Goal: Communication & Community: Answer question/provide support

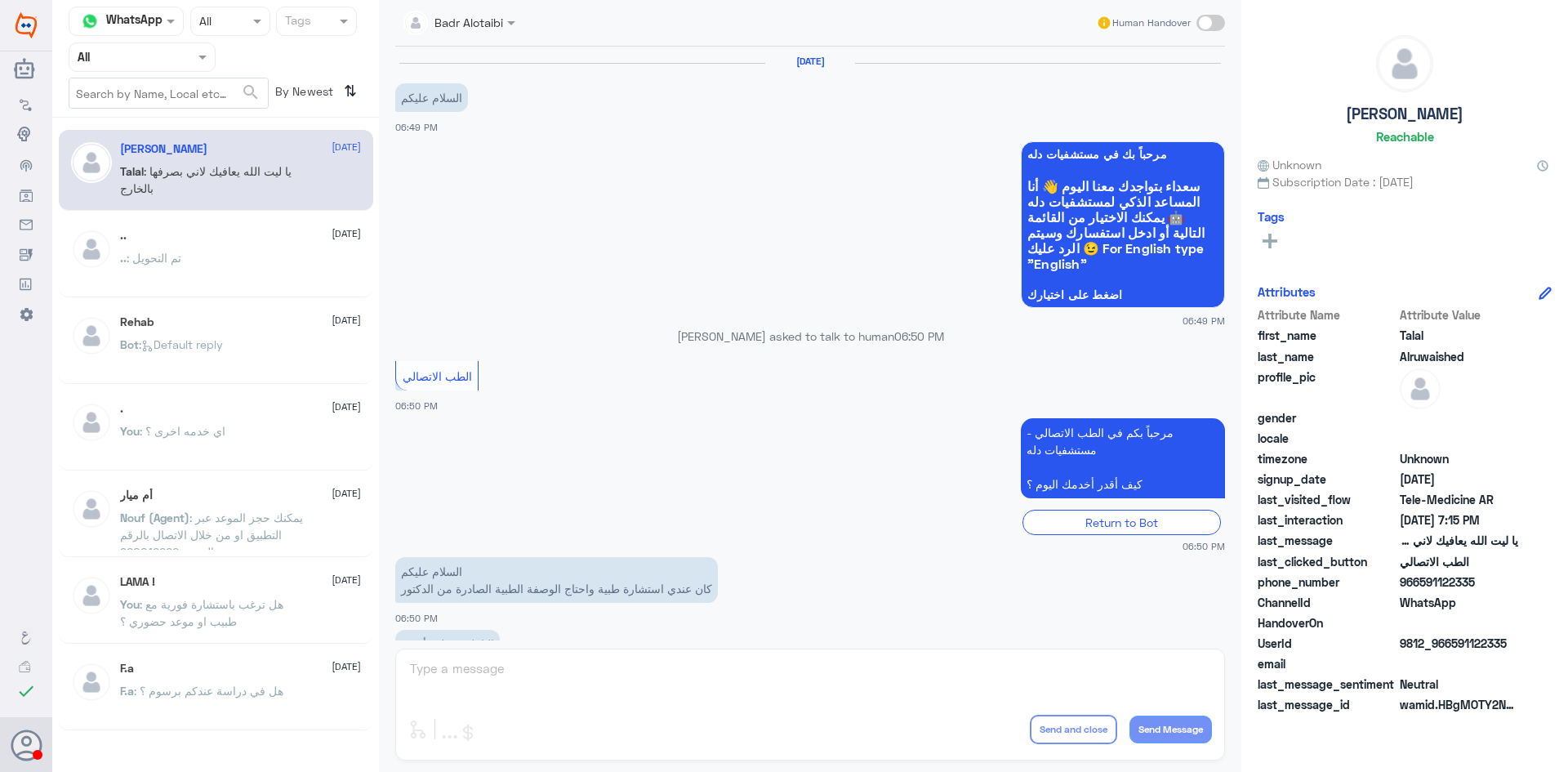
scroll to position [373, 0]
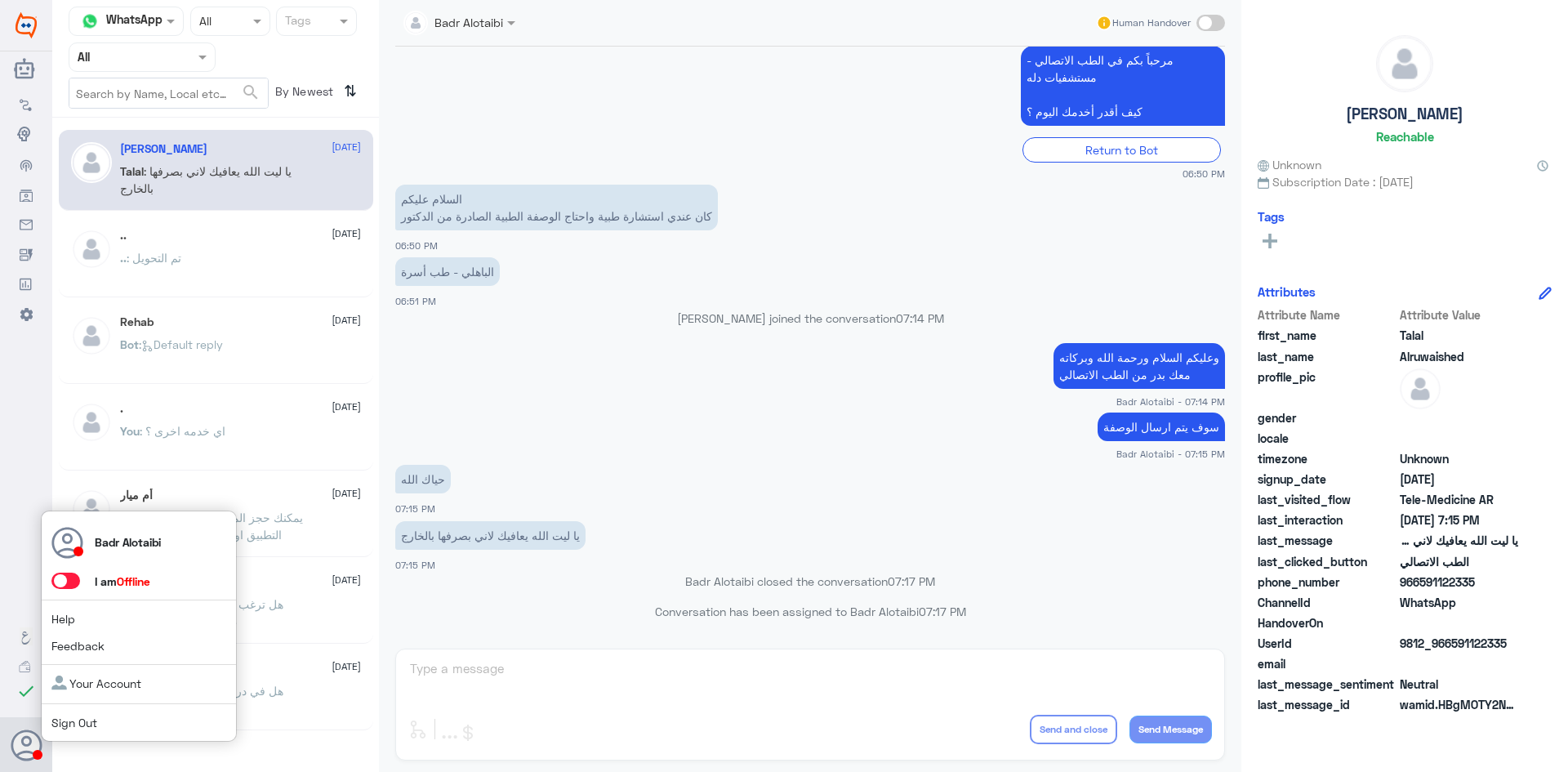
click at [64, 585] on span at bounding box center [66, 581] width 28 height 16
click at [0, 0] on input "checkbox" at bounding box center [0, 0] width 0 height 0
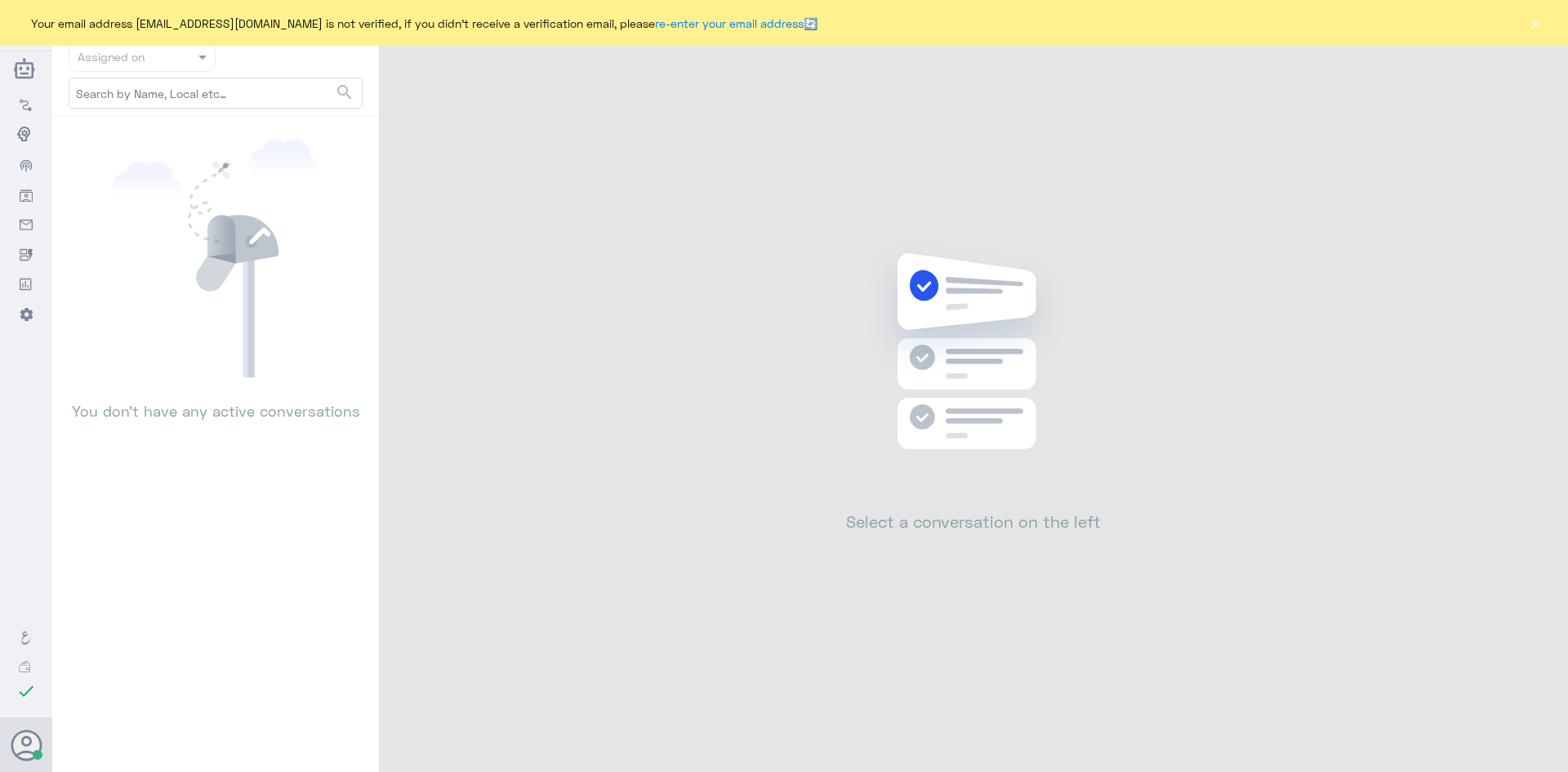
click at [1528, 18] on button "×" at bounding box center [1535, 23] width 16 height 16
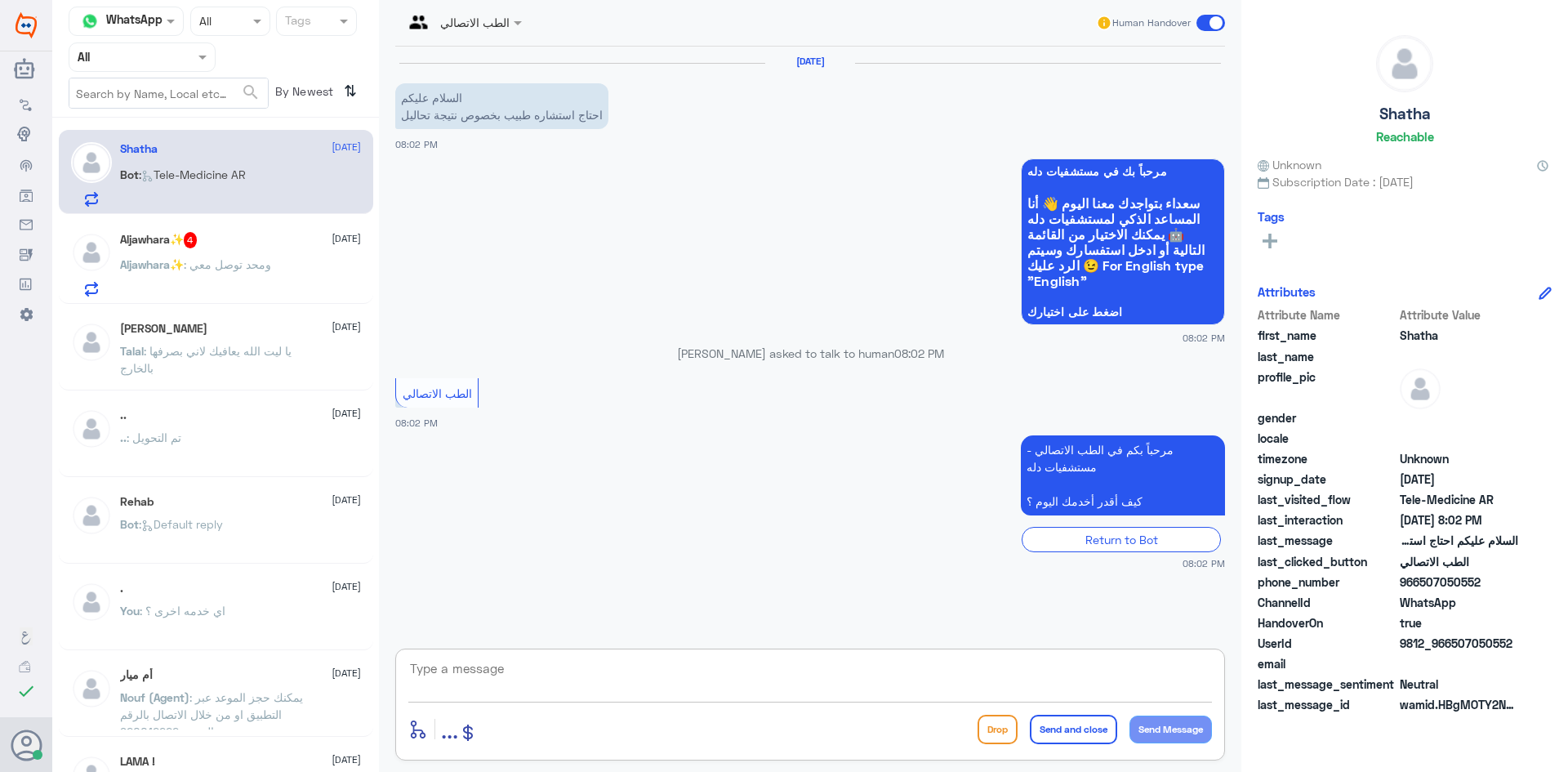
click at [965, 680] on textarea at bounding box center [810, 677] width 804 height 40
type textarea "L"
type textarea "مرحبا معك بدر"
drag, startPoint x: 1516, startPoint y: 646, endPoint x: 1452, endPoint y: 647, distance: 64.0
click at [1452, 647] on span "9812_966507050552" at bounding box center [1458, 643] width 118 height 17
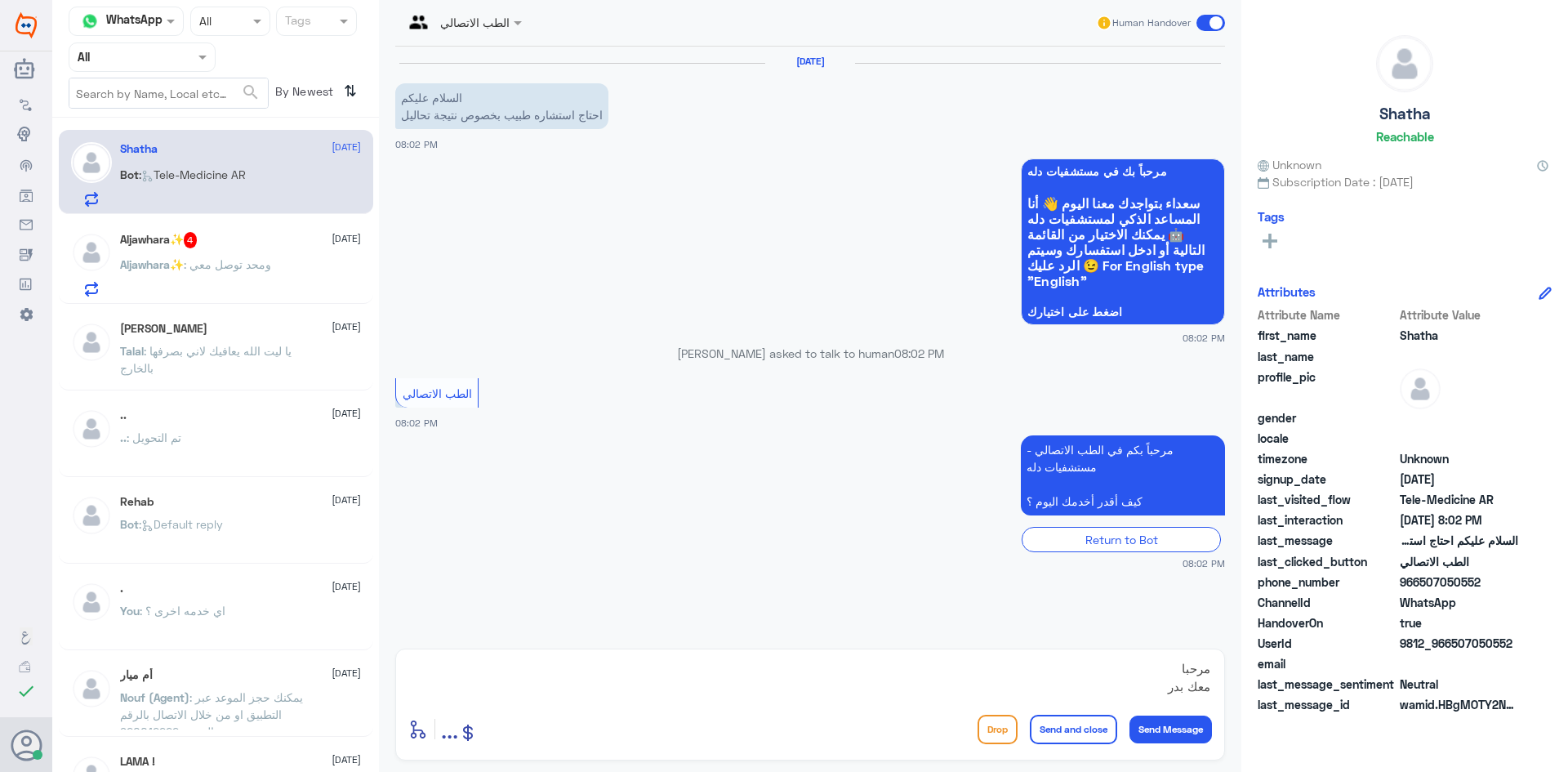
copy span "507050552"
click at [1105, 683] on textarea "مرحبا معك بدر" at bounding box center [810, 677] width 804 height 40
click at [292, 247] on div "Aljawhara✨ 4 24 August" at bounding box center [240, 240] width 241 height 16
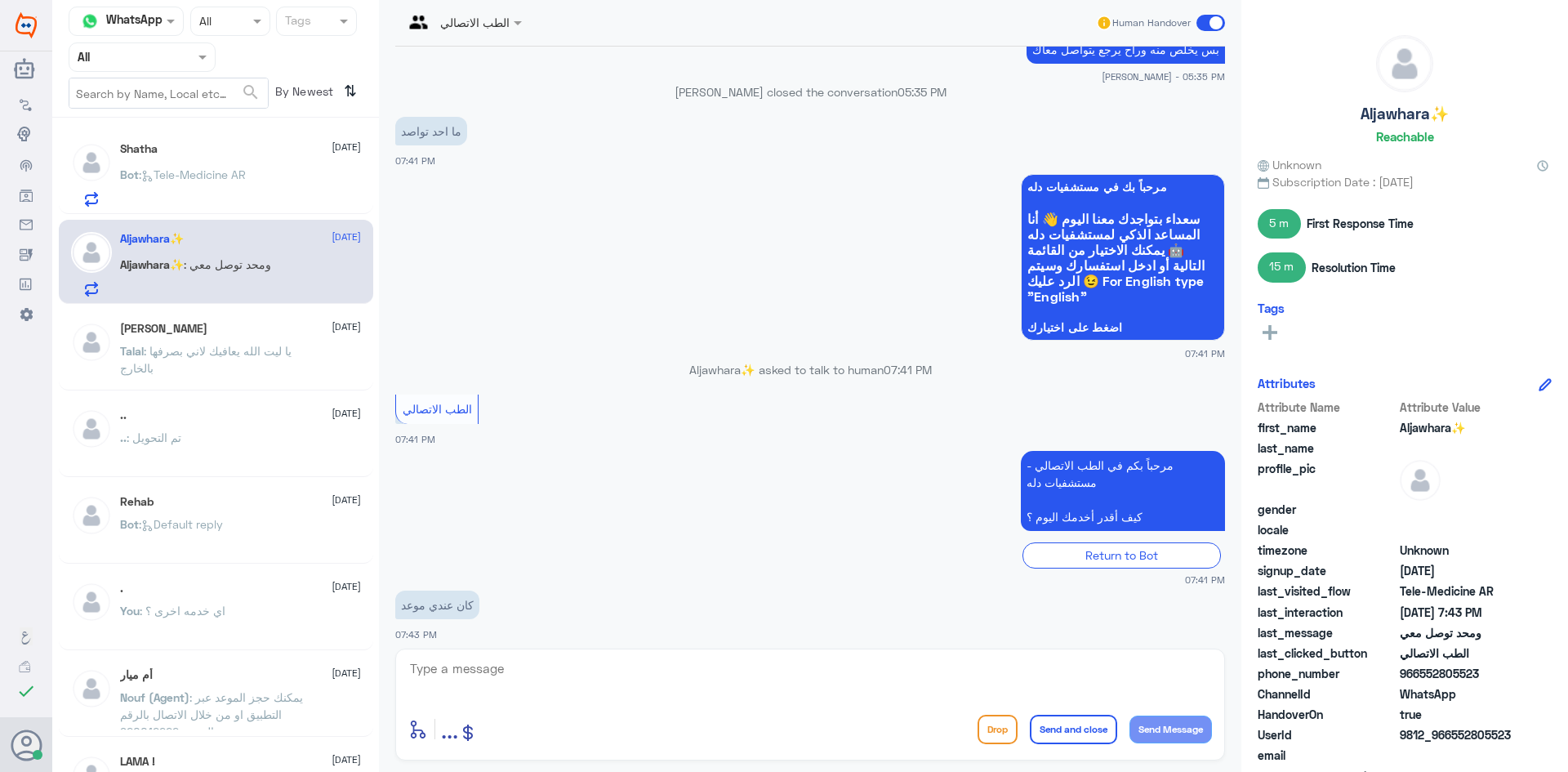
scroll to position [688, 0]
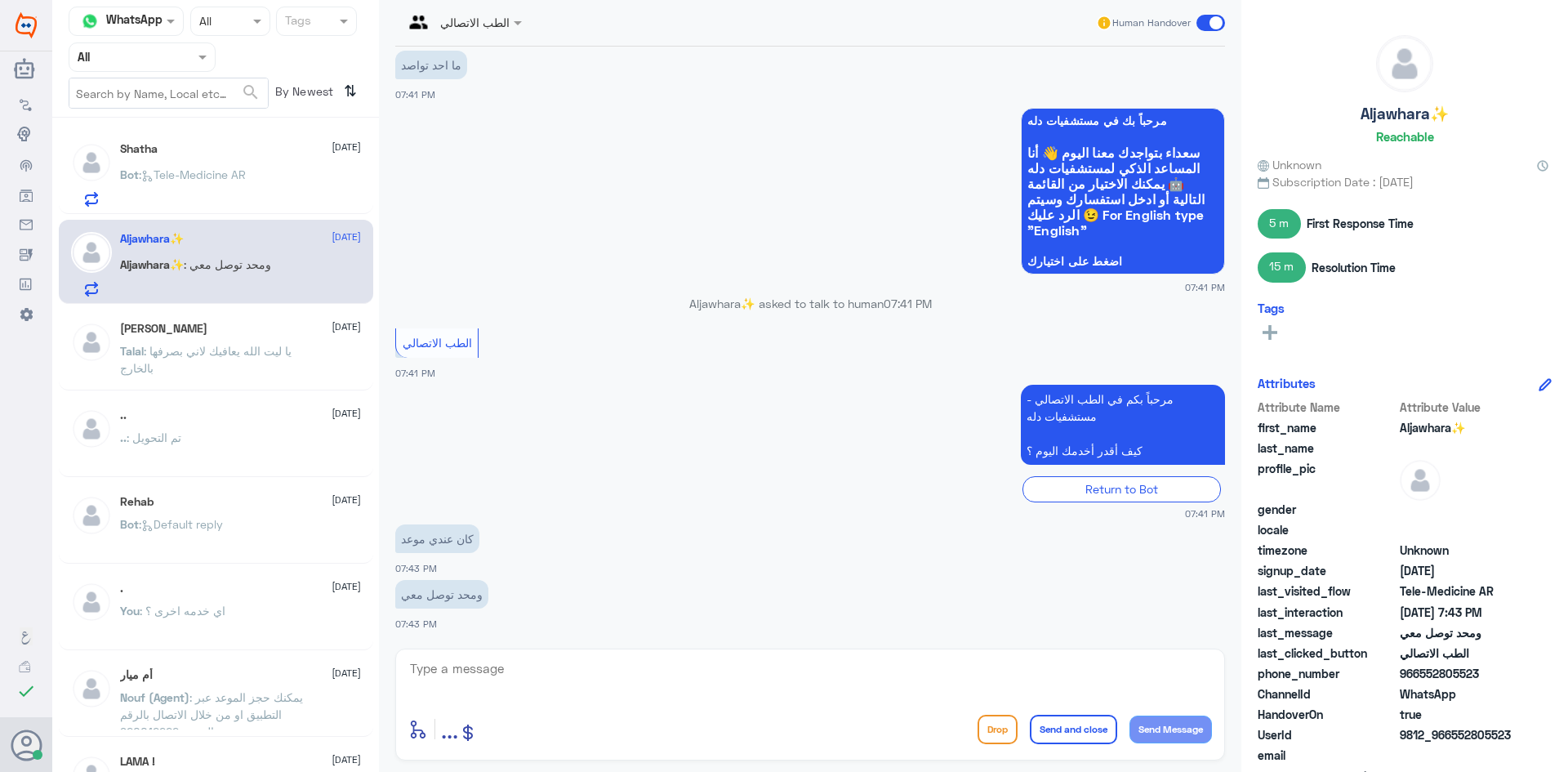
drag, startPoint x: 1477, startPoint y: 674, endPoint x: 1420, endPoint y: 677, distance: 57.1
click at [1420, 677] on span "966552805523" at bounding box center [1458, 673] width 118 height 17
copy span "552805523"
click at [233, 320] on div "Talal Alruwaished 5 August Talal : يا ليت الله يعافيك لاني بصرفها بالخارج" at bounding box center [216, 350] width 315 height 81
click at [221, 167] on span ": Tele-Medicine AR" at bounding box center [192, 174] width 107 height 14
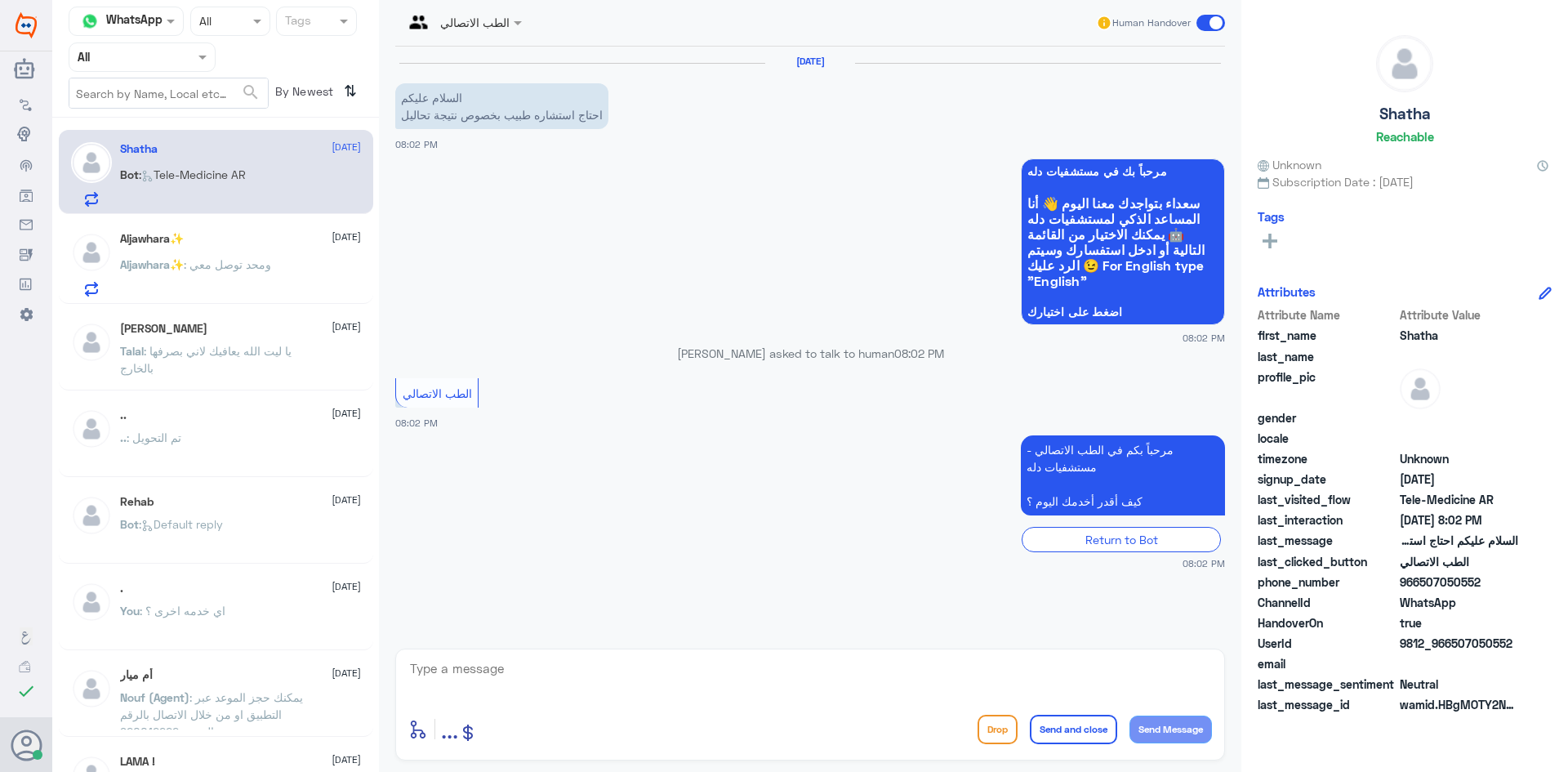
click at [515, 27] on span at bounding box center [519, 22] width 20 height 17
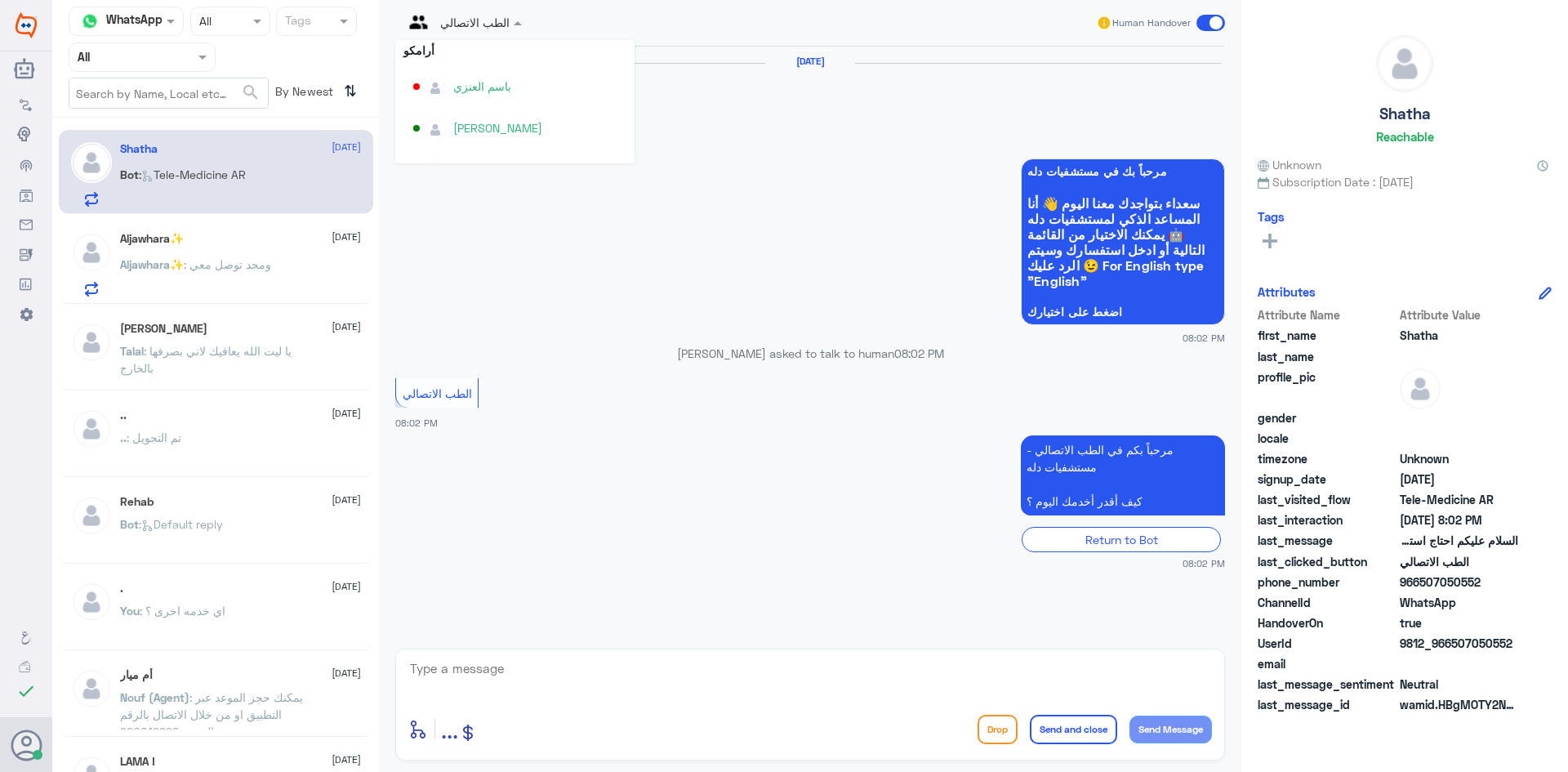
scroll to position [843, 0]
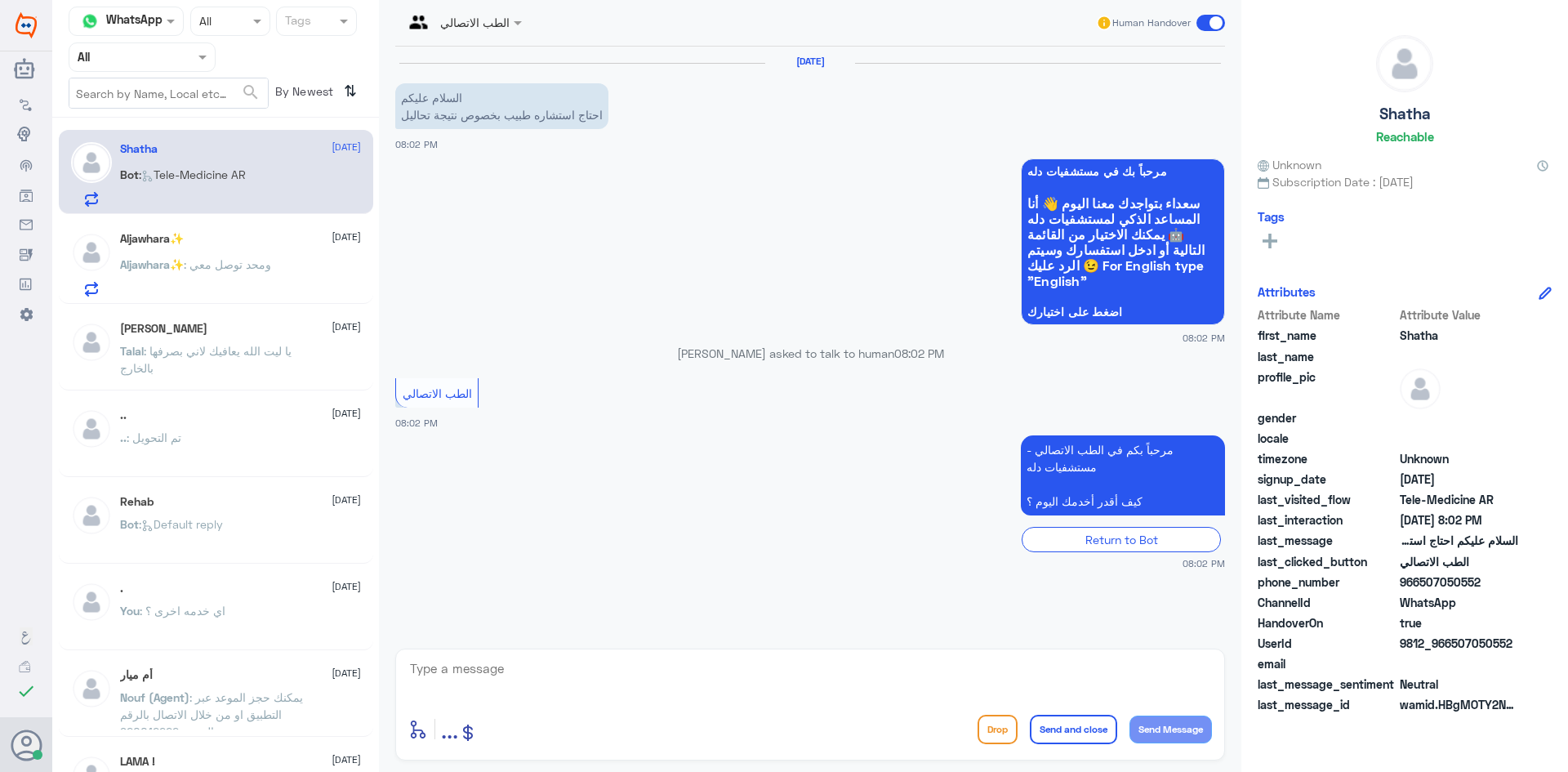
click at [845, 153] on div "مرحباً بك في مستشفيات دله سعداء بتواجدك معنا اليوم 👋 أنا المساعد الذكي لمستشفيا…" at bounding box center [810, 249] width 829 height 192
click at [512, 26] on span at bounding box center [519, 22] width 20 height 17
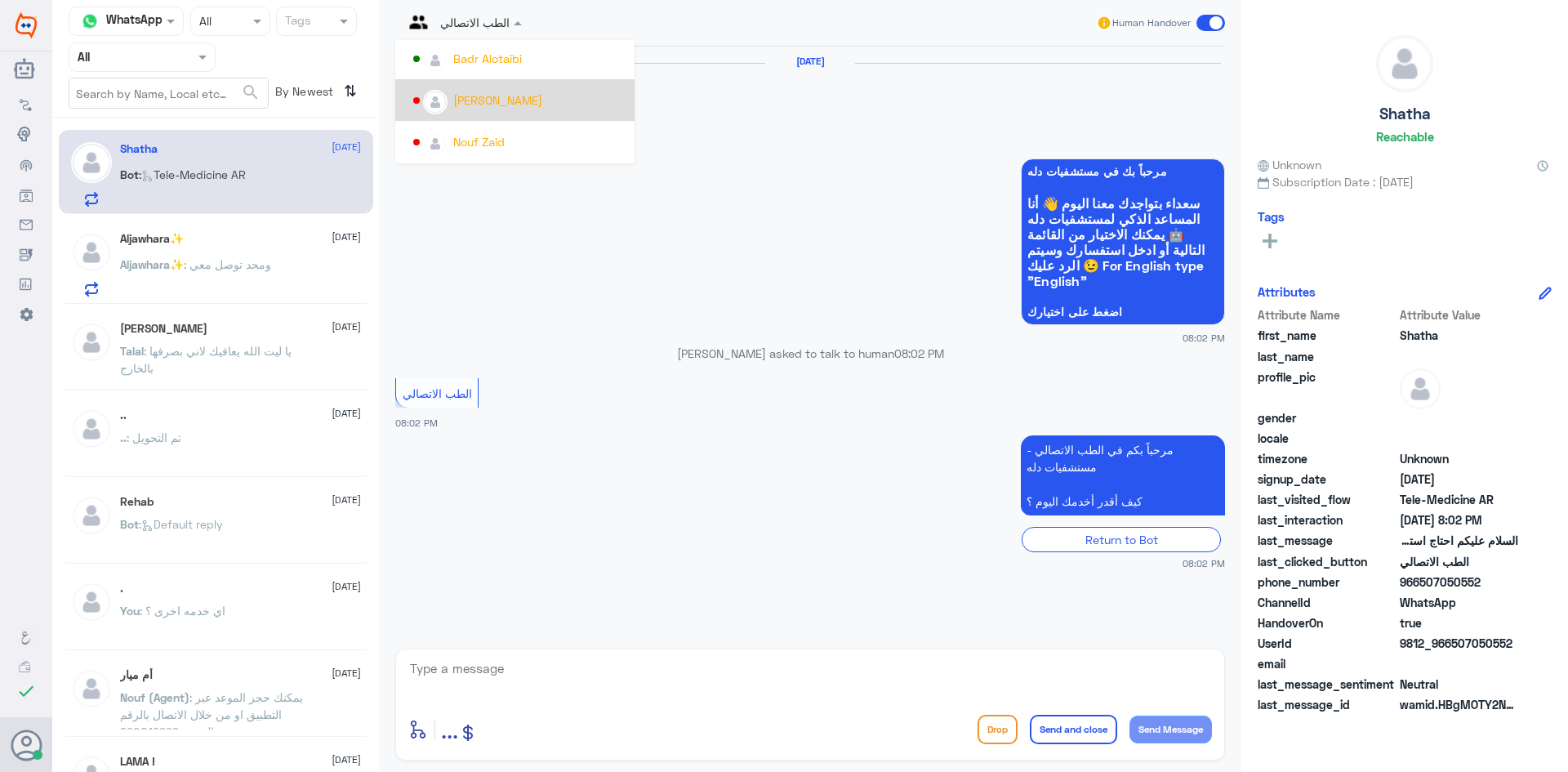
click at [782, 134] on div "24 Aug 2025 السلام عليكم احتاج استشاره طبيب بخصوص نتيجة تحاليل 08:02 PM" at bounding box center [810, 104] width 829 height 98
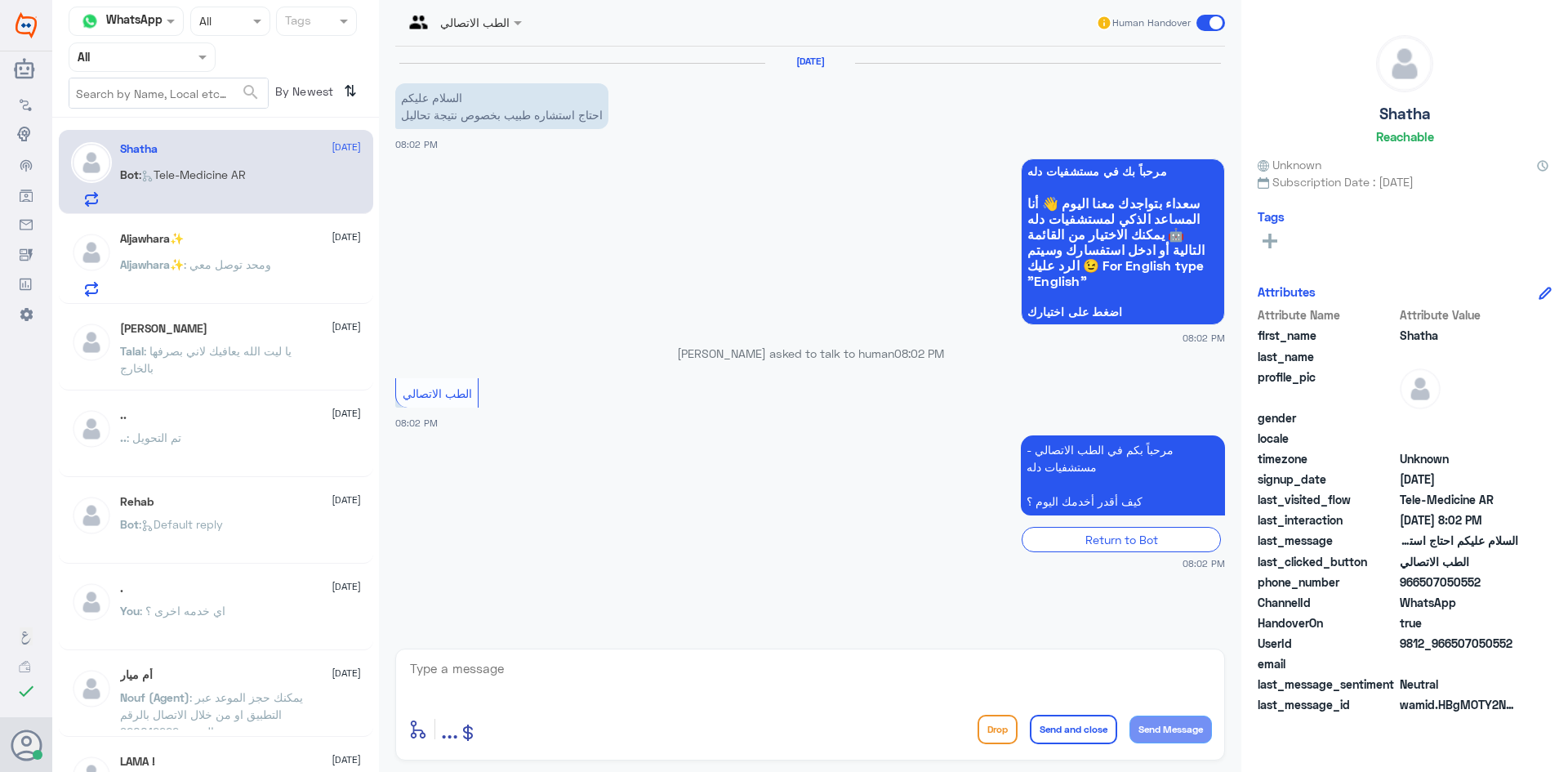
click at [867, 688] on textarea at bounding box center [810, 677] width 804 height 40
type textarea "مرحبا معك بدر من الطب الاتصالي"
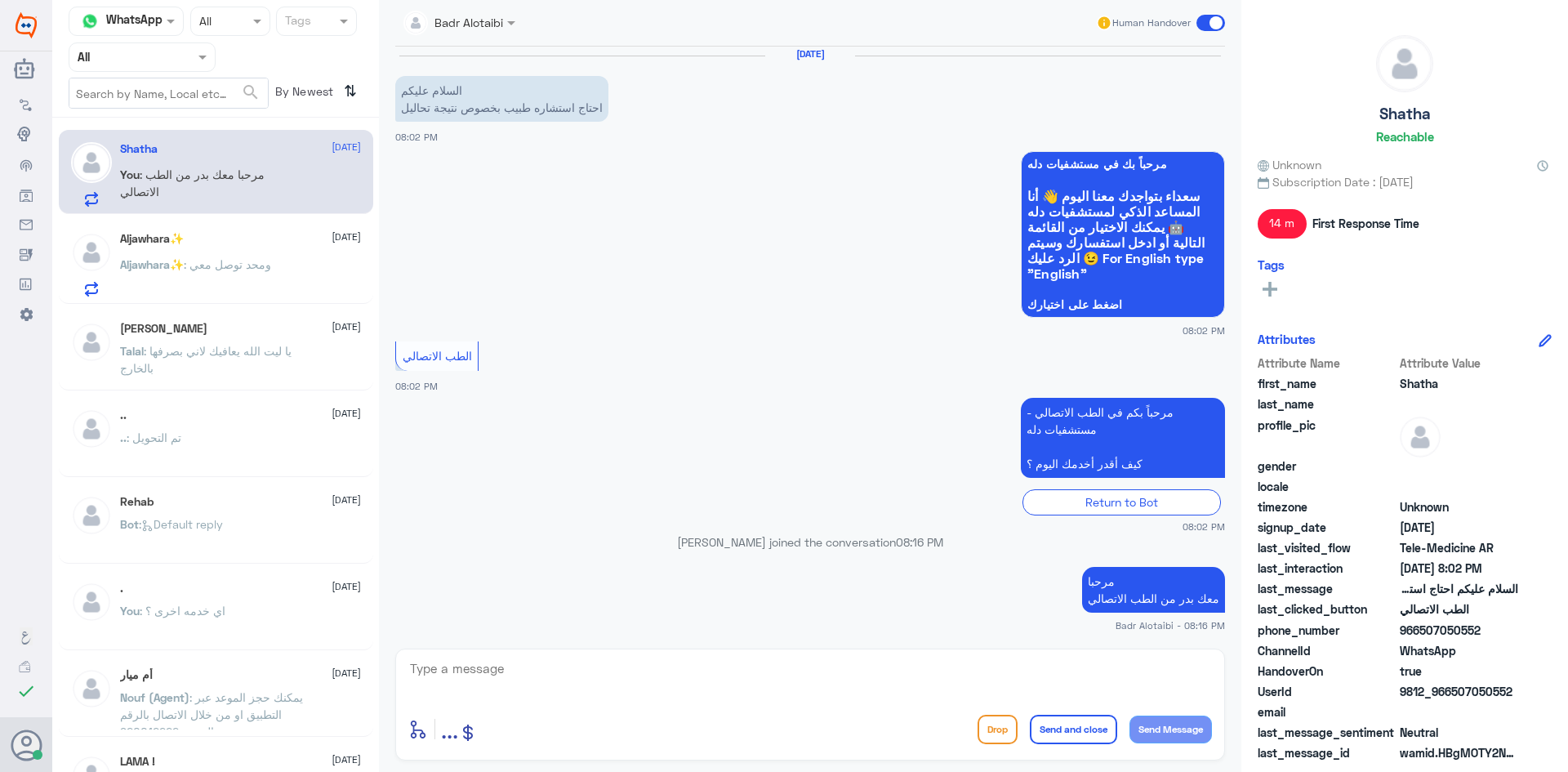
drag, startPoint x: 1502, startPoint y: 697, endPoint x: 1452, endPoint y: 698, distance: 50.0
click at [1452, 698] on span "9812_966507050552" at bounding box center [1458, 691] width 118 height 17
copy span "507050552"
click at [332, 263] on div "Aljawhara✨ : ومحد توصل معي" at bounding box center [240, 277] width 241 height 36
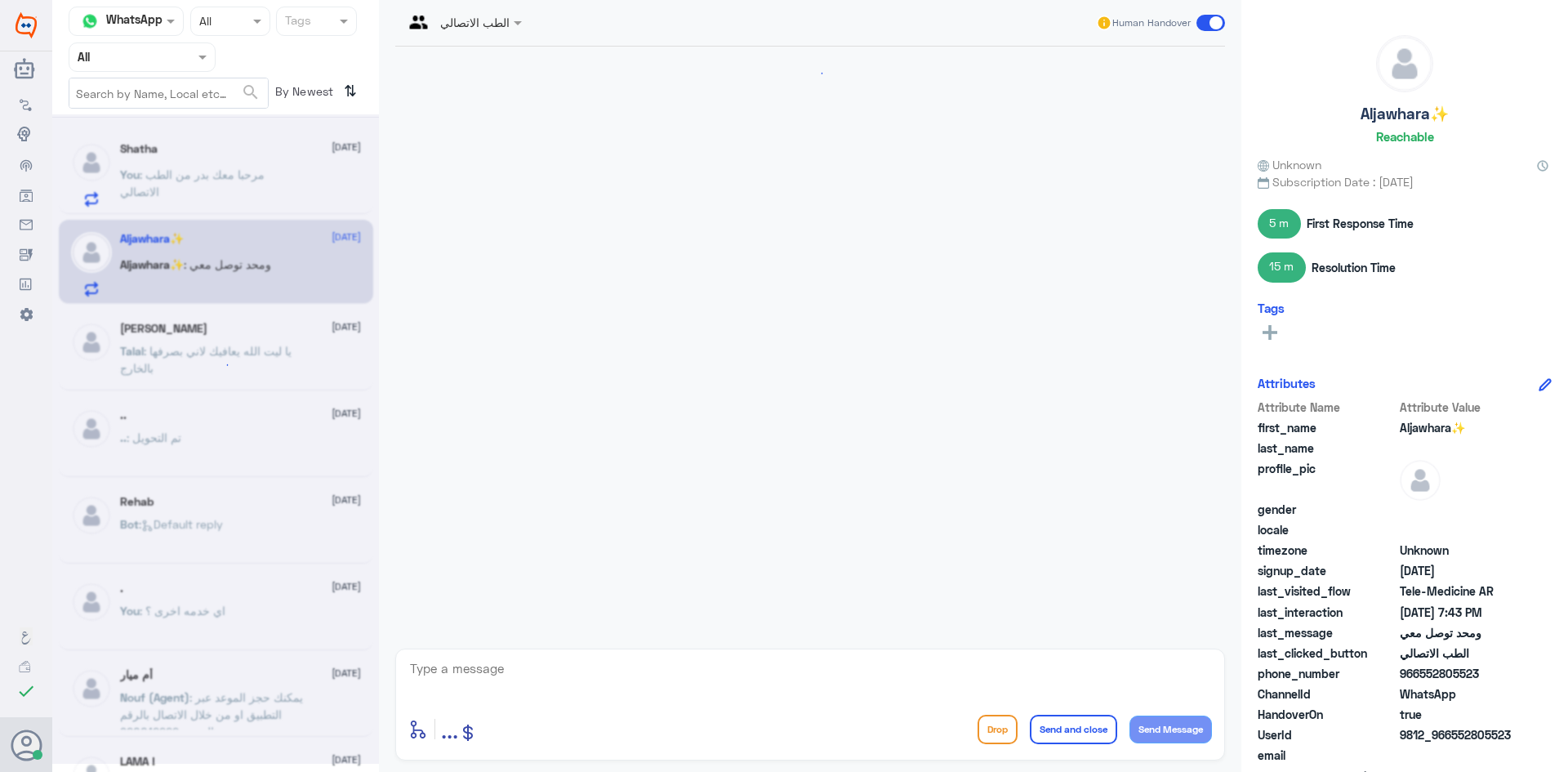
scroll to position [688, 0]
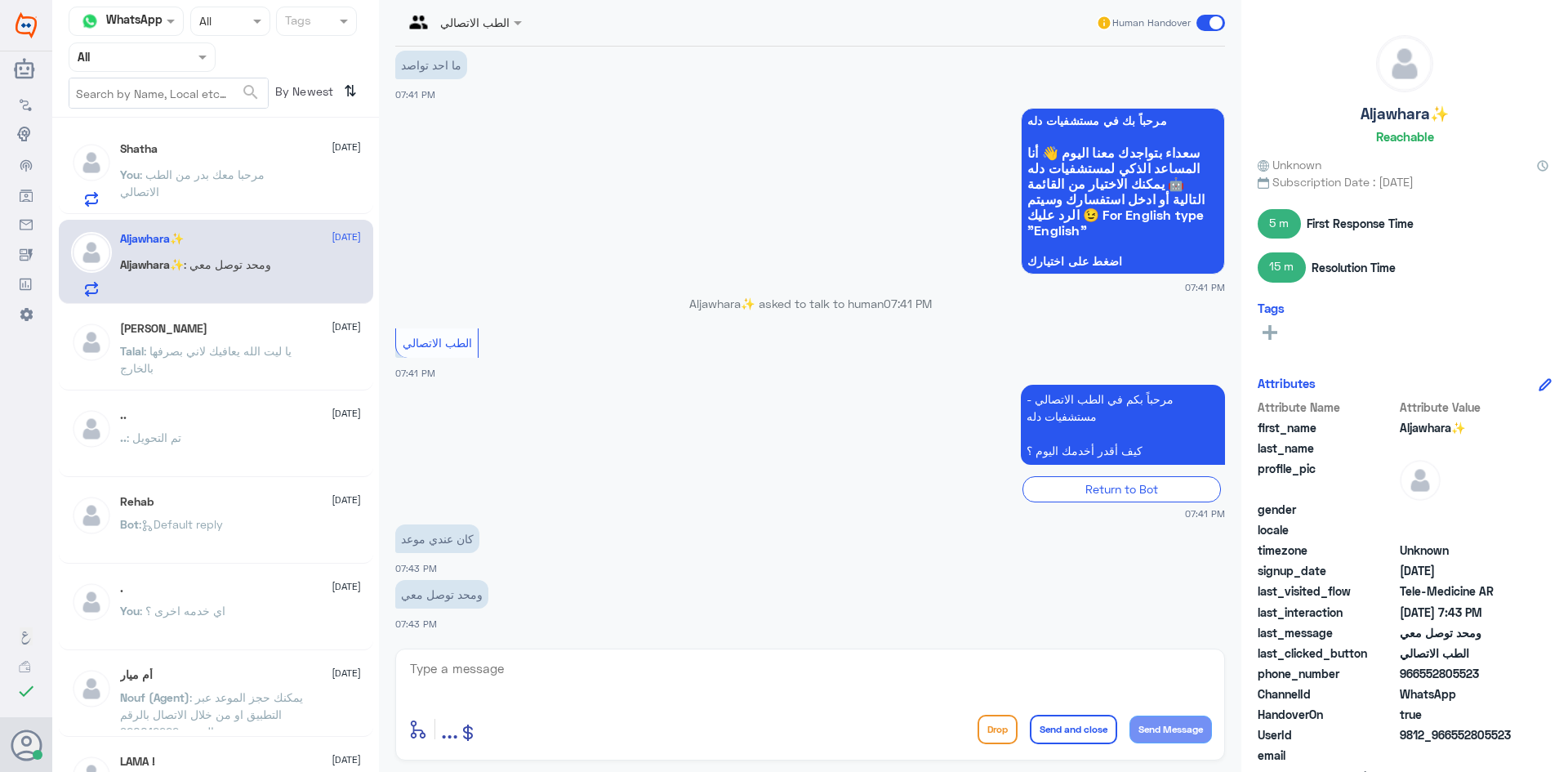
drag, startPoint x: 1464, startPoint y: 671, endPoint x: 1420, endPoint y: 669, distance: 44.0
click at [1420, 669] on span "966552805523" at bounding box center [1458, 673] width 118 height 17
copy span "552805523"
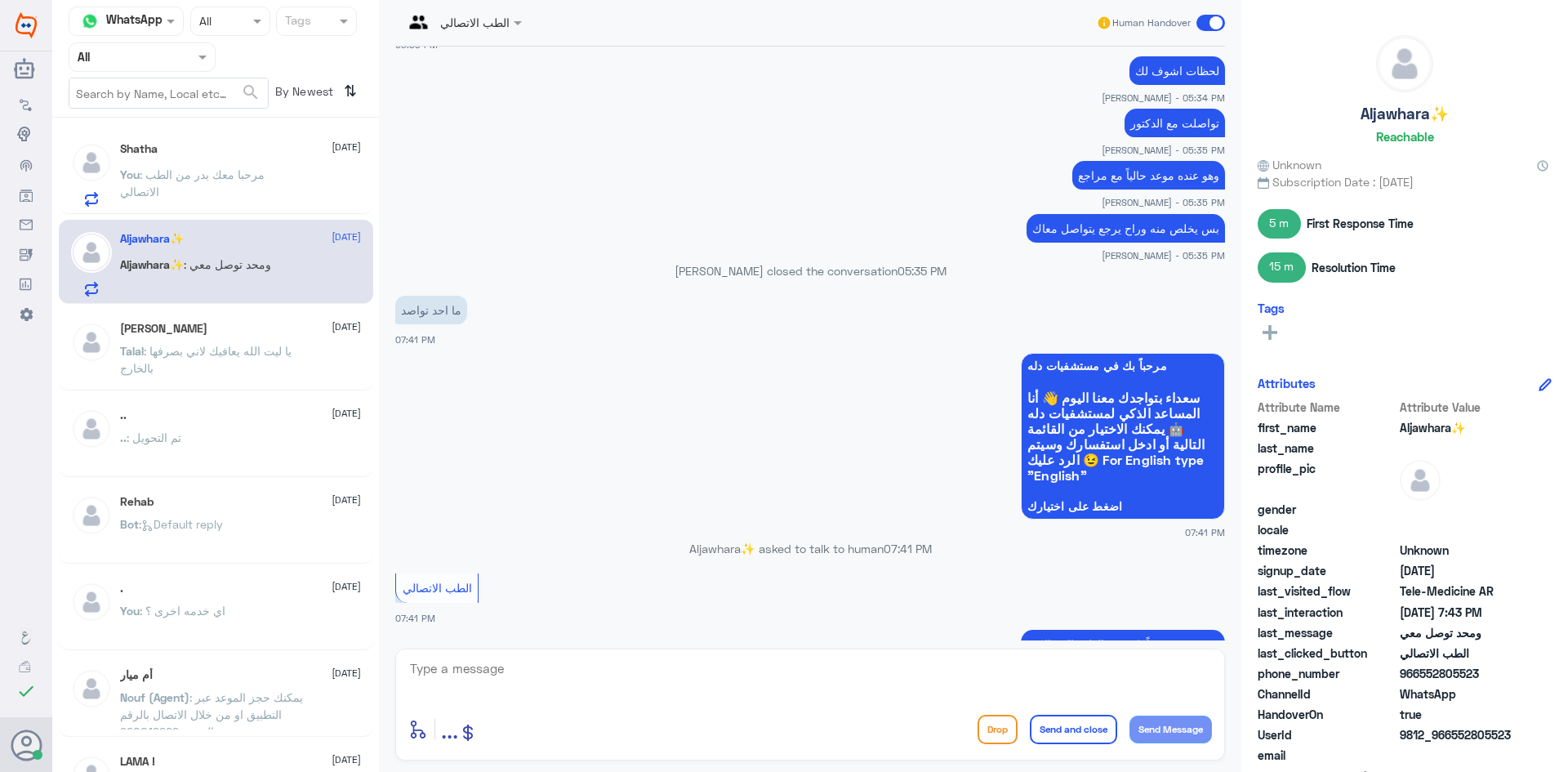
scroll to position [360, 0]
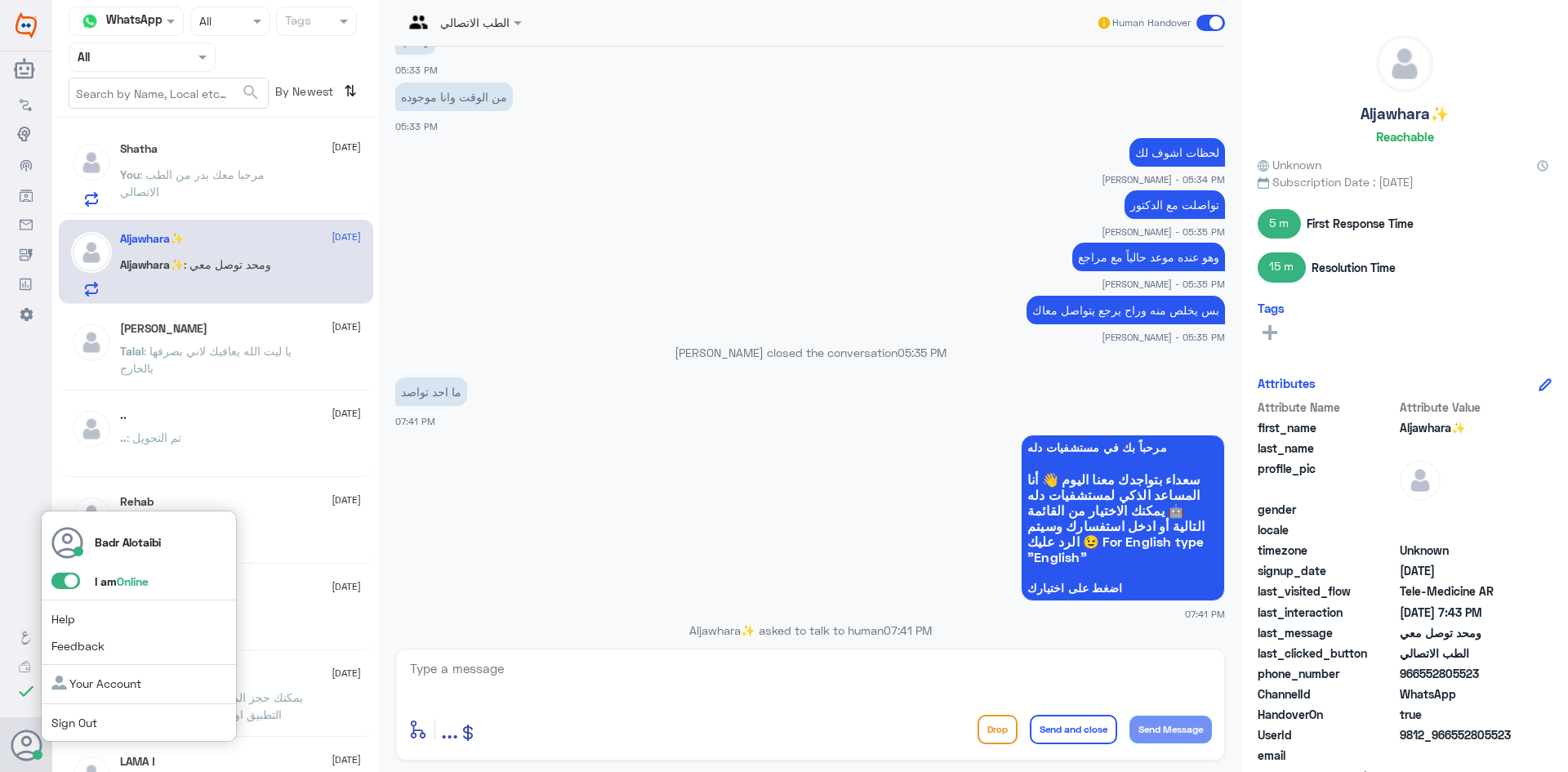
click at [68, 588] on span at bounding box center [66, 581] width 28 height 16
click at [0, 0] on input "checkbox" at bounding box center [0, 0] width 0 height 0
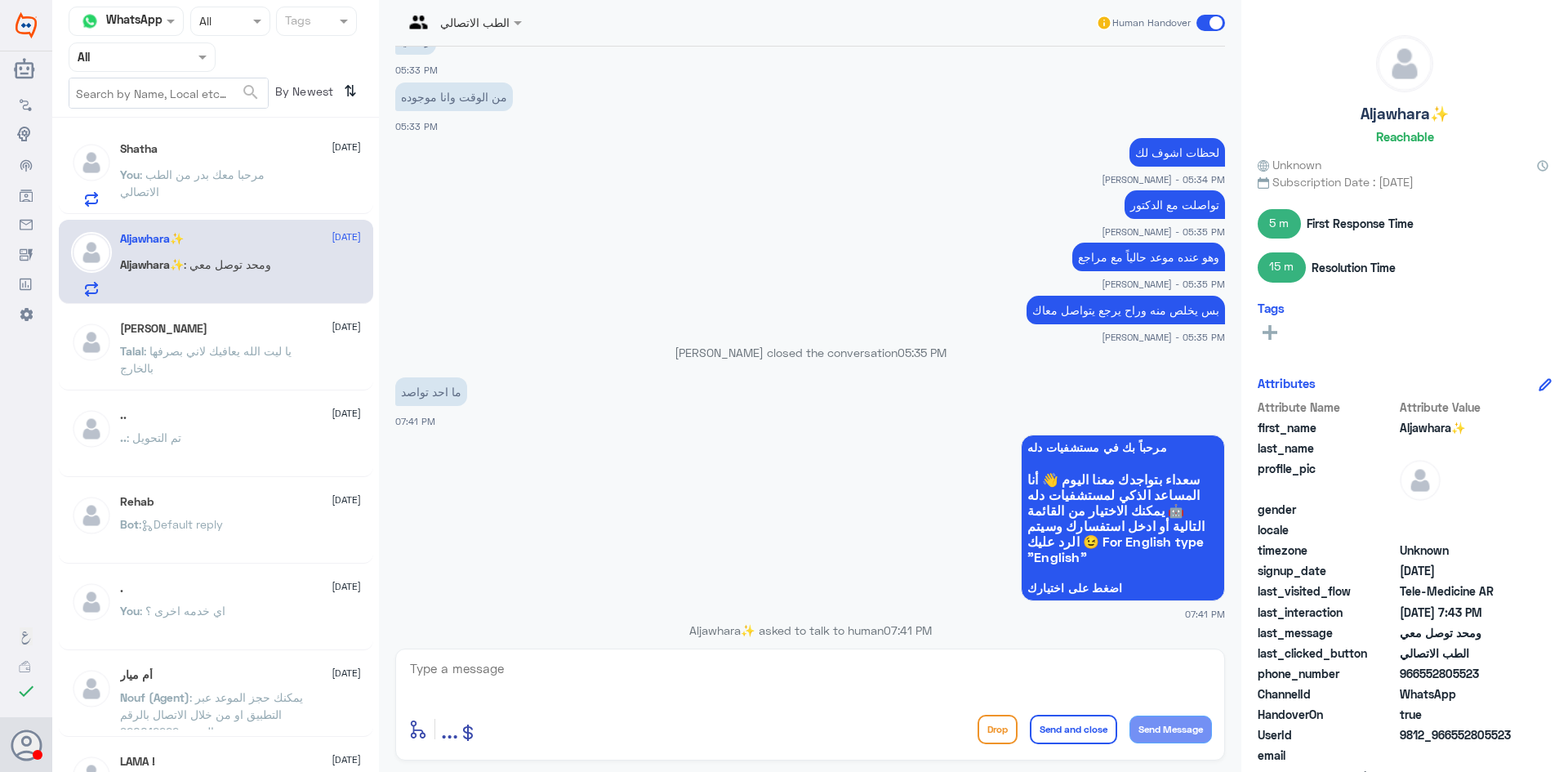
click at [265, 167] on span ": مرحبا معك بدر من الطب الاتصالي" at bounding box center [192, 182] width 145 height 31
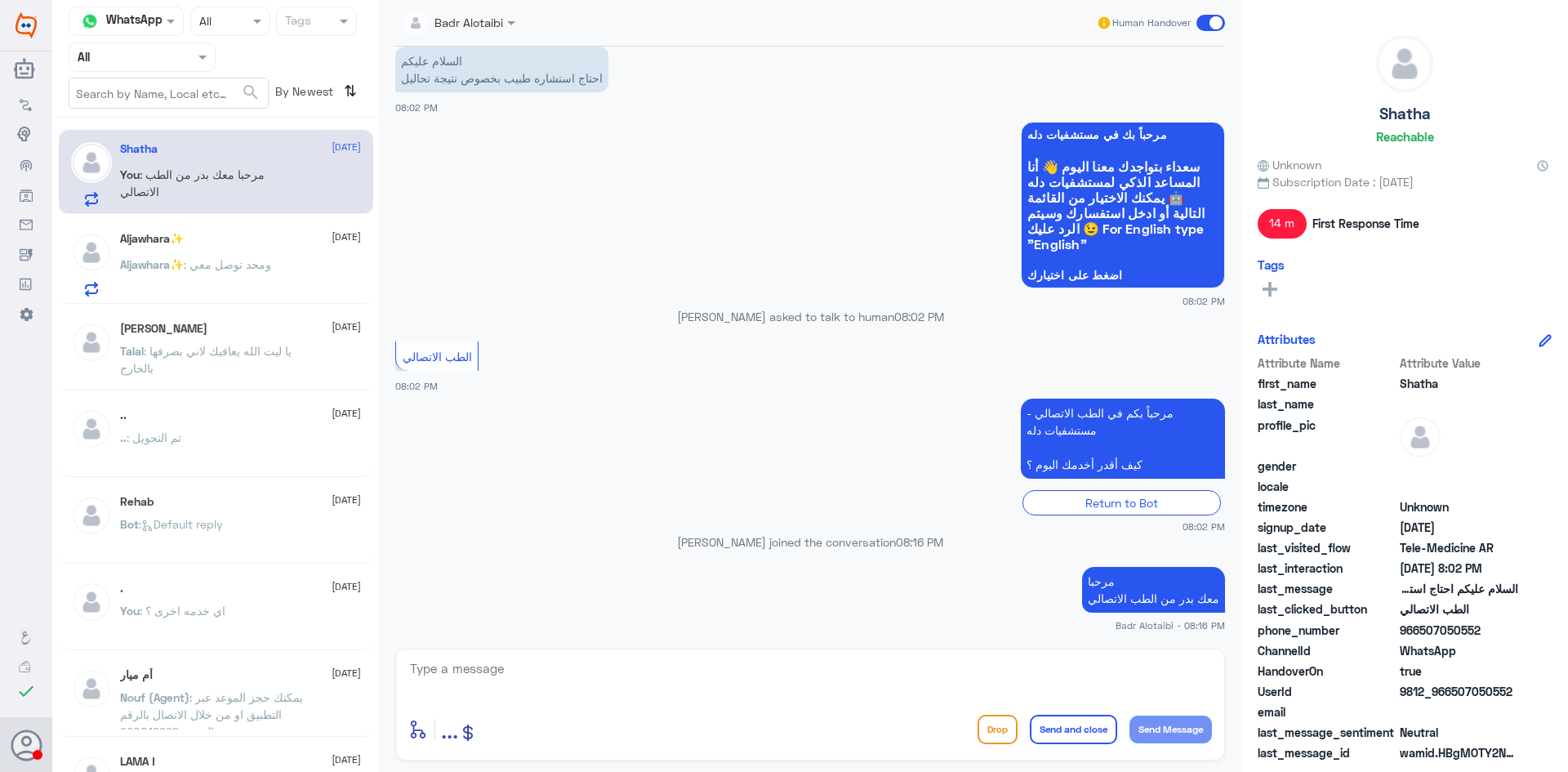
scroll to position [37, 0]
click at [216, 269] on span ": ومحد توصل معي" at bounding box center [228, 264] width 87 height 14
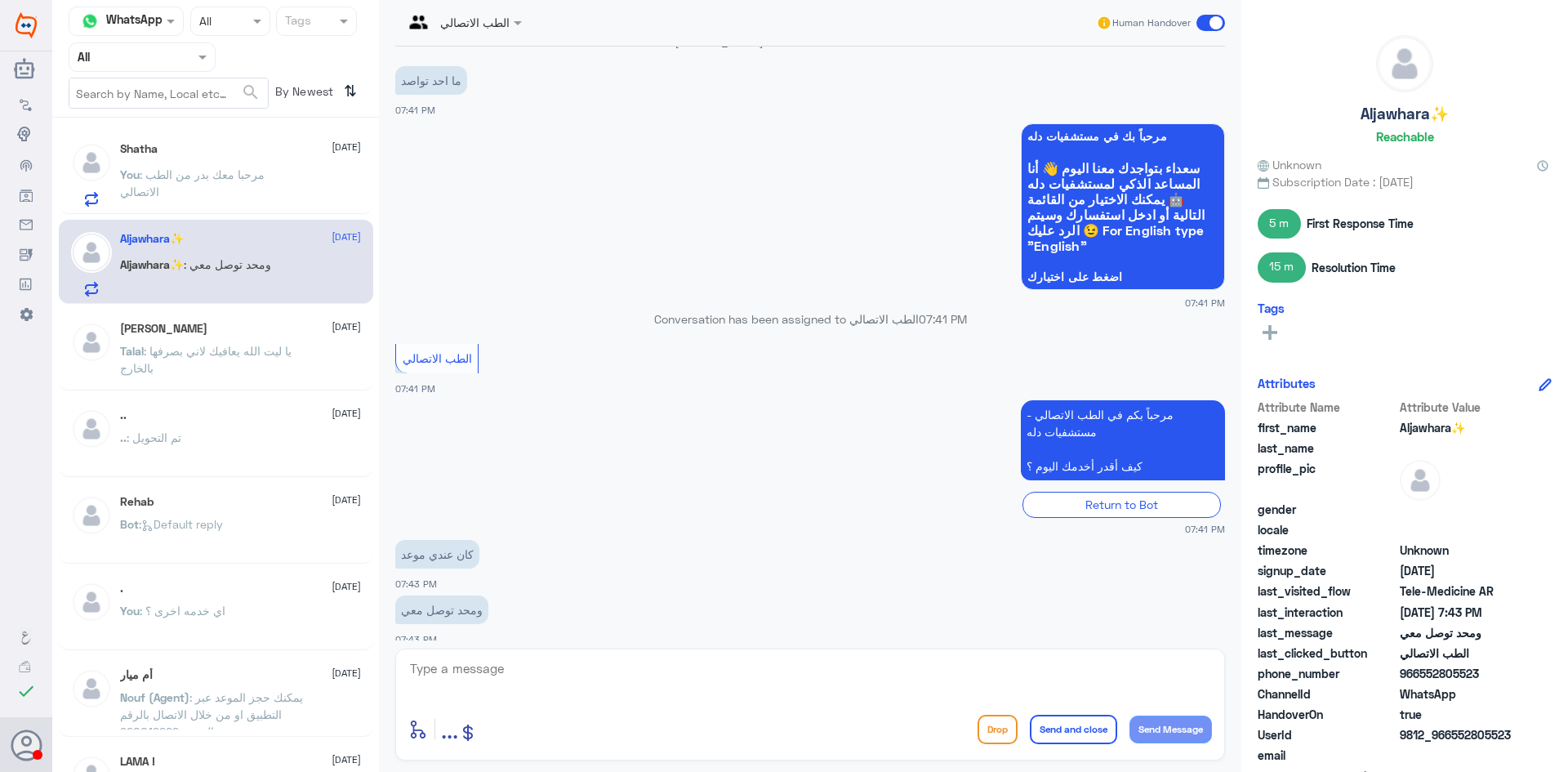
scroll to position [688, 0]
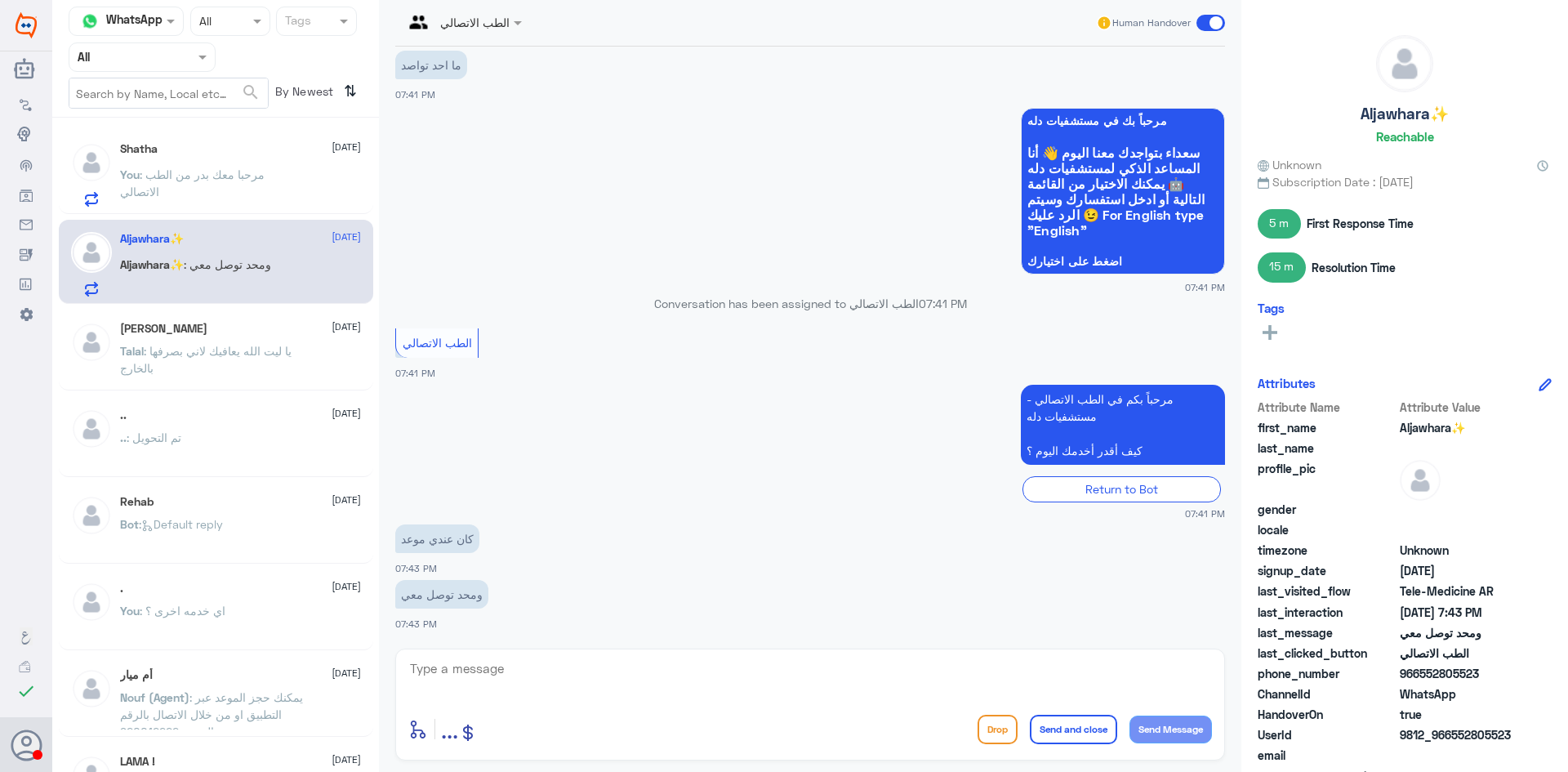
click at [165, 142] on div "Shatha 24 August" at bounding box center [240, 149] width 241 height 14
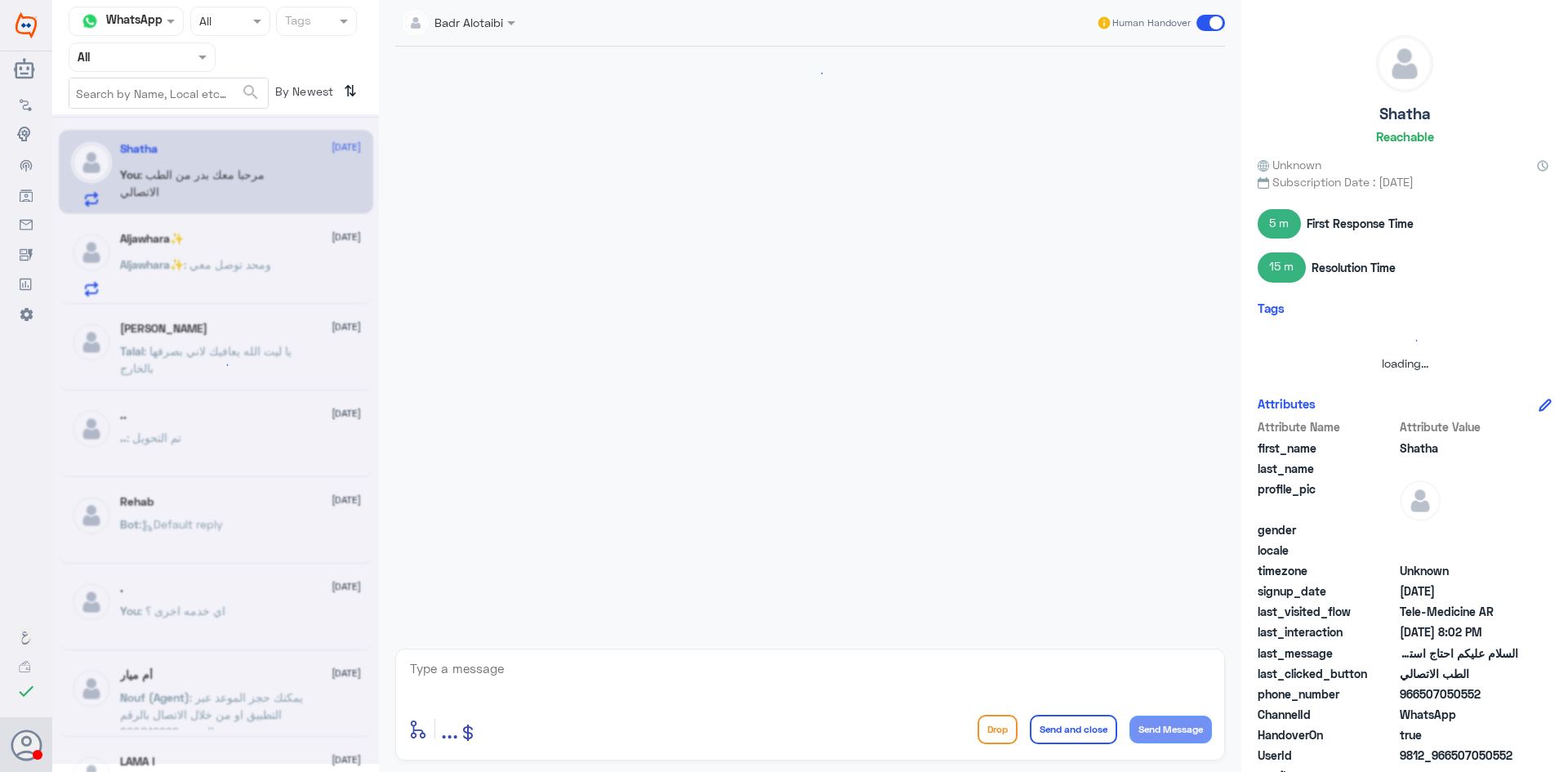
scroll to position [37, 0]
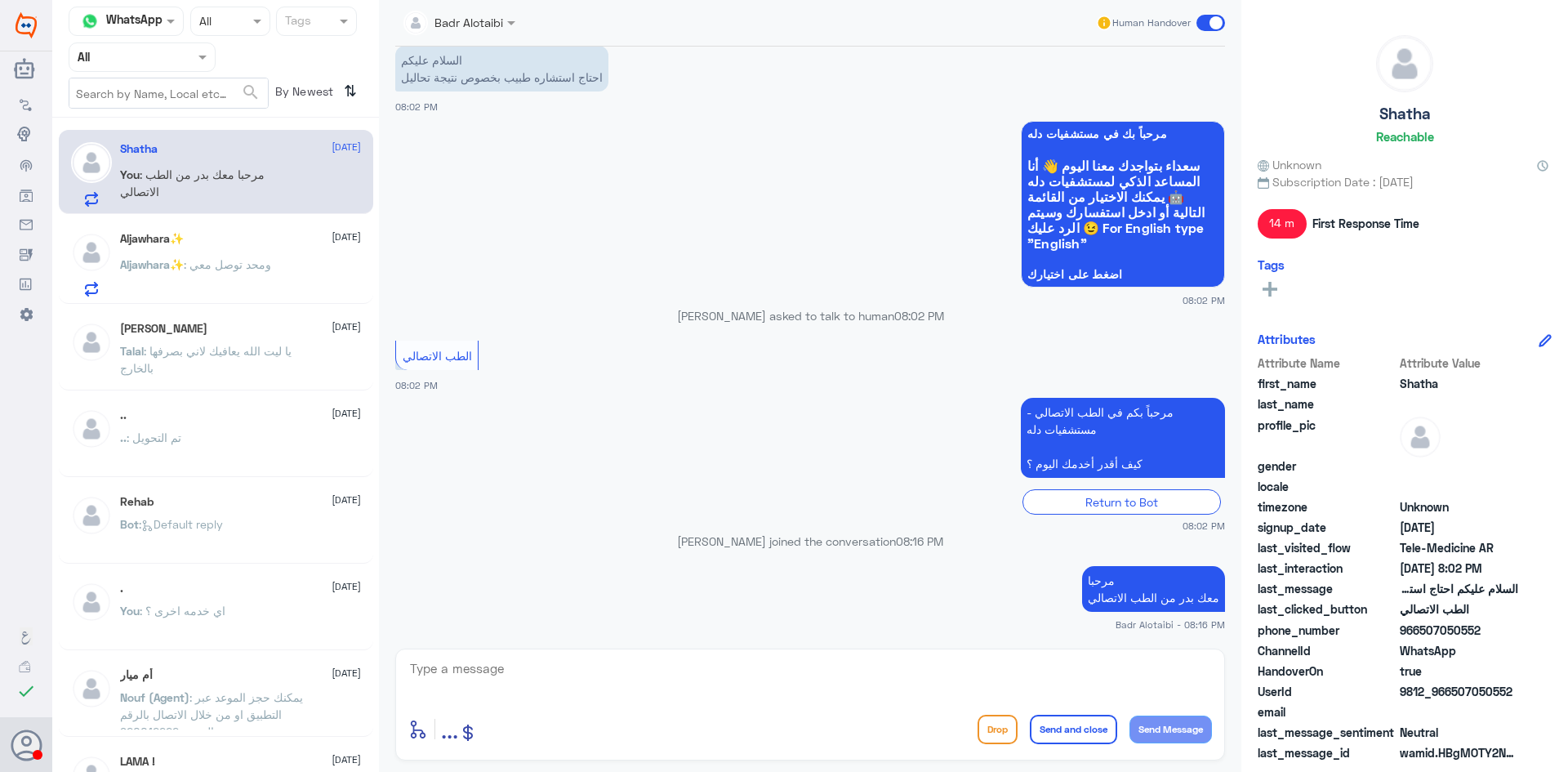
drag, startPoint x: 1515, startPoint y: 688, endPoint x: 1450, endPoint y: 692, distance: 65.1
click at [1450, 692] on span "9812_966507050552" at bounding box center [1458, 691] width 118 height 17
copy span "507050552"
click at [1213, 23] on span at bounding box center [1211, 23] width 28 height 16
click at [0, 0] on input "checkbox" at bounding box center [0, 0] width 0 height 0
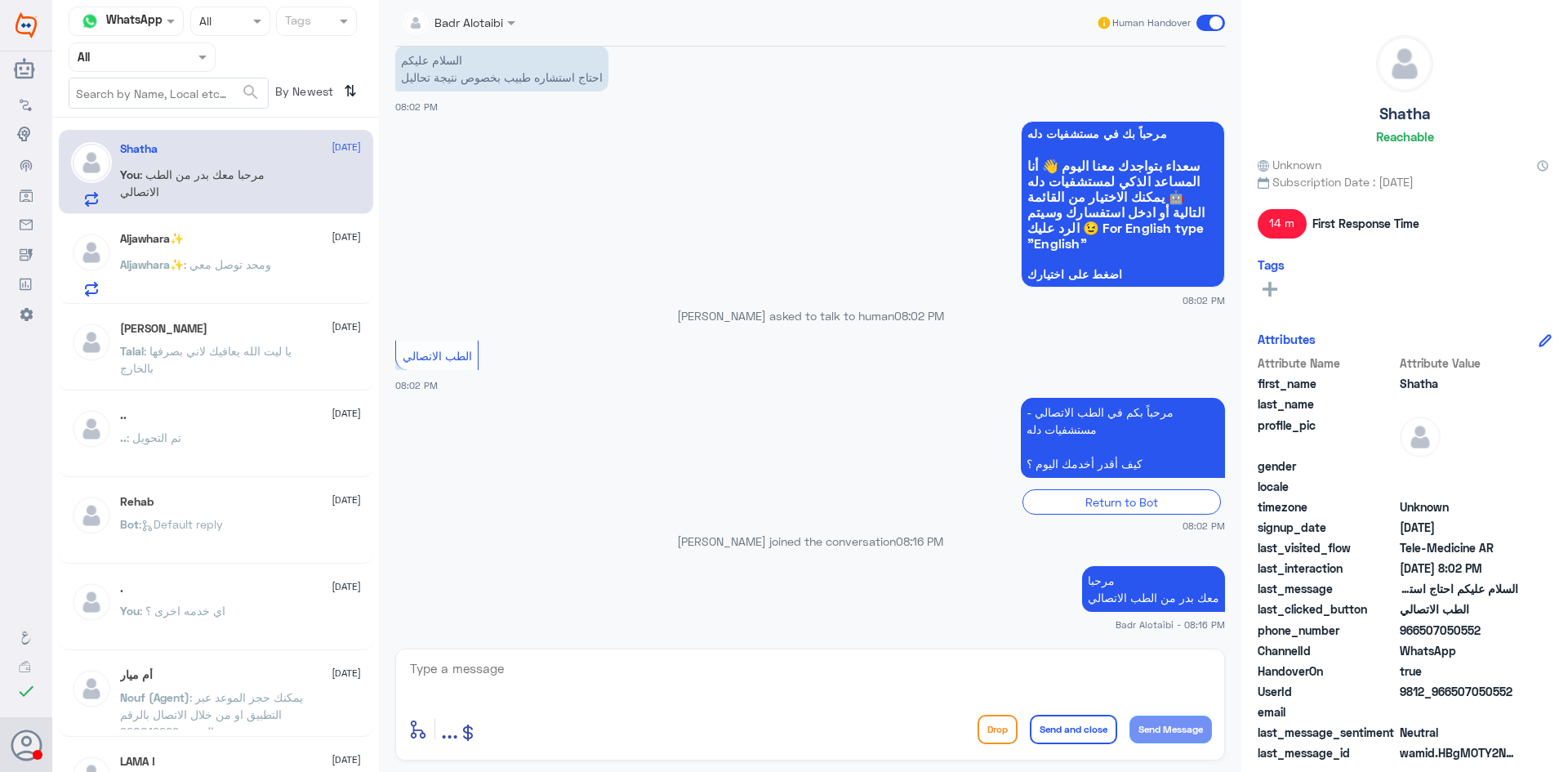
scroll to position [67, 0]
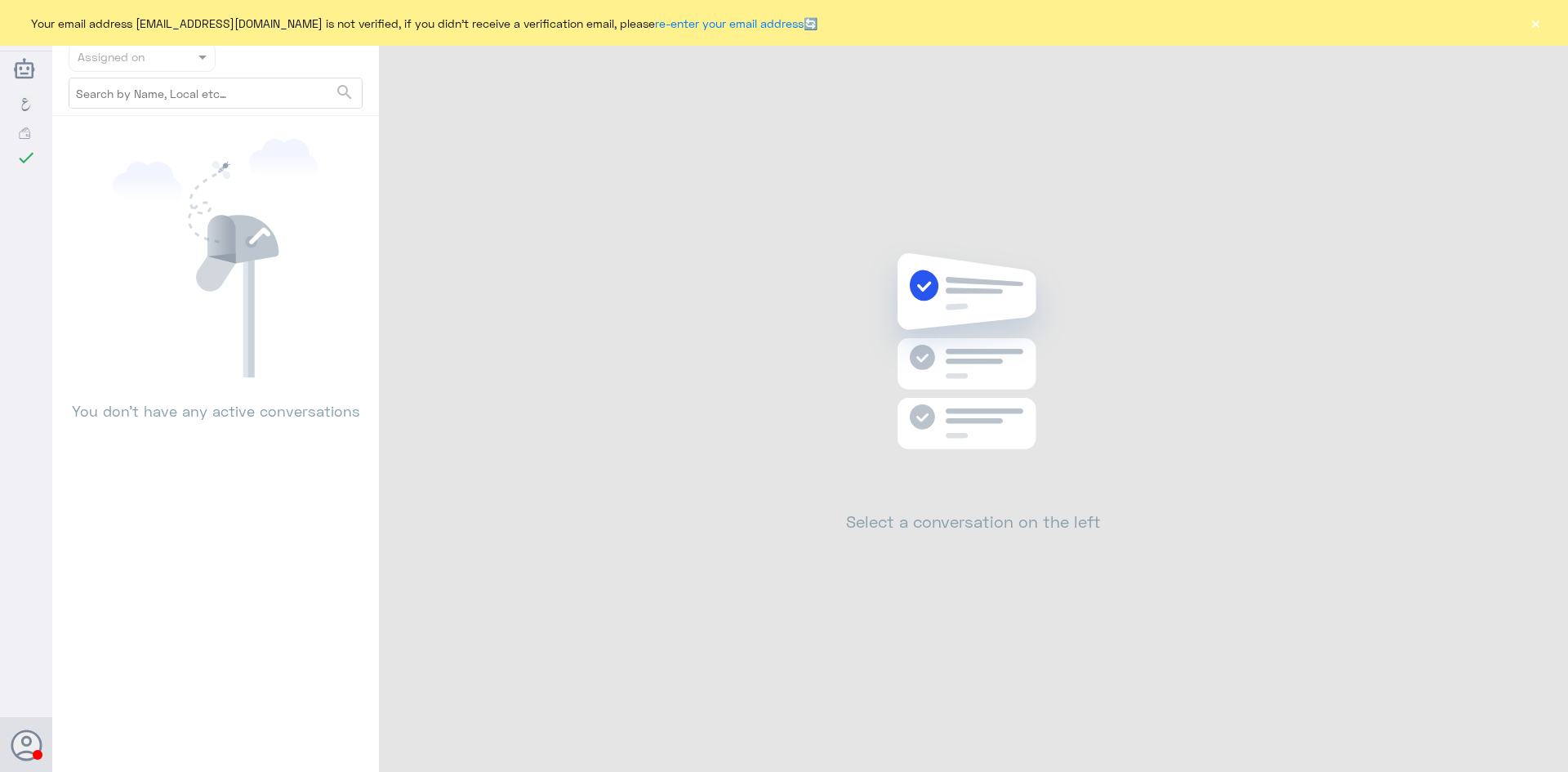
click at [1532, 31] on button "×" at bounding box center [1535, 23] width 16 height 16
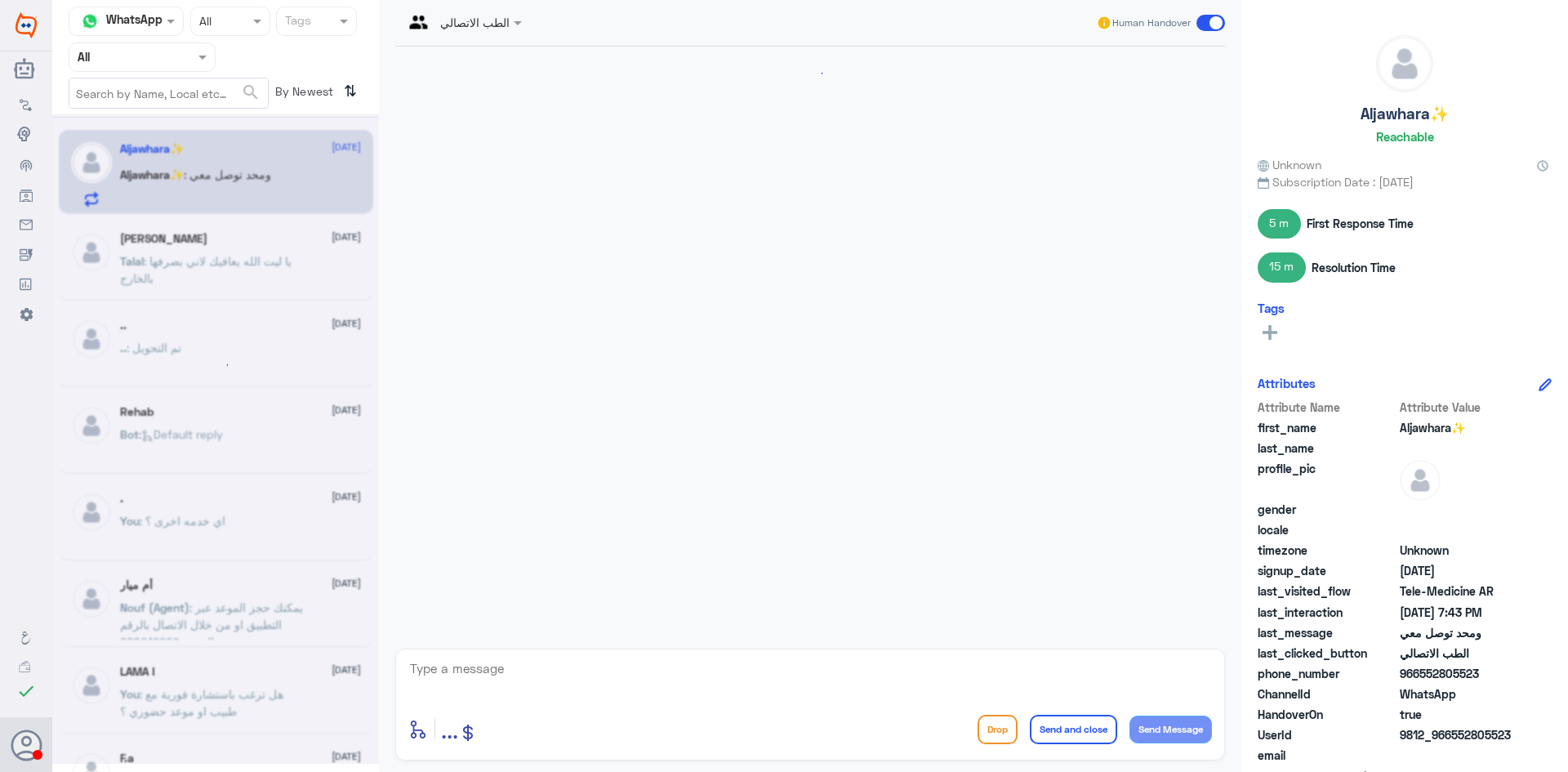
scroll to position [688, 0]
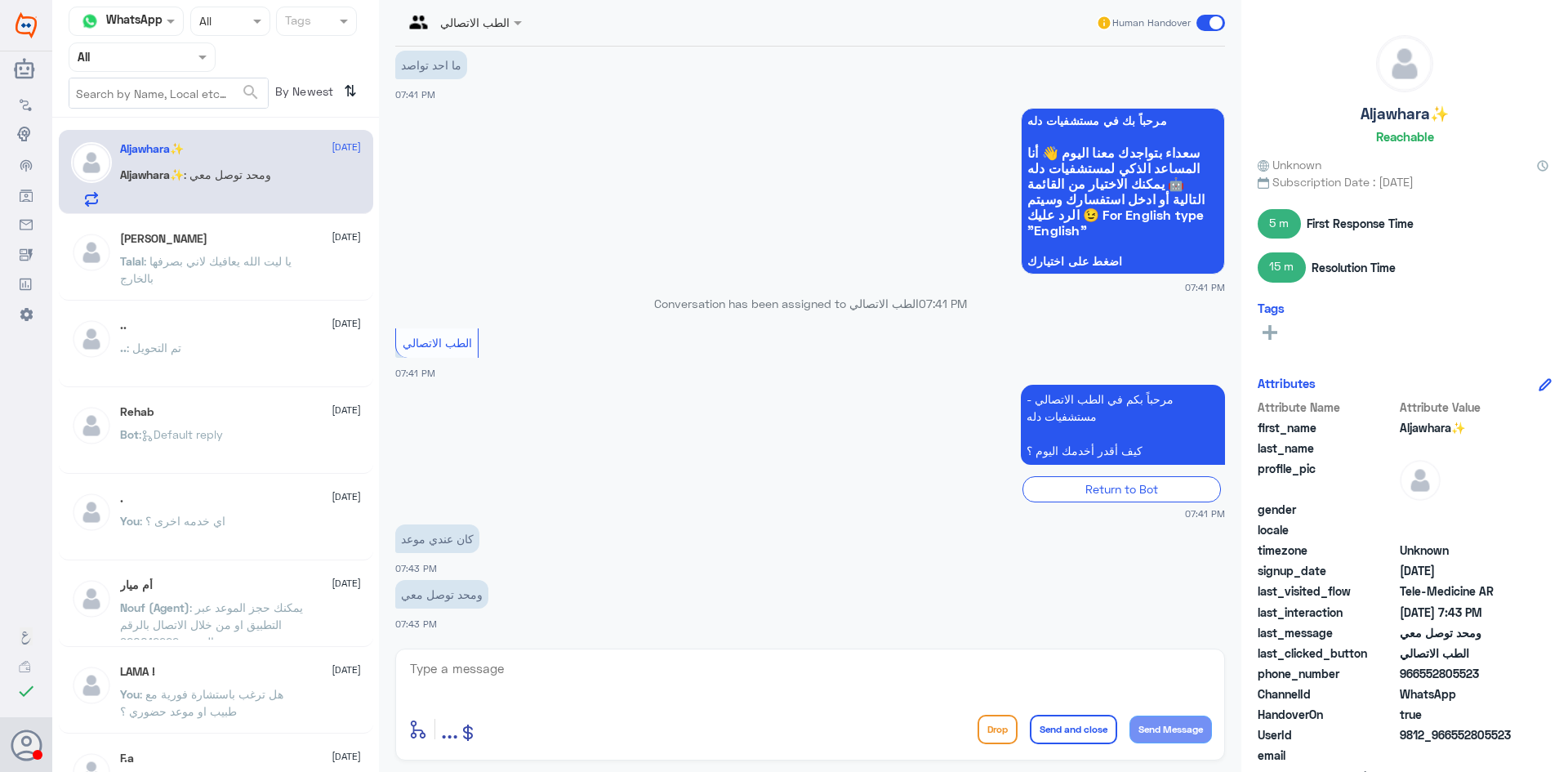
click at [496, 30] on div at bounding box center [463, 21] width 135 height 19
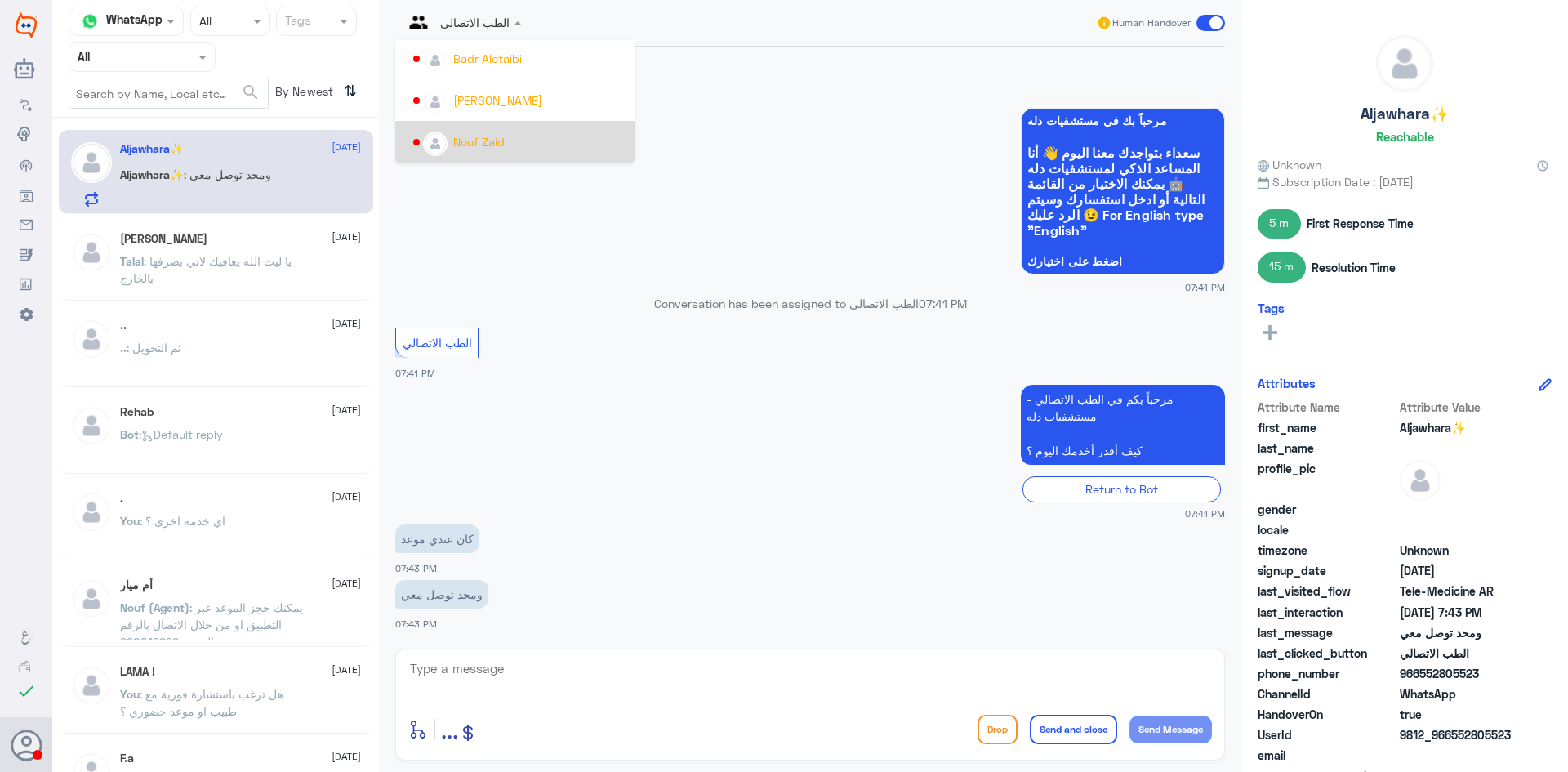
click at [797, 435] on app-msgs-text "مرحباً بكم في الطب الاتصالي - مستشفيات دله كيف أقدر أخدمك اليوم ؟" at bounding box center [810, 426] width 829 height 82
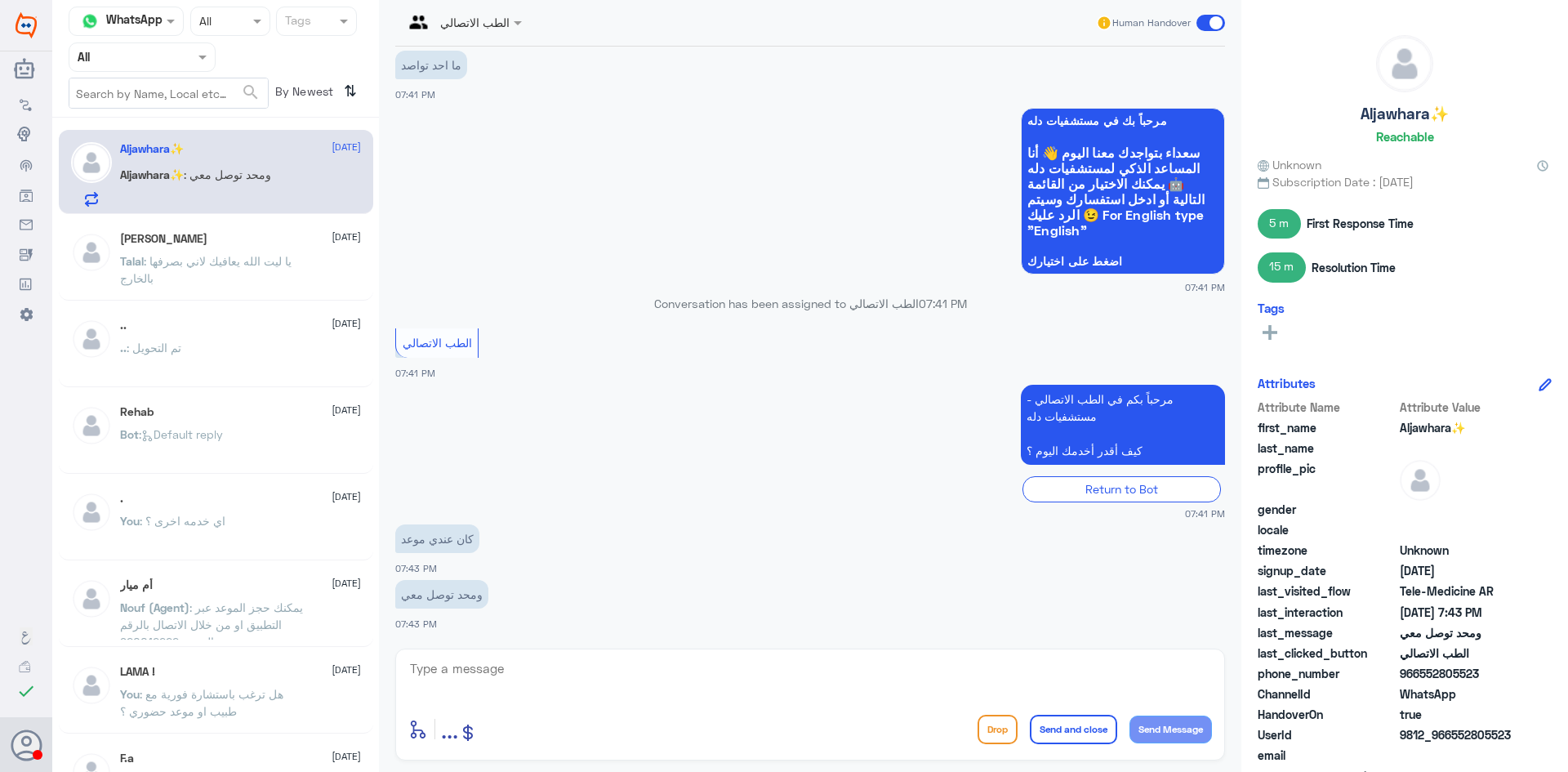
drag, startPoint x: 1479, startPoint y: 672, endPoint x: 1419, endPoint y: 677, distance: 60.2
click at [1419, 677] on span "966552805523" at bounding box center [1458, 673] width 118 height 17
copy span "552805523"
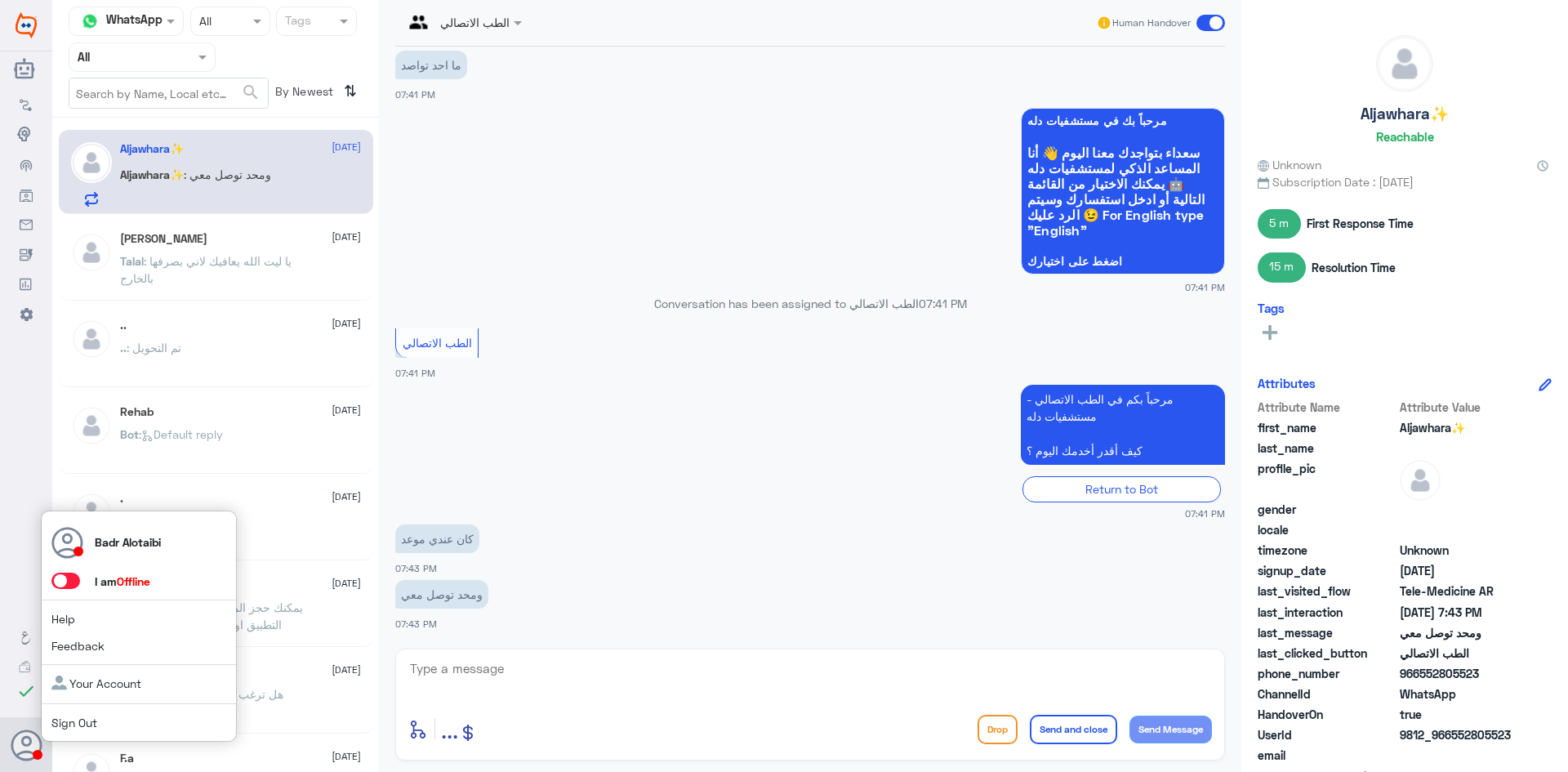
click at [58, 577] on span at bounding box center [66, 581] width 28 height 16
click at [0, 0] on input "checkbox" at bounding box center [0, 0] width 0 height 0
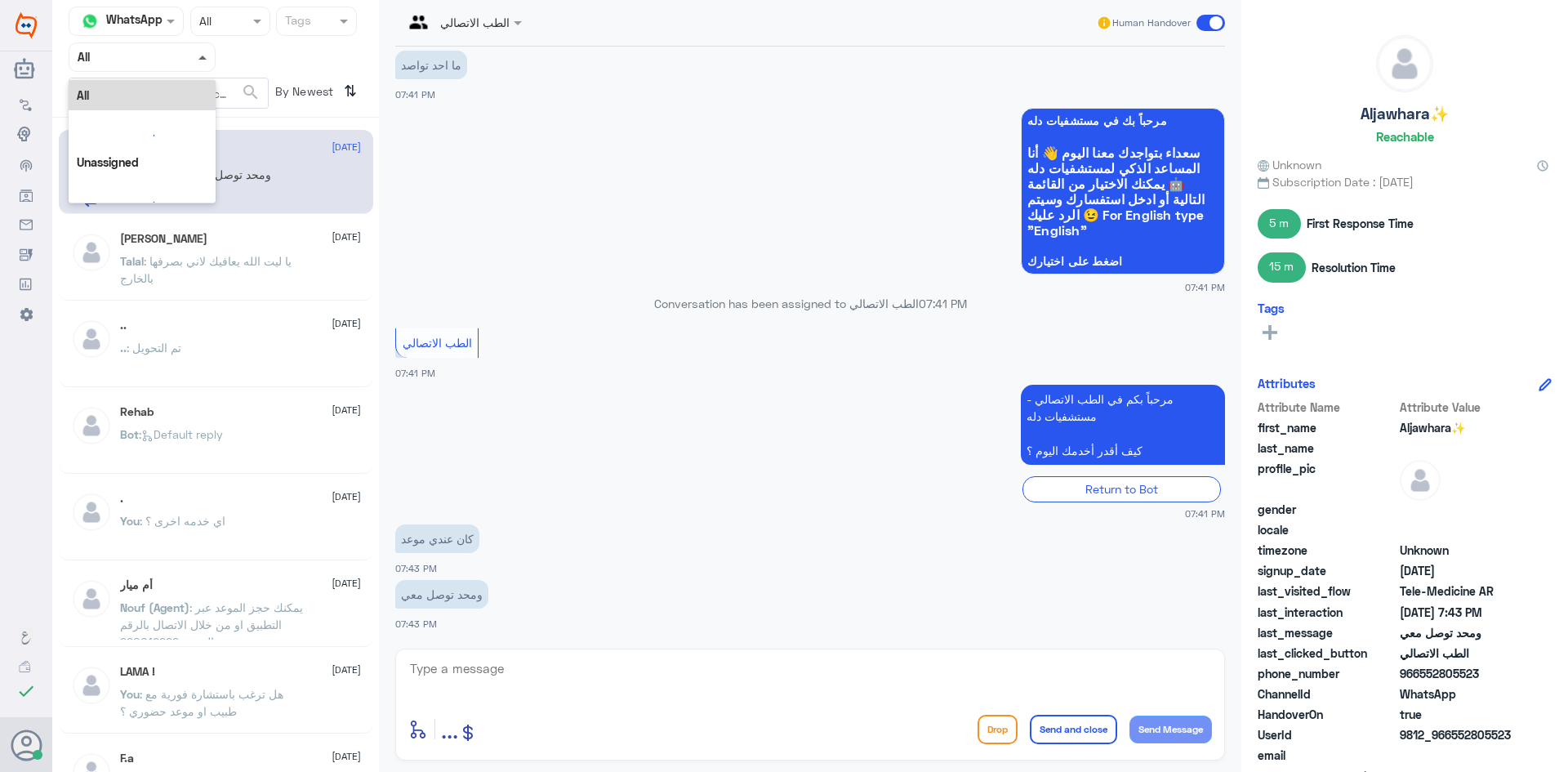
click at [201, 58] on span at bounding box center [202, 57] width 8 height 4
click at [181, 87] on div "All" at bounding box center [141, 95] width 147 height 30
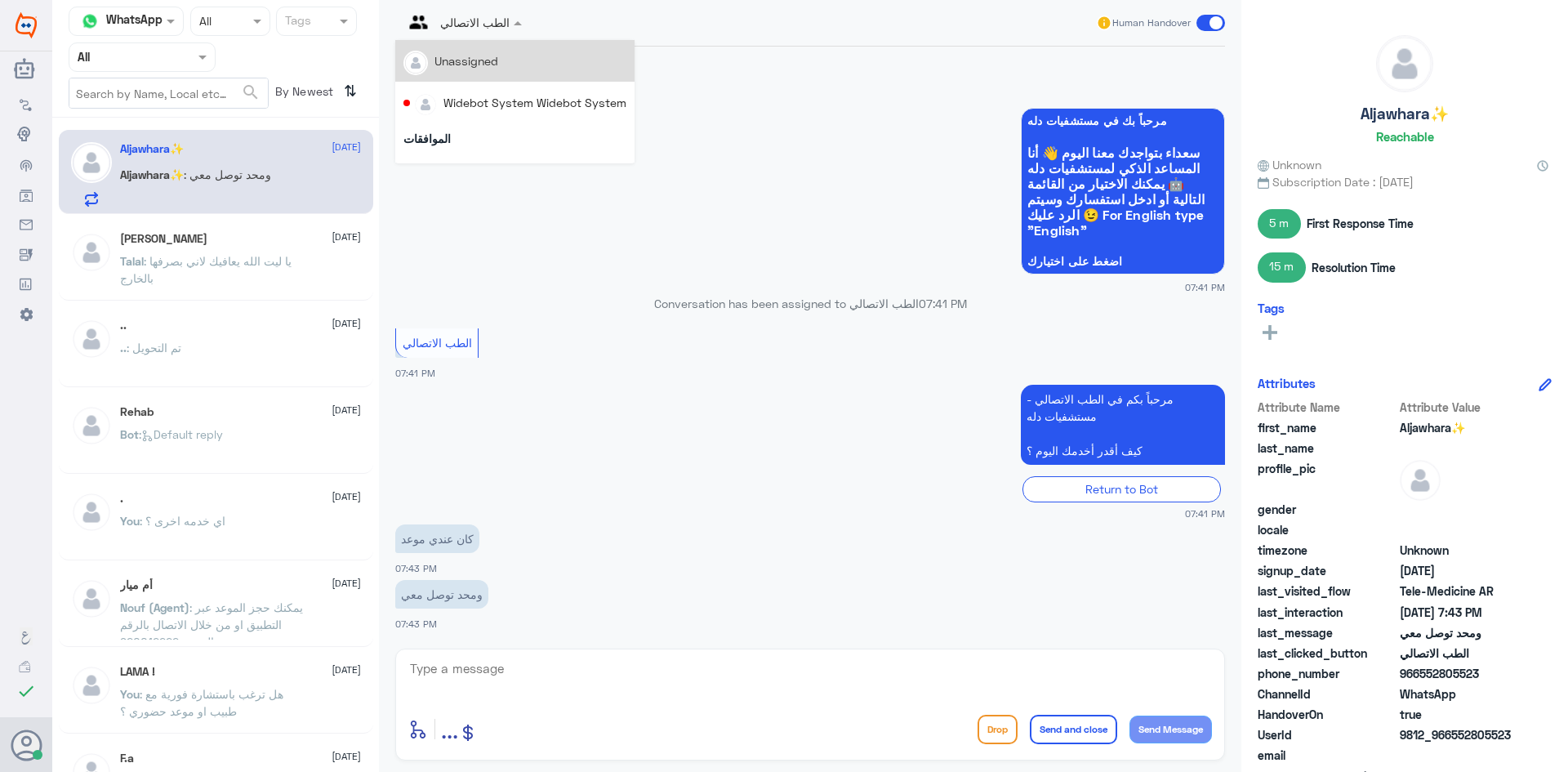
click at [466, 25] on input "text" at bounding box center [444, 21] width 80 height 19
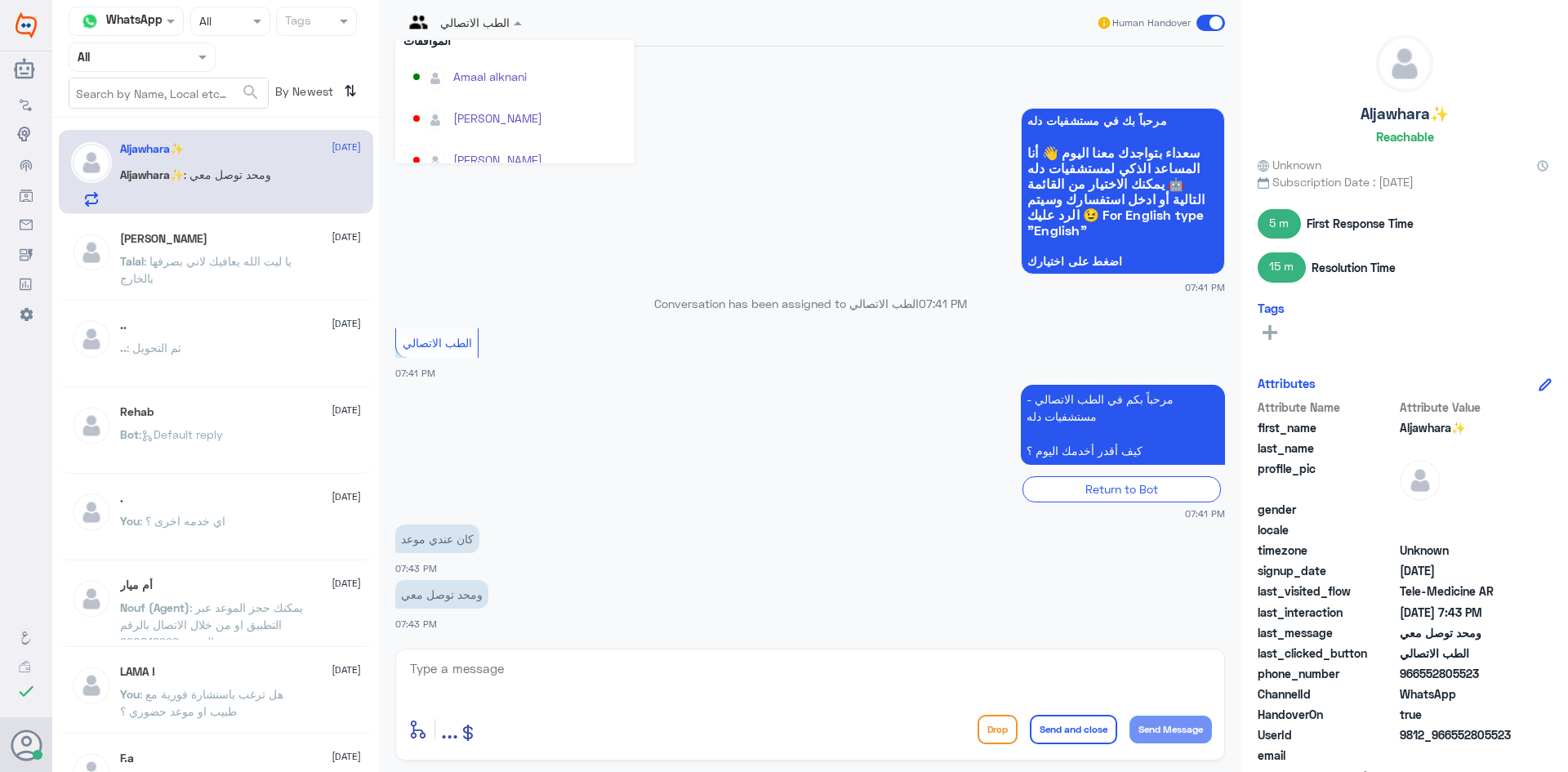
scroll to position [245, 0]
click at [820, 113] on app-msgs-whats-app-list "مرحباً بك في مستشفيات دله سعداء بتواجدك معنا اليوم 👋 أنا المساعد الذكي لمستشفيا…" at bounding box center [810, 191] width 829 height 168
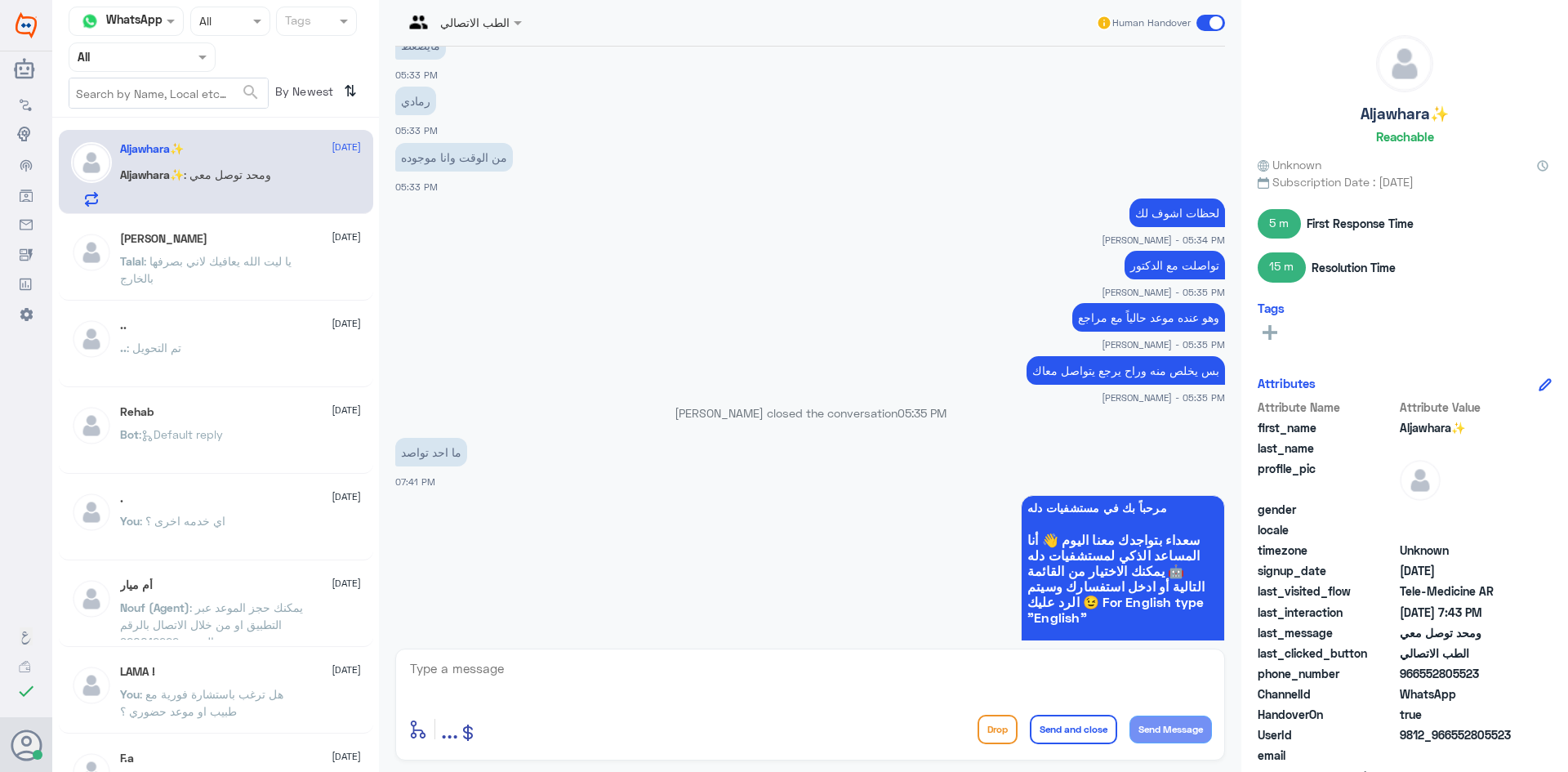
scroll to position [278, 0]
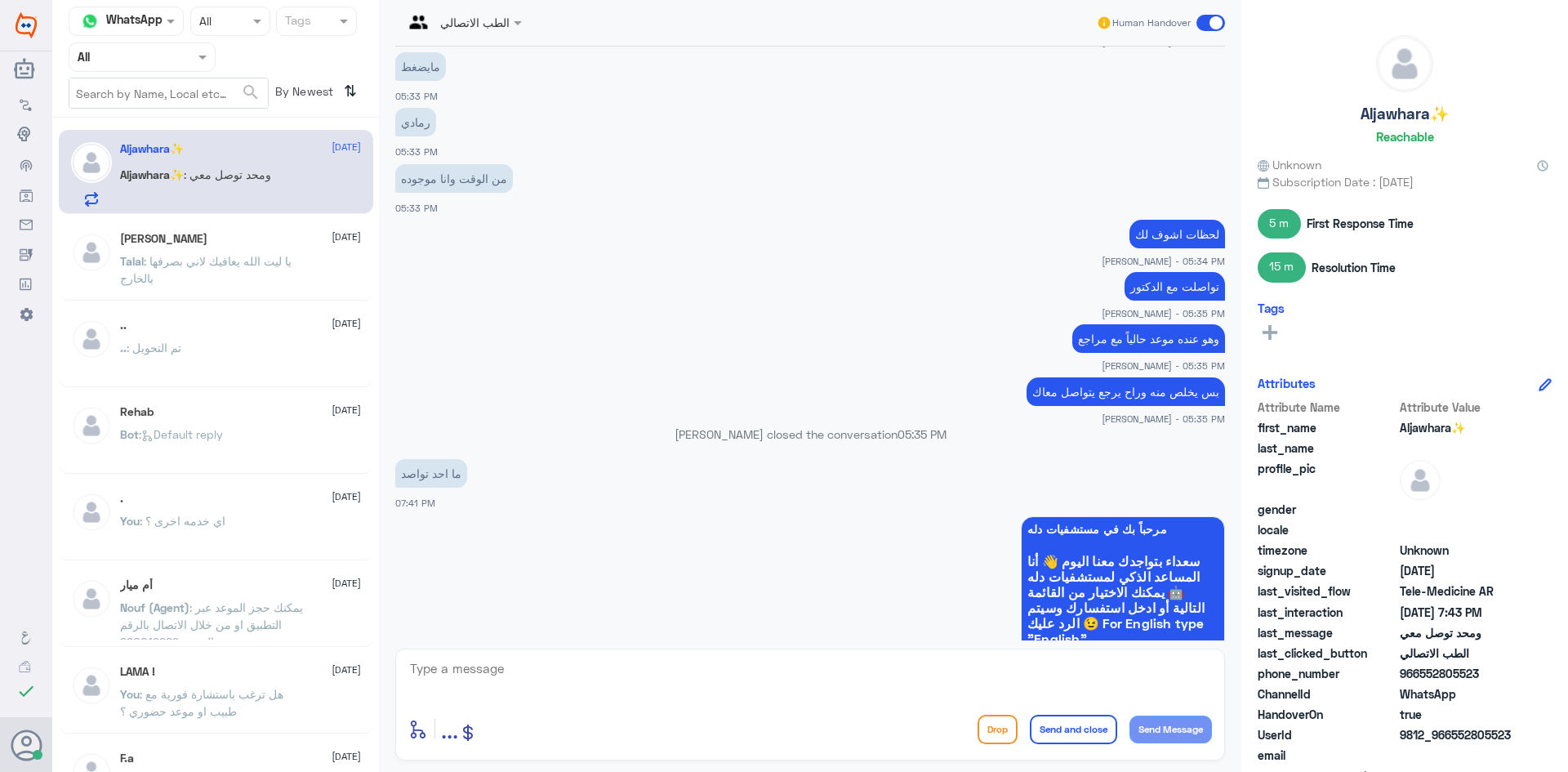
drag, startPoint x: 1473, startPoint y: 672, endPoint x: 1421, endPoint y: 675, distance: 52.1
click at [1421, 675] on span "966552805523" at bounding box center [1458, 673] width 118 height 17
copy span "552805523"
click at [135, 65] on input "text" at bounding box center [122, 56] width 90 height 19
click at [148, 93] on div "All" at bounding box center [141, 95] width 147 height 30
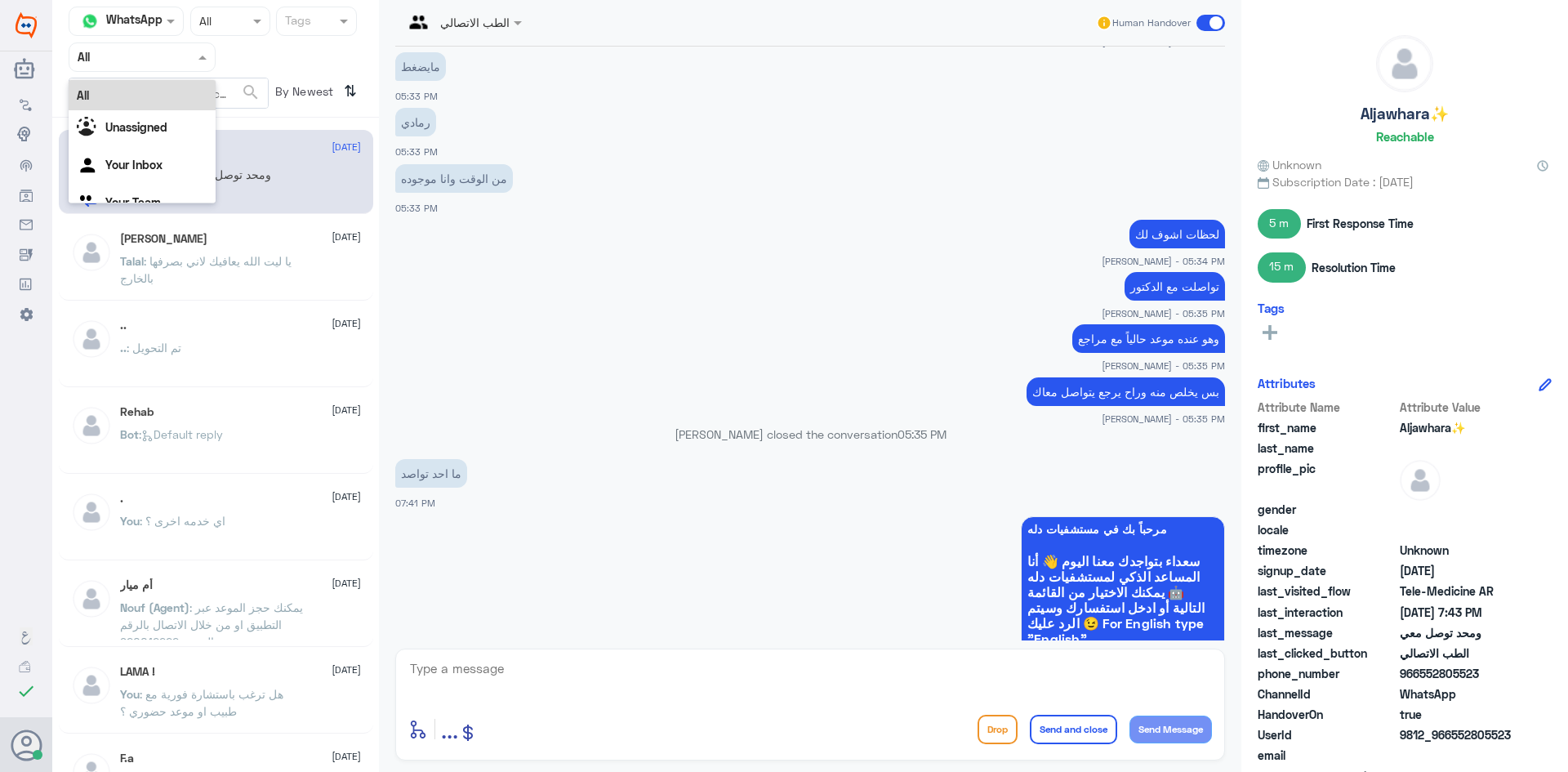
click at [173, 60] on div at bounding box center [142, 56] width 146 height 19
click at [162, 125] on b "Unassigned" at bounding box center [136, 127] width 62 height 14
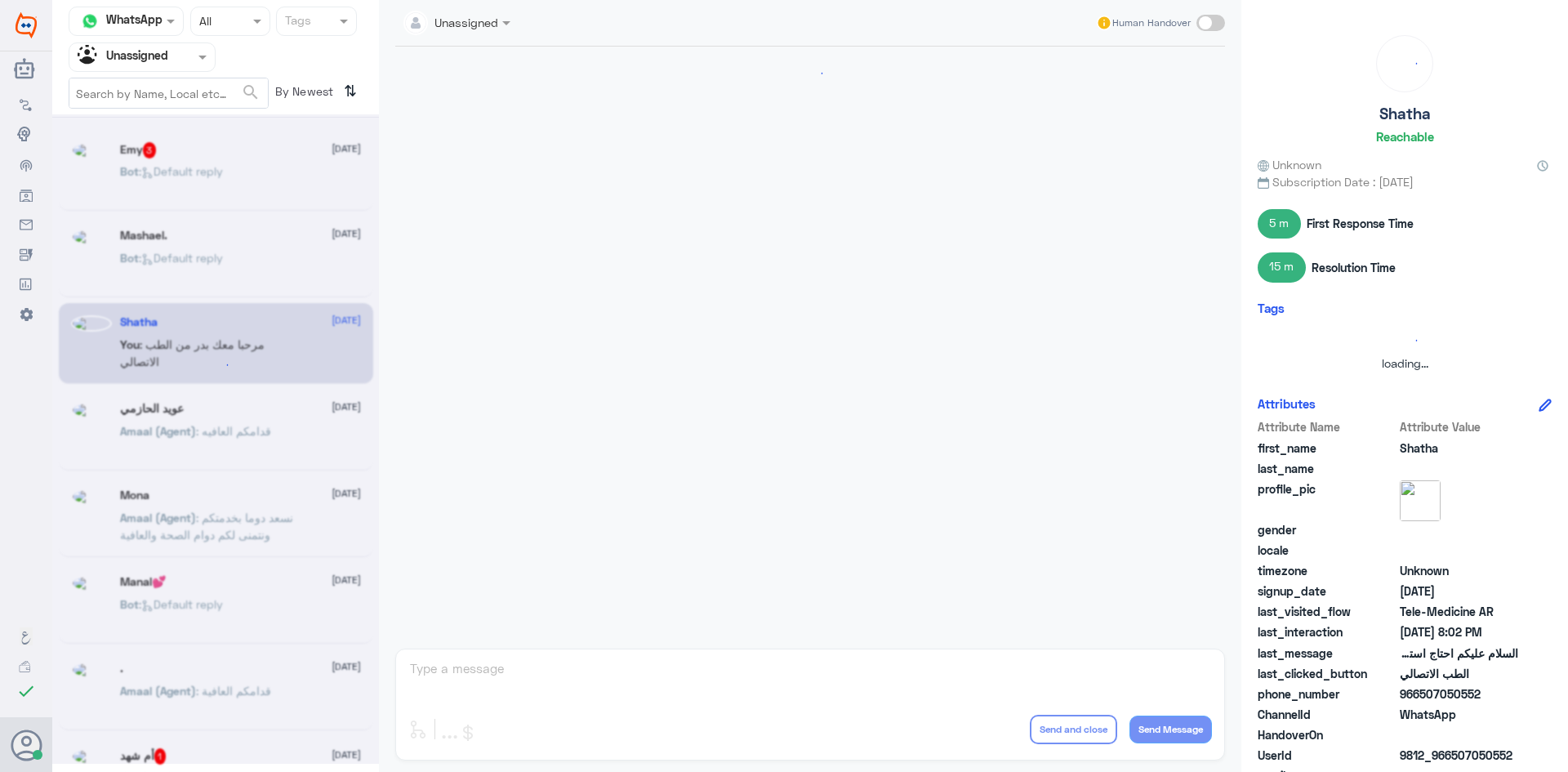
scroll to position [67, 0]
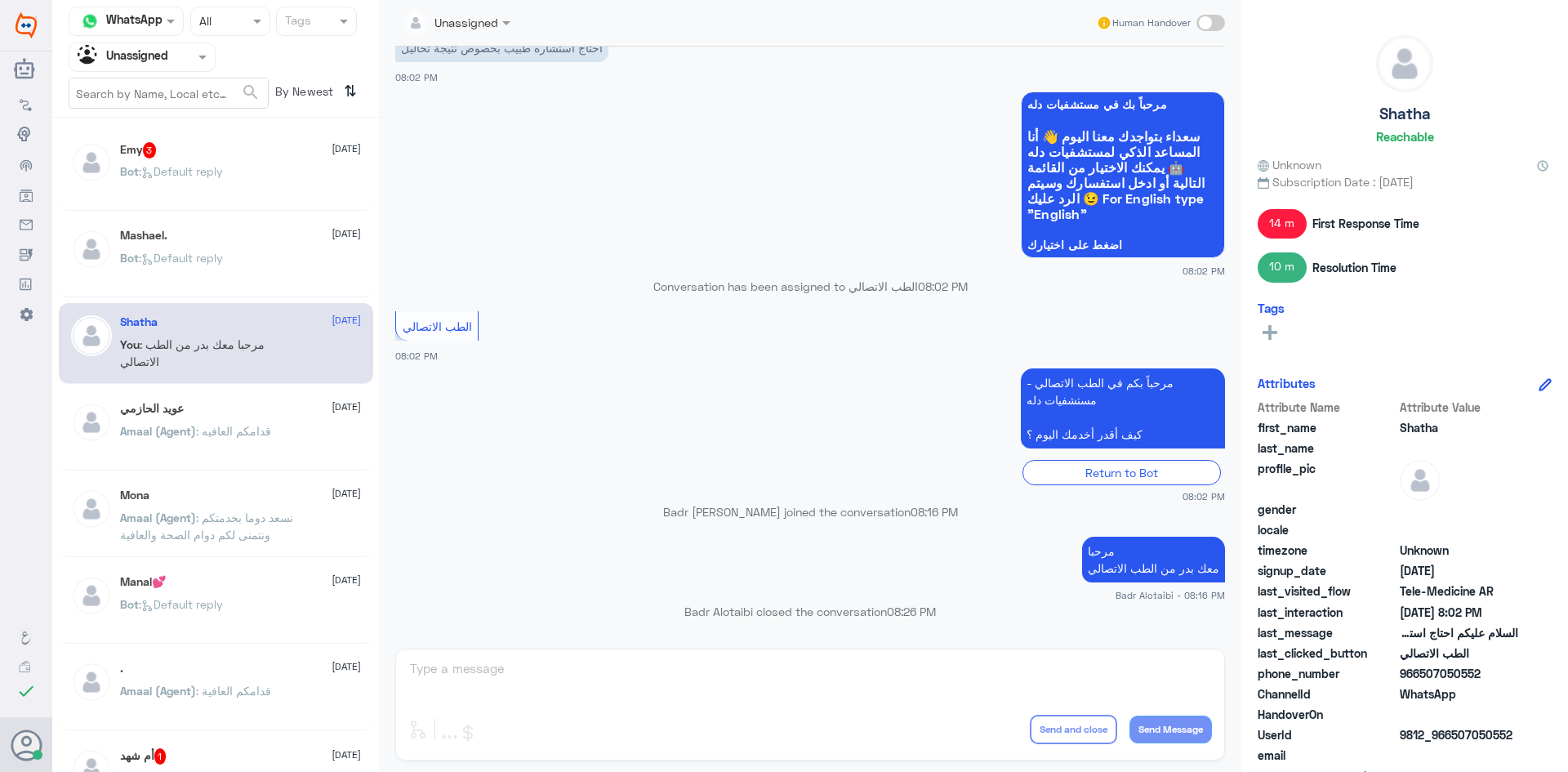
click at [172, 68] on div "Agent Filter Unassigned" at bounding box center [132, 58] width 125 height 25
click at [167, 92] on div "Unassigned" at bounding box center [141, 109] width 147 height 37
click at [166, 52] on input "text" at bounding box center [122, 56] width 90 height 19
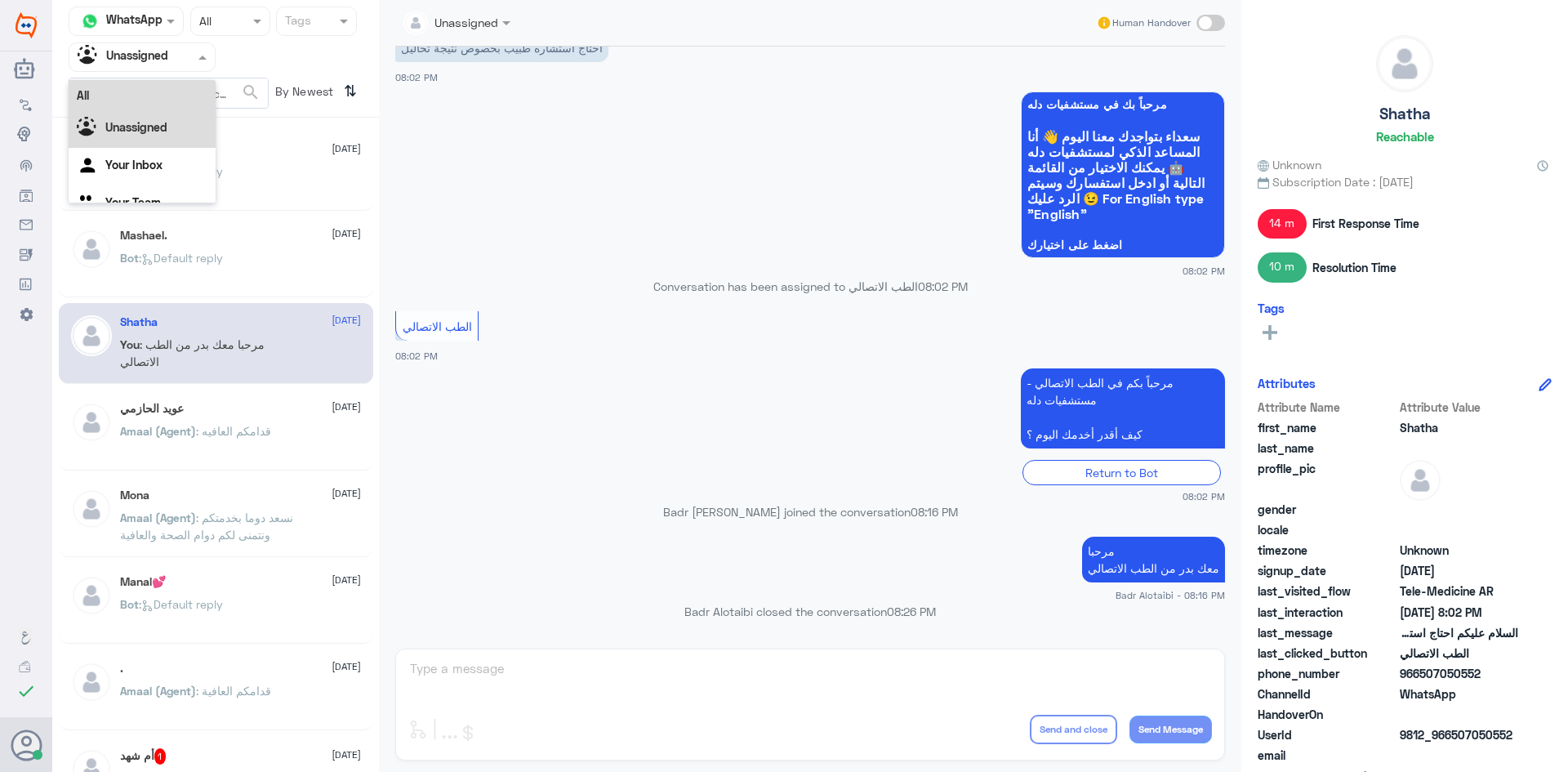
click at [156, 89] on div "All" at bounding box center [141, 95] width 147 height 30
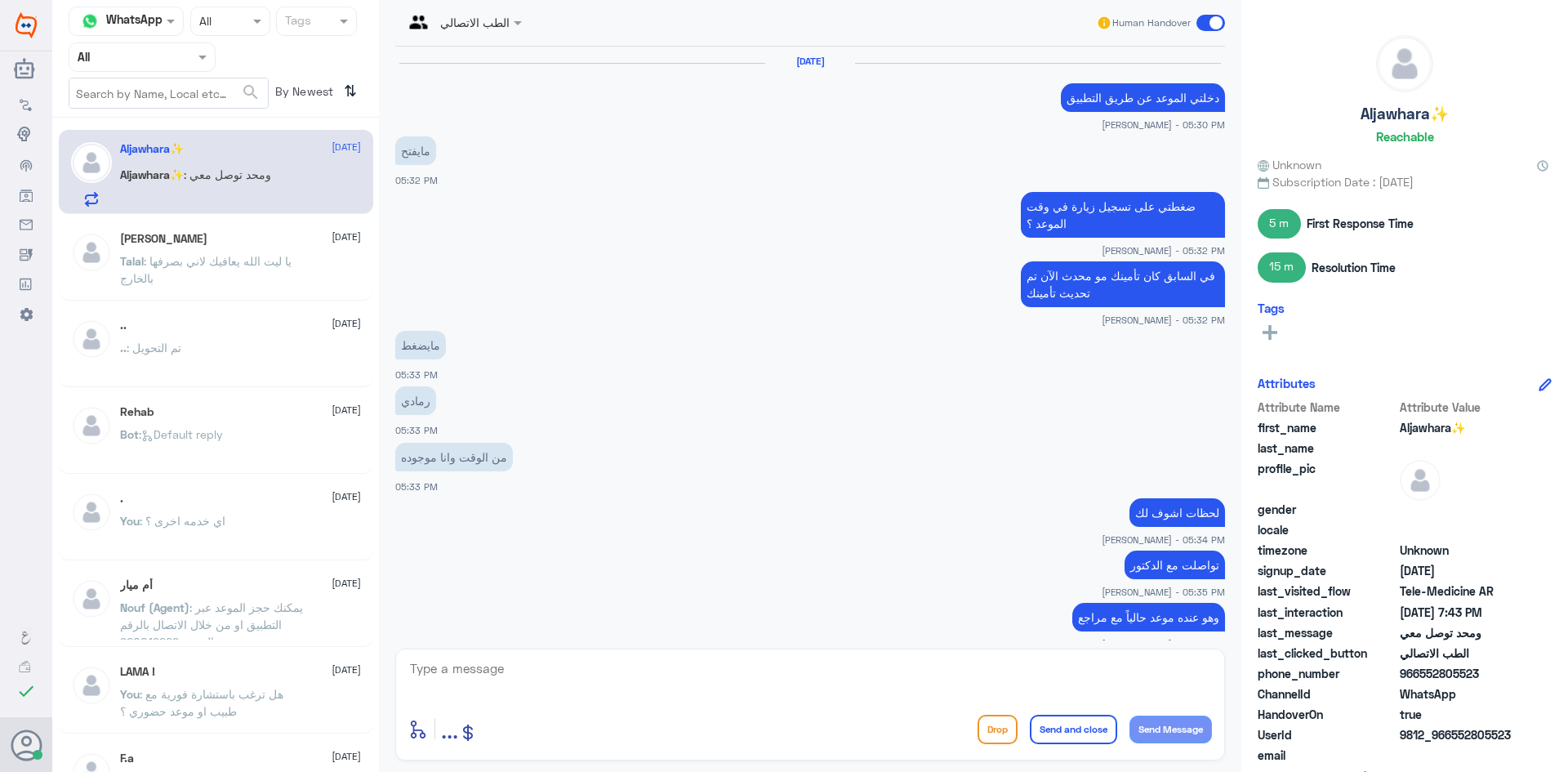
scroll to position [688, 0]
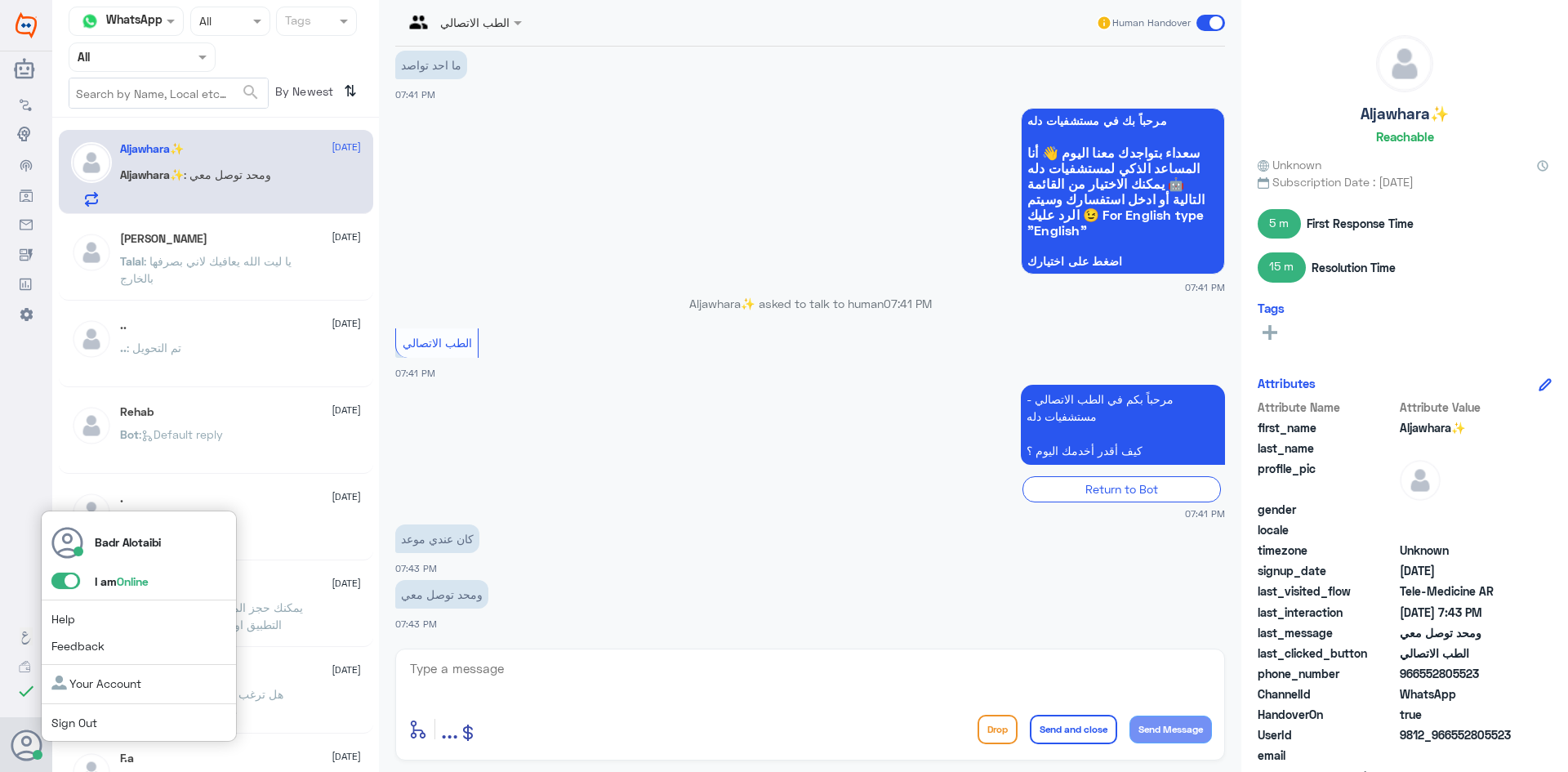
click at [73, 579] on span at bounding box center [66, 581] width 28 height 16
click at [0, 0] on input "checkbox" at bounding box center [0, 0] width 0 height 0
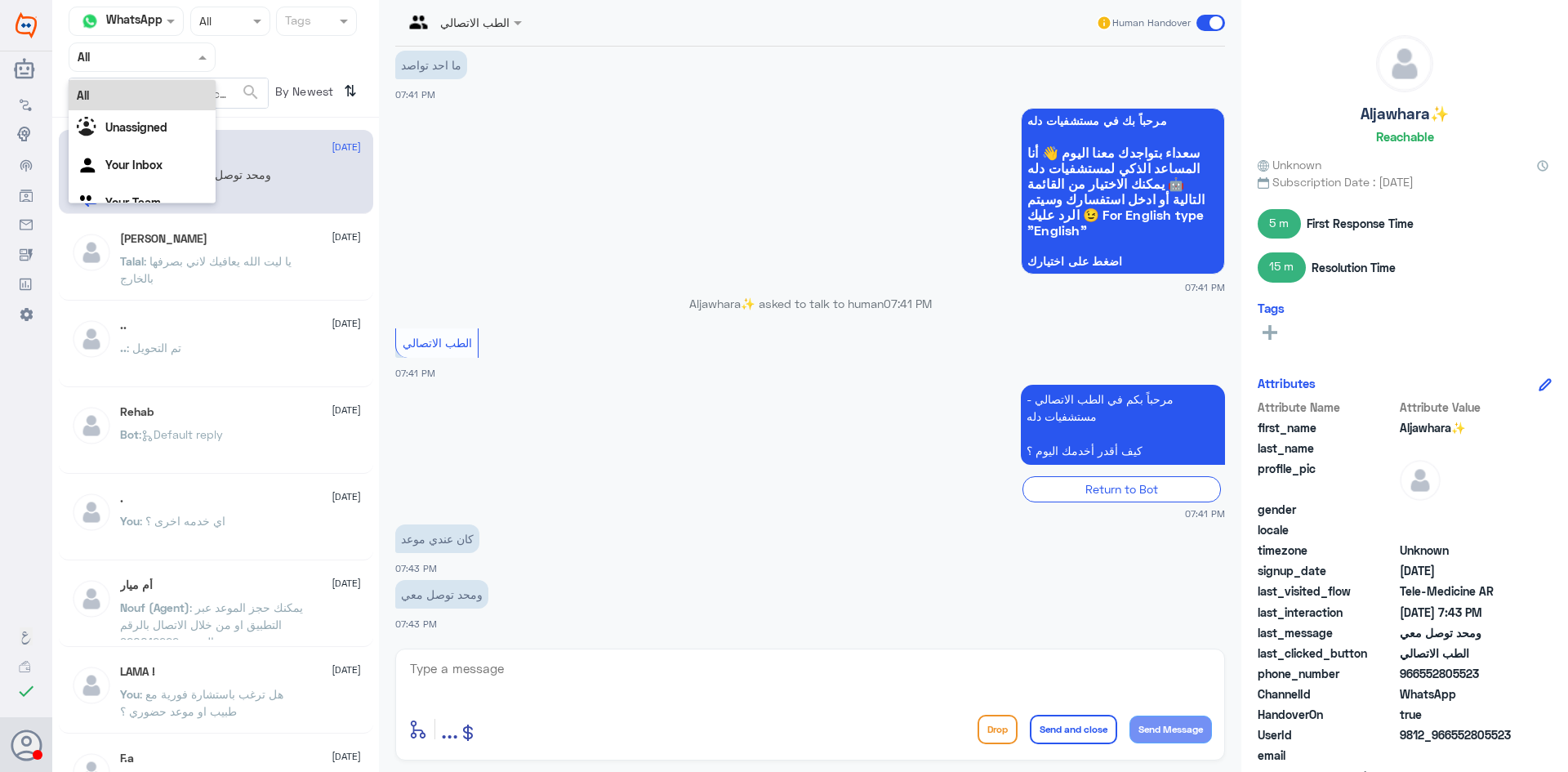
click at [160, 61] on input "text" at bounding box center [122, 56] width 90 height 19
click at [148, 127] on b "Unassigned" at bounding box center [136, 127] width 62 height 14
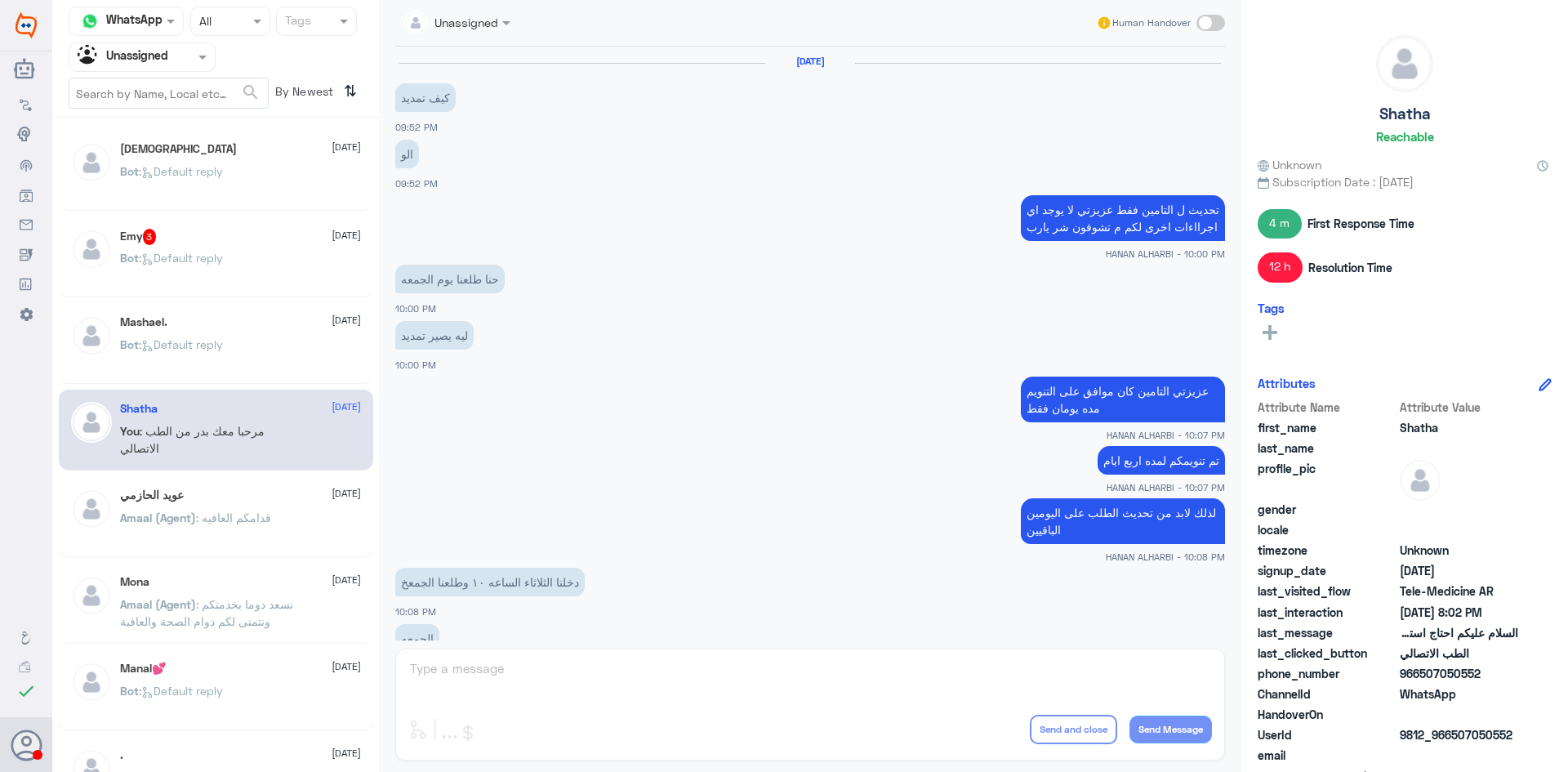
scroll to position [756, 0]
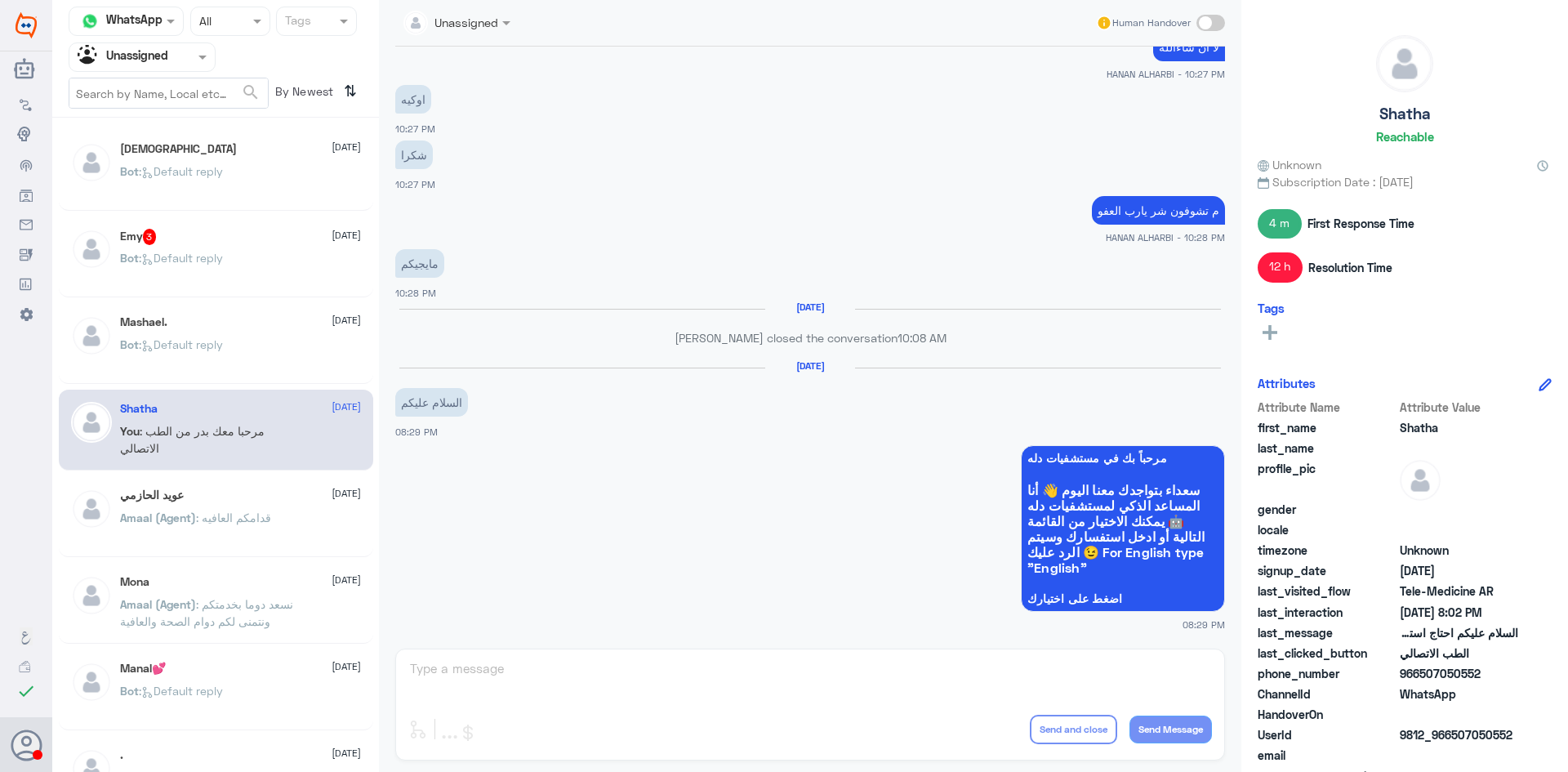
click at [204, 155] on div "سبحان الله 24 August" at bounding box center [240, 149] width 241 height 14
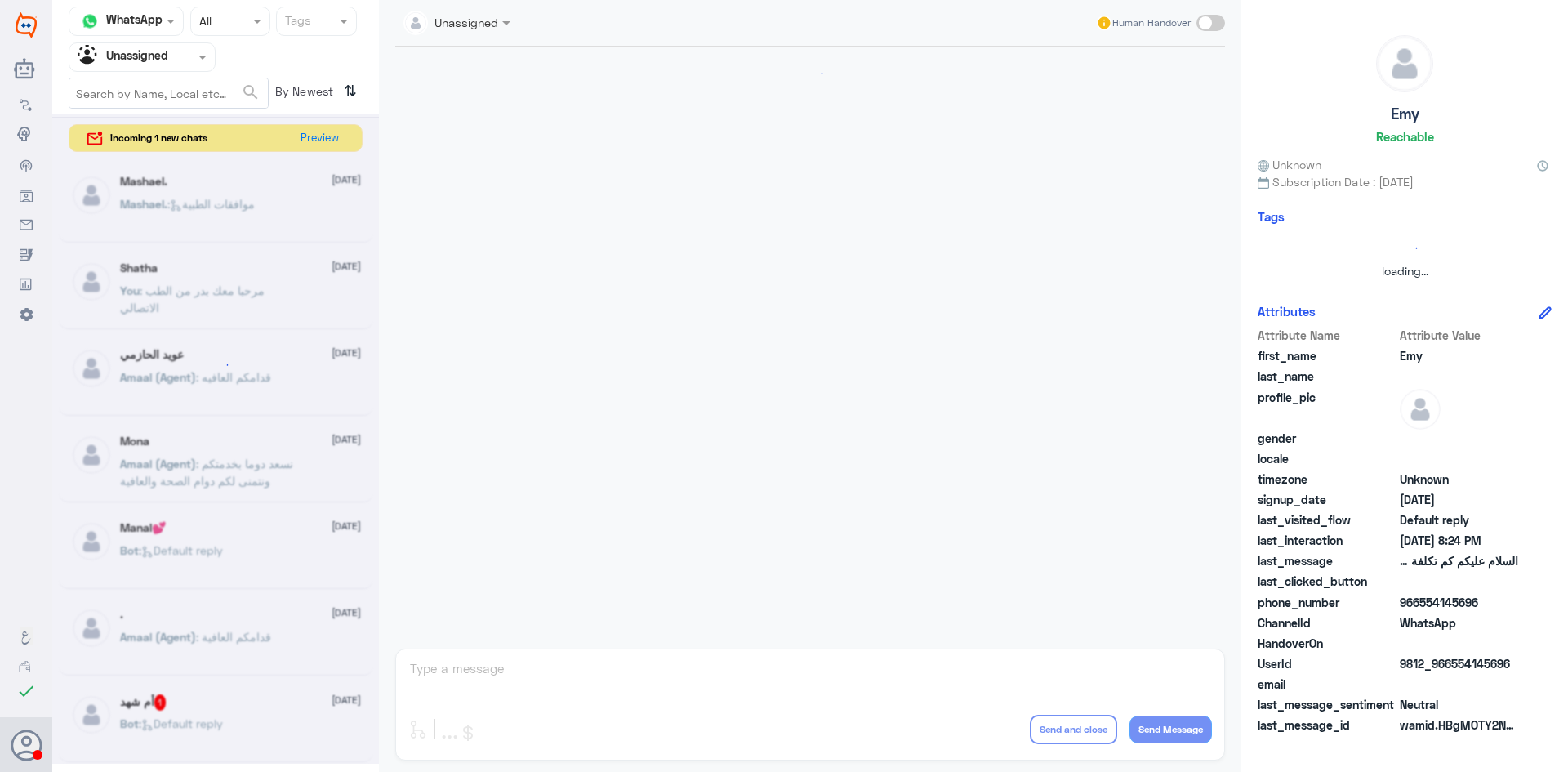
scroll to position [250, 0]
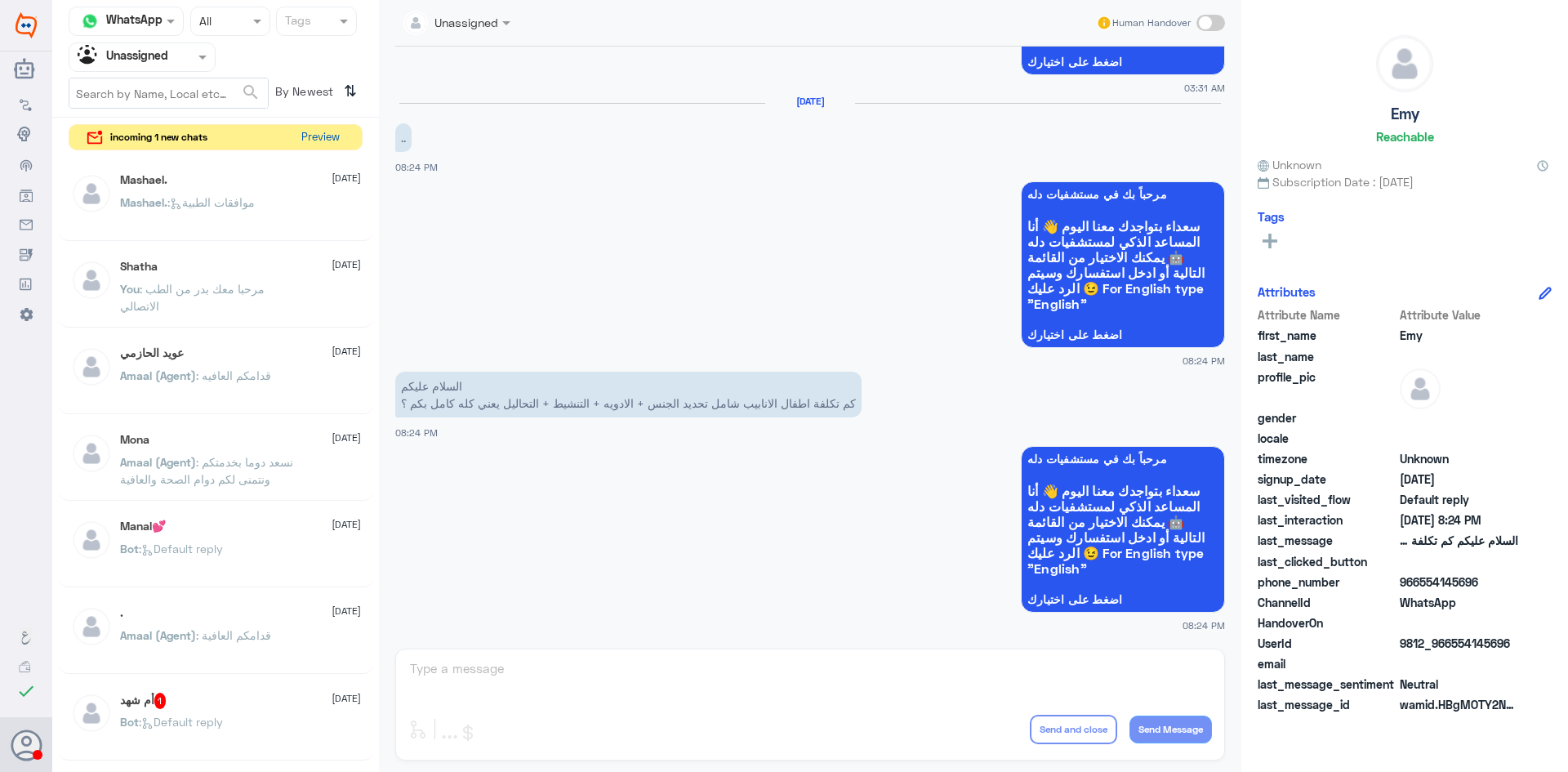
click at [309, 139] on button "Preview" at bounding box center [320, 138] width 51 height 25
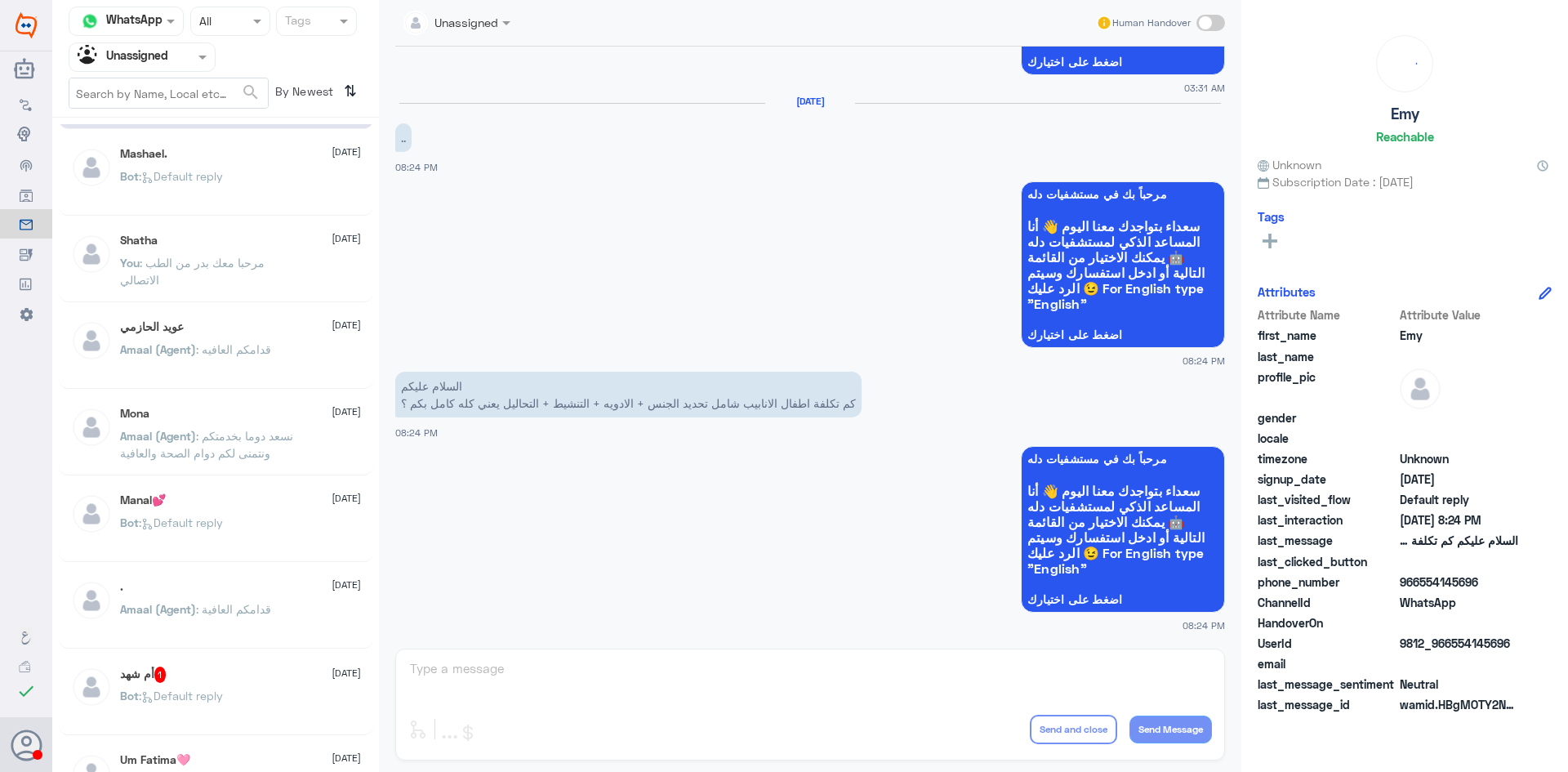
scroll to position [164, 0]
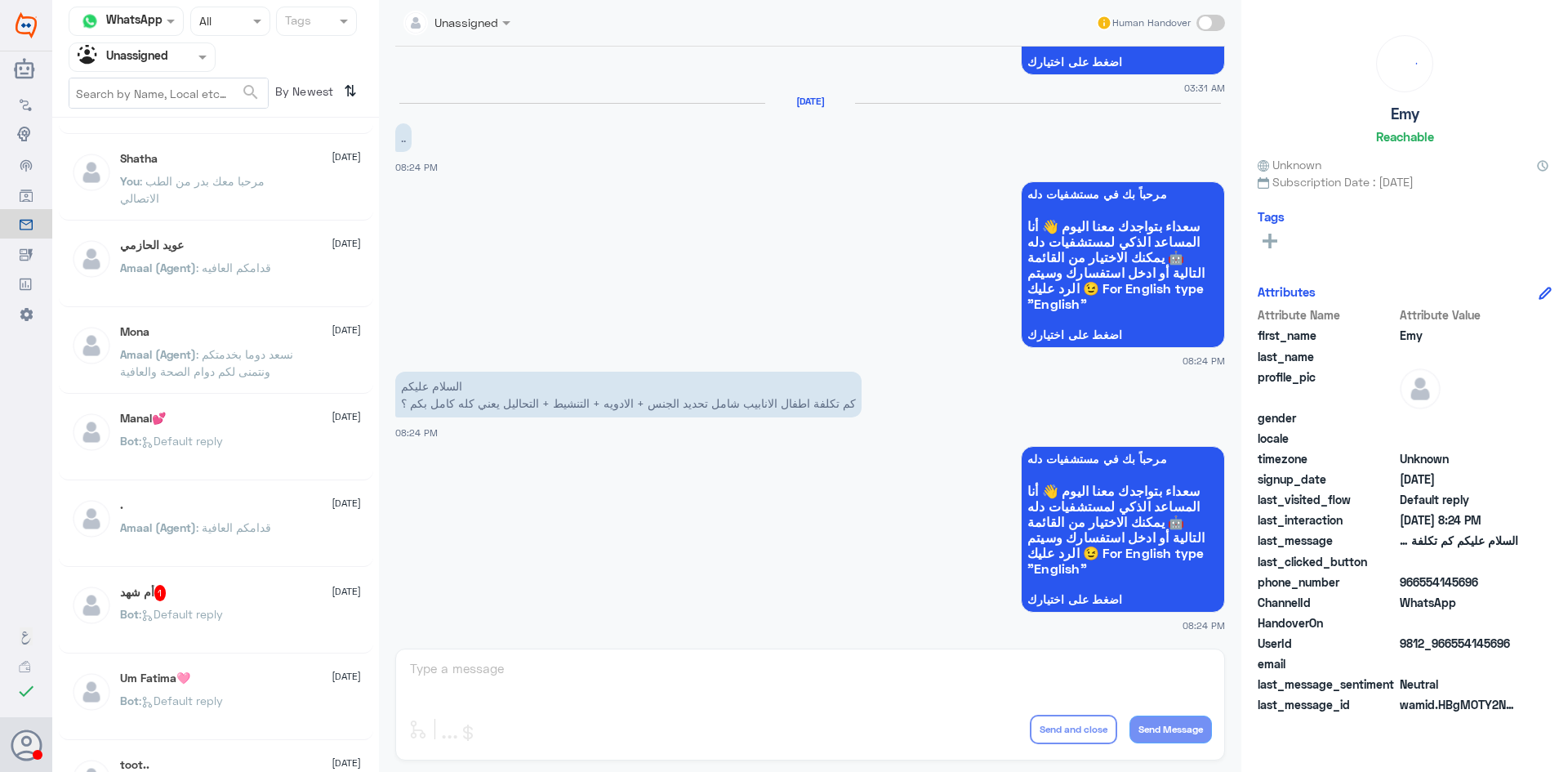
click at [259, 615] on div "Bot : Default reply" at bounding box center [240, 627] width 241 height 36
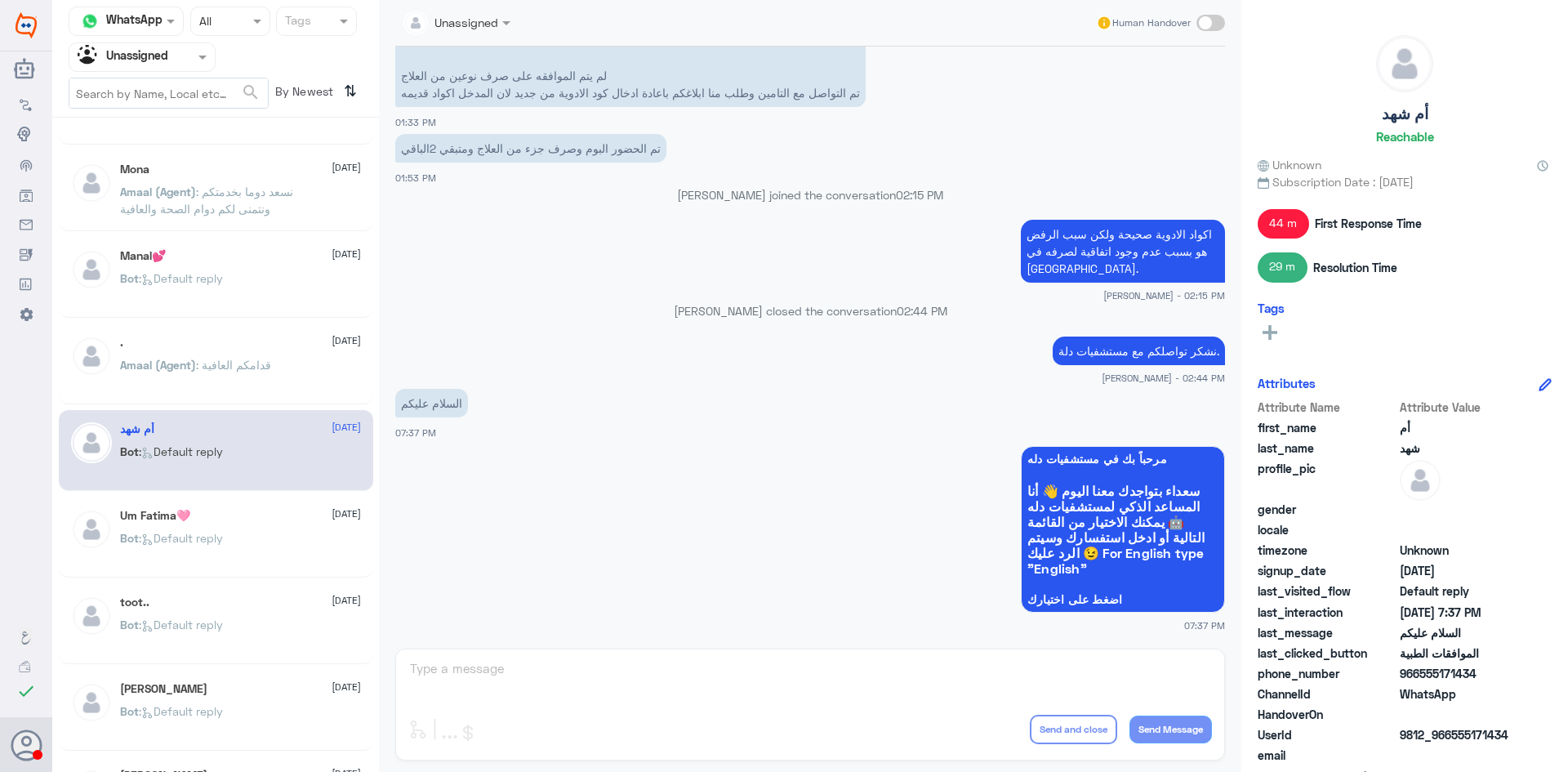
scroll to position [326, 0]
click at [249, 544] on div "Bot : Default reply" at bounding box center [240, 551] width 241 height 36
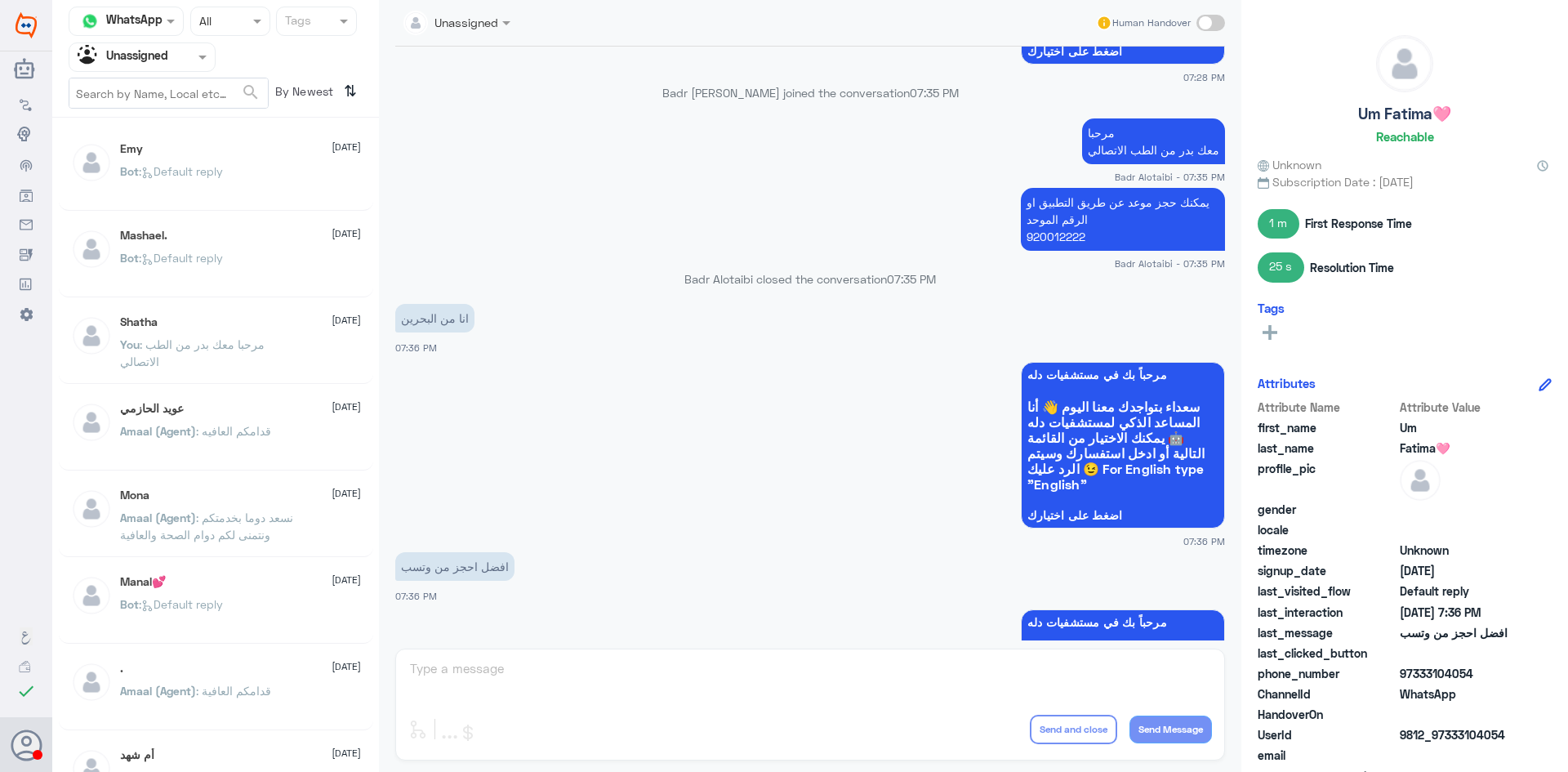
click at [249, 453] on p "Amaal (Agent) : قدامكم العافيه" at bounding box center [196, 443] width 151 height 41
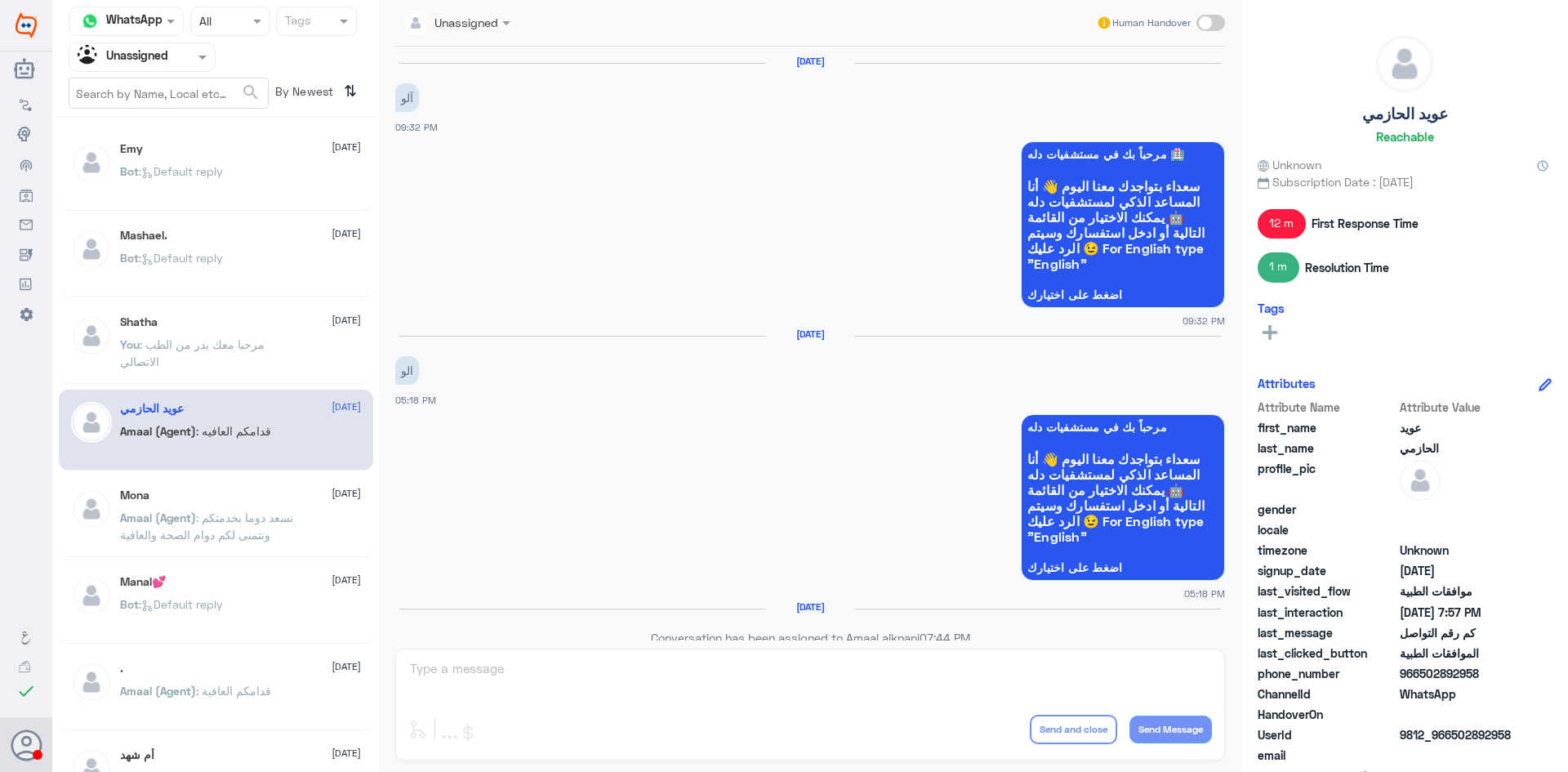
scroll to position [983, 0]
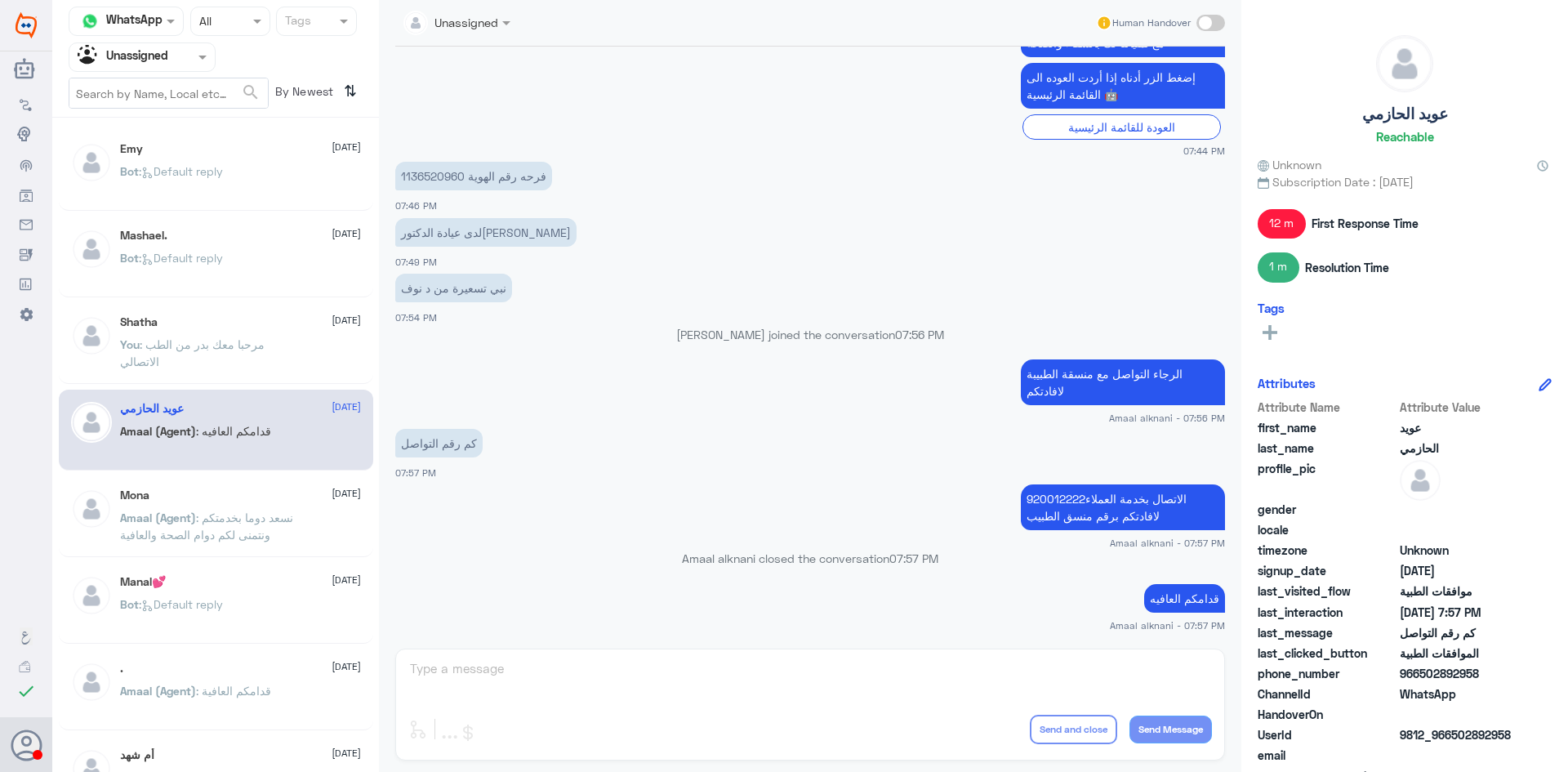
click at [297, 547] on p "Amaal (Agent) : نسعد دوما بخدمتكم ونتمنى لكم دوام الصحة والعافية" at bounding box center [212, 529] width 184 height 41
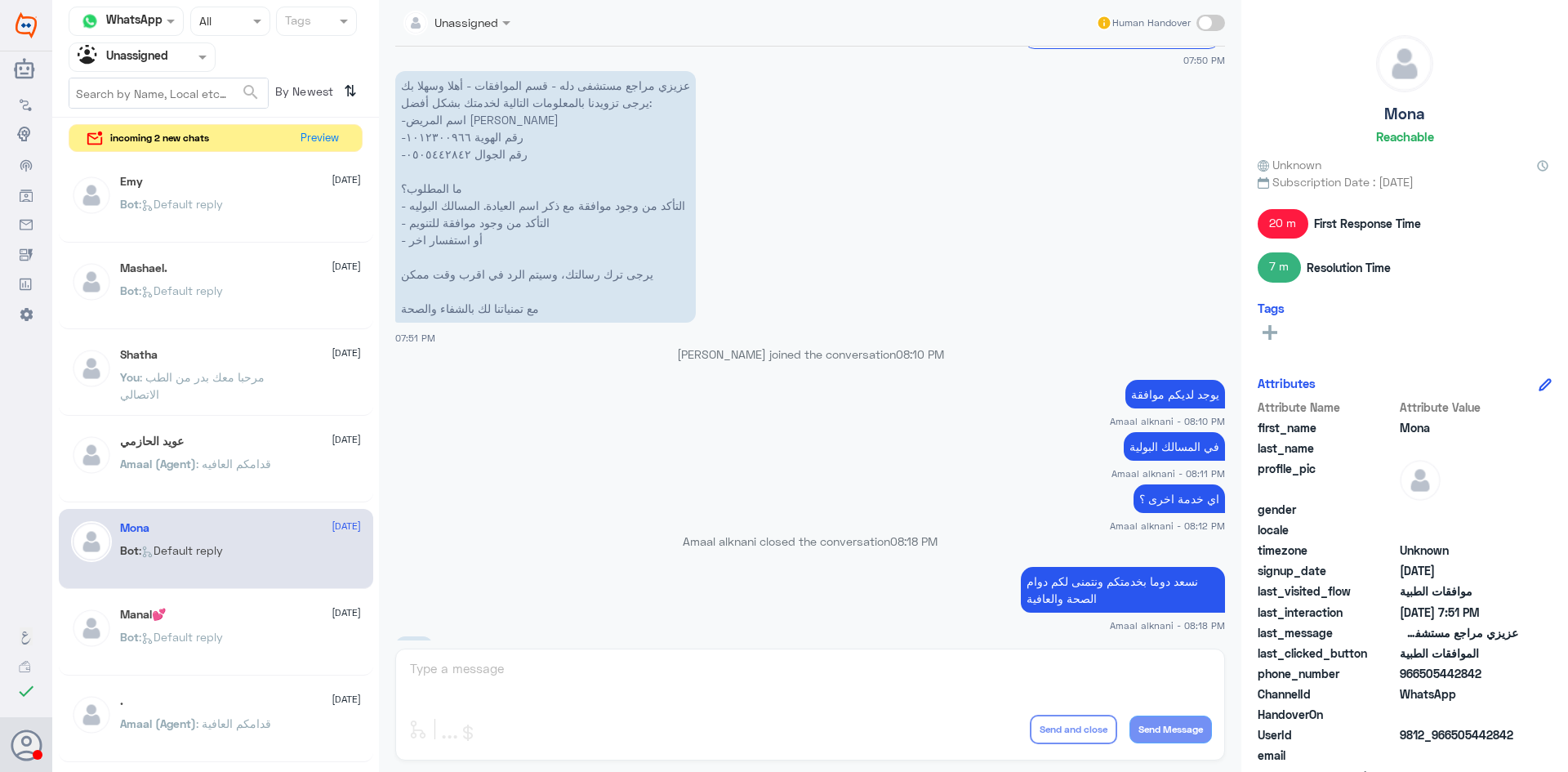
scroll to position [1019, 0]
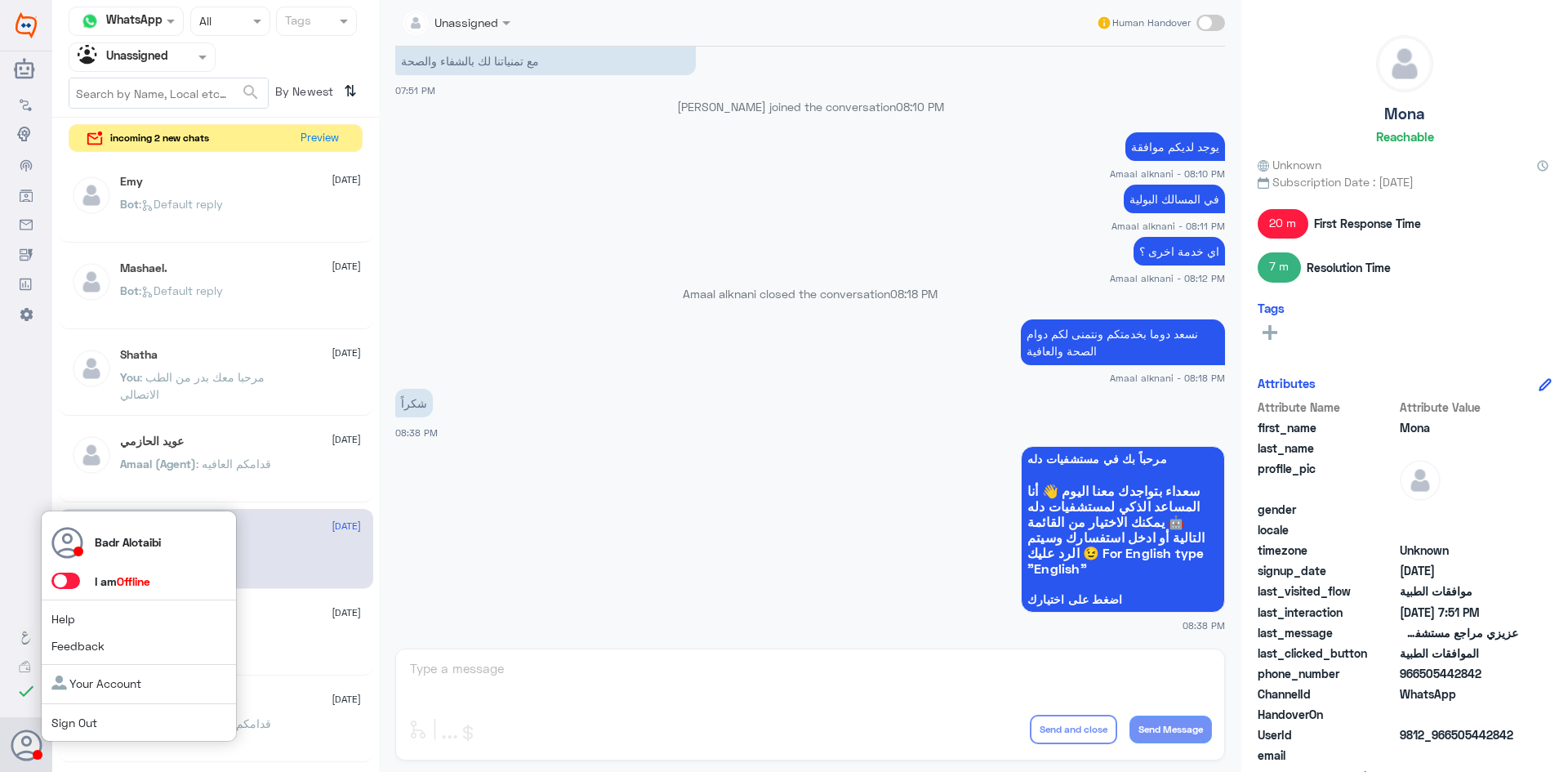
click at [57, 579] on span at bounding box center [66, 581] width 28 height 16
click at [0, 0] on input "checkbox" at bounding box center [0, 0] width 0 height 0
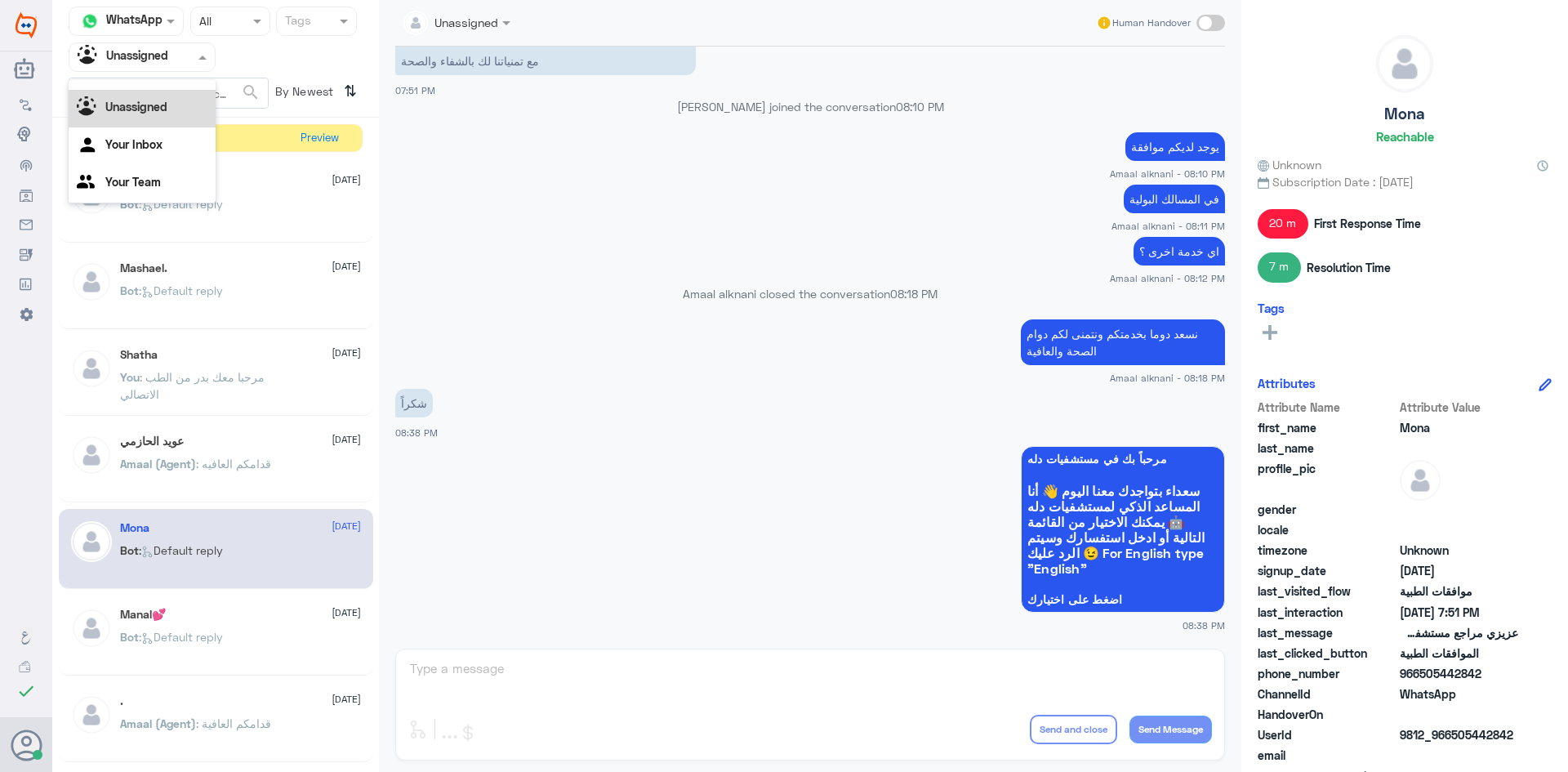
click at [191, 61] on div at bounding box center [142, 56] width 146 height 19
click at [176, 91] on div "All" at bounding box center [141, 95] width 147 height 30
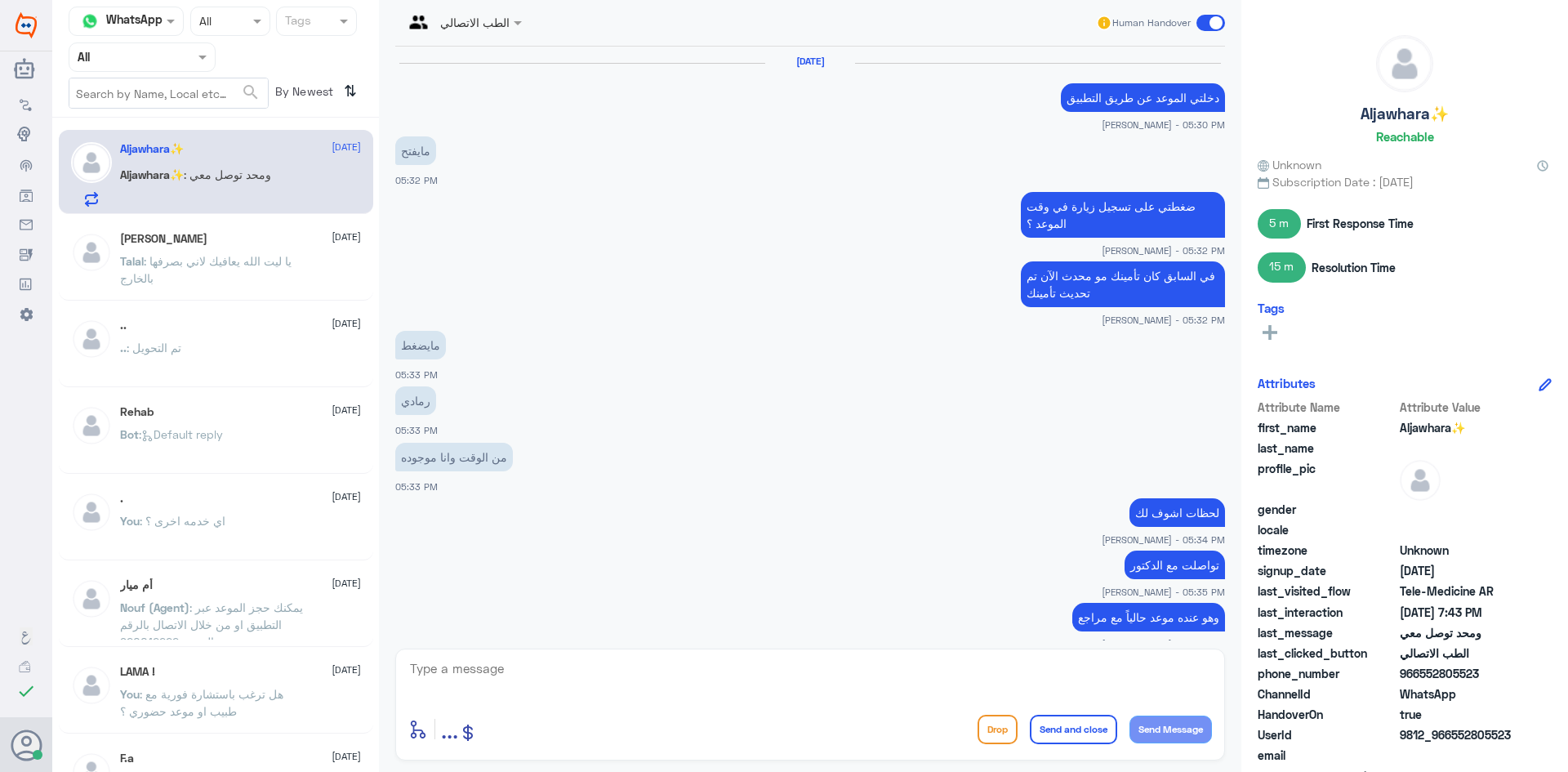
scroll to position [688, 0]
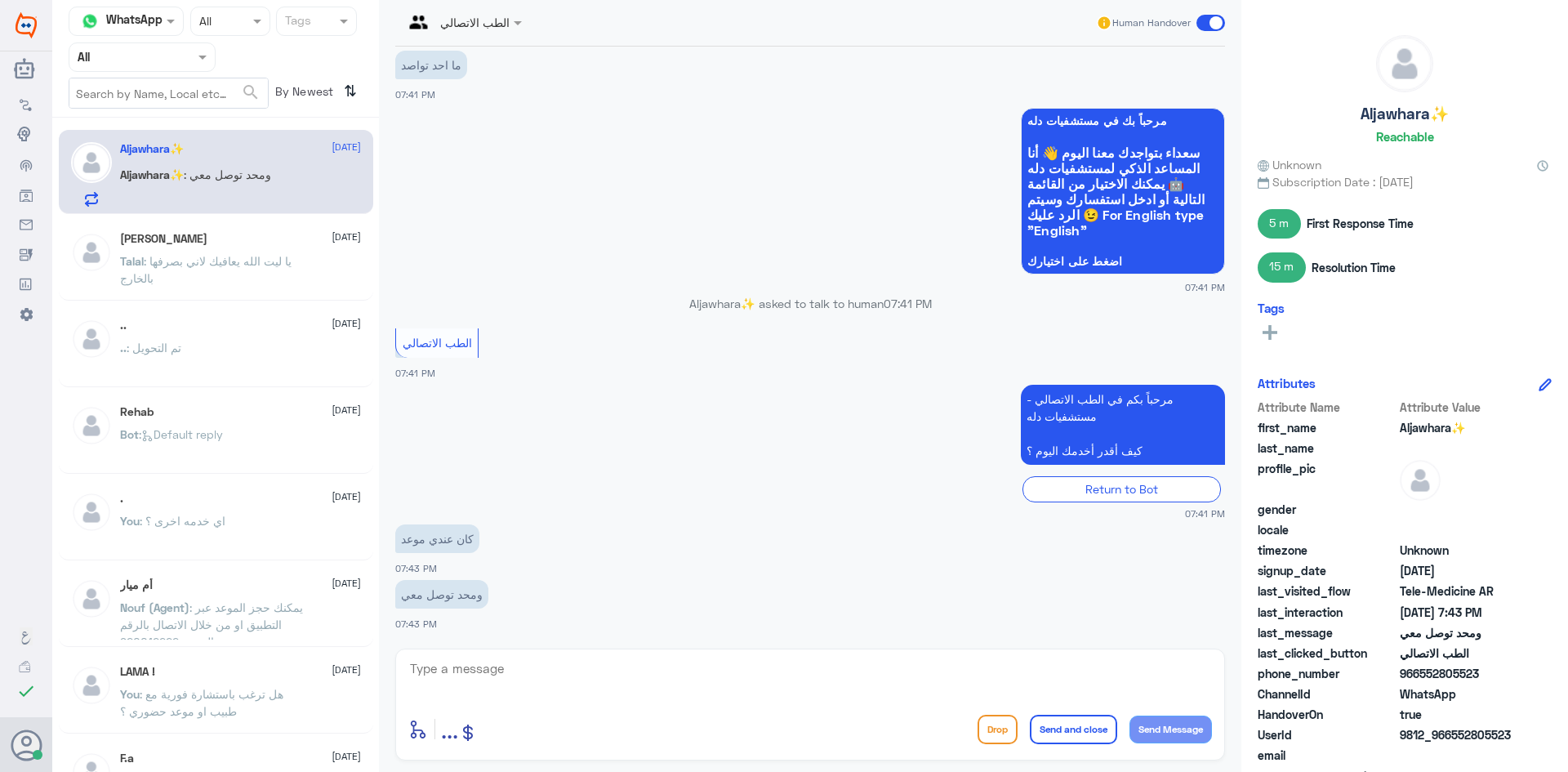
click at [204, 237] on h5 "[PERSON_NAME]" at bounding box center [164, 239] width 87 height 14
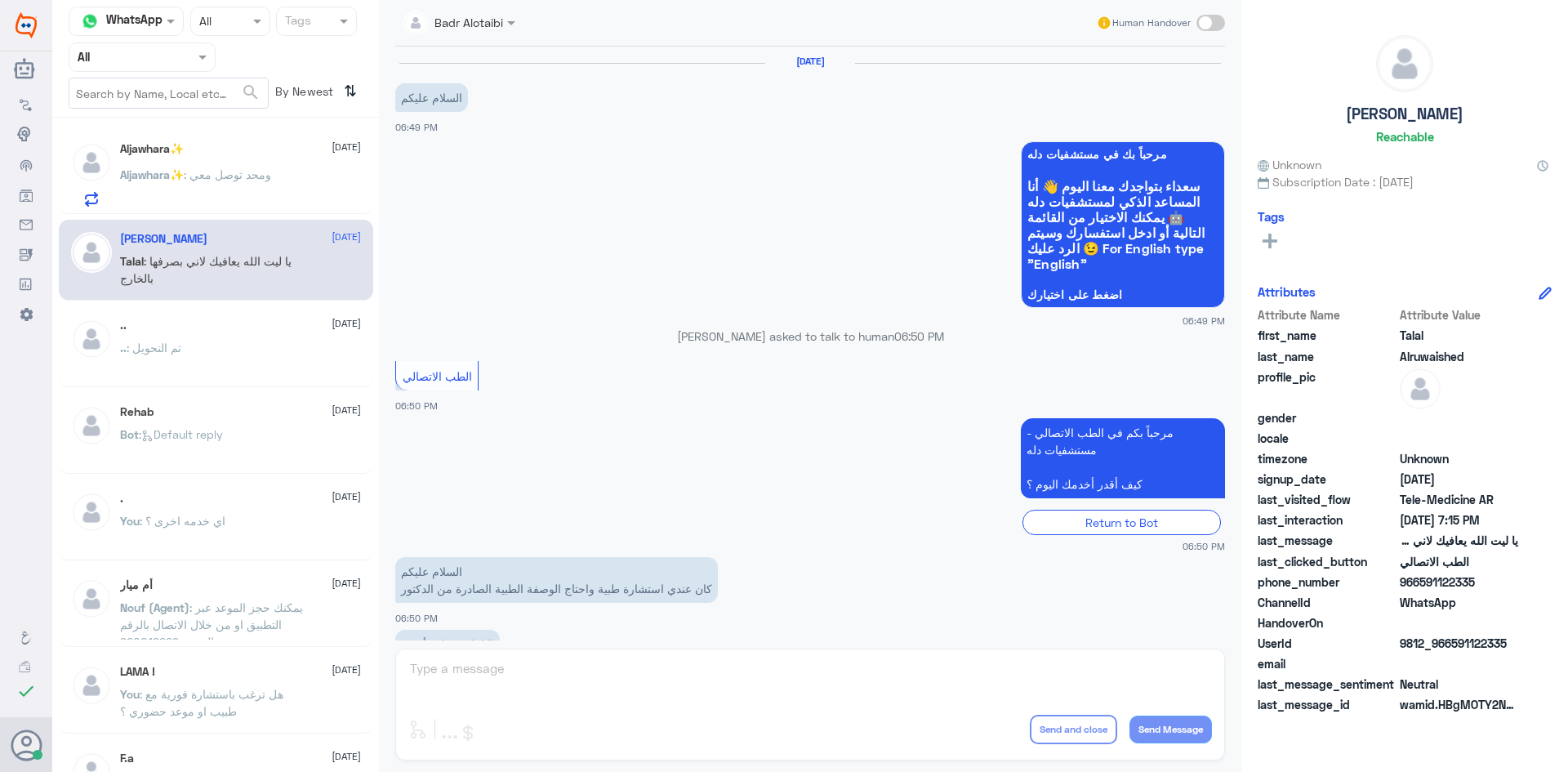
scroll to position [373, 0]
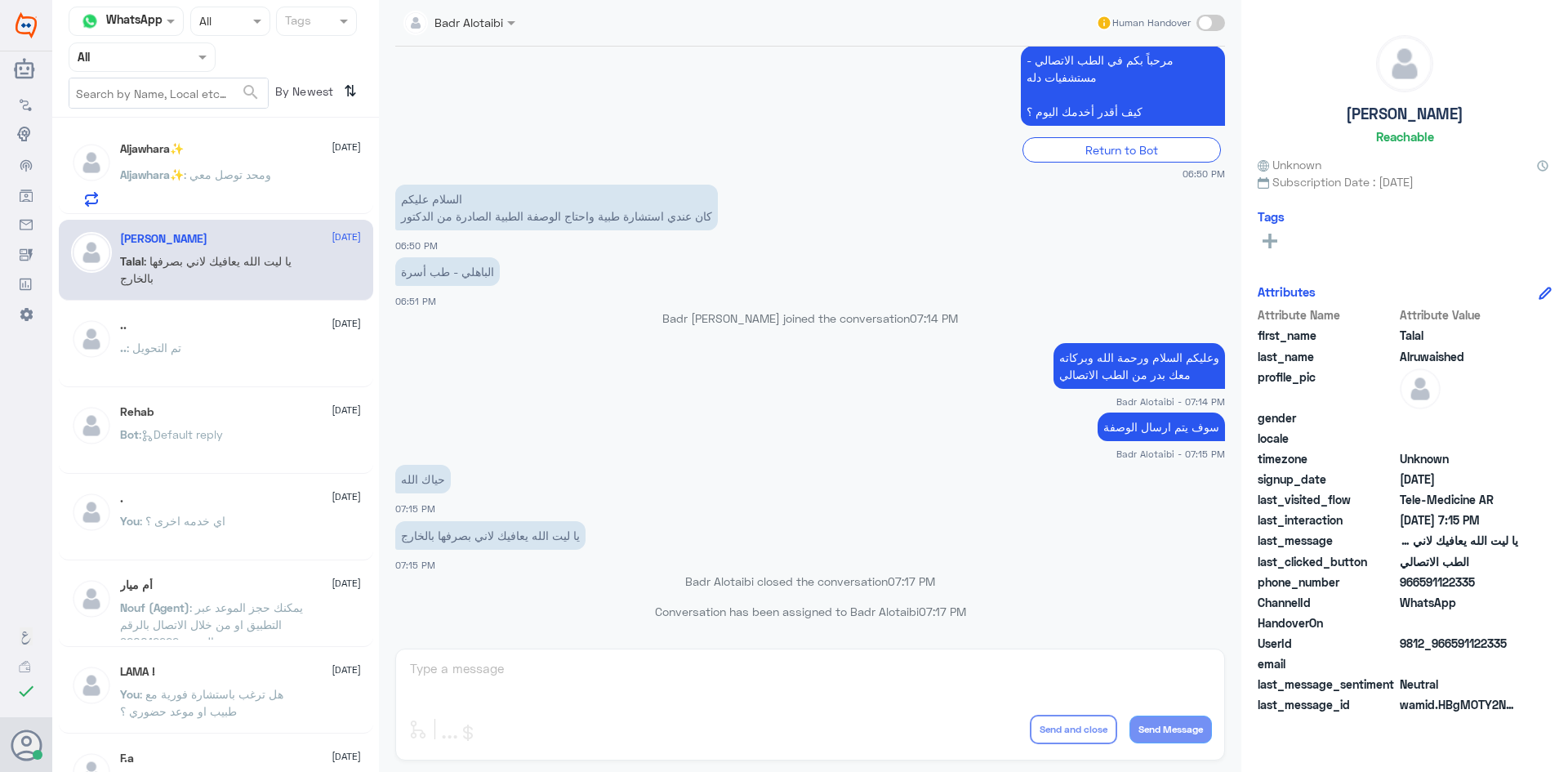
click at [216, 174] on span ": ومحد توصل معي" at bounding box center [228, 174] width 87 height 14
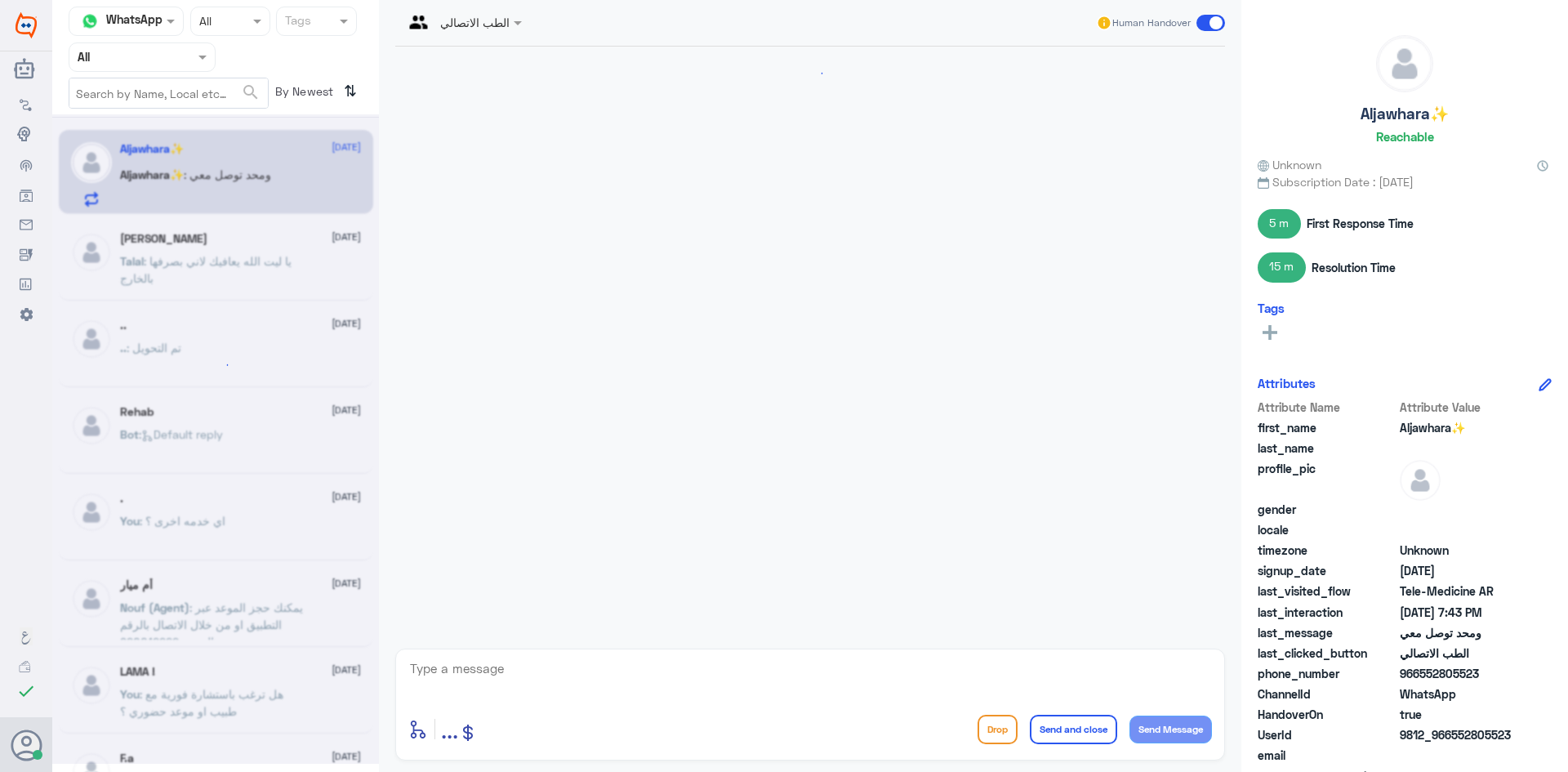
scroll to position [688, 0]
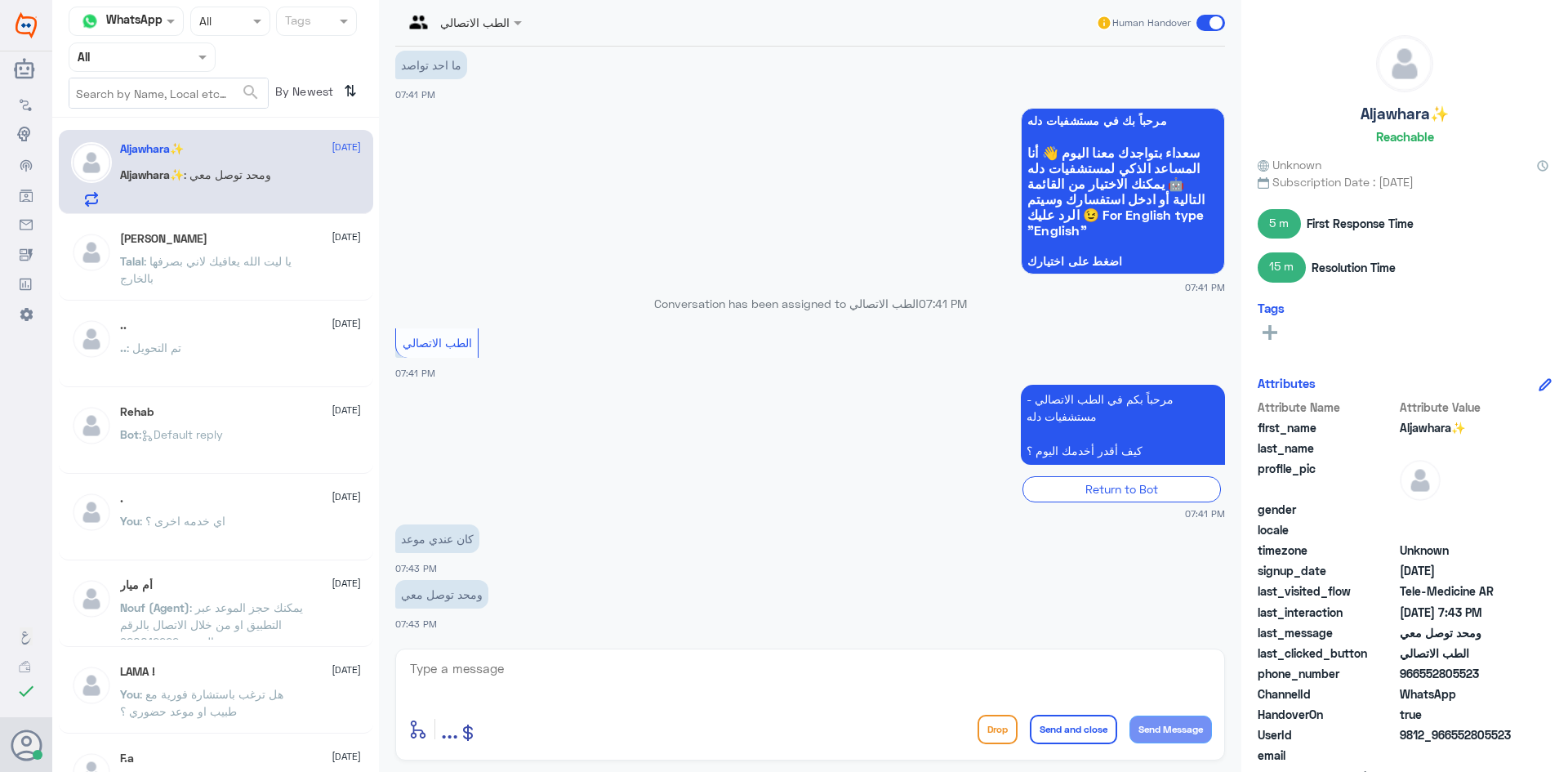
click at [173, 69] on div "Agent Filter All" at bounding box center [141, 57] width 147 height 29
click at [173, 114] on div "Unassigned" at bounding box center [141, 129] width 147 height 37
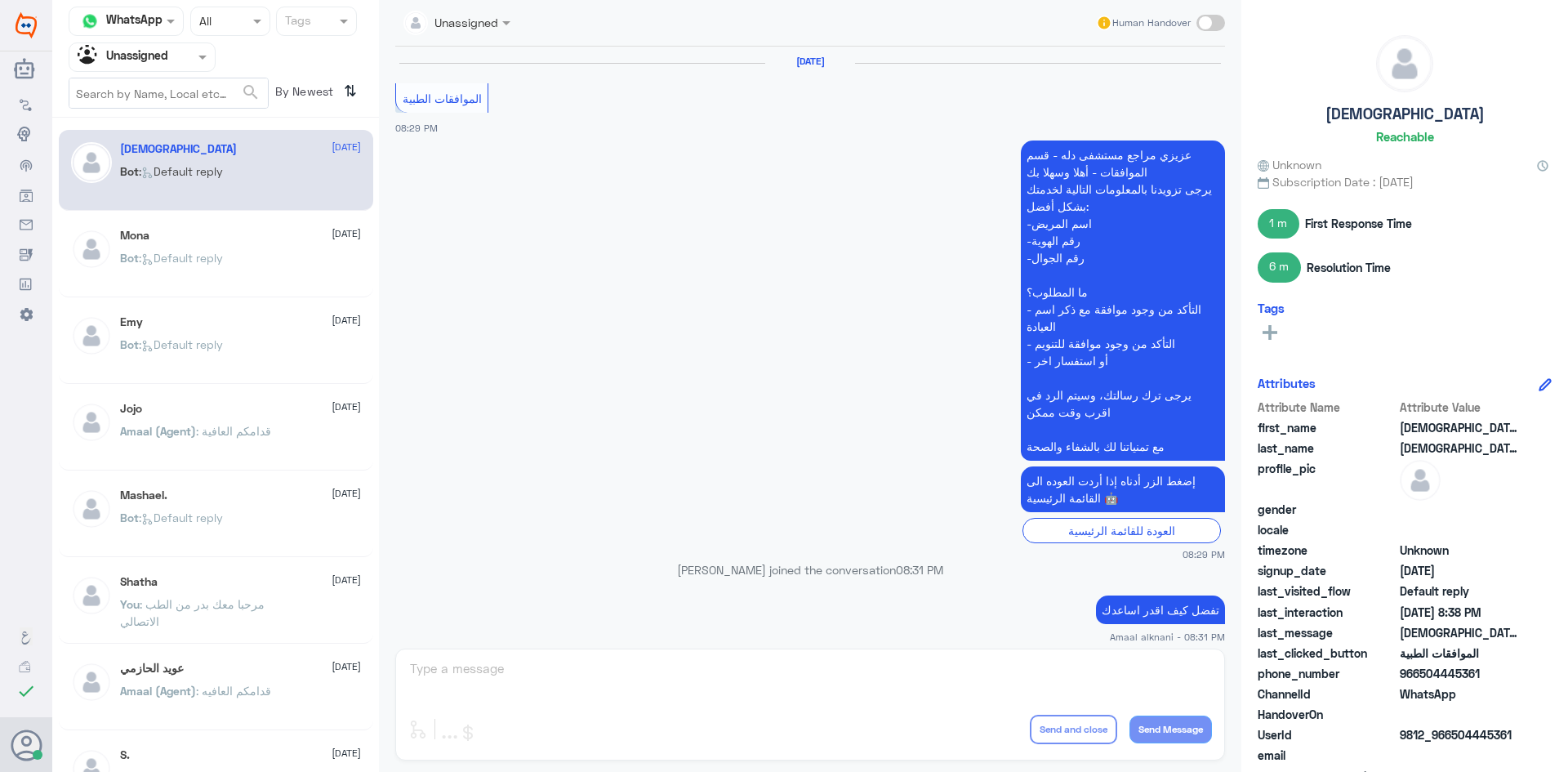
scroll to position [1229, 0]
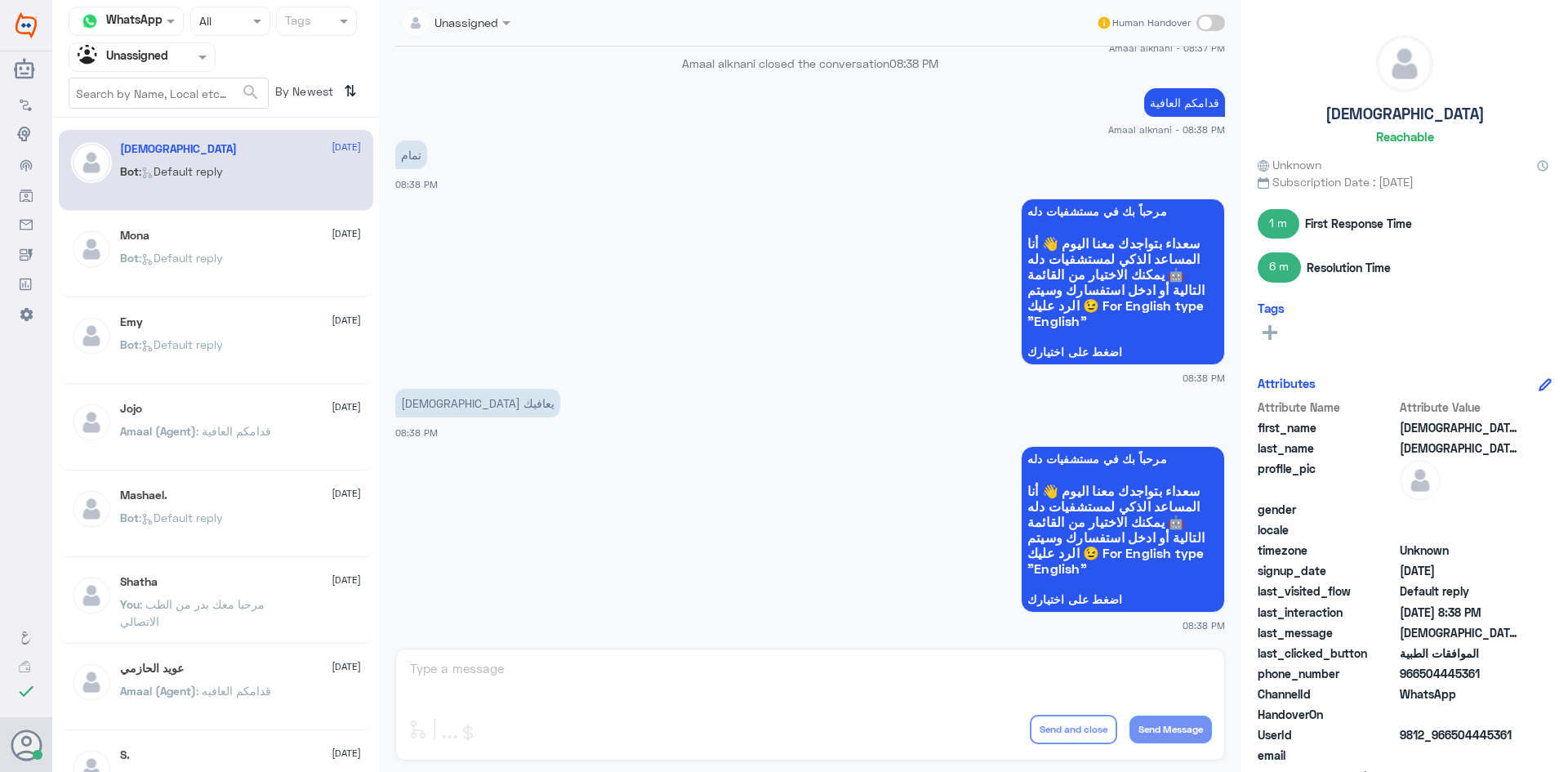
click at [231, 345] on div "Bot : Default reply" at bounding box center [240, 358] width 241 height 36
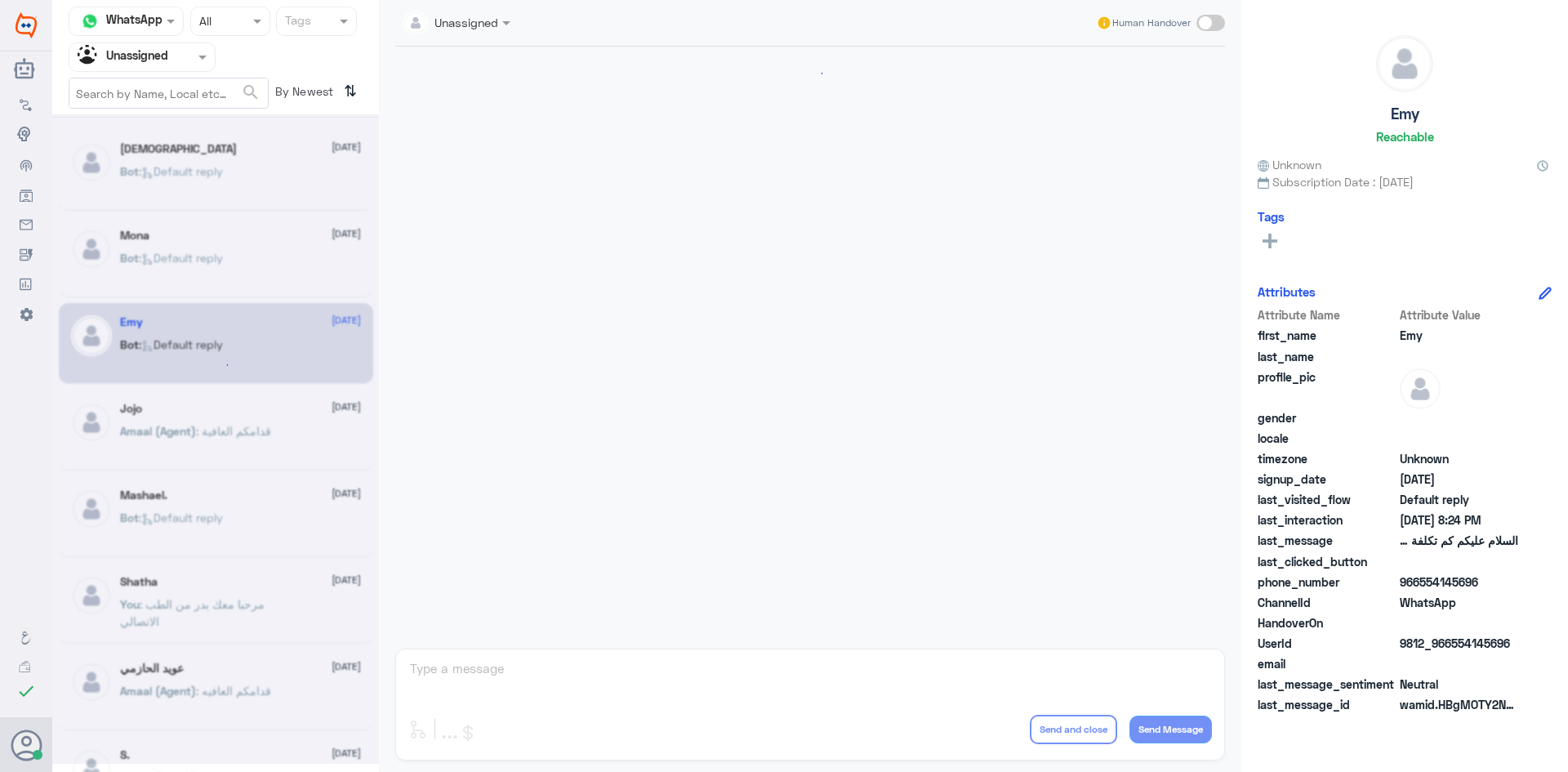
scroll to position [250, 0]
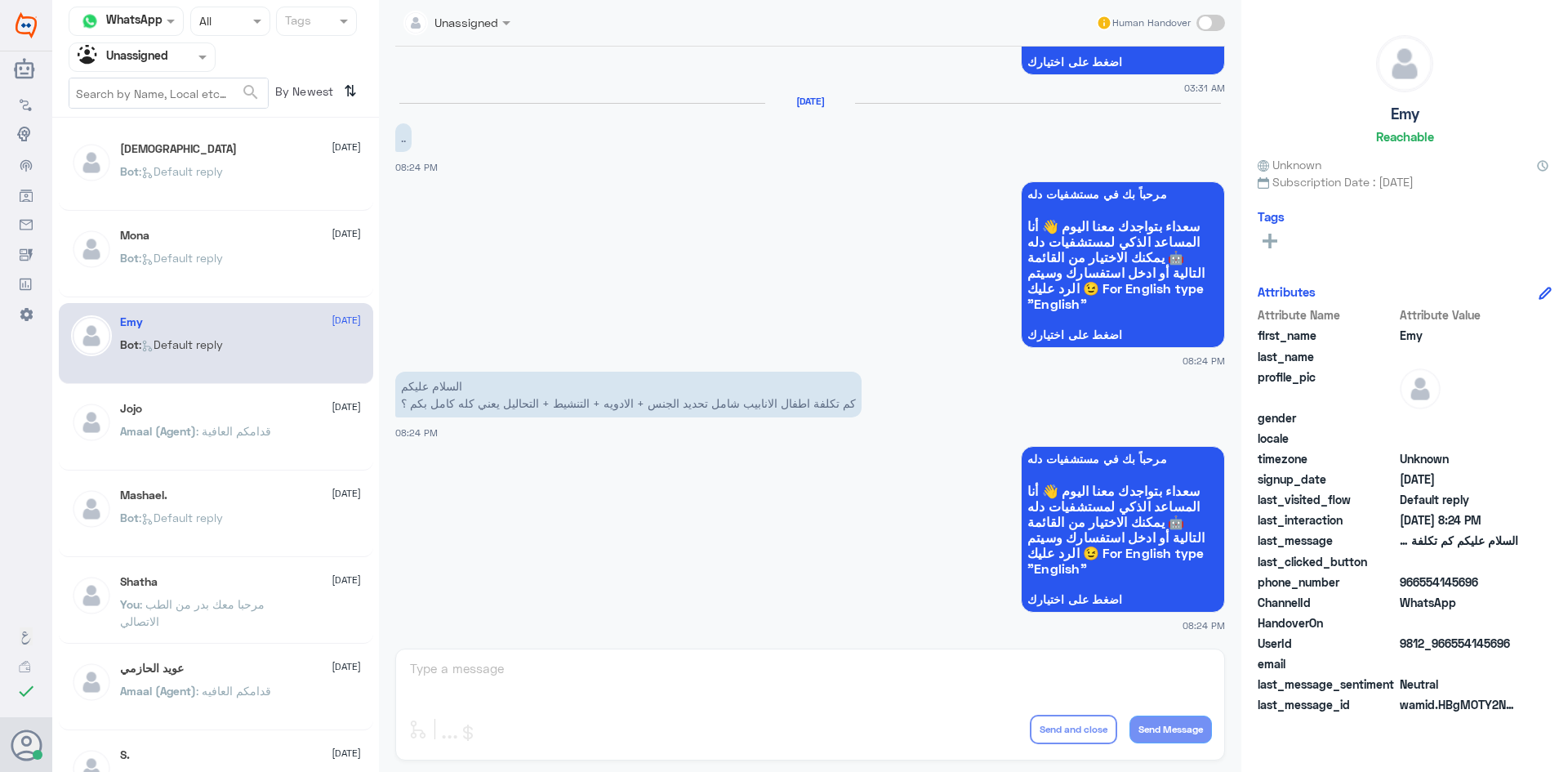
click at [197, 443] on p "Amaal (Agent) : قدامكم العافية" at bounding box center [196, 443] width 151 height 41
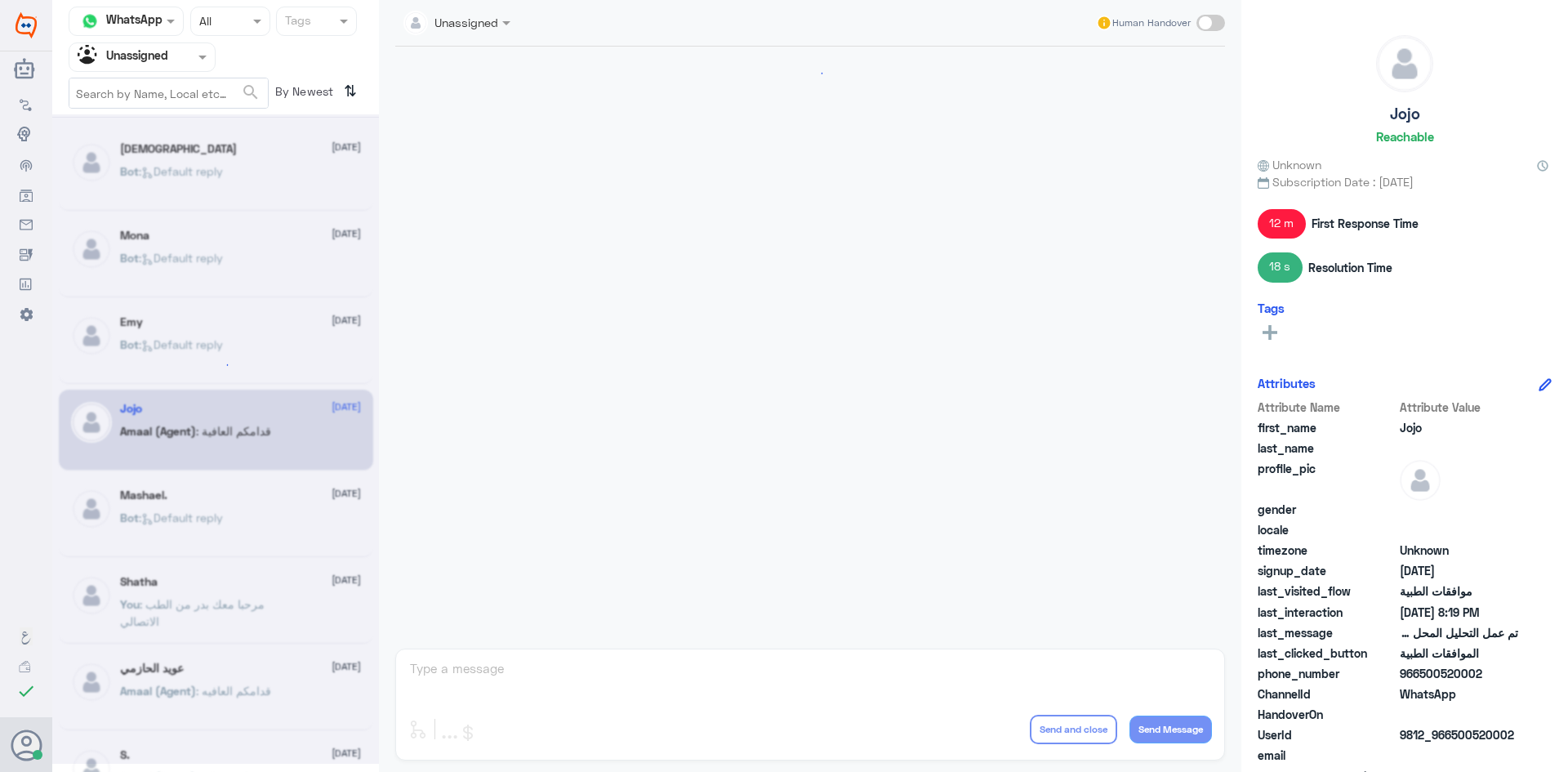
scroll to position [1398, 0]
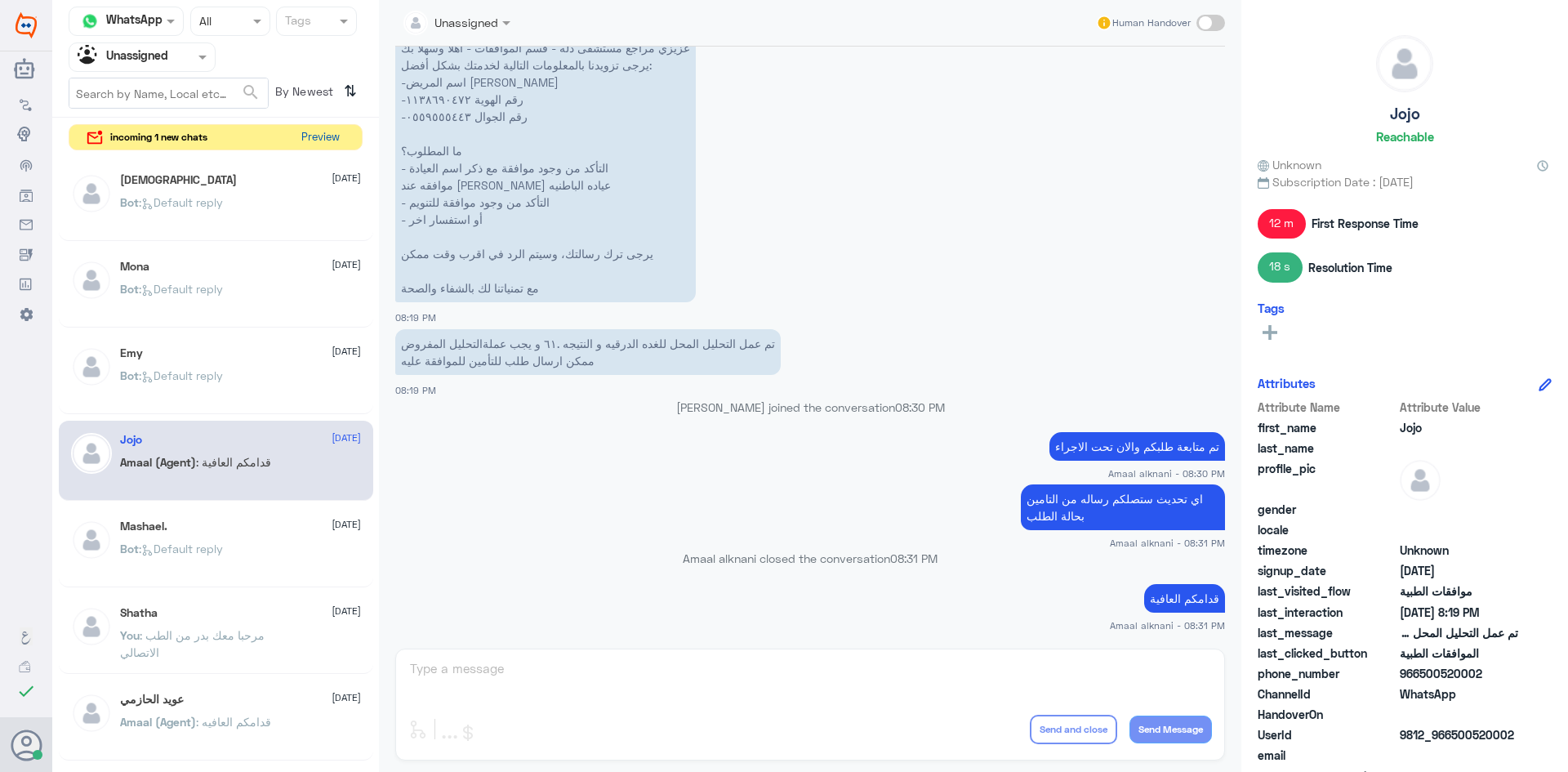
click at [336, 143] on button "Preview" at bounding box center [320, 138] width 51 height 25
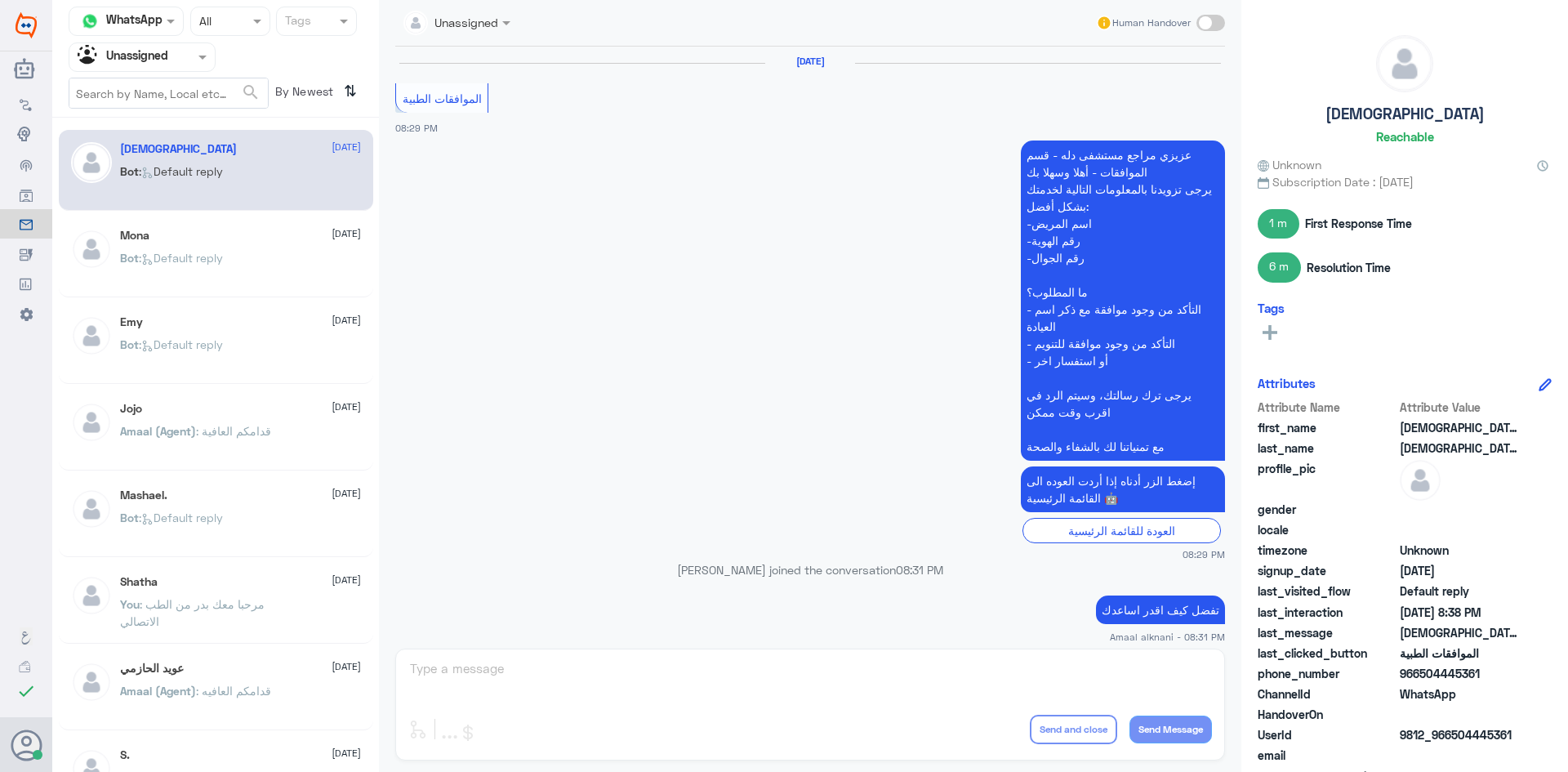
scroll to position [1229, 0]
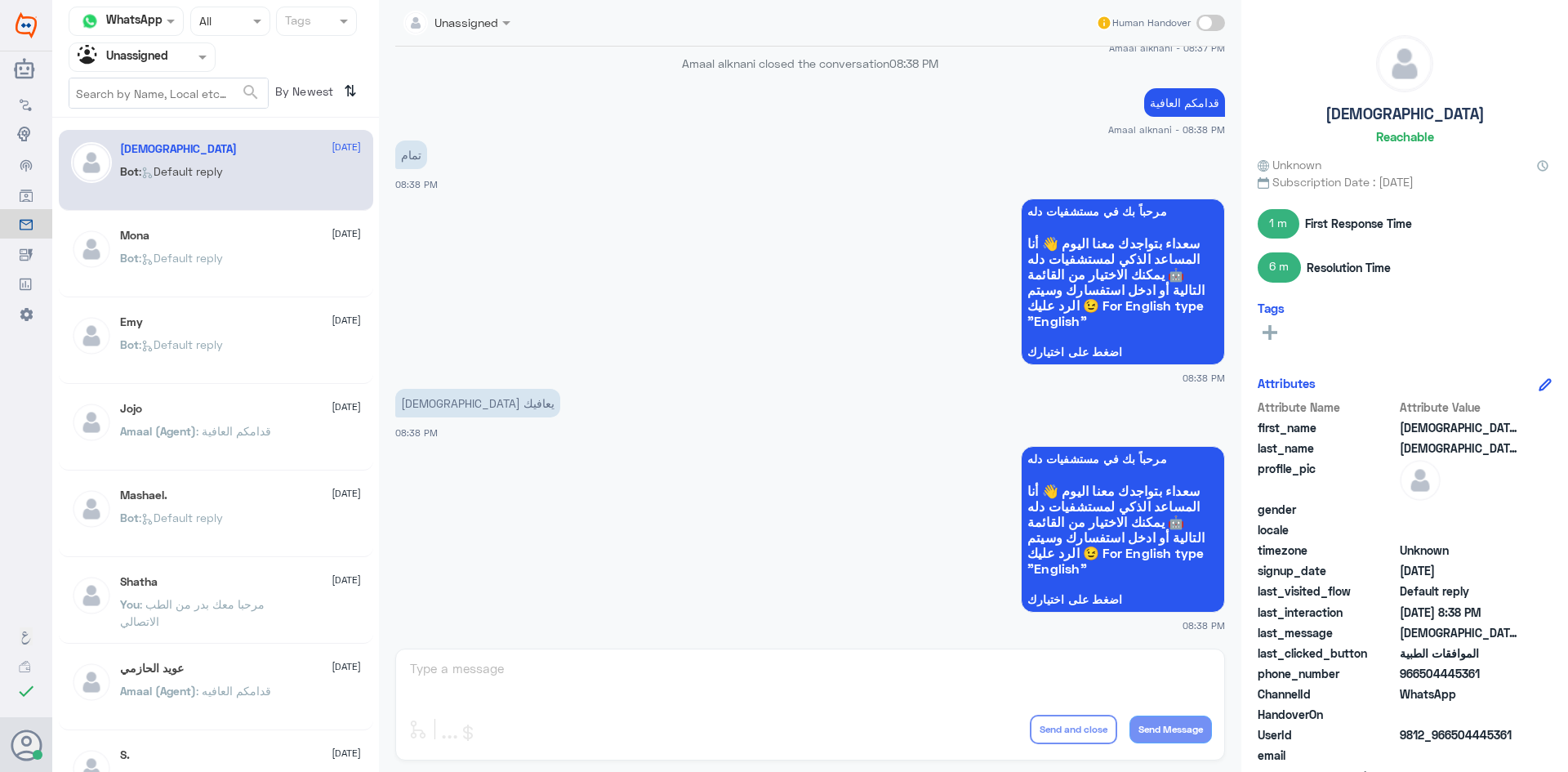
click at [284, 615] on p "You : مرحبا معك بدر من الطب الاتصالي" at bounding box center [212, 616] width 184 height 41
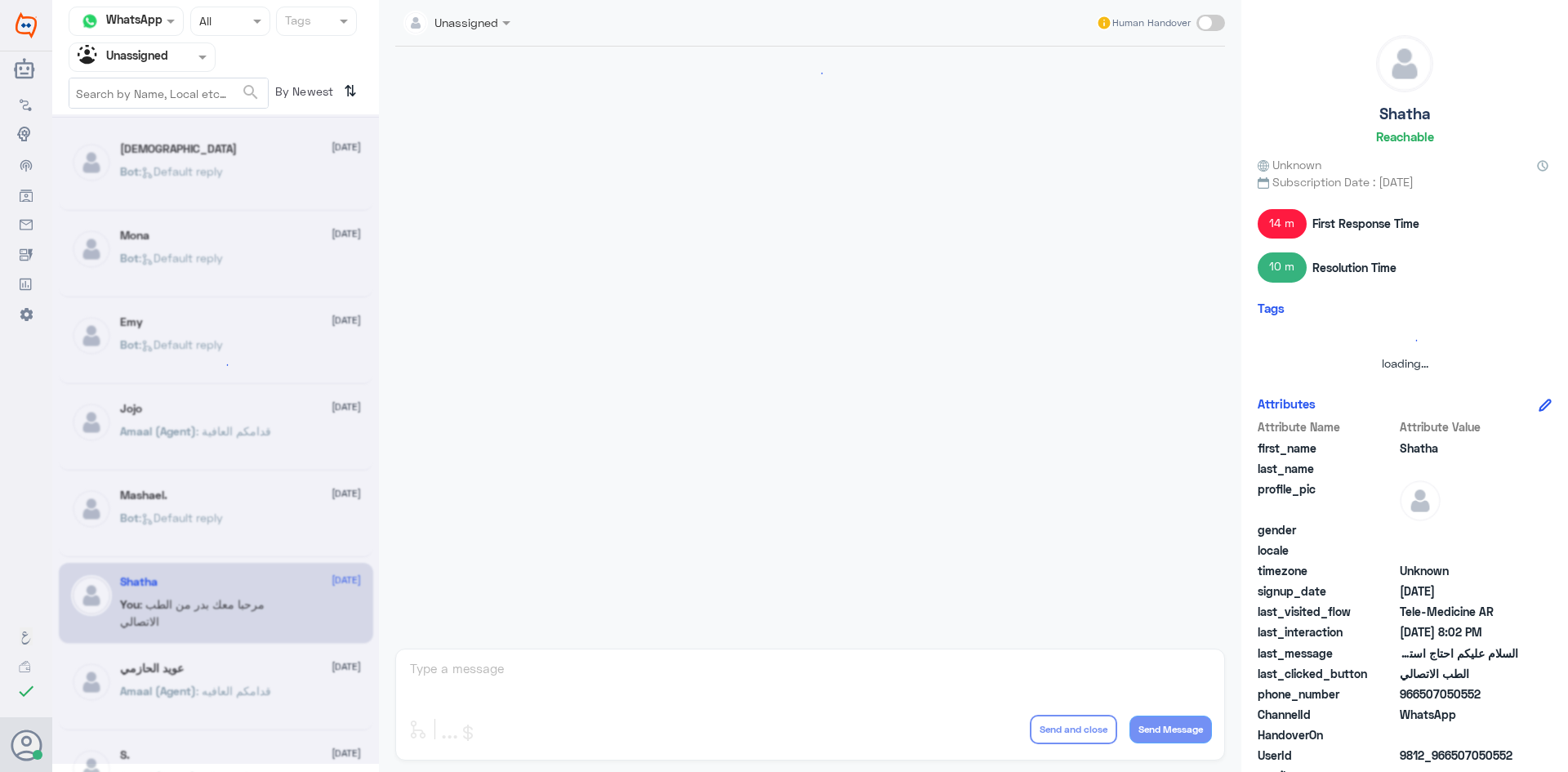
scroll to position [67, 0]
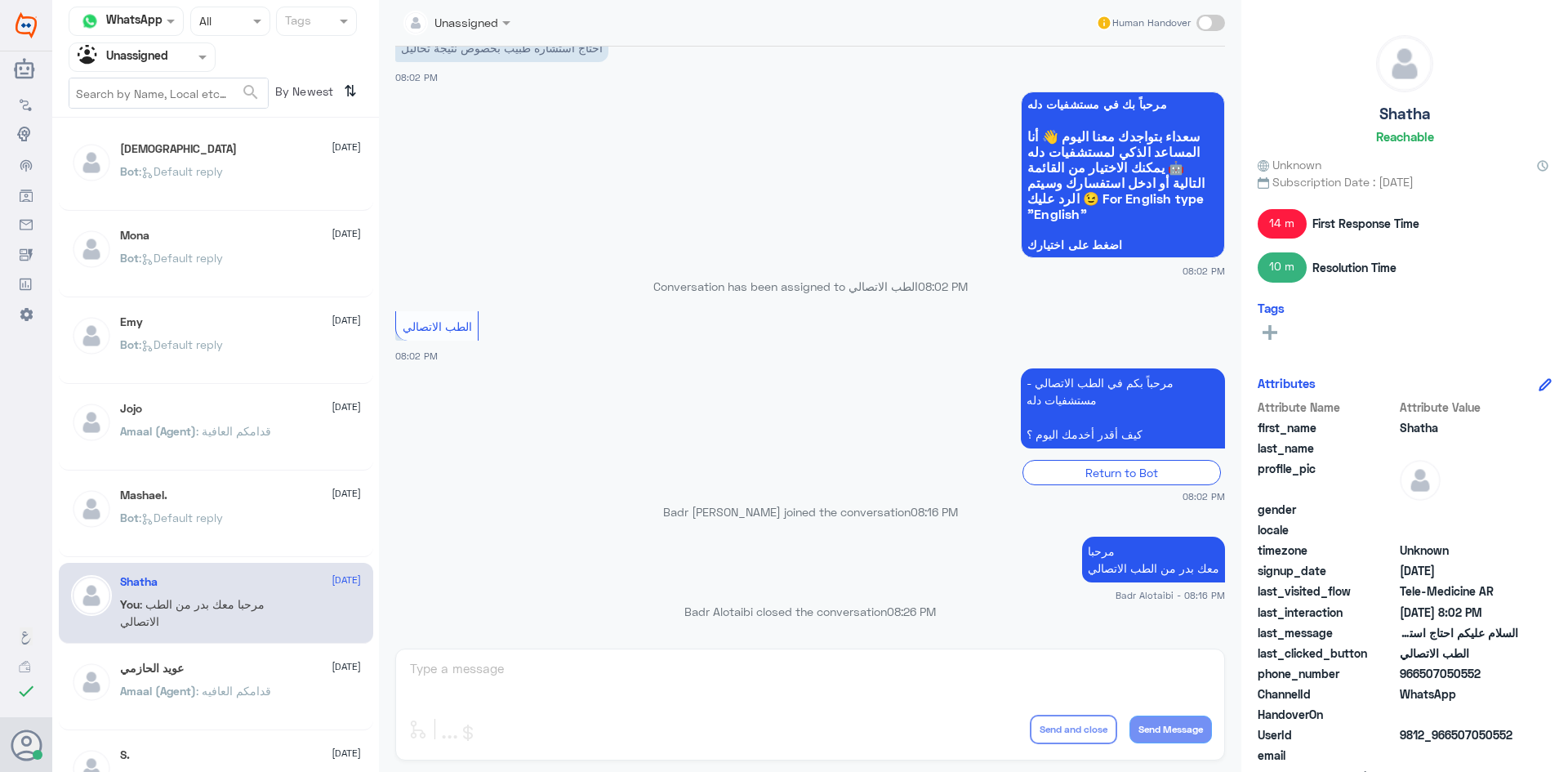
click at [188, 376] on div "Emy 24 August Bot : Default reply" at bounding box center [216, 343] width 315 height 81
click at [193, 366] on p "Bot : Default reply" at bounding box center [172, 357] width 103 height 41
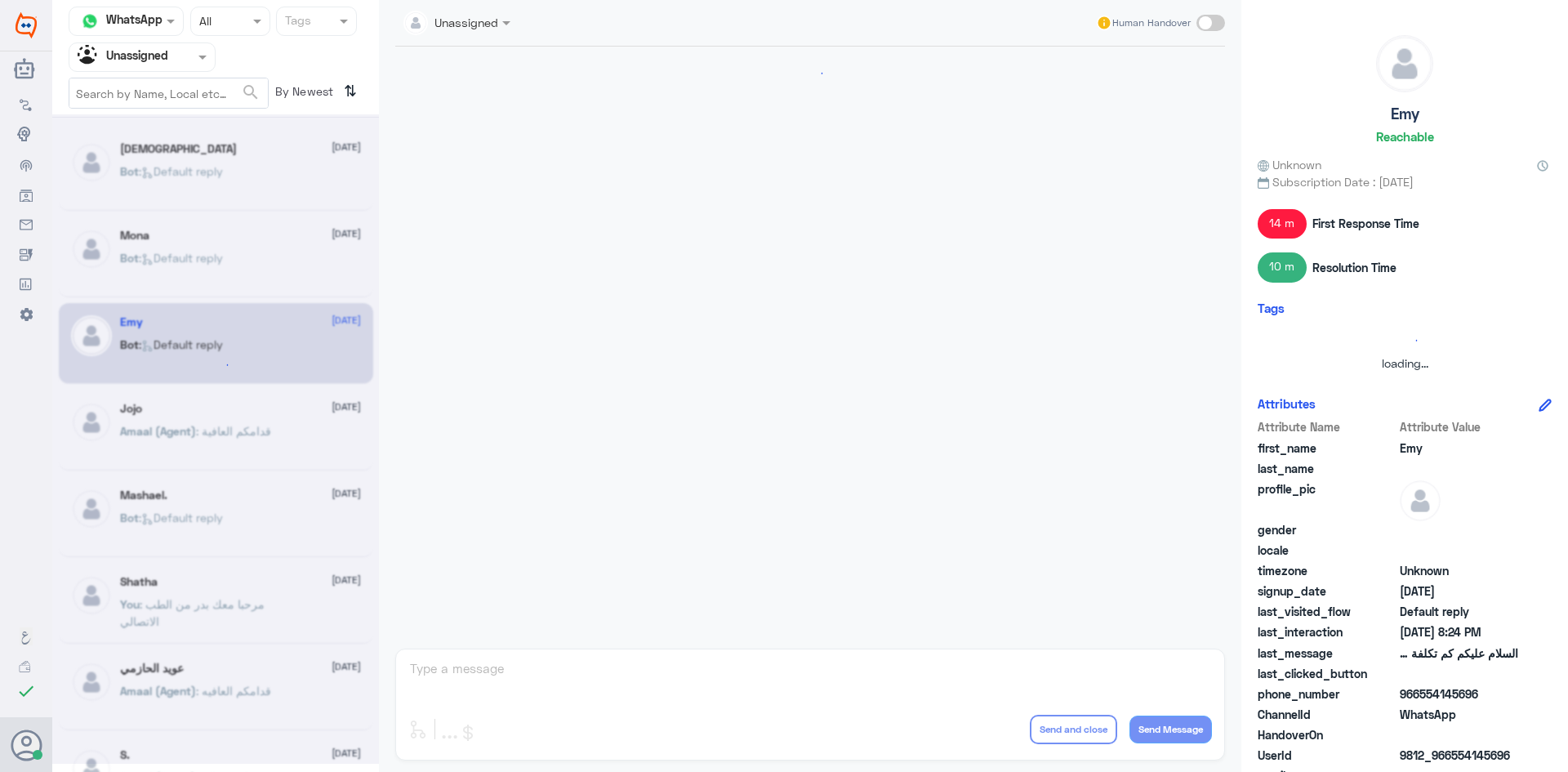
scroll to position [250, 0]
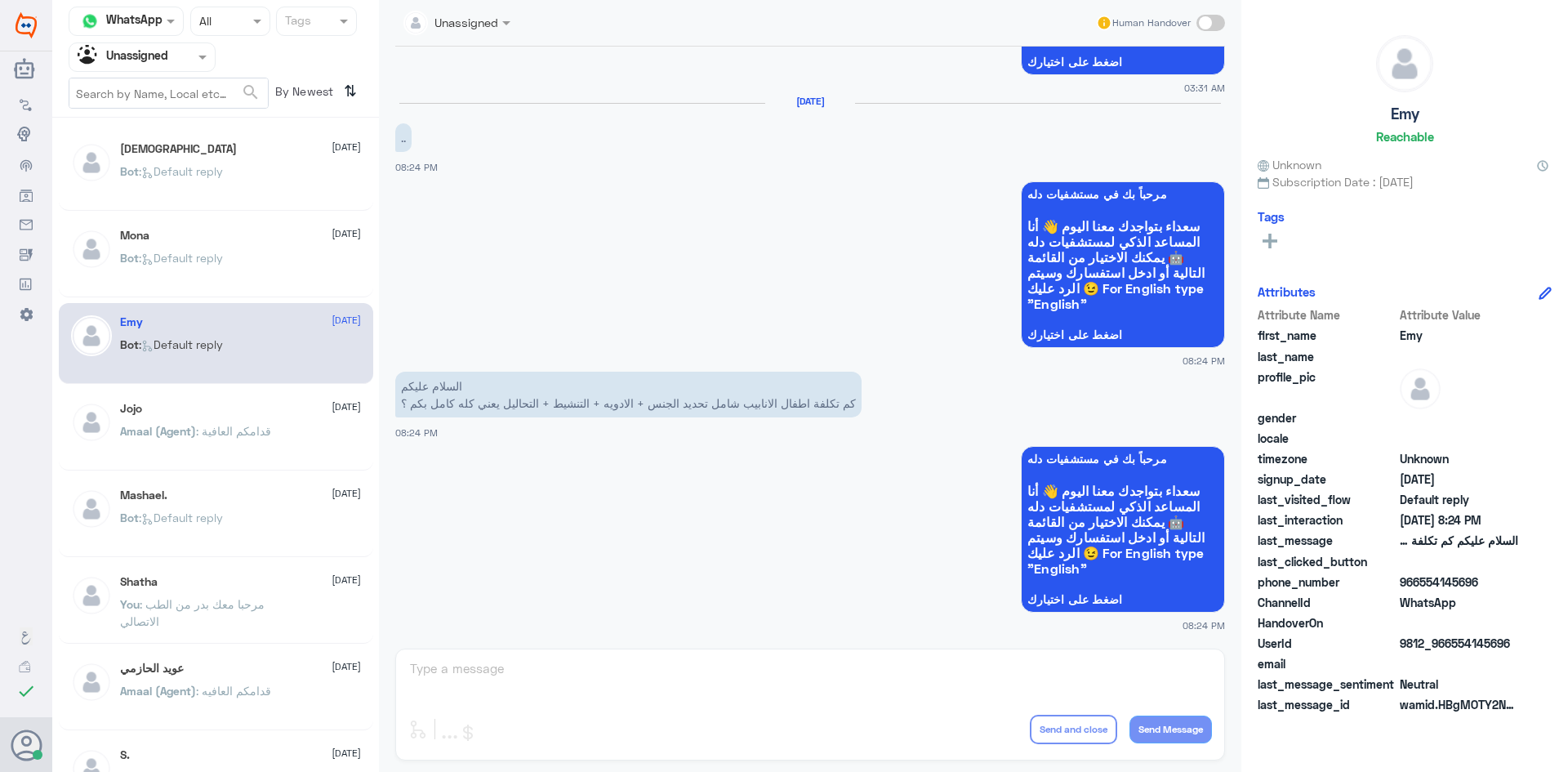
click at [195, 305] on div "Emy 24 August Bot : Default reply" at bounding box center [216, 343] width 315 height 81
click at [188, 260] on span ": Default reply" at bounding box center [180, 258] width 84 height 14
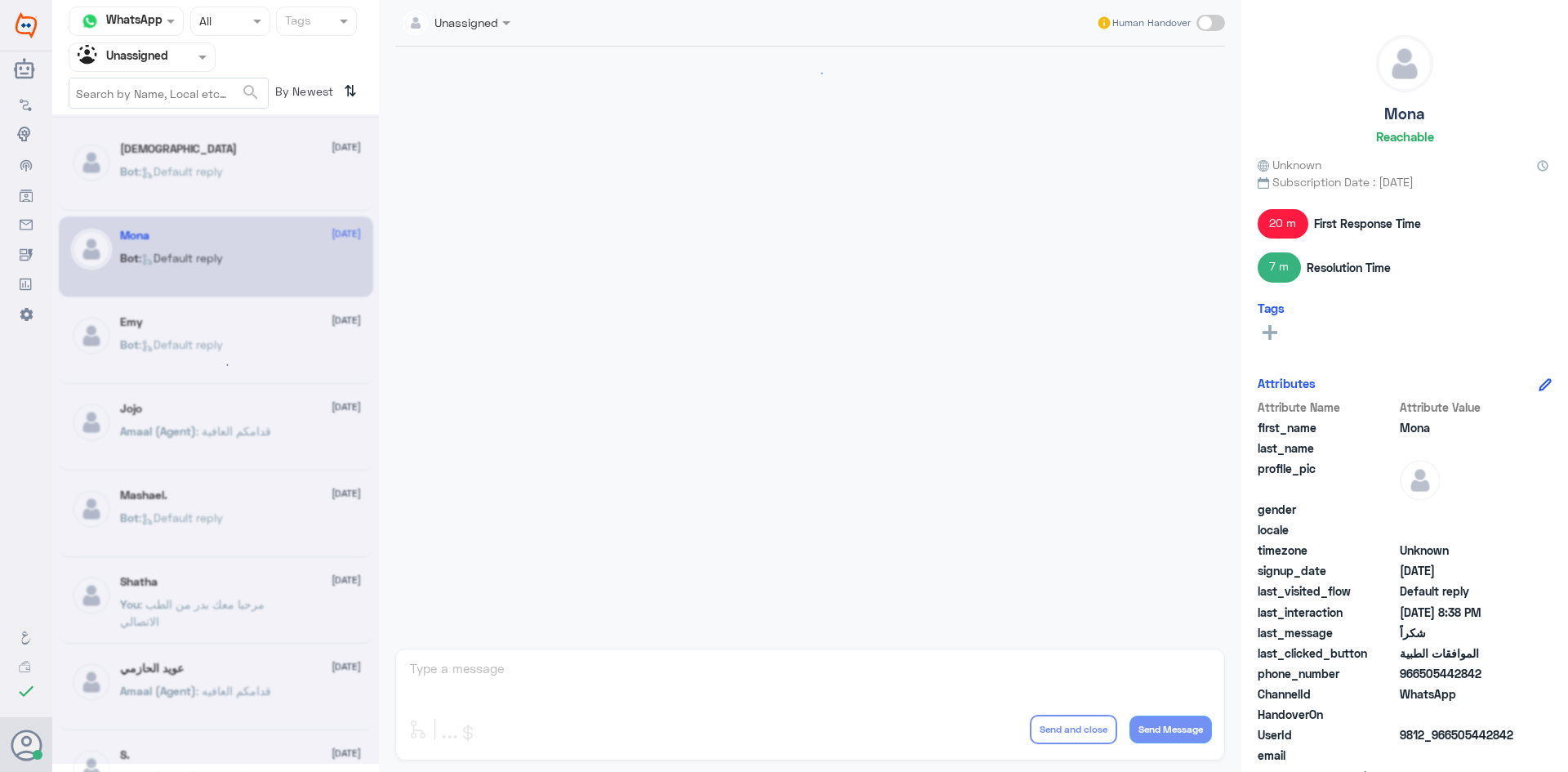
scroll to position [1019, 0]
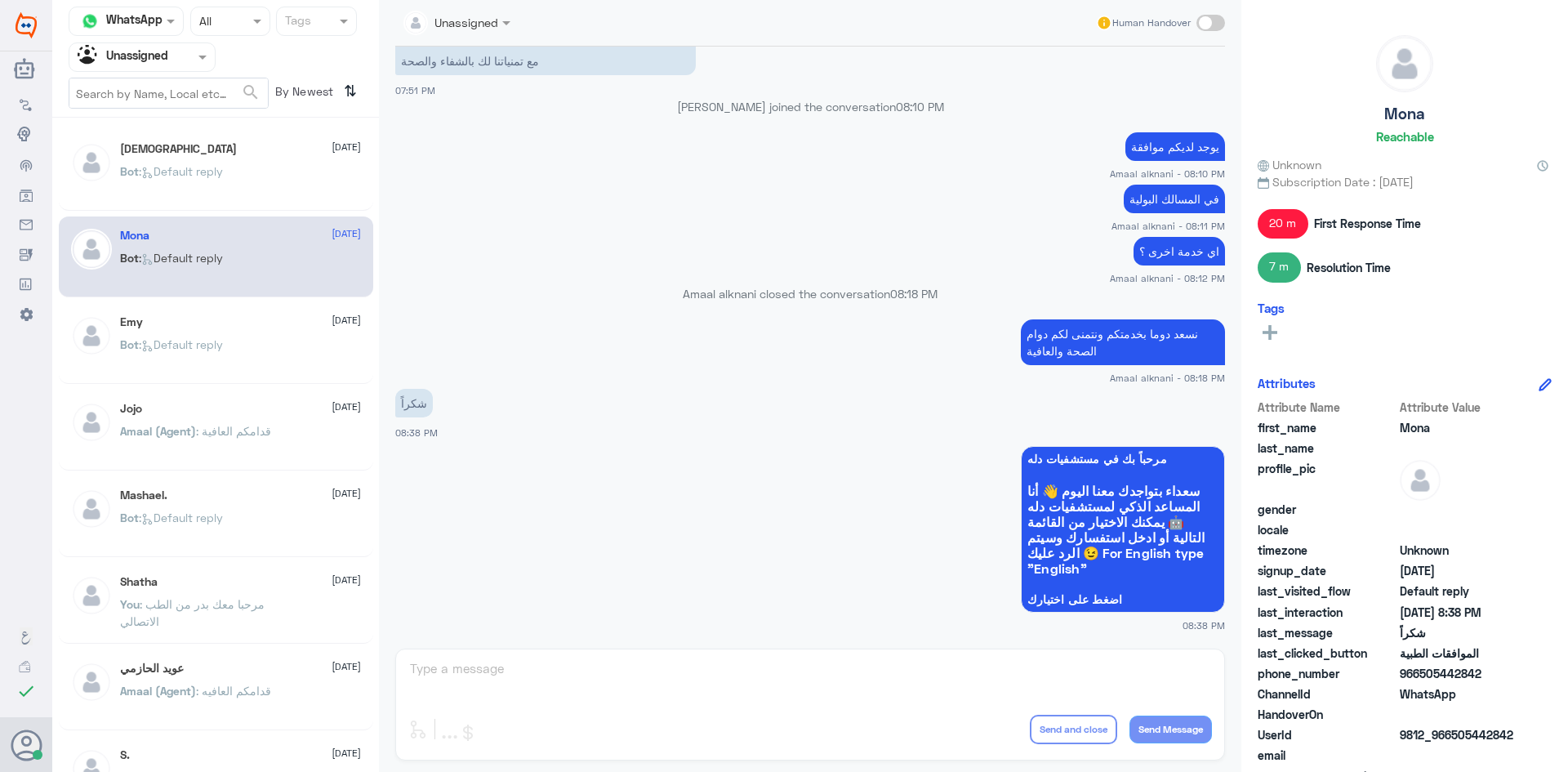
click at [173, 366] on p "Bot : Default reply" at bounding box center [172, 357] width 103 height 41
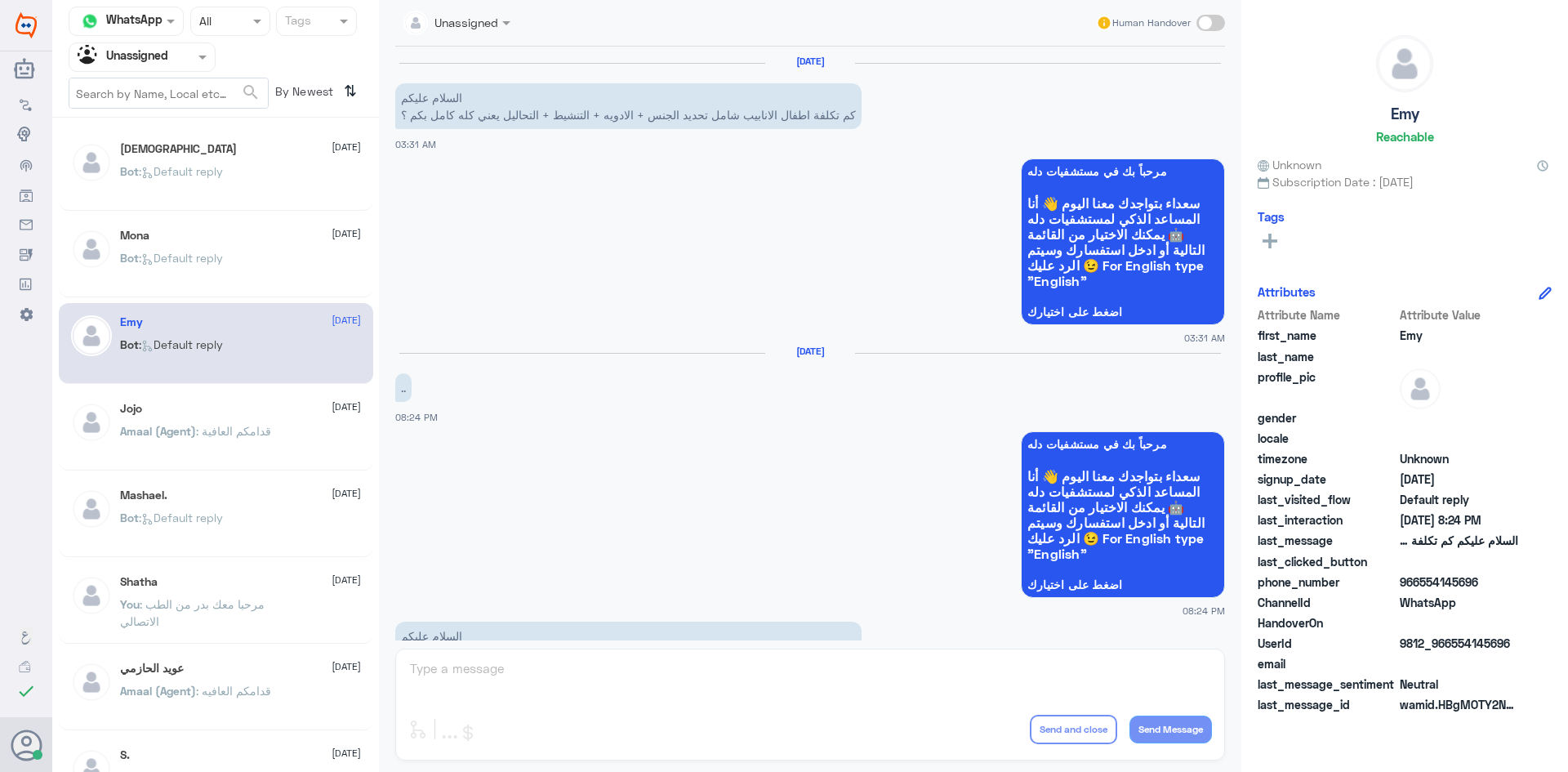
scroll to position [250, 0]
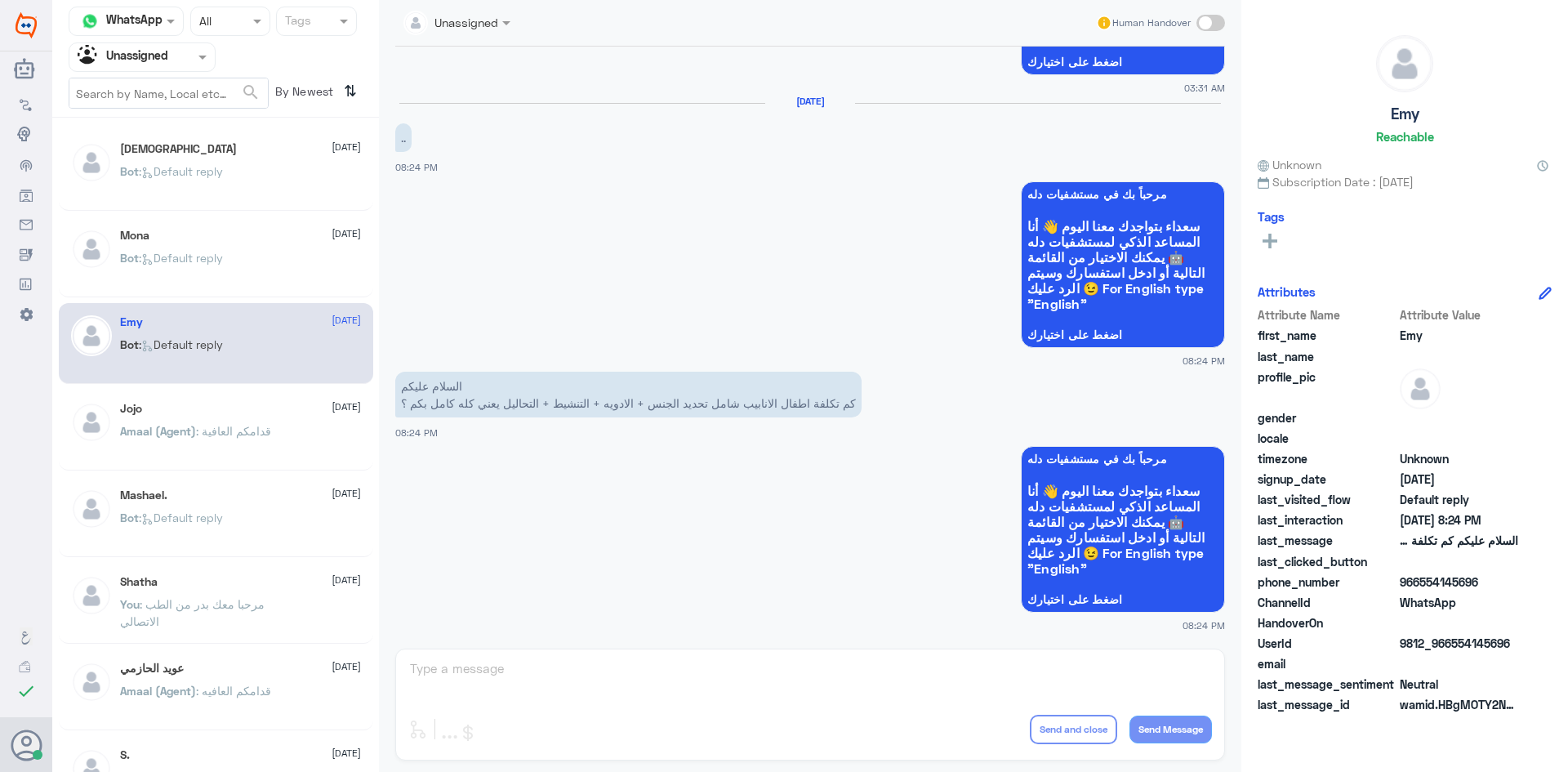
click at [200, 495] on div "Mashael. 24 August" at bounding box center [240, 495] width 241 height 14
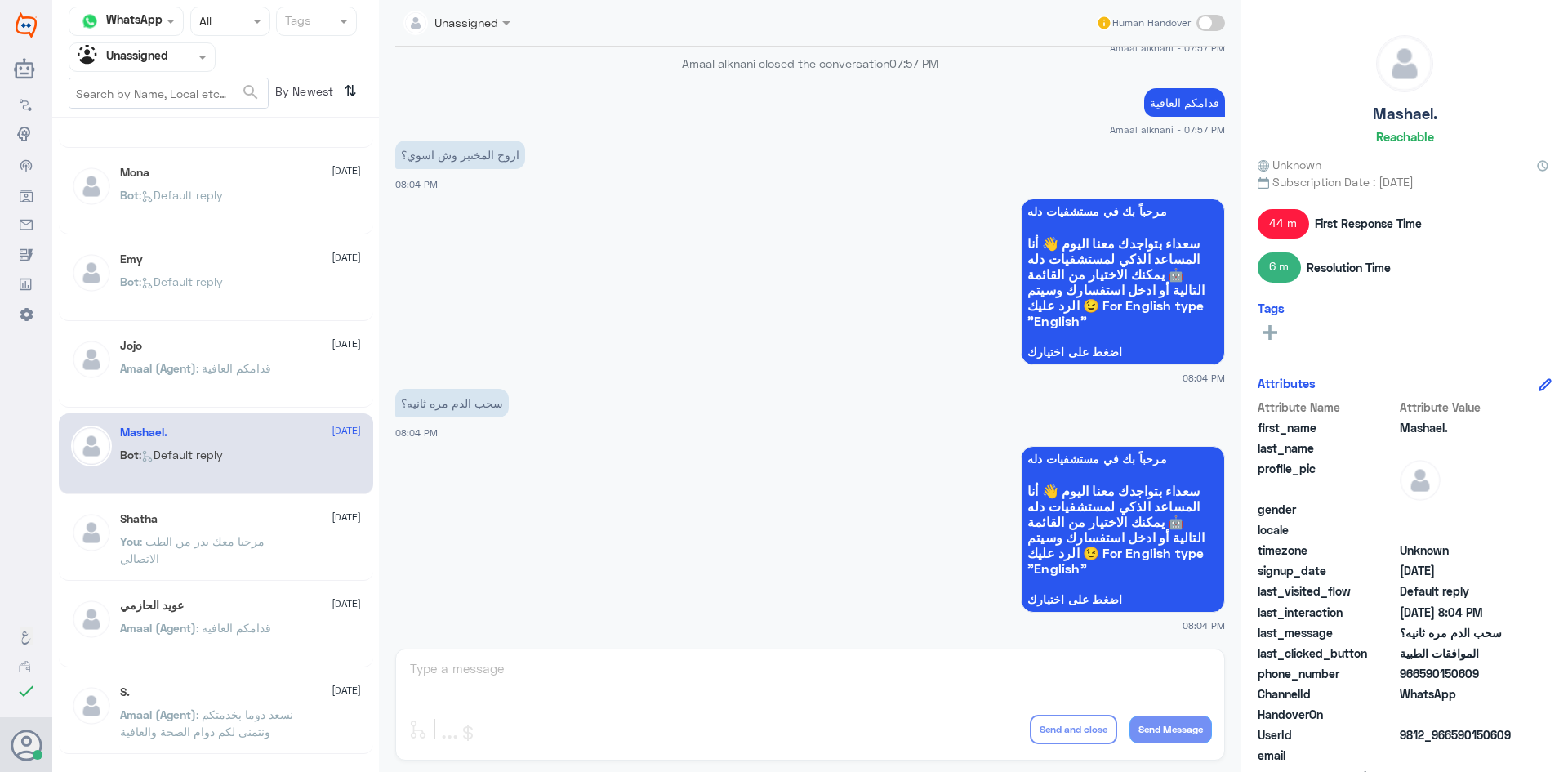
scroll to position [164, 0]
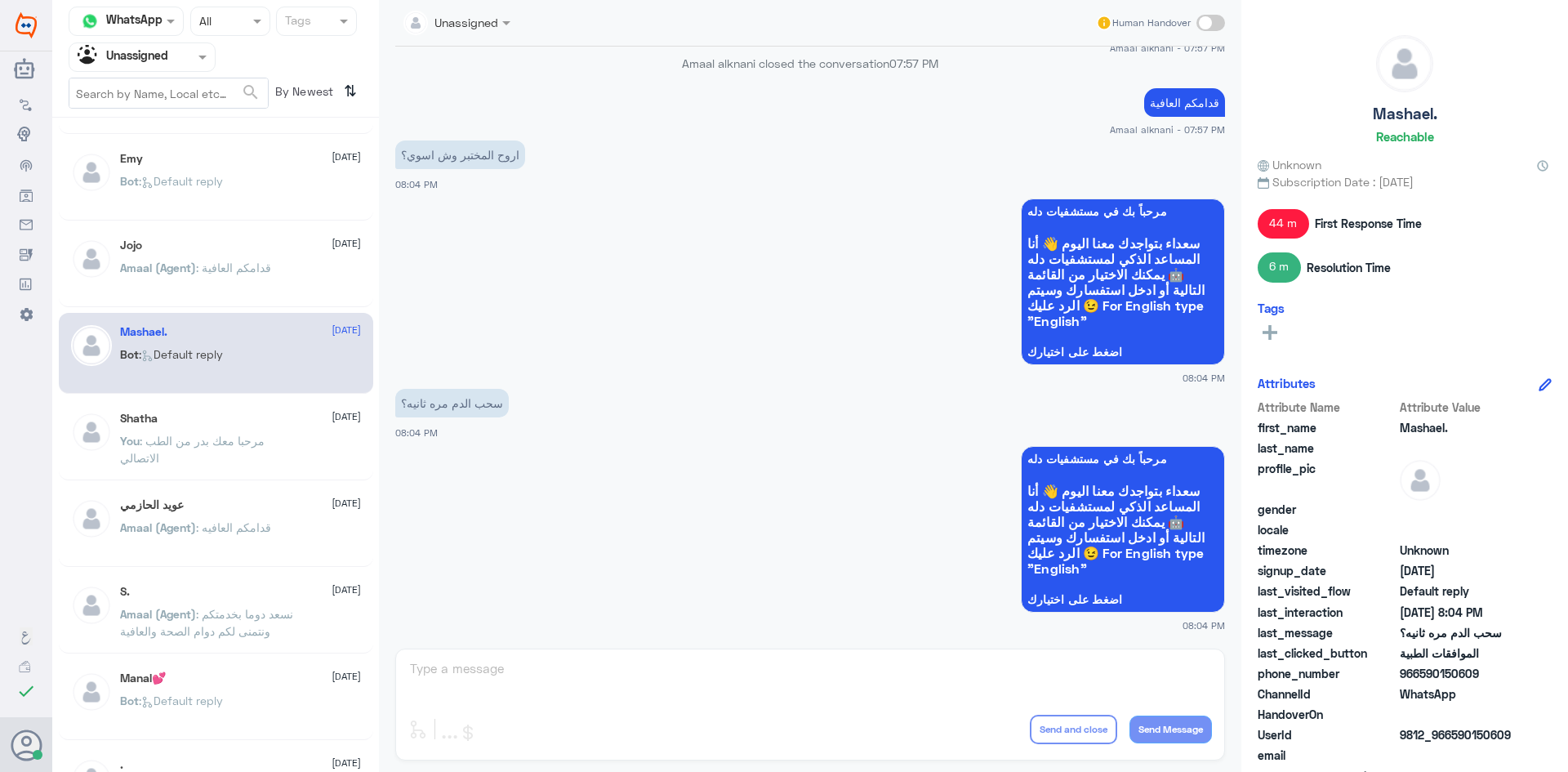
click at [227, 445] on span ": مرحبا معك بدر من الطب الاتصالي" at bounding box center [192, 449] width 145 height 31
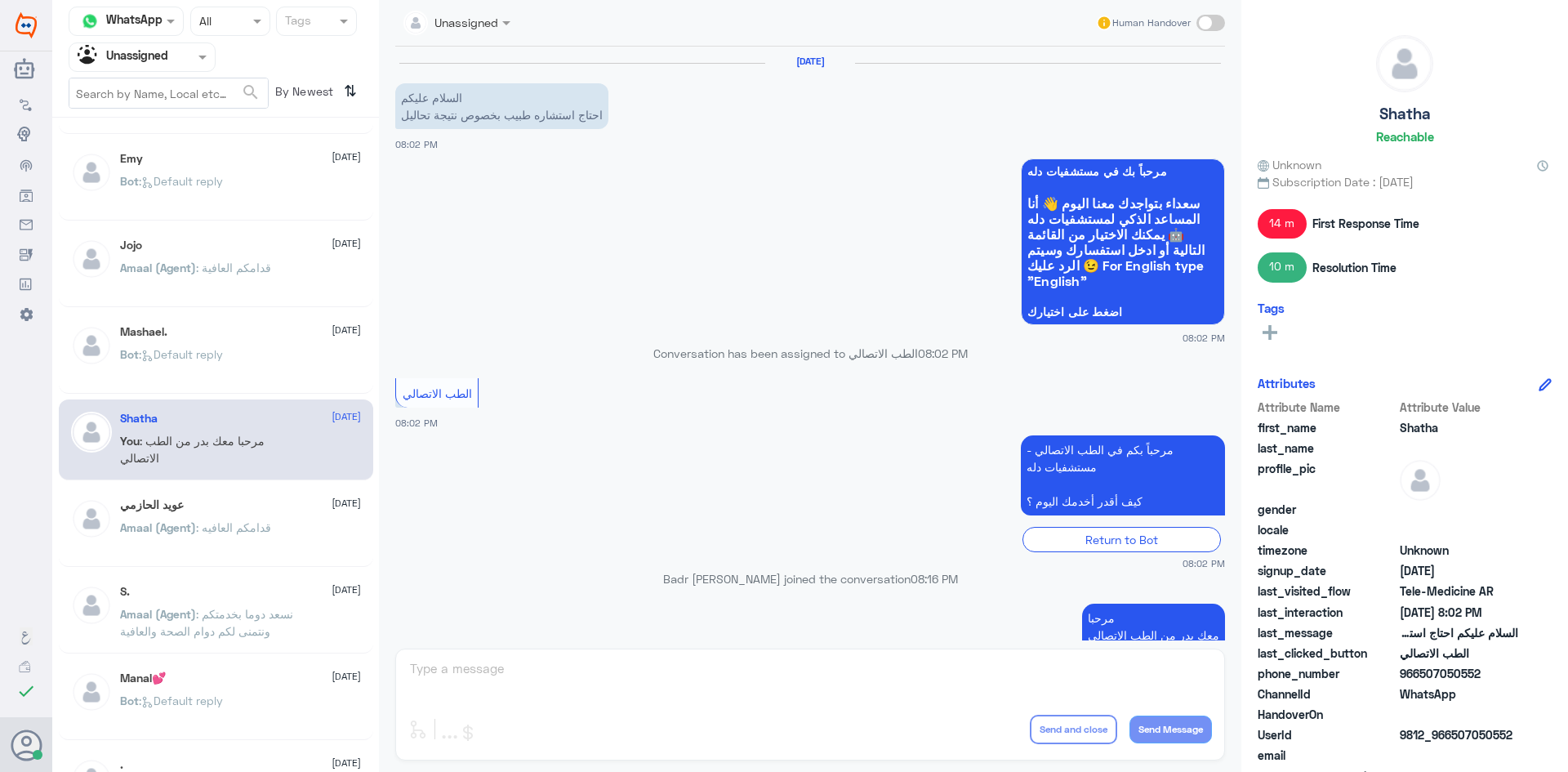
scroll to position [67, 0]
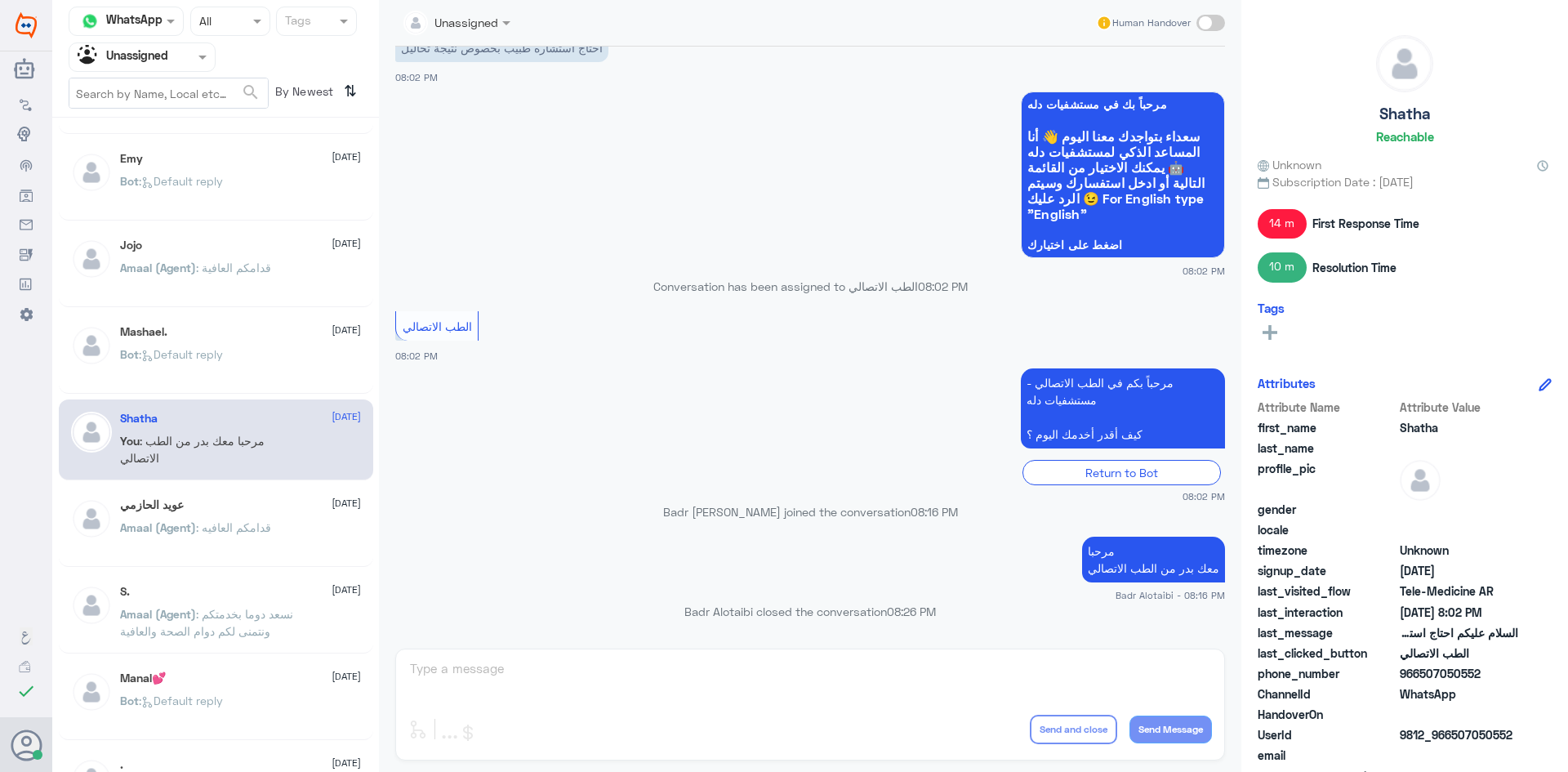
click at [244, 529] on span ": قدامكم العافيه" at bounding box center [233, 527] width 76 height 14
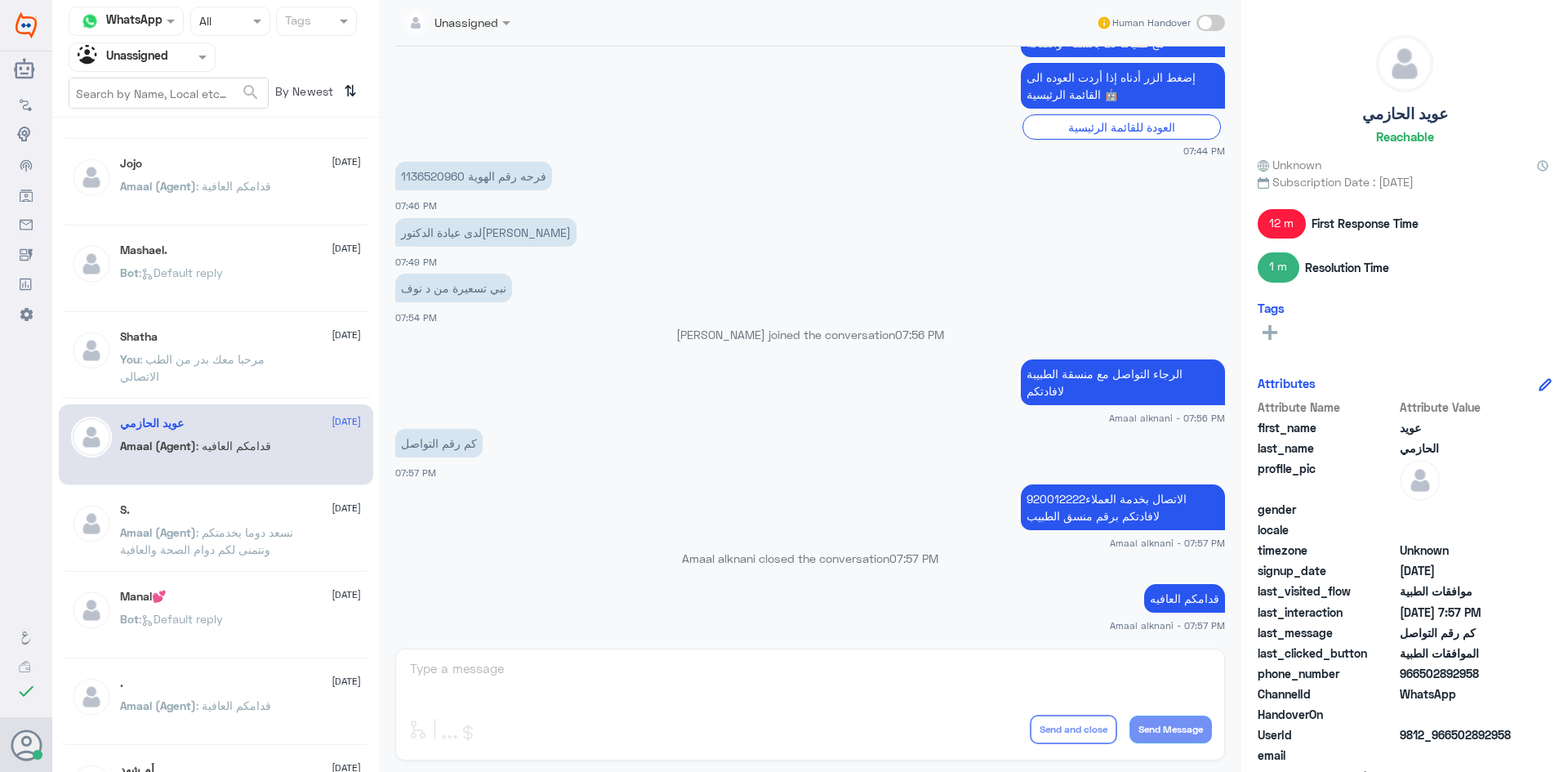
scroll to position [326, 0]
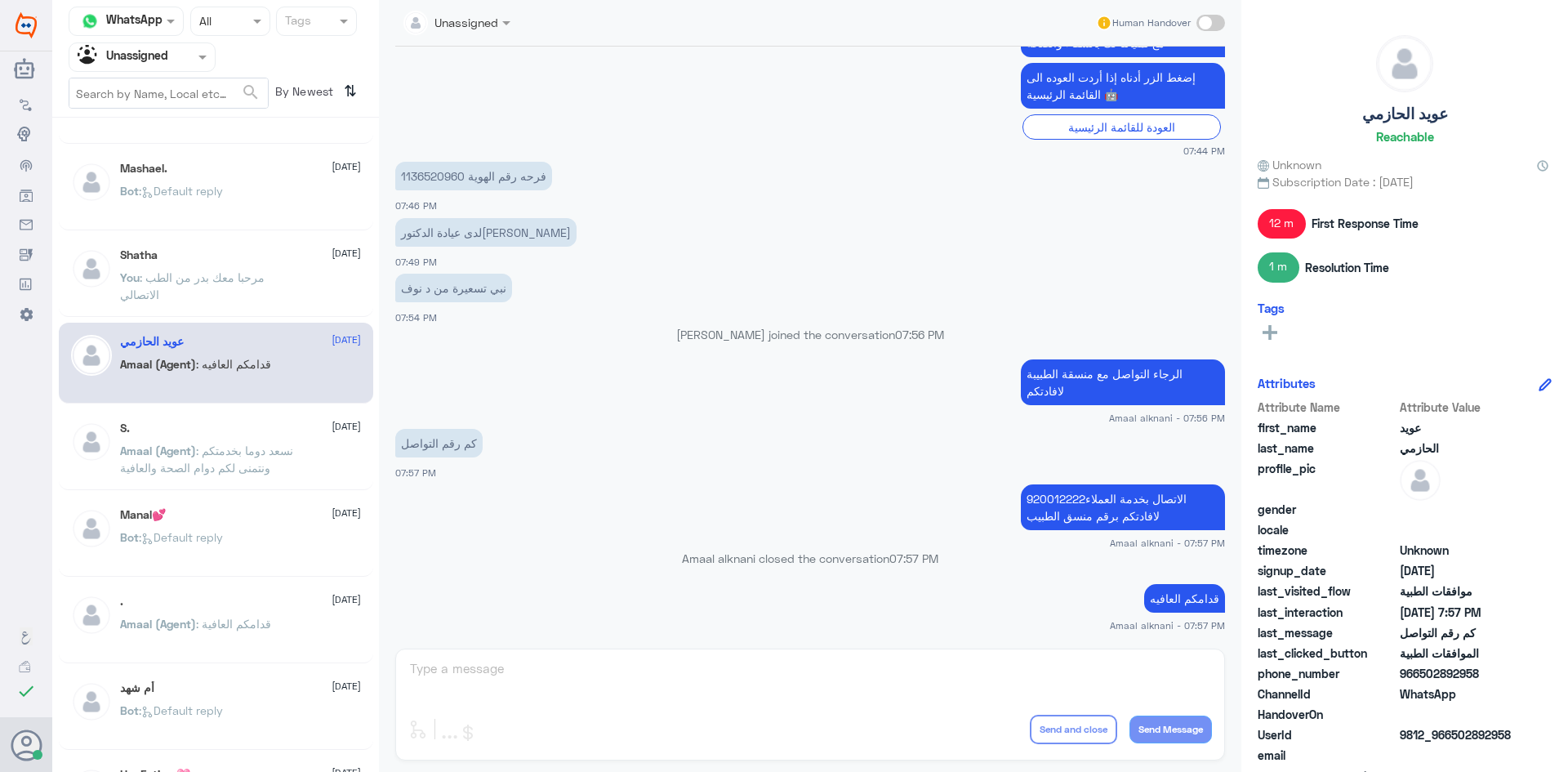
click at [276, 481] on p "Amaal (Agent) : نسعد دوما بخدمتكم ونتمنى لكم دوام الصحة والعافية" at bounding box center [212, 462] width 184 height 41
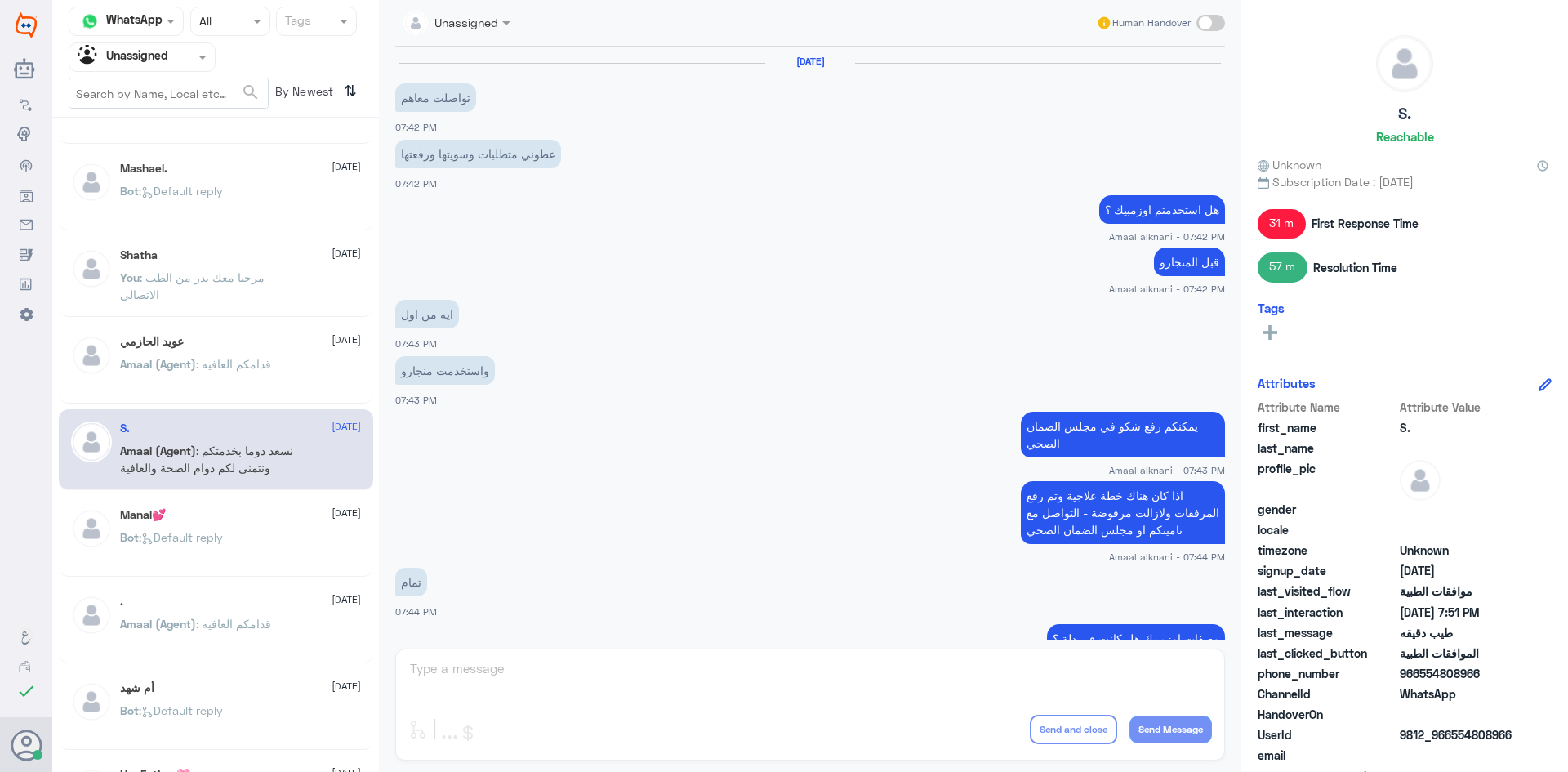
scroll to position [617, 0]
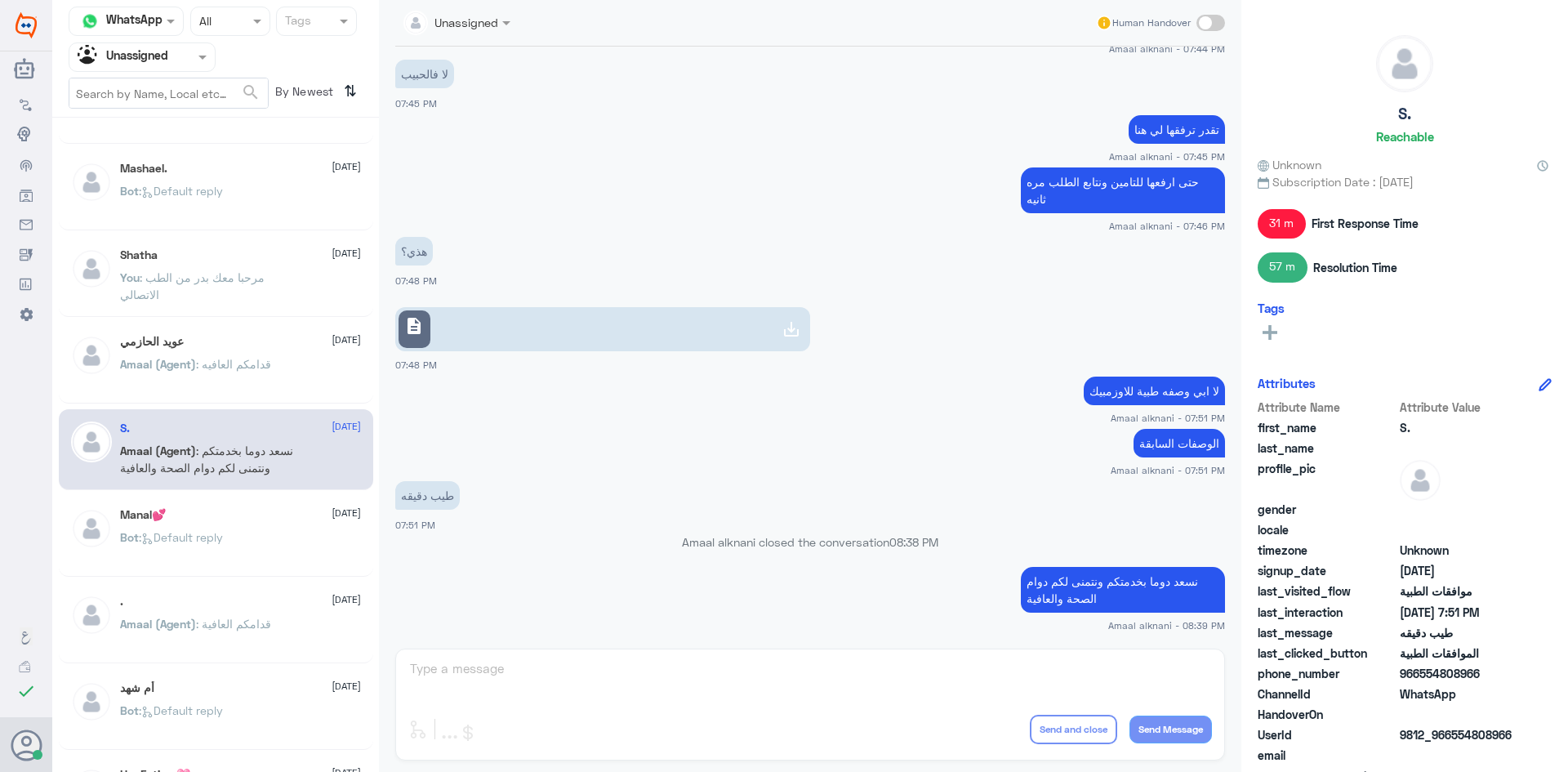
click at [425, 318] on div "description" at bounding box center [414, 329] width 32 height 38
click at [209, 626] on span ": قدامكم العافية" at bounding box center [233, 624] width 76 height 14
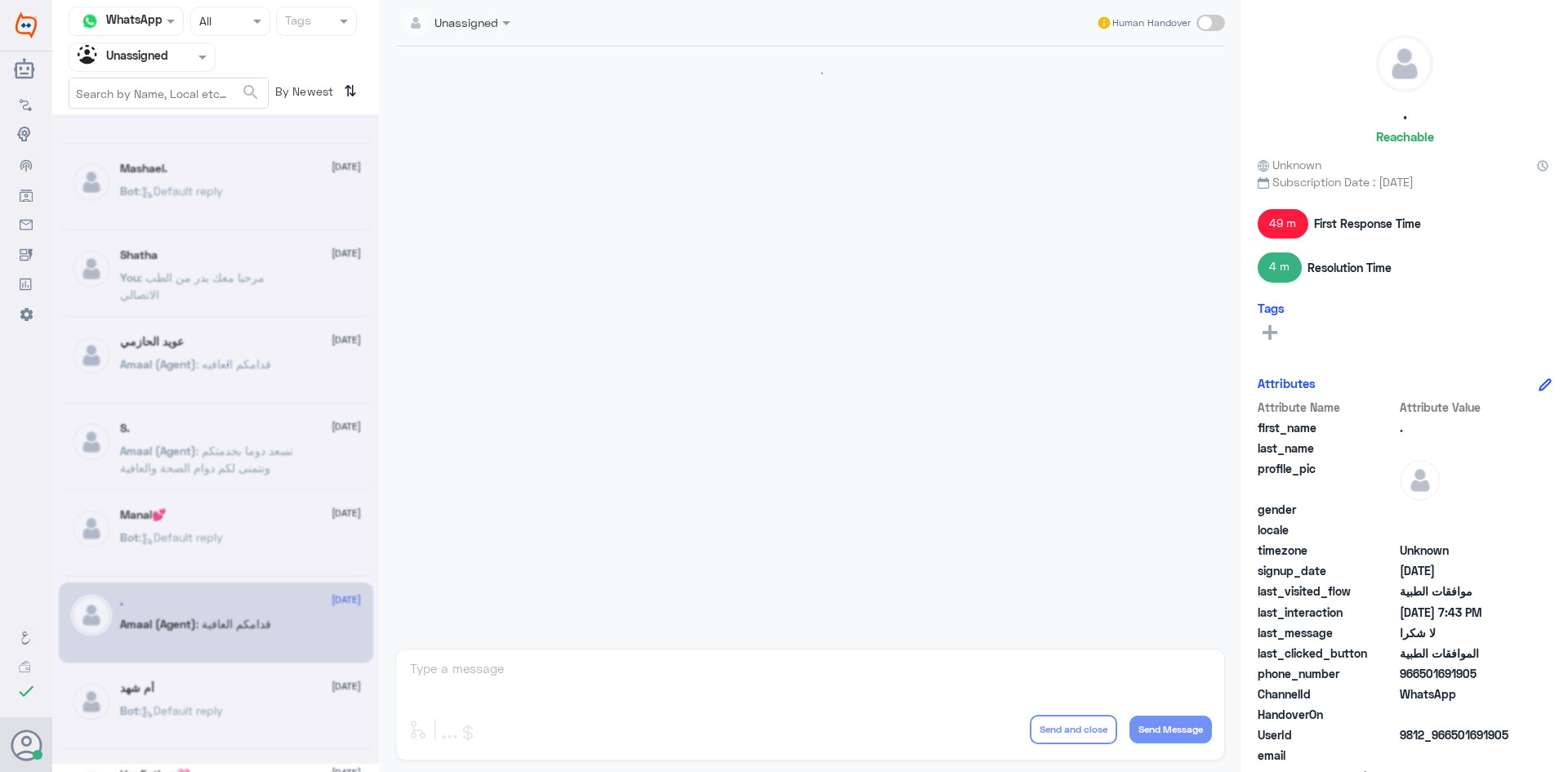
scroll to position [604, 0]
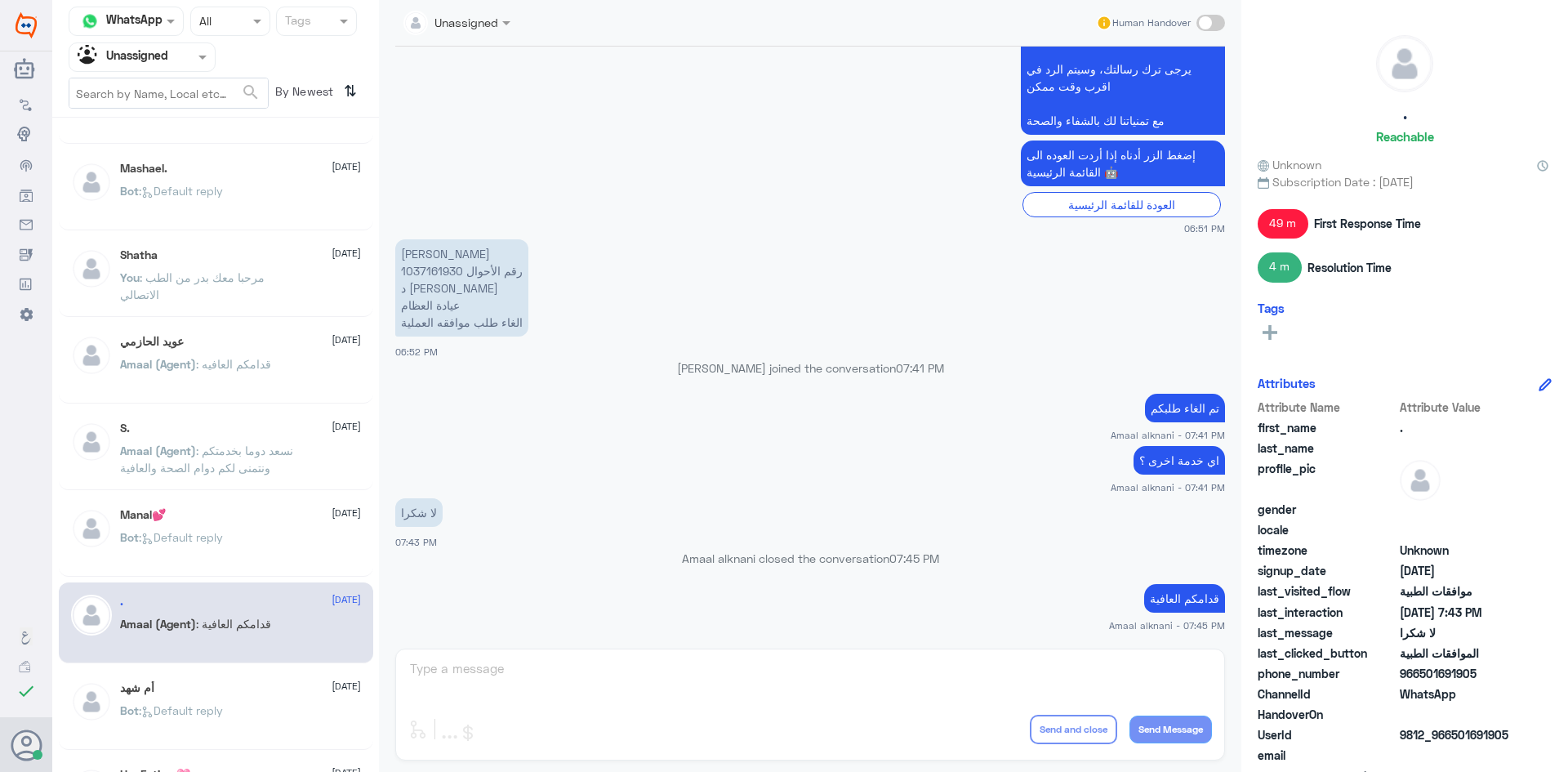
click at [225, 690] on div "أم شهد 24 August" at bounding box center [240, 688] width 241 height 14
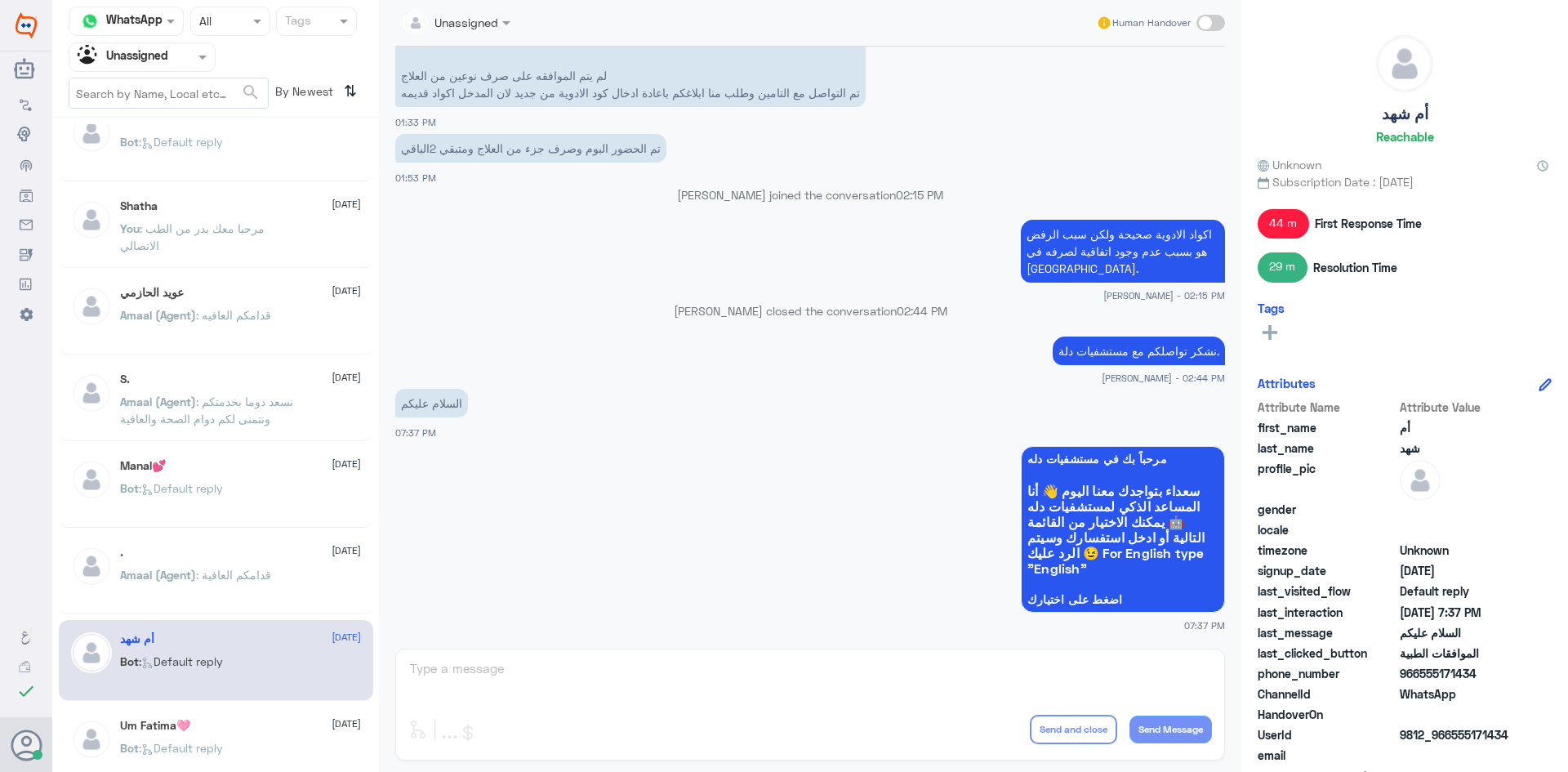
scroll to position [490, 0]
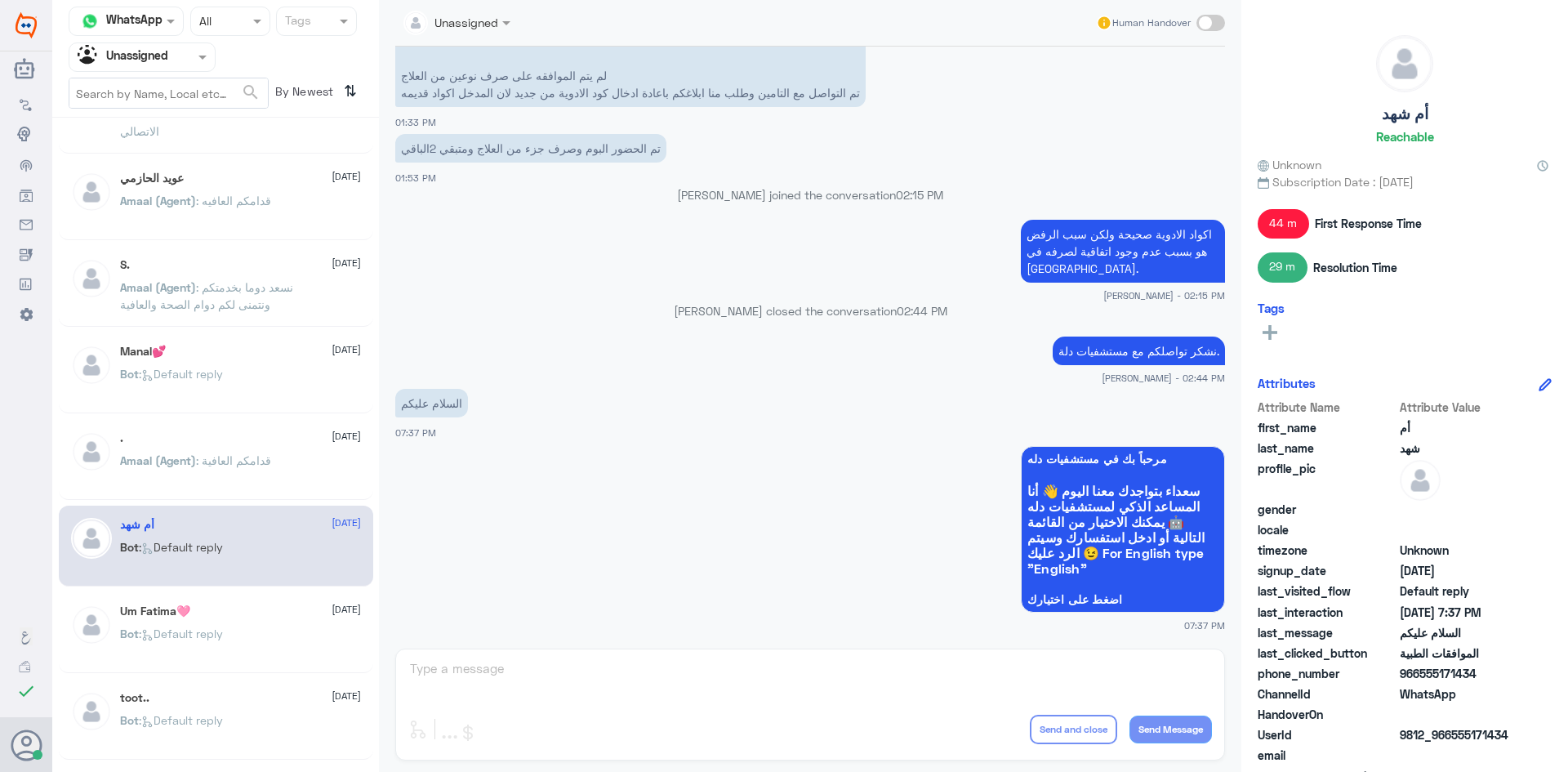
click at [240, 666] on div "Um Fatima🩷 24 August Bot : Default reply" at bounding box center [216, 632] width 315 height 81
click at [244, 635] on div "Bot : Default reply" at bounding box center [240, 647] width 241 height 36
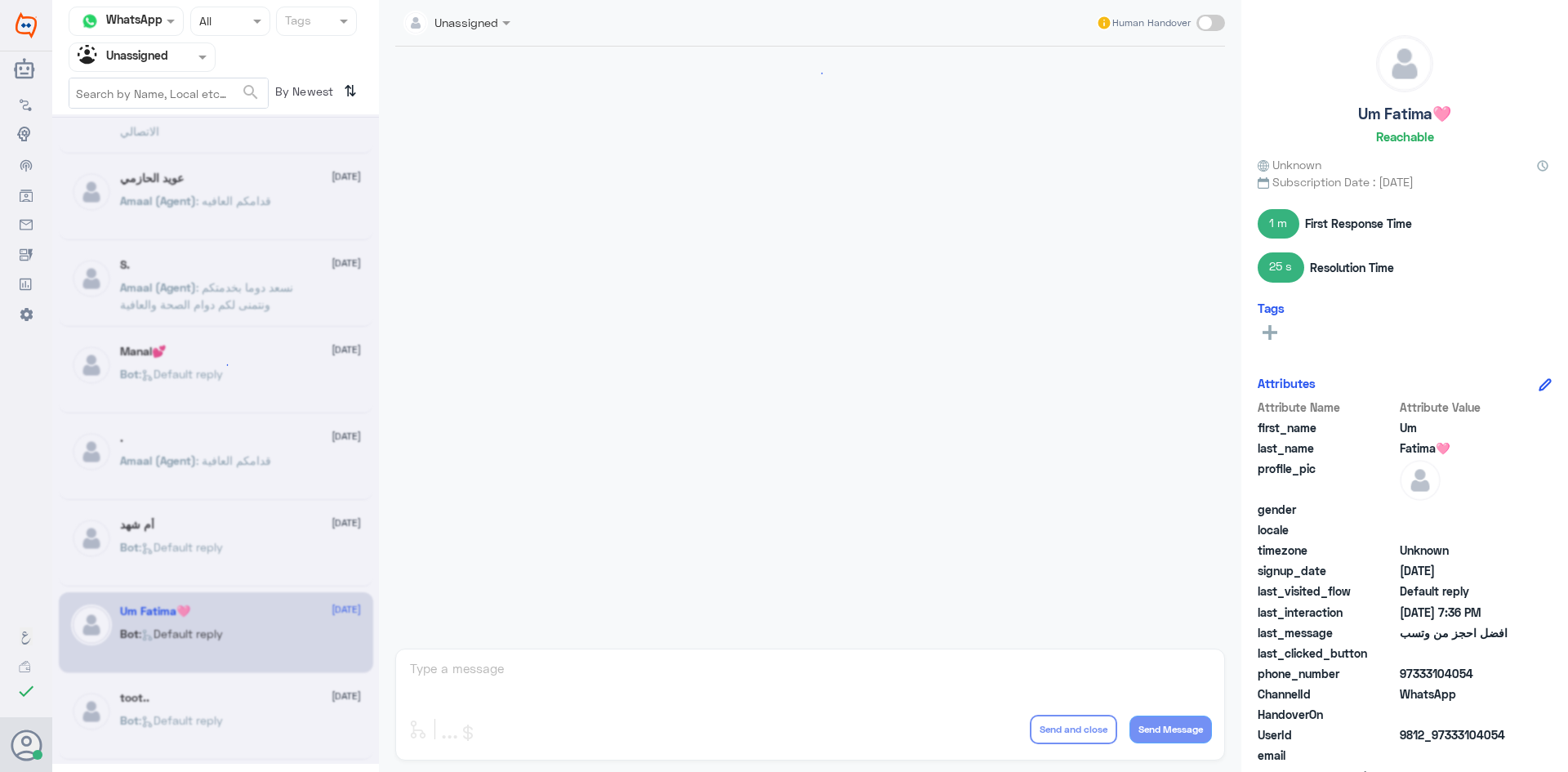
scroll to position [1423, 0]
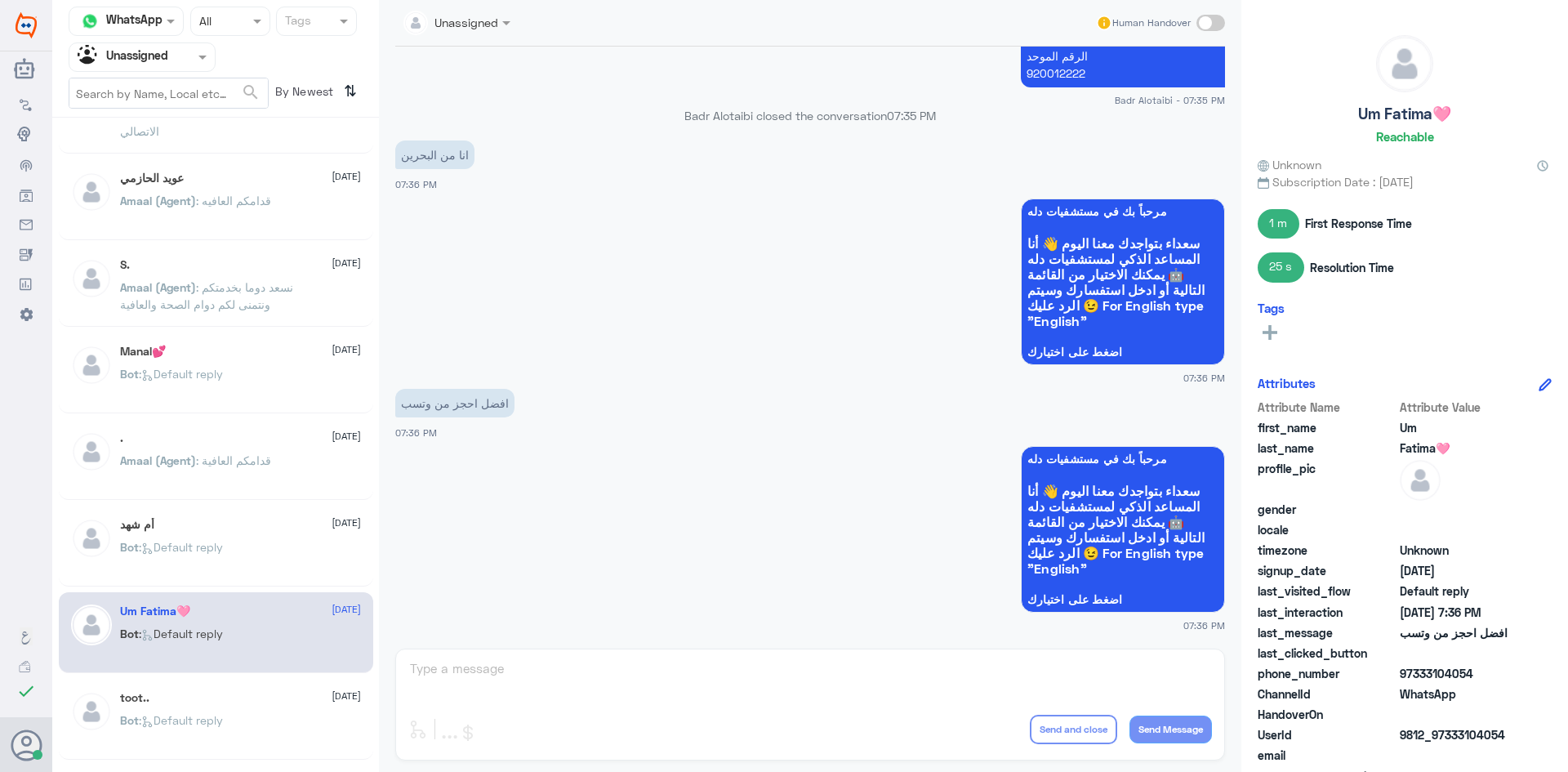
click at [239, 688] on div "toot.. 24 August Bot : Default reply" at bounding box center [216, 719] width 315 height 81
click at [235, 697] on div "toot.. 24 August" at bounding box center [240, 698] width 241 height 14
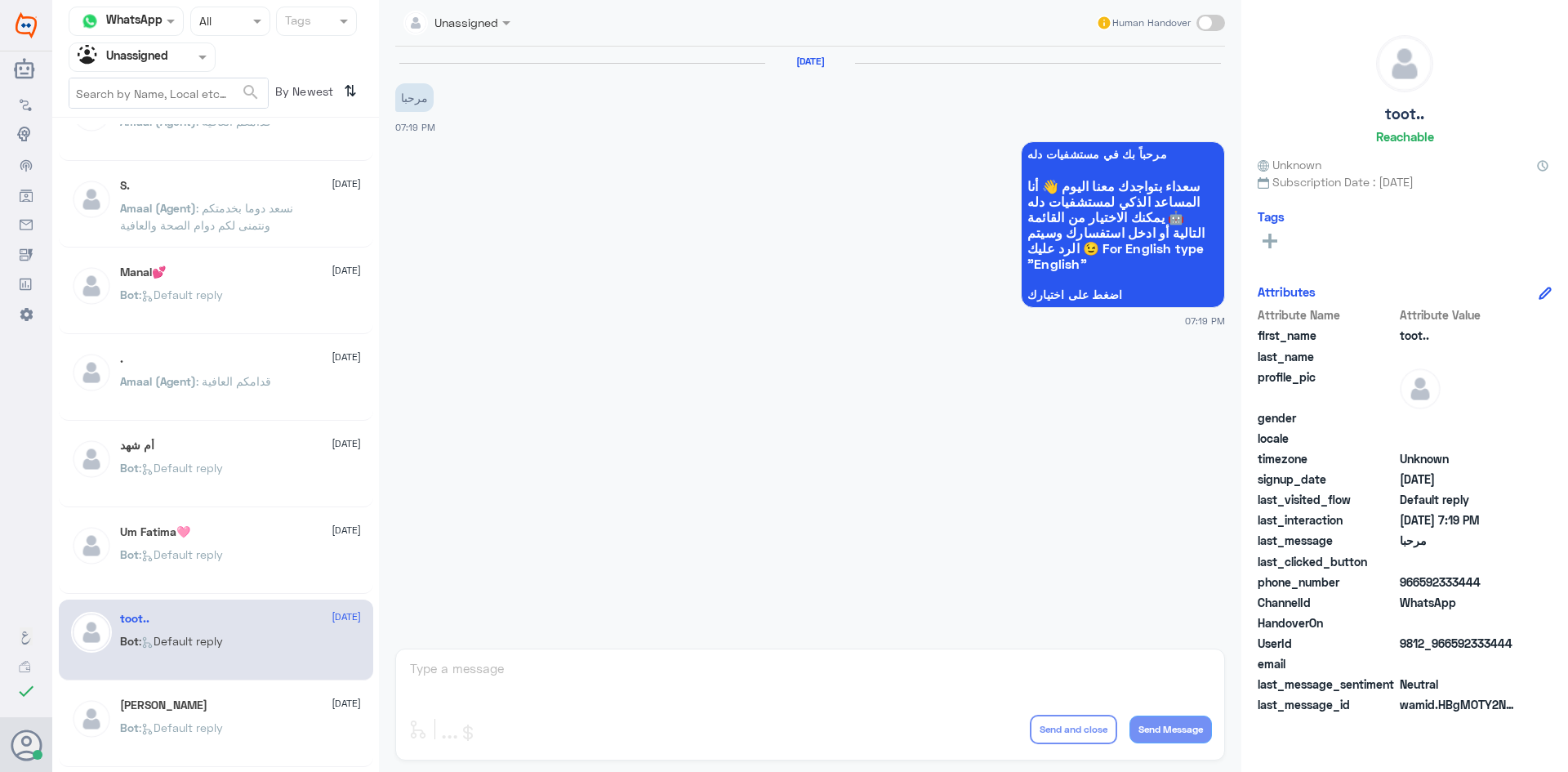
scroll to position [654, 0]
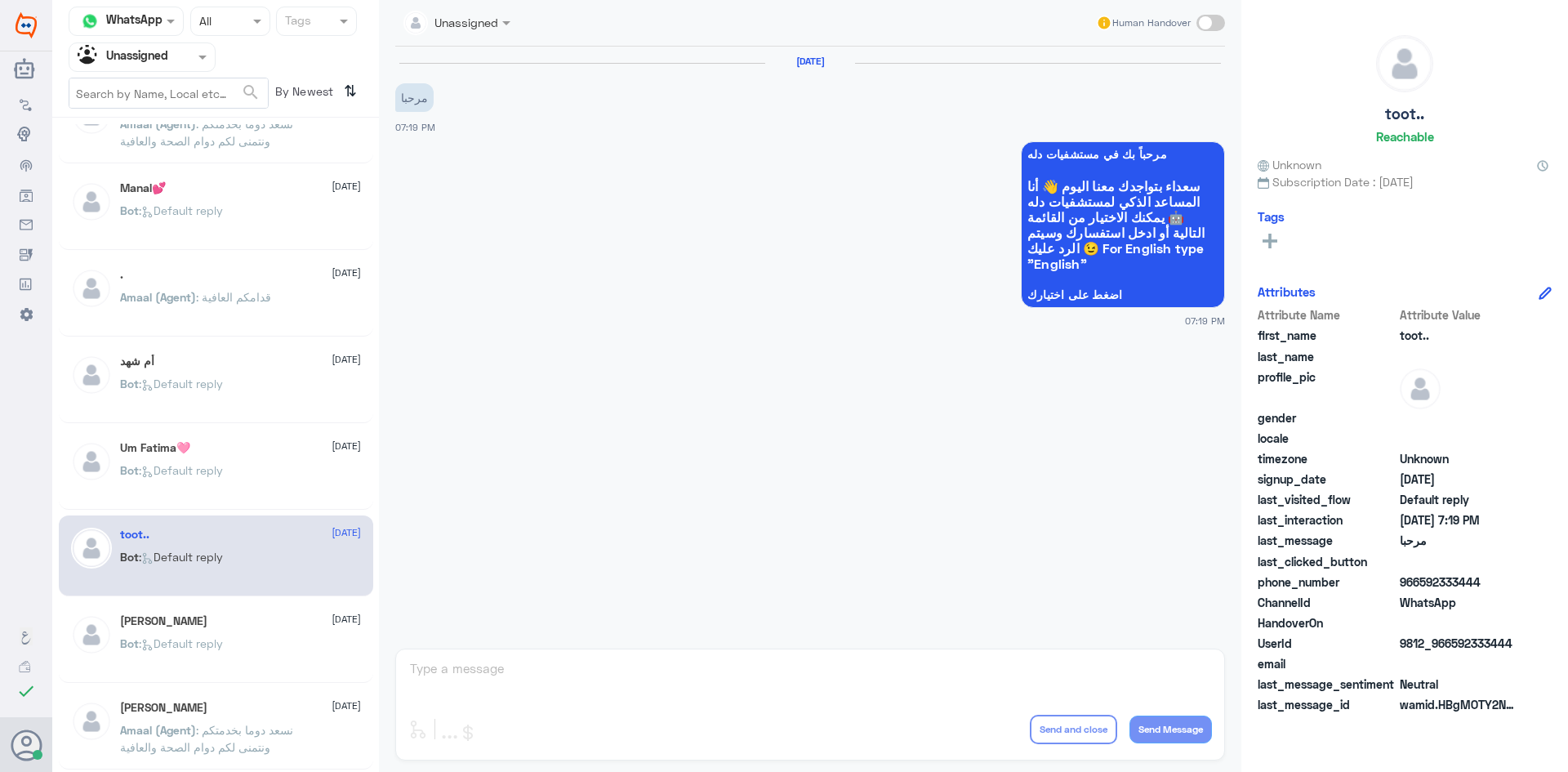
click at [272, 634] on div "Ali Ahmmed 24 August Bot : Default reply" at bounding box center [240, 645] width 241 height 61
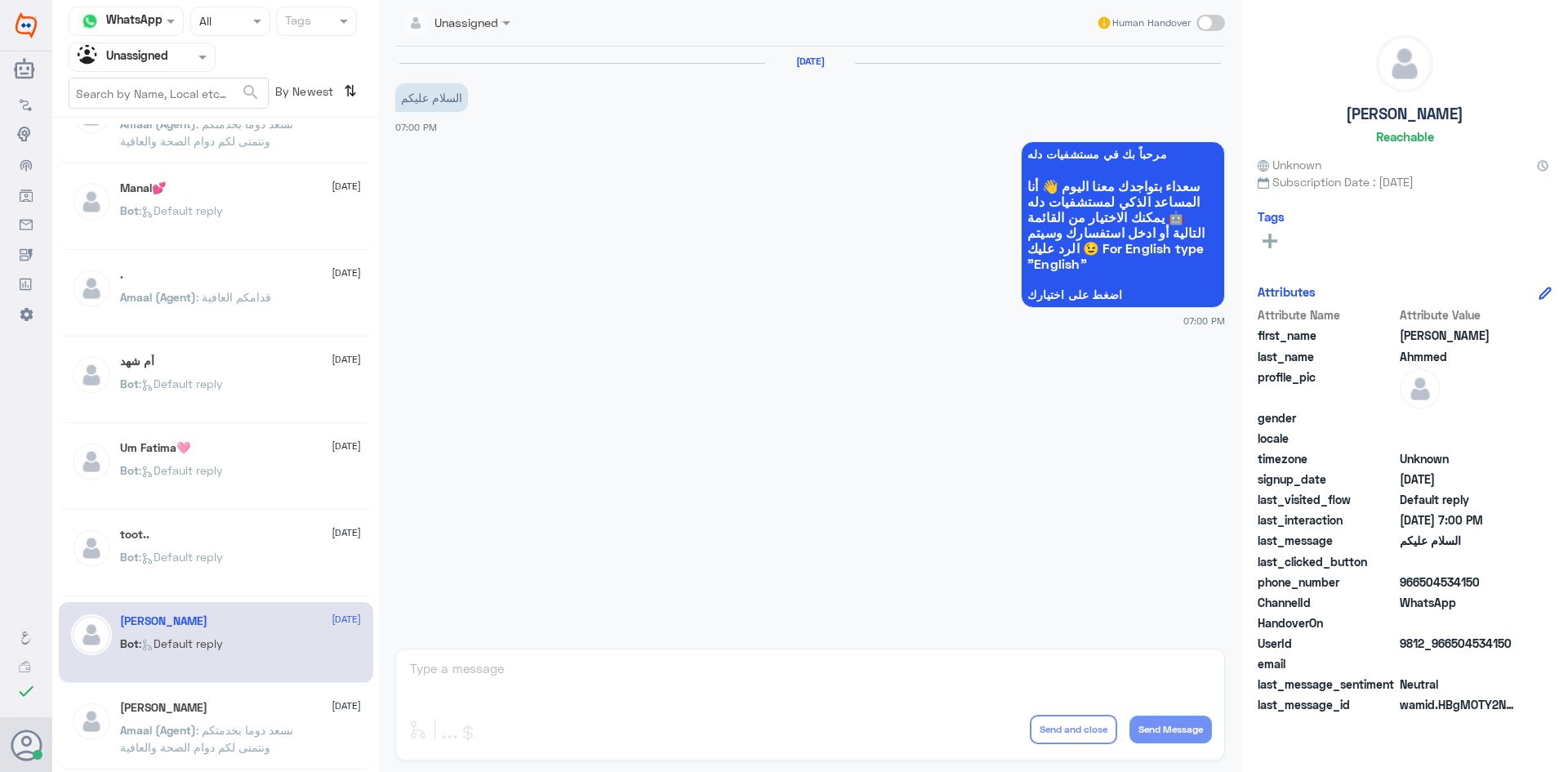
drag, startPoint x: 200, startPoint y: 697, endPoint x: 201, endPoint y: 706, distance: 9.1
click at [199, 697] on div "Mohamed 24 August Amaal (Agent) : نسعد دوما بخدمتكم ونتمنى لكم دوام الصحة والعا…" at bounding box center [216, 728] width 315 height 81
click at [204, 706] on div "Mohamed 24 August" at bounding box center [240, 708] width 241 height 14
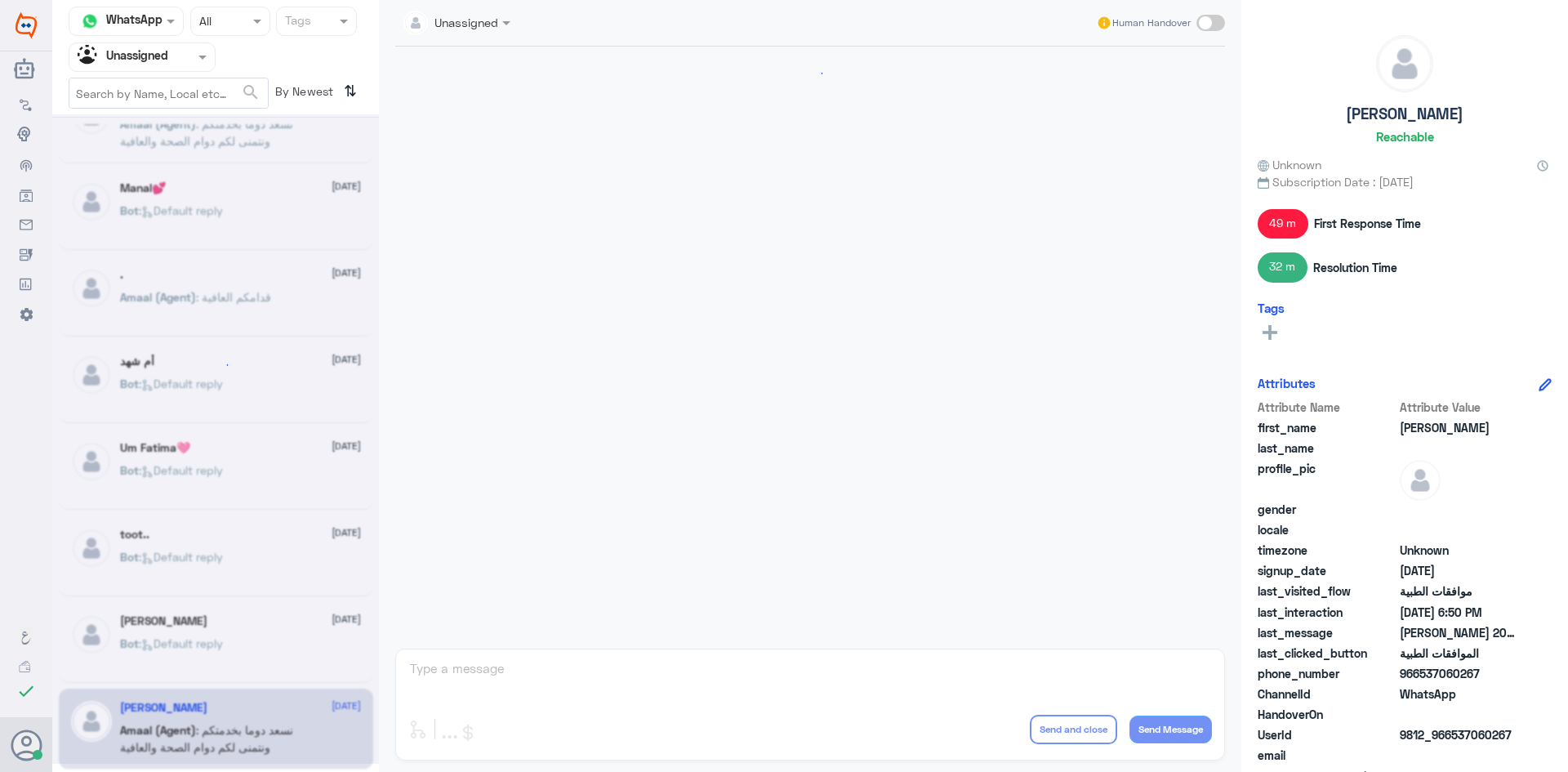
scroll to position [512, 0]
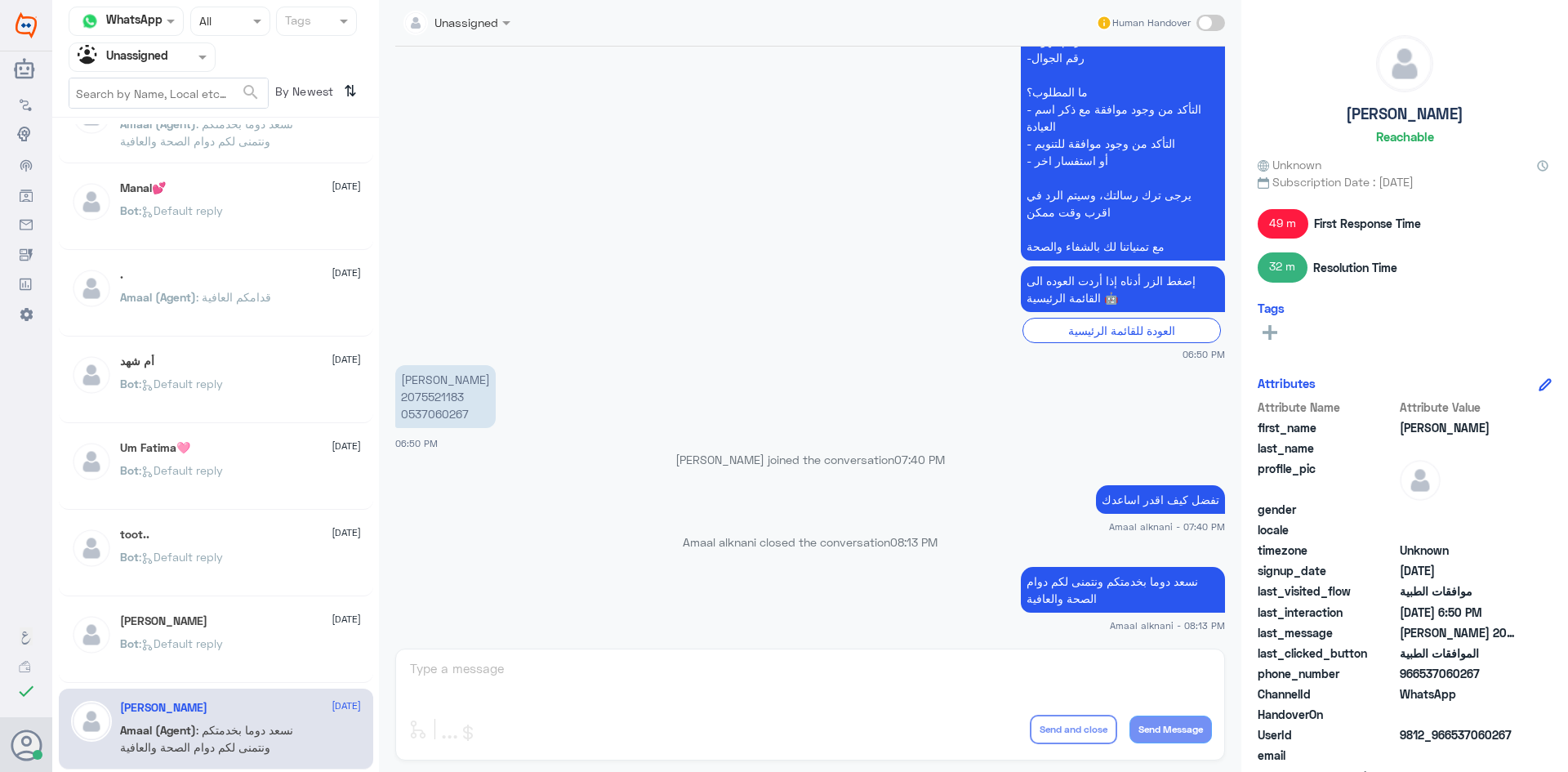
click at [339, 423] on div "سبحان الله 24 August Bot : Default reply Mona 24 August Bot : Default reply Emy…" at bounding box center [215, 451] width 326 height 654
click at [303, 434] on div "Um Fatima🩷 24 August Bot : Default reply" at bounding box center [216, 469] width 315 height 81
click at [305, 430] on div "Um Fatima🩷 24 August Bot : Default reply" at bounding box center [216, 469] width 315 height 81
click at [236, 448] on div "Um Fatima🩷 24 August" at bounding box center [240, 448] width 241 height 14
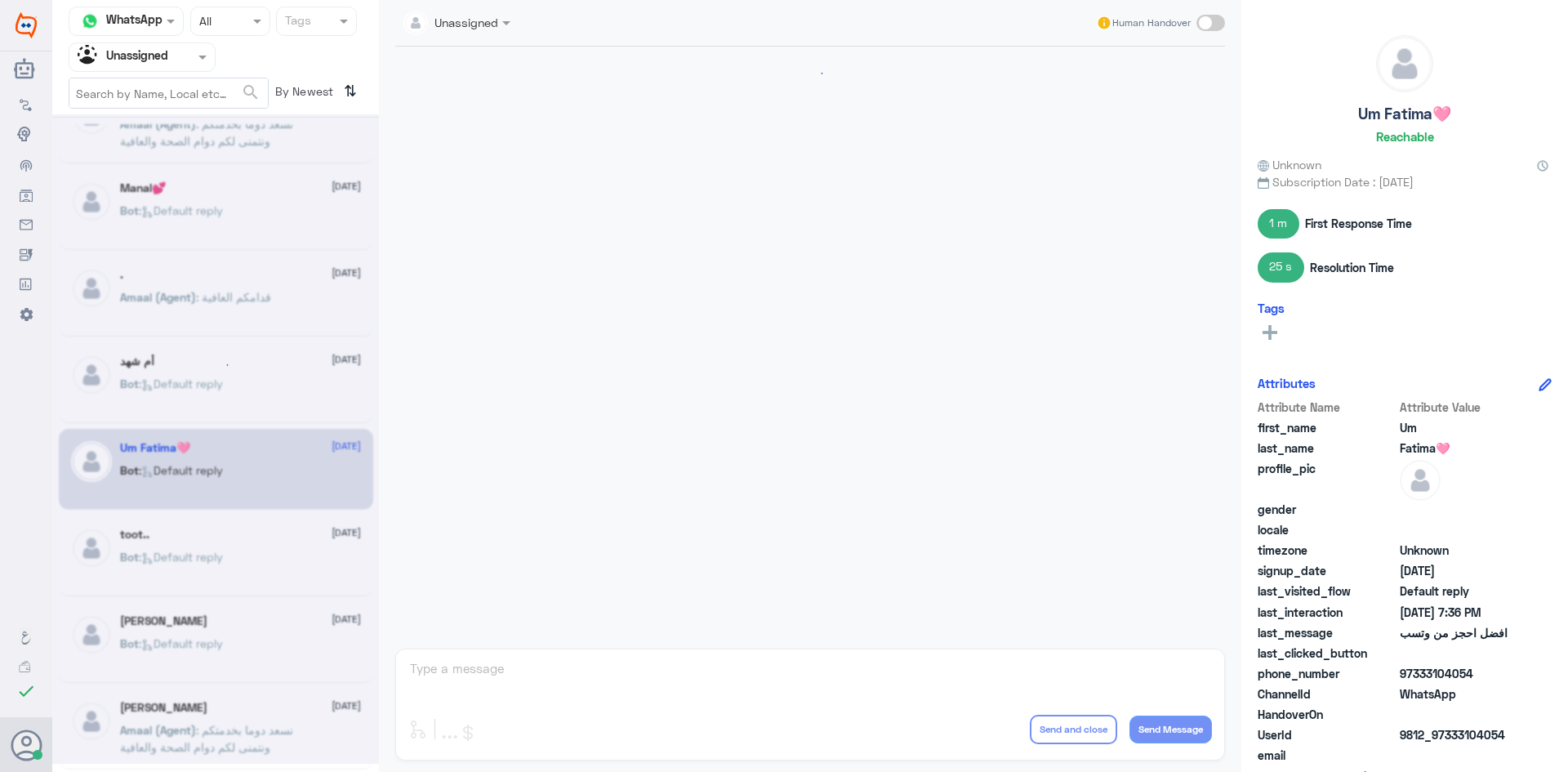
scroll to position [1423, 0]
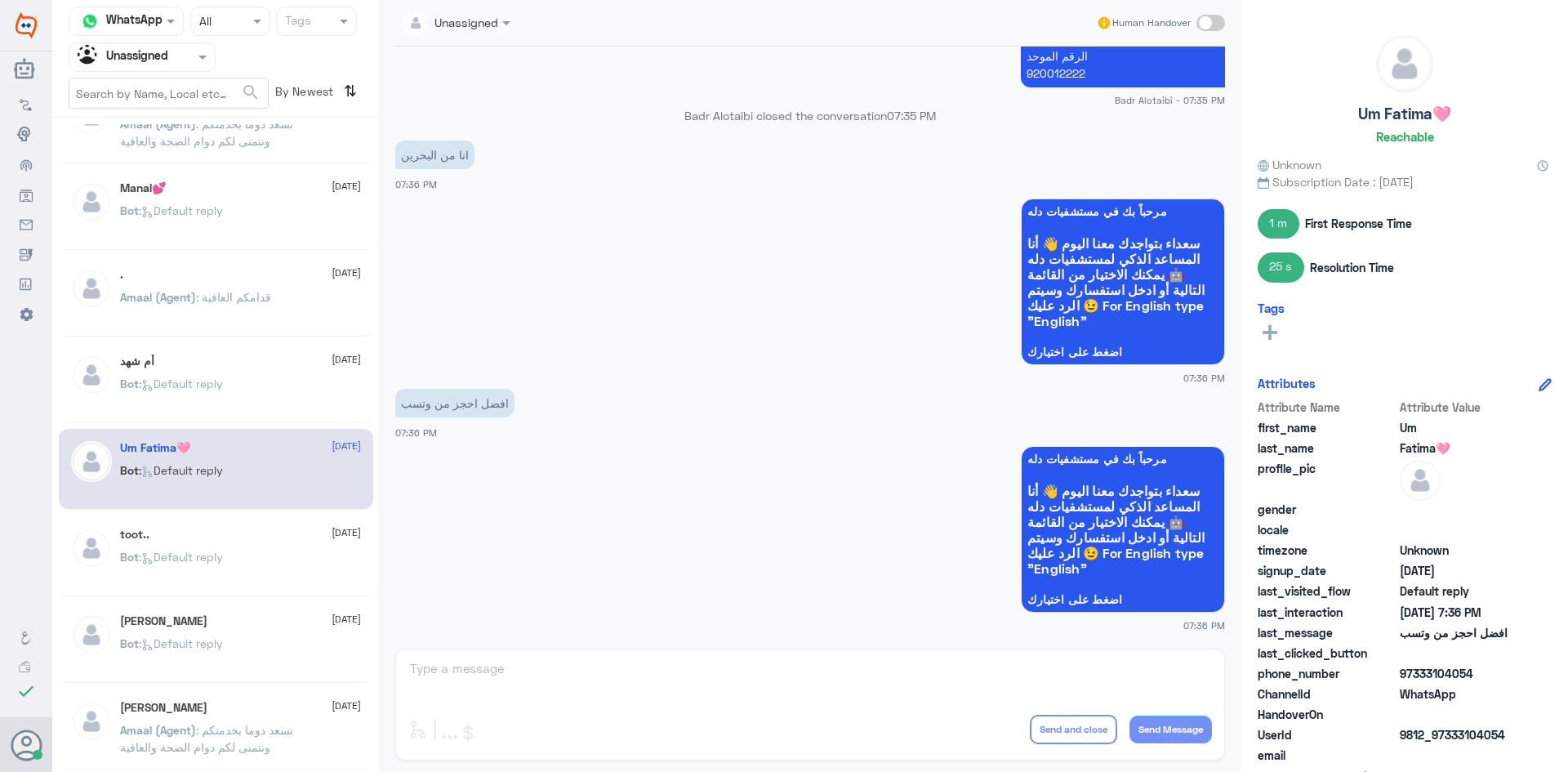
click at [204, 186] on div "Manal💕 24 August" at bounding box center [240, 189] width 241 height 14
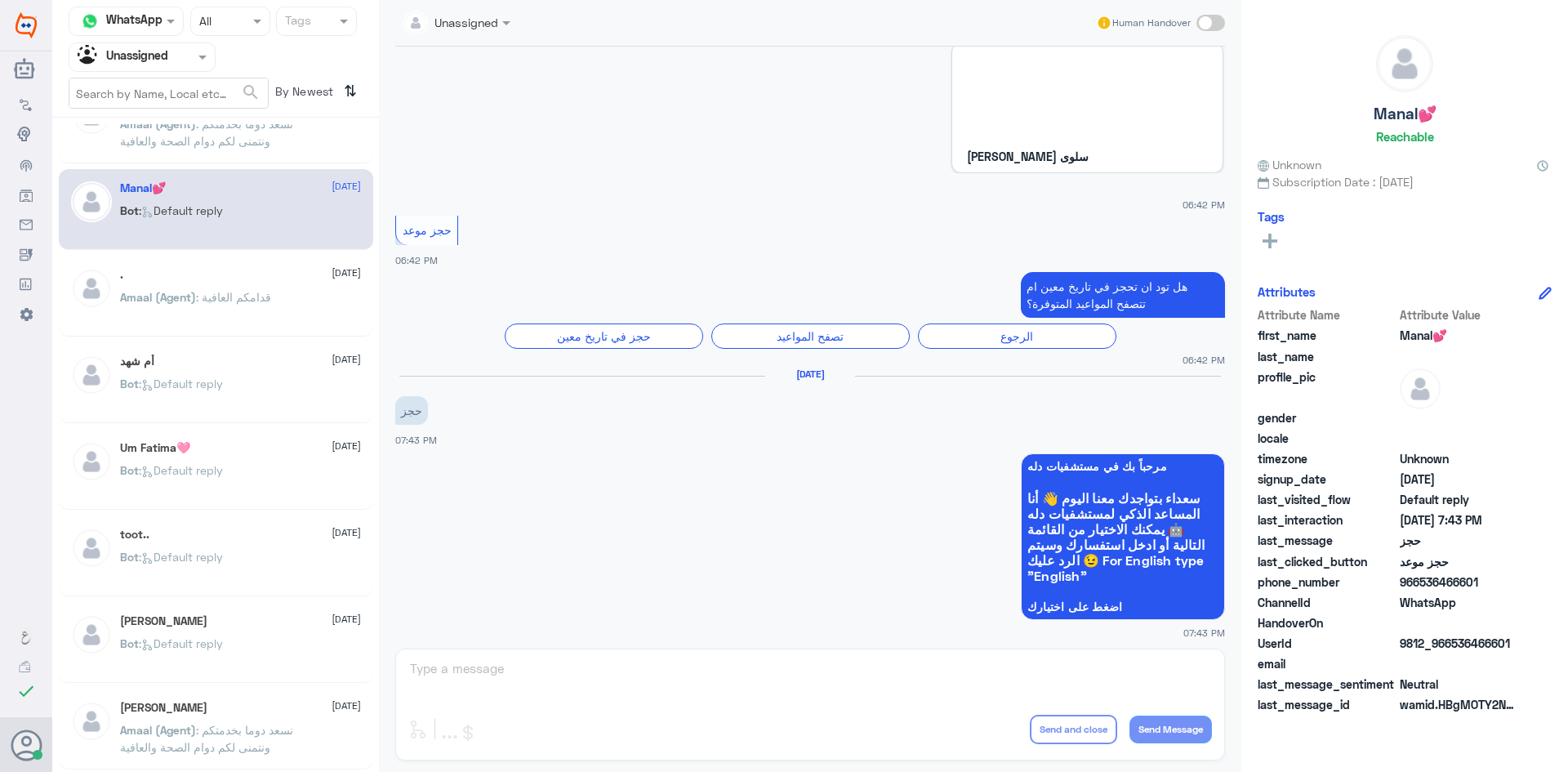
scroll to position [1817, 0]
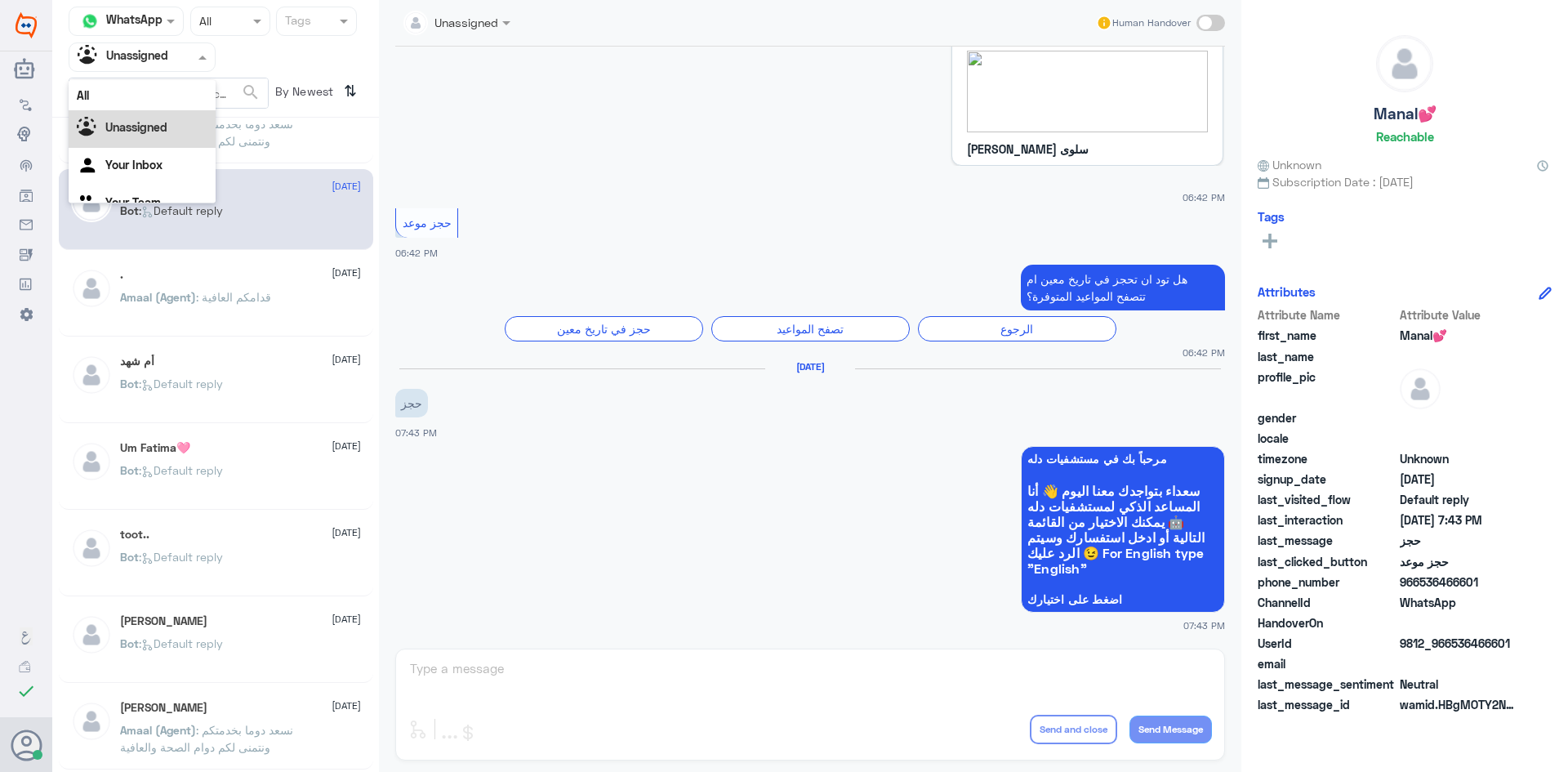
click at [173, 66] on div "Agent Filter Unassigned" at bounding box center [132, 58] width 125 height 25
click at [626, 535] on app-msgs-whats-app-list "مرحباً بك في مستشفيات دله سعداء بتواجدك معنا اليوم 👋 أنا المساعد الذكي لمستشفيا…" at bounding box center [810, 530] width 829 height 168
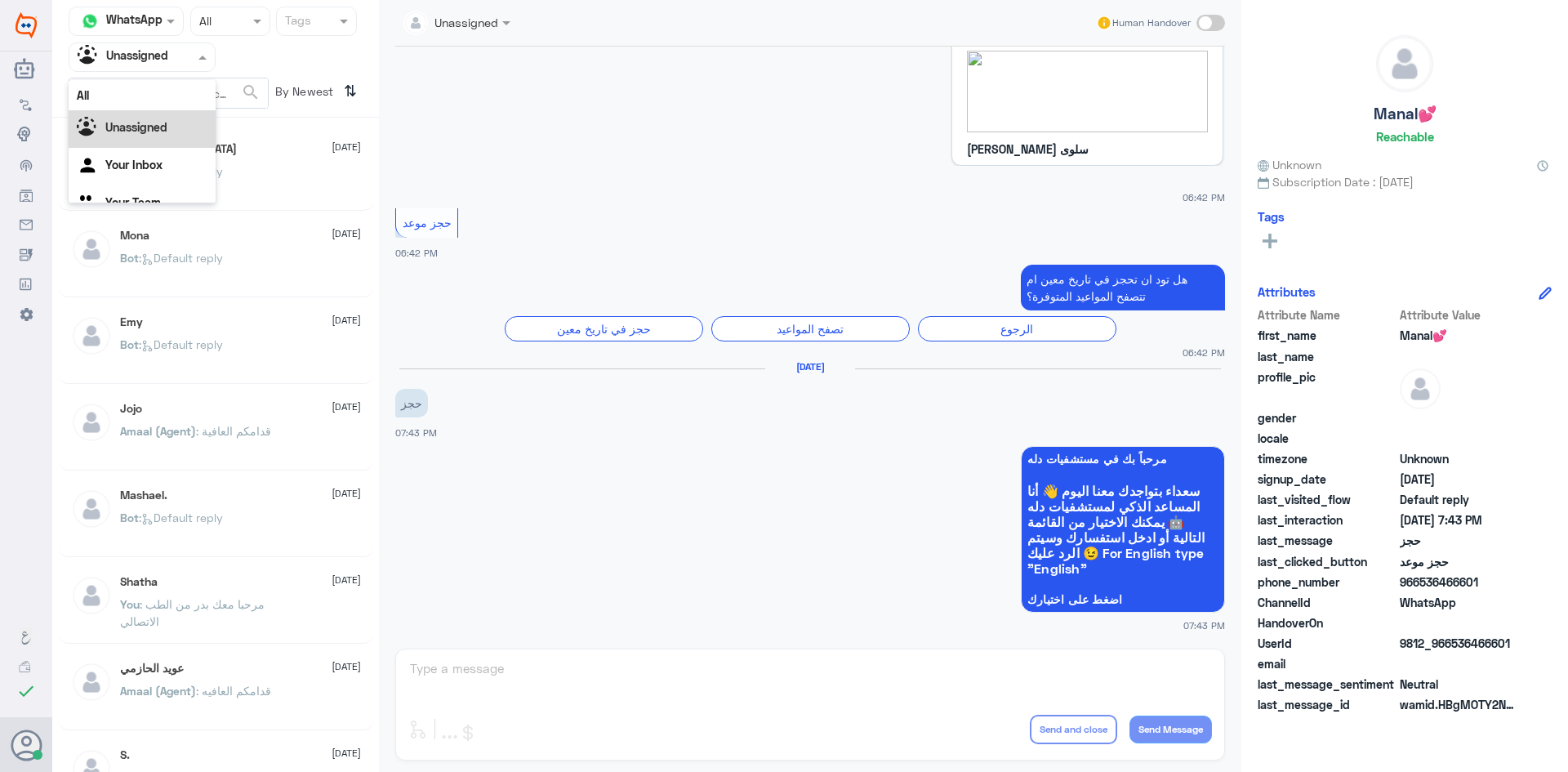
click at [194, 63] on div at bounding box center [142, 56] width 146 height 19
click at [175, 87] on div "All" at bounding box center [141, 95] width 147 height 30
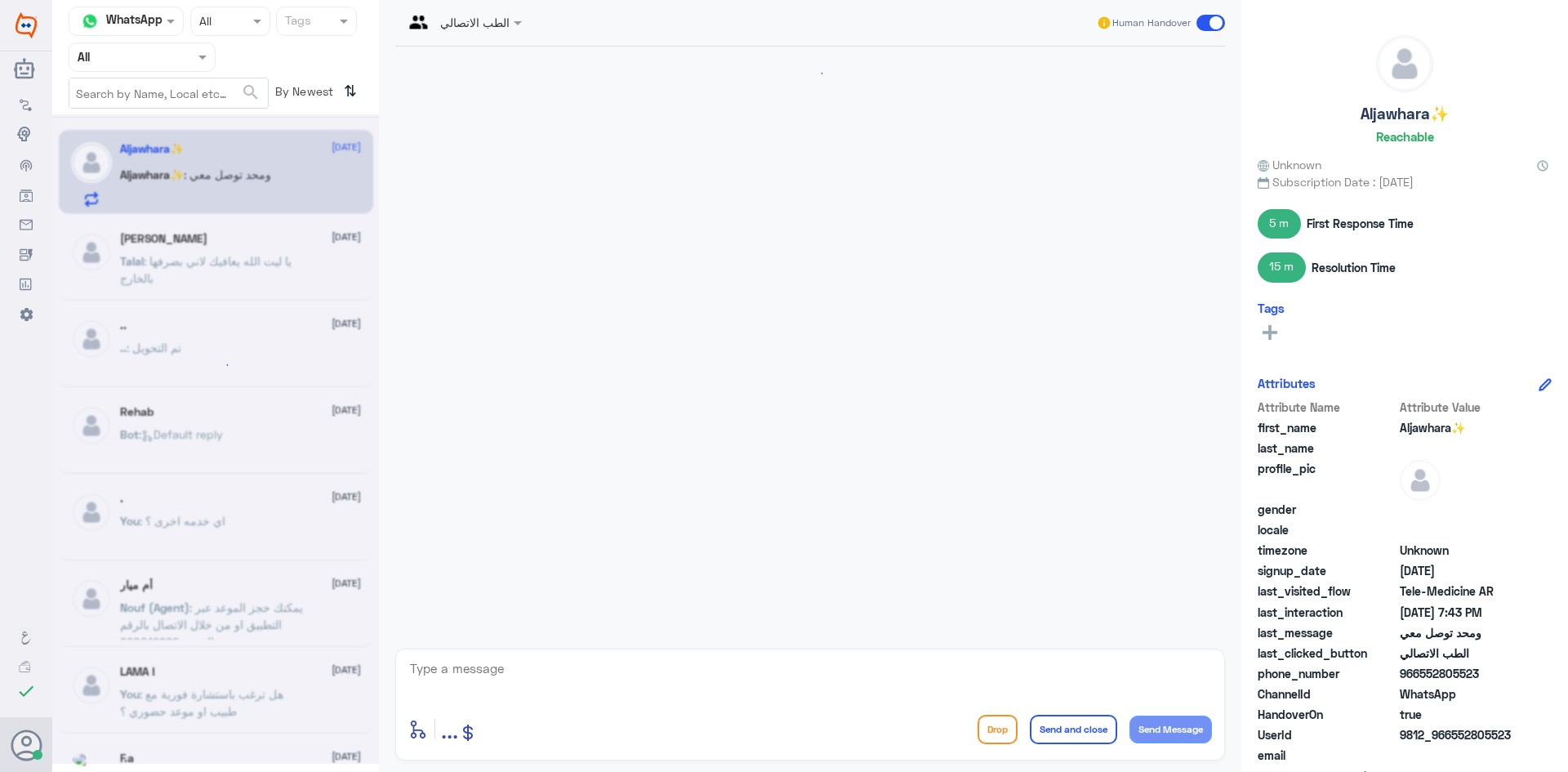
scroll to position [688, 0]
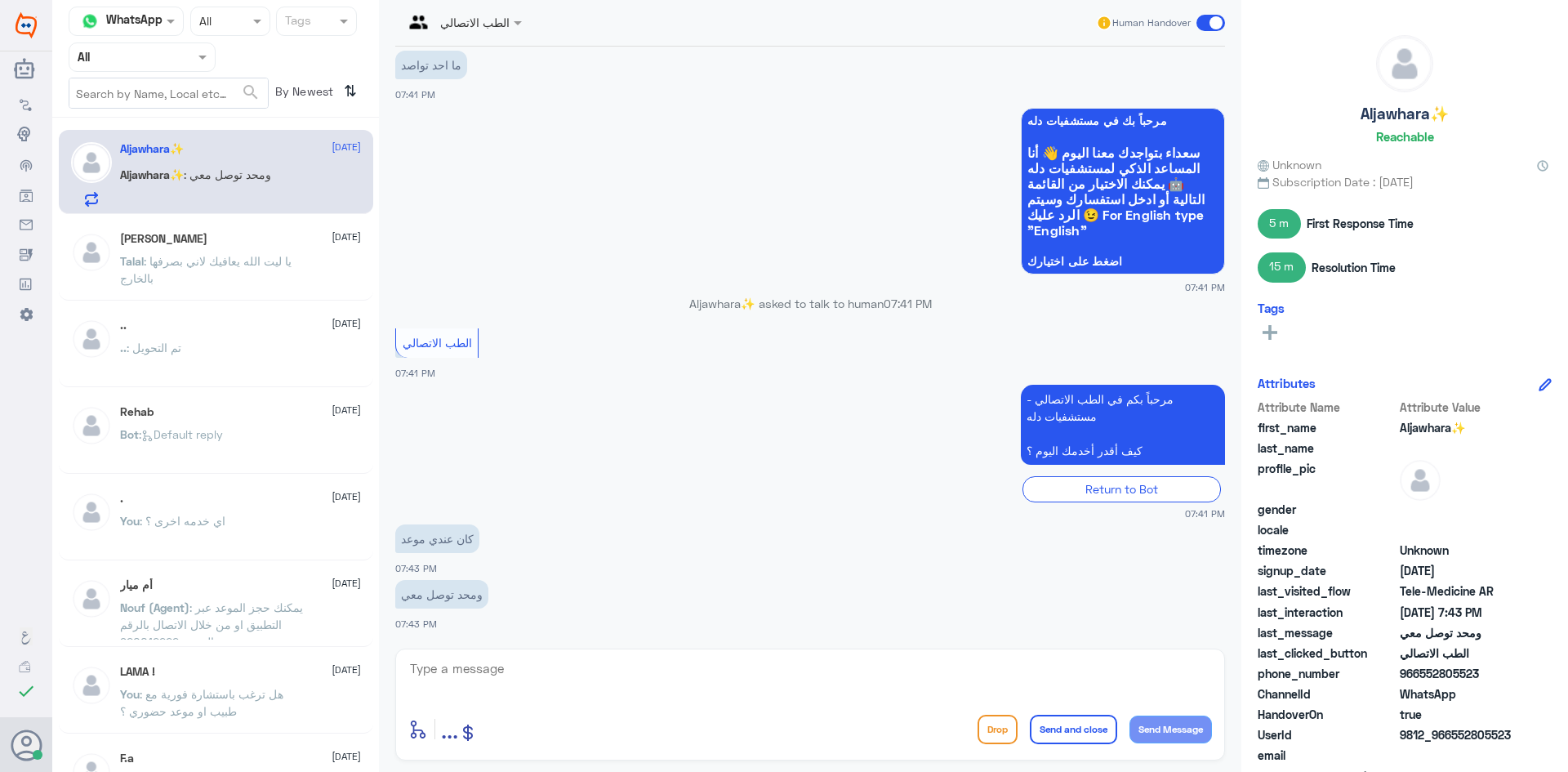
click at [490, 34] on div "الطب الاتصالي" at bounding box center [456, 23] width 106 height 39
click at [759, 117] on app-msgs-whats-app-list "مرحباً بك في مستشفيات دله سعداء بتواجدك معنا اليوم 👋 أنا المساعد الذكي لمستشفيا…" at bounding box center [810, 191] width 829 height 168
click at [644, 688] on textarea at bounding box center [810, 677] width 804 height 40
type textarea "م"
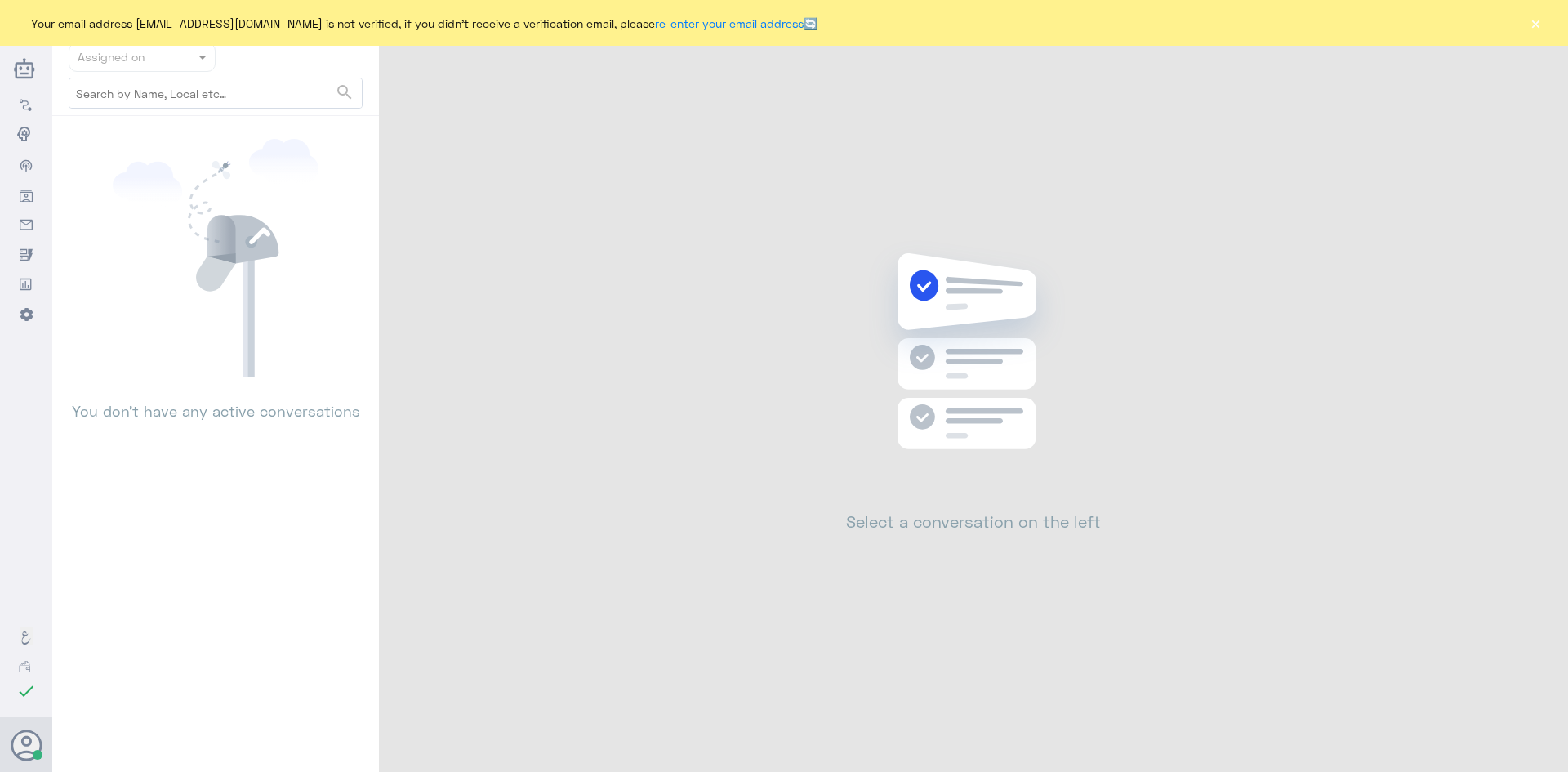
click at [1539, 25] on button "×" at bounding box center [1535, 23] width 16 height 16
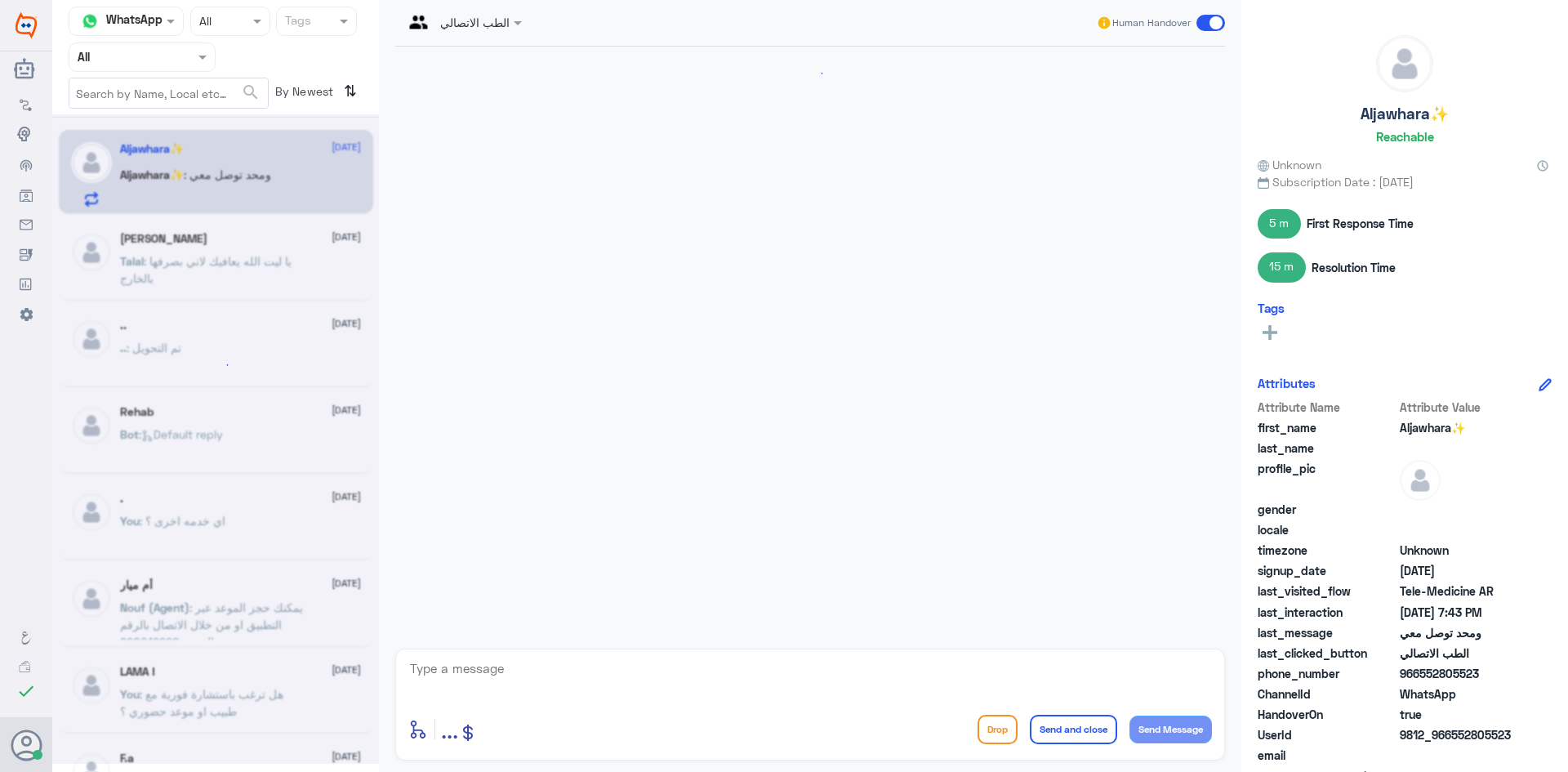
scroll to position [688, 0]
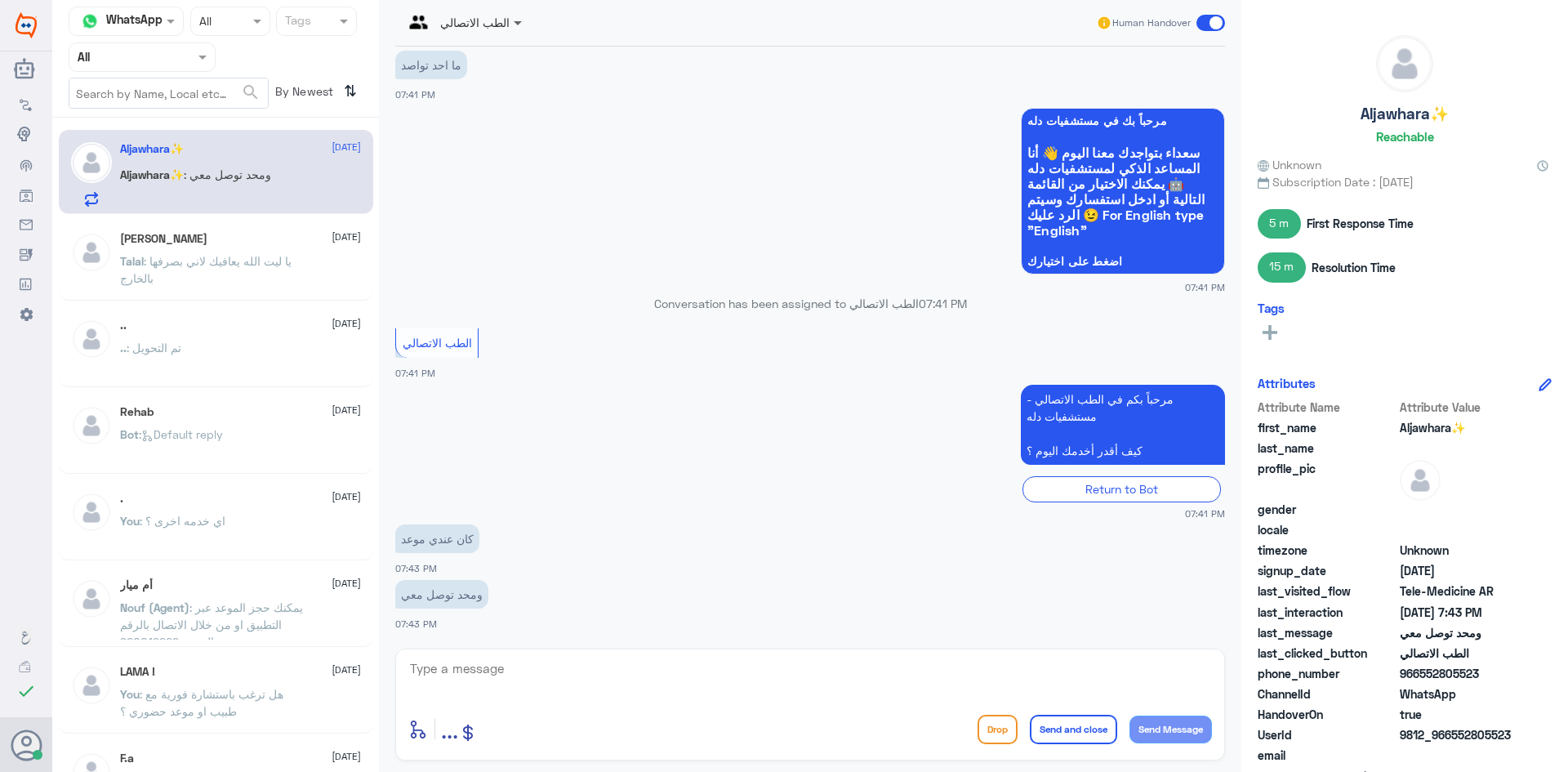
click at [510, 27] on span at bounding box center [519, 22] width 20 height 17
click at [508, 101] on div "عبدالكريم الموسى" at bounding box center [498, 100] width 89 height 17
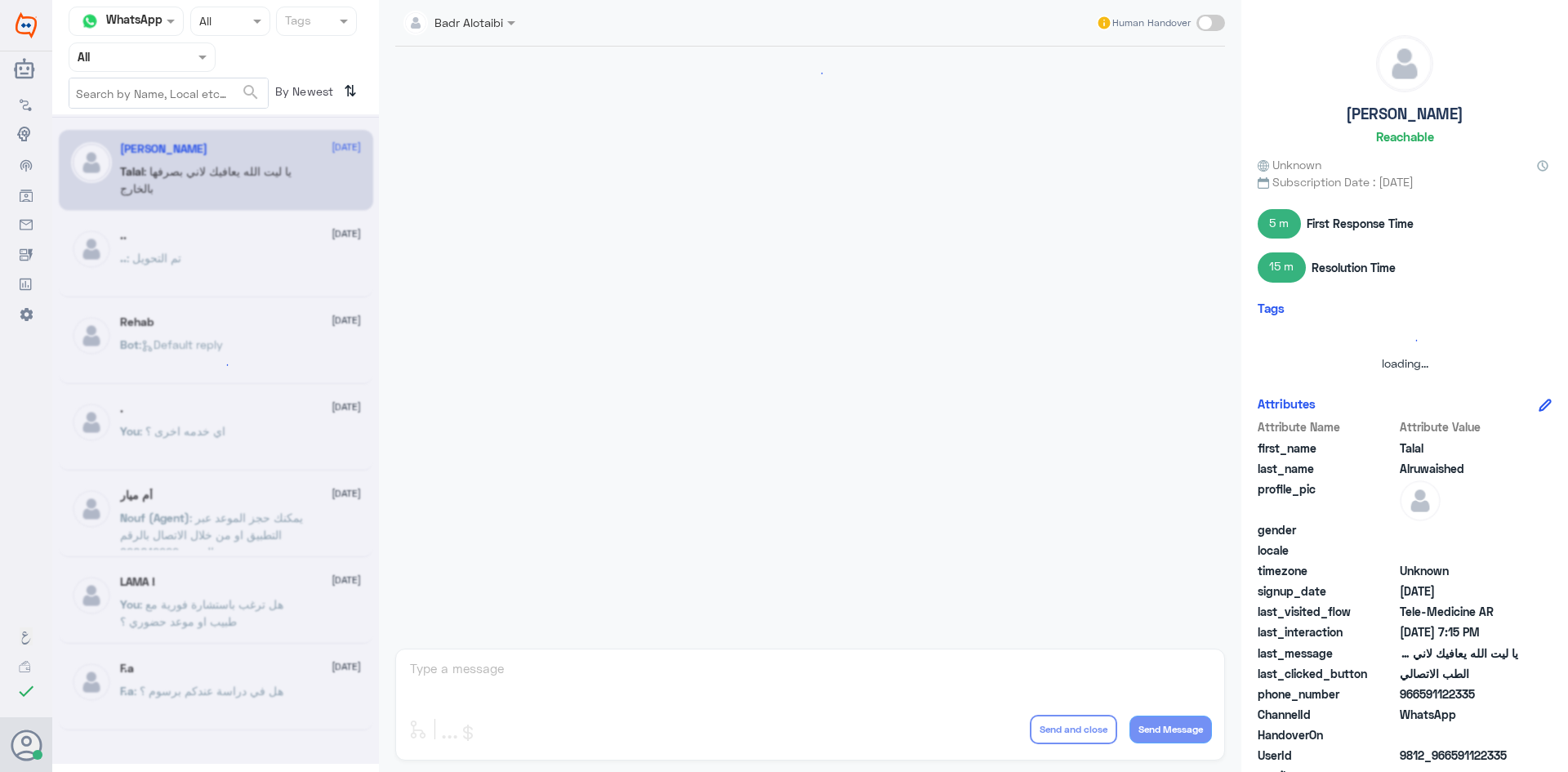
scroll to position [373, 0]
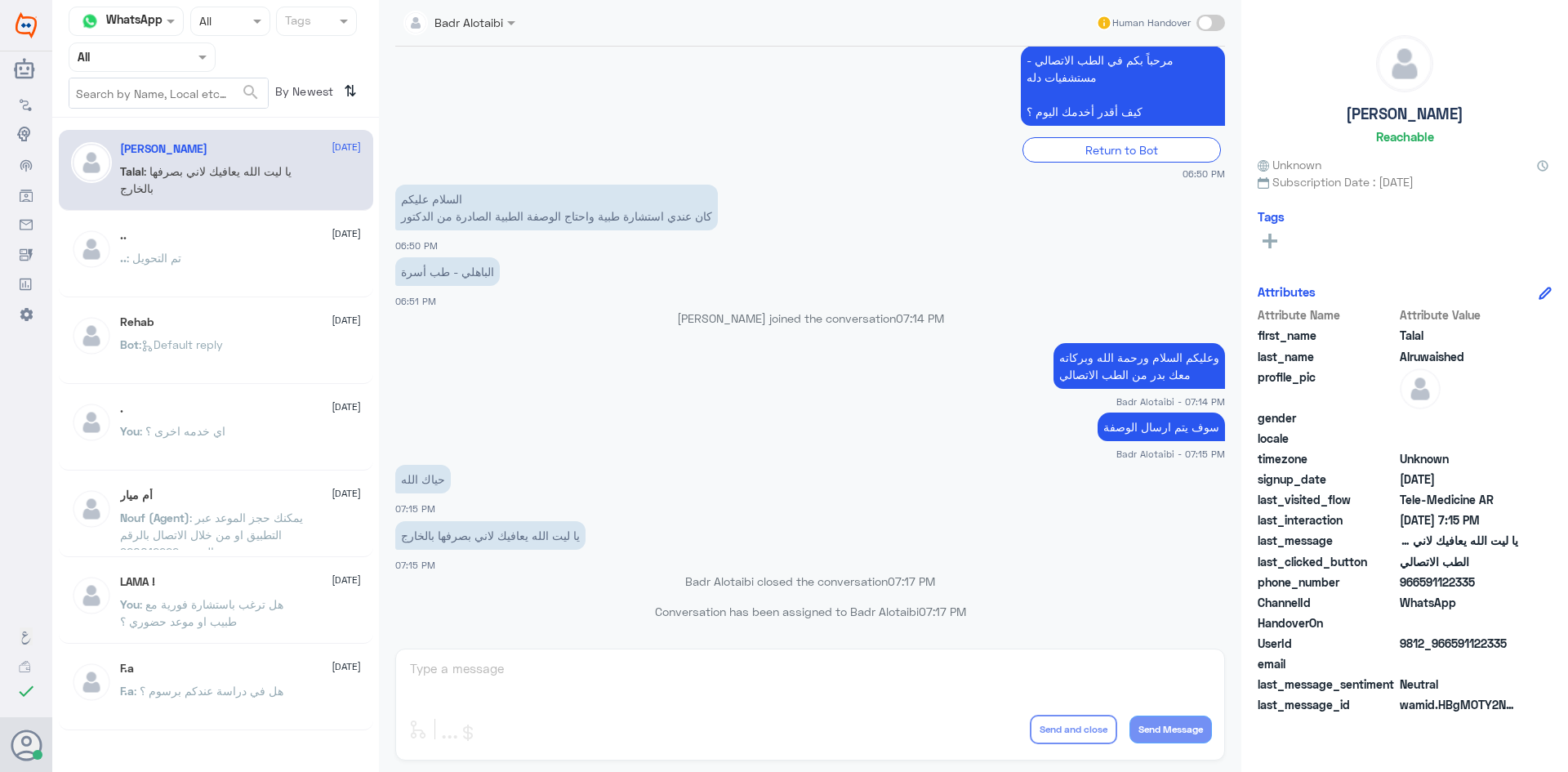
click at [164, 49] on input "text" at bounding box center [122, 56] width 90 height 19
click at [164, 131] on b "Unassigned" at bounding box center [136, 127] width 62 height 14
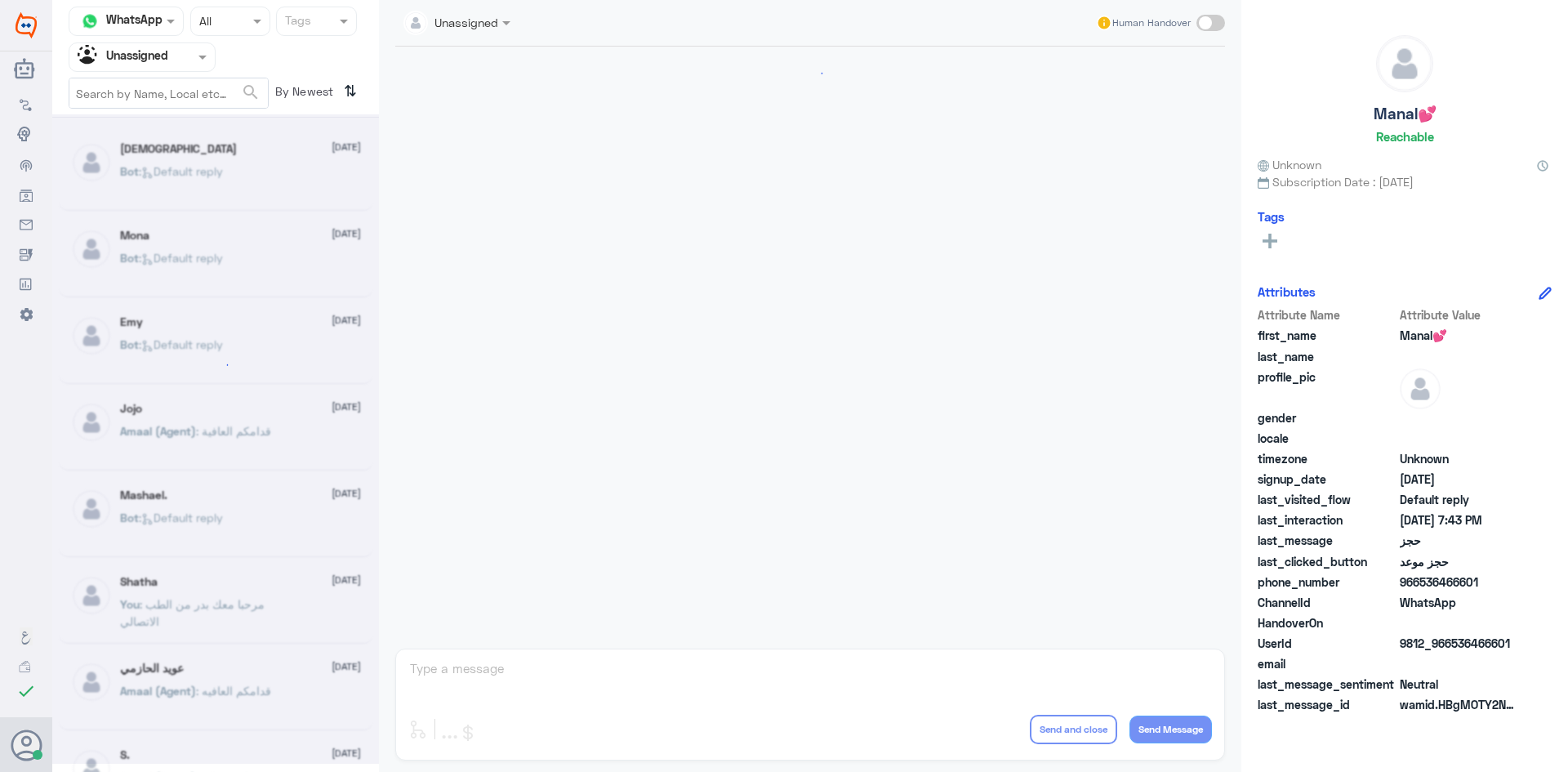
scroll to position [1817, 0]
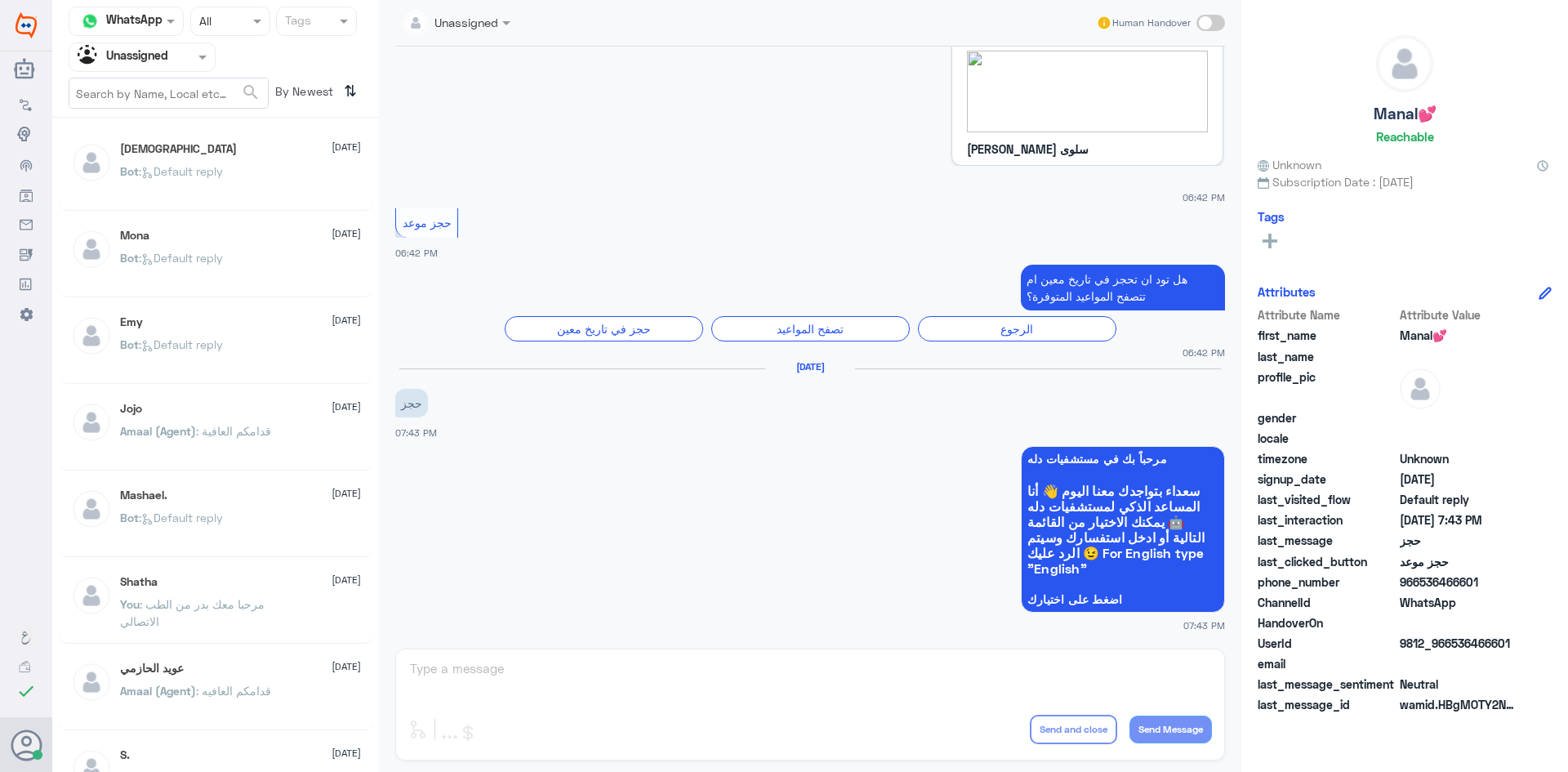
click at [188, 154] on div "سبحان الله 24 August" at bounding box center [240, 149] width 241 height 14
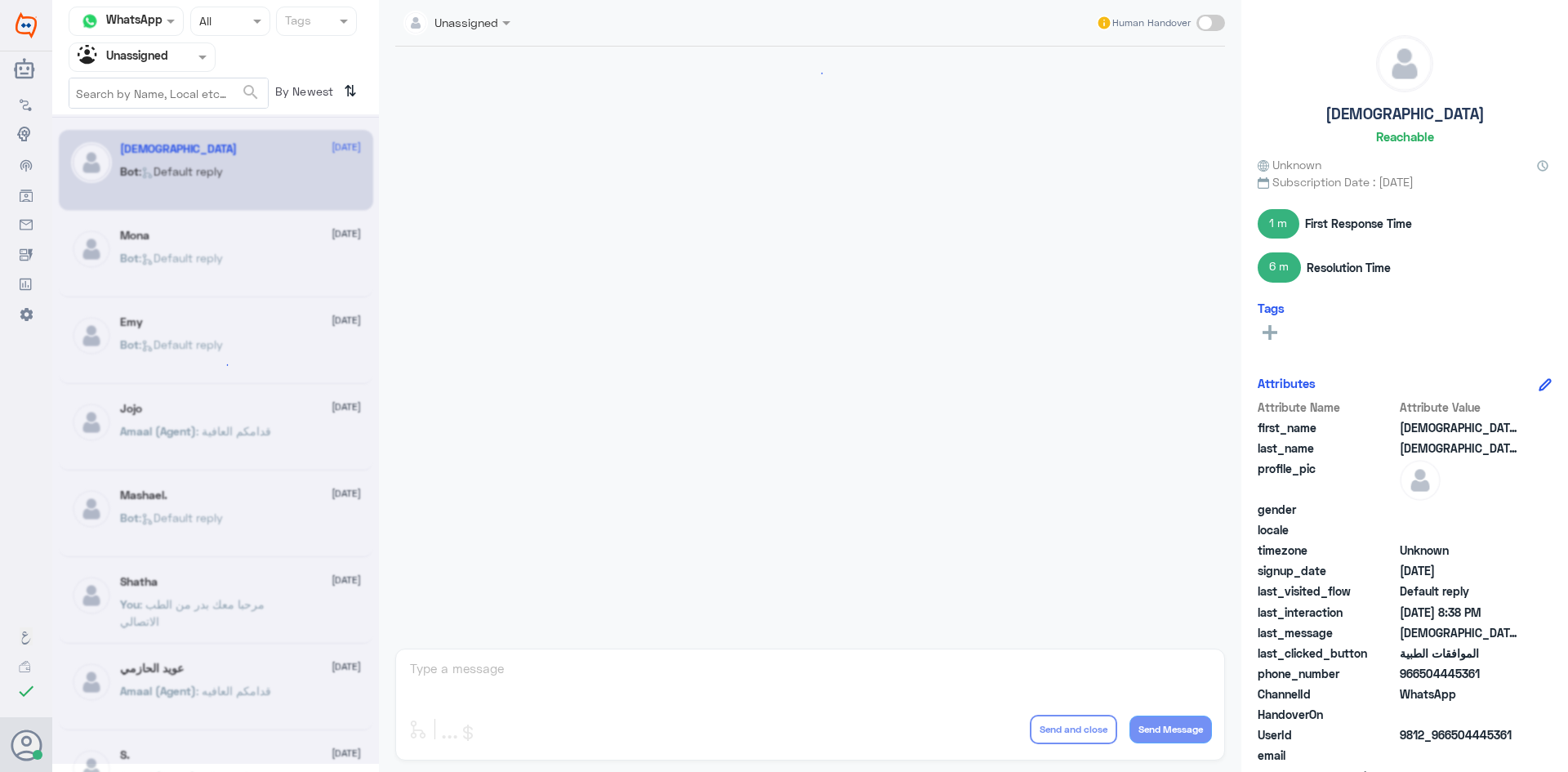
scroll to position [1229, 0]
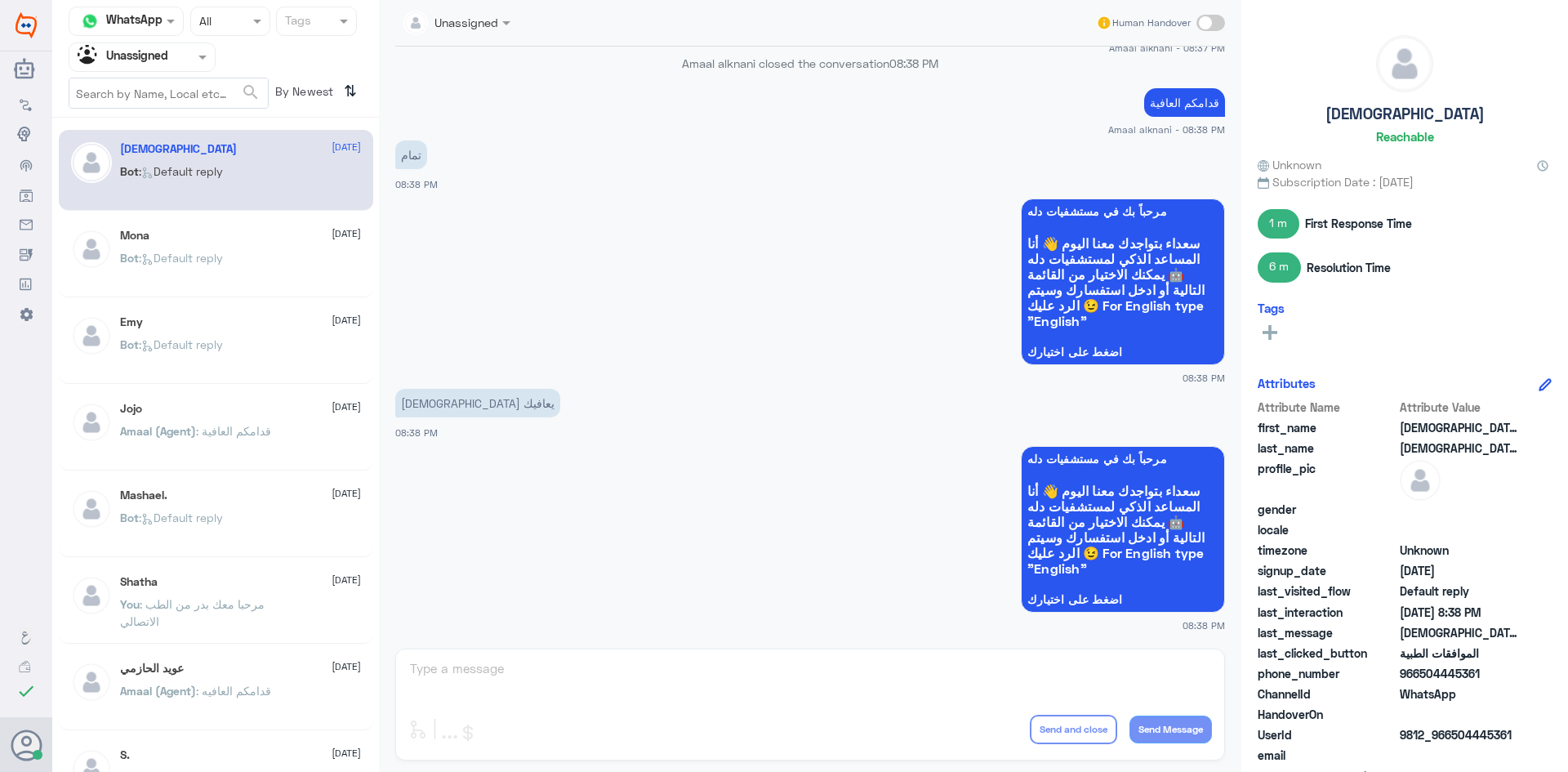
drag, startPoint x: 226, startPoint y: 549, endPoint x: 224, endPoint y: 570, distance: 21.1
click at [226, 551] on div "Mashael. 24 August Bot : Default reply" at bounding box center [216, 517] width 315 height 81
click at [224, 577] on div "Shatha 24 August" at bounding box center [240, 583] width 241 height 14
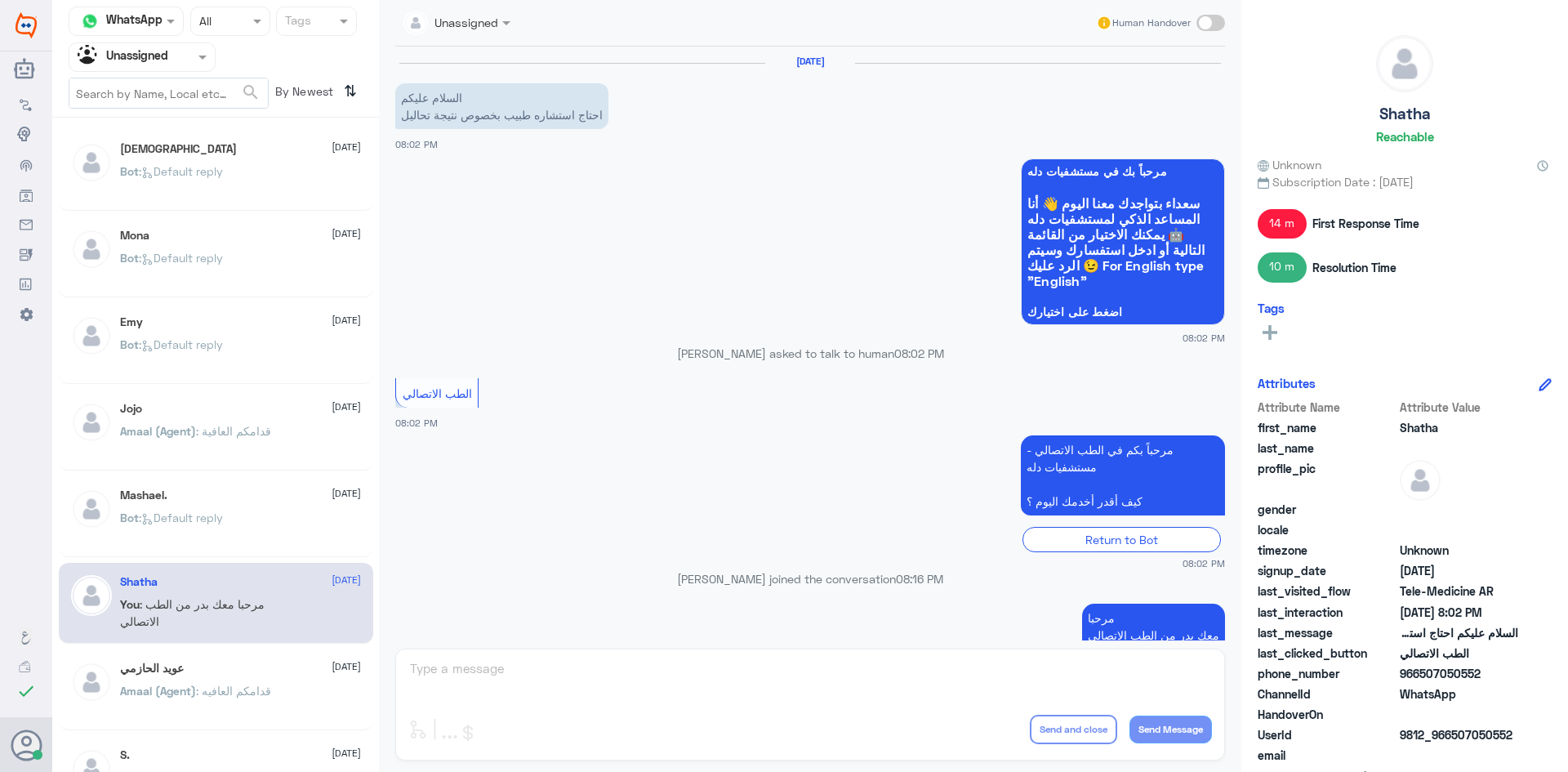
click at [236, 182] on div "Bot : Default reply" at bounding box center [240, 184] width 241 height 36
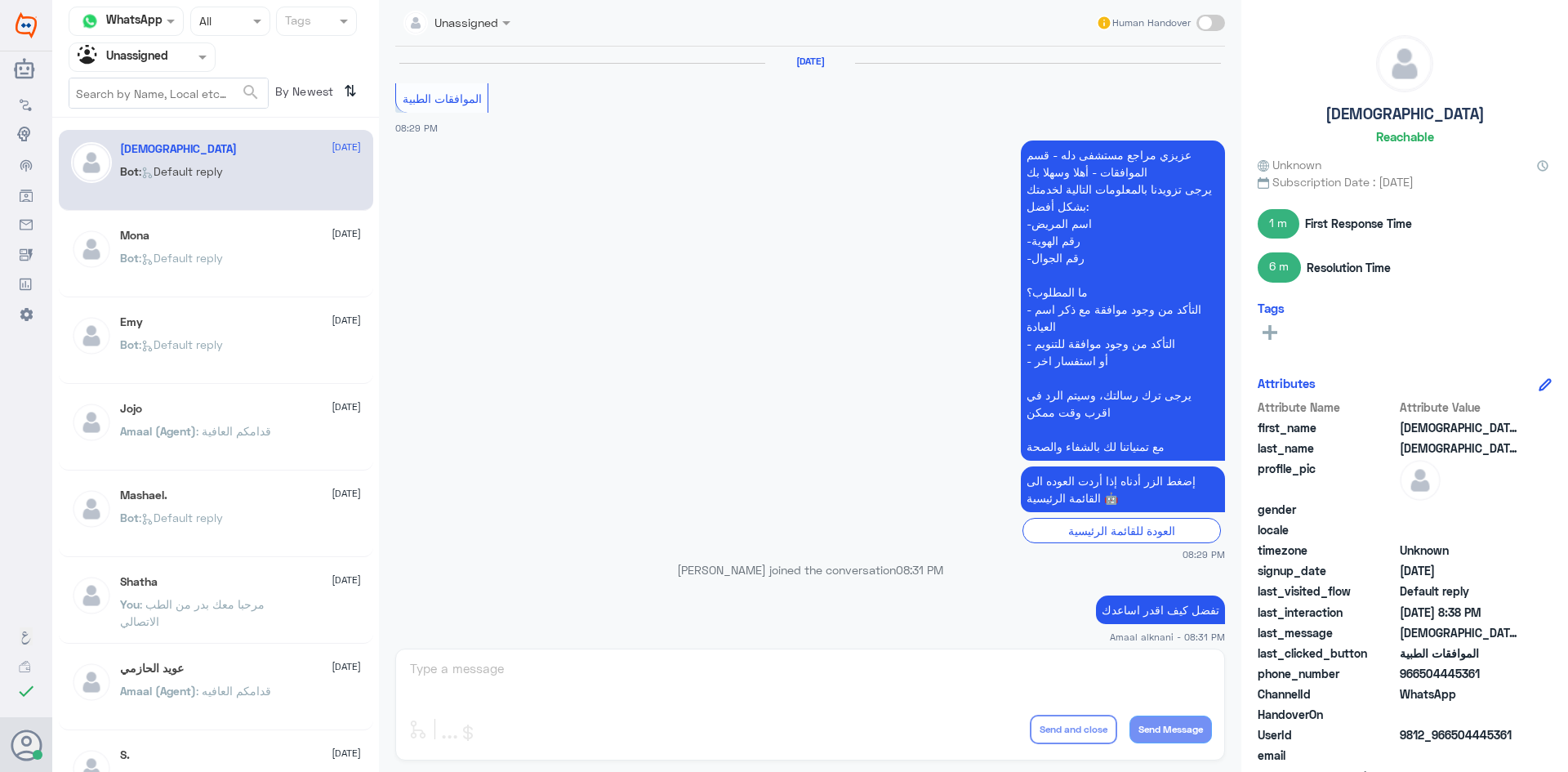
scroll to position [1229, 0]
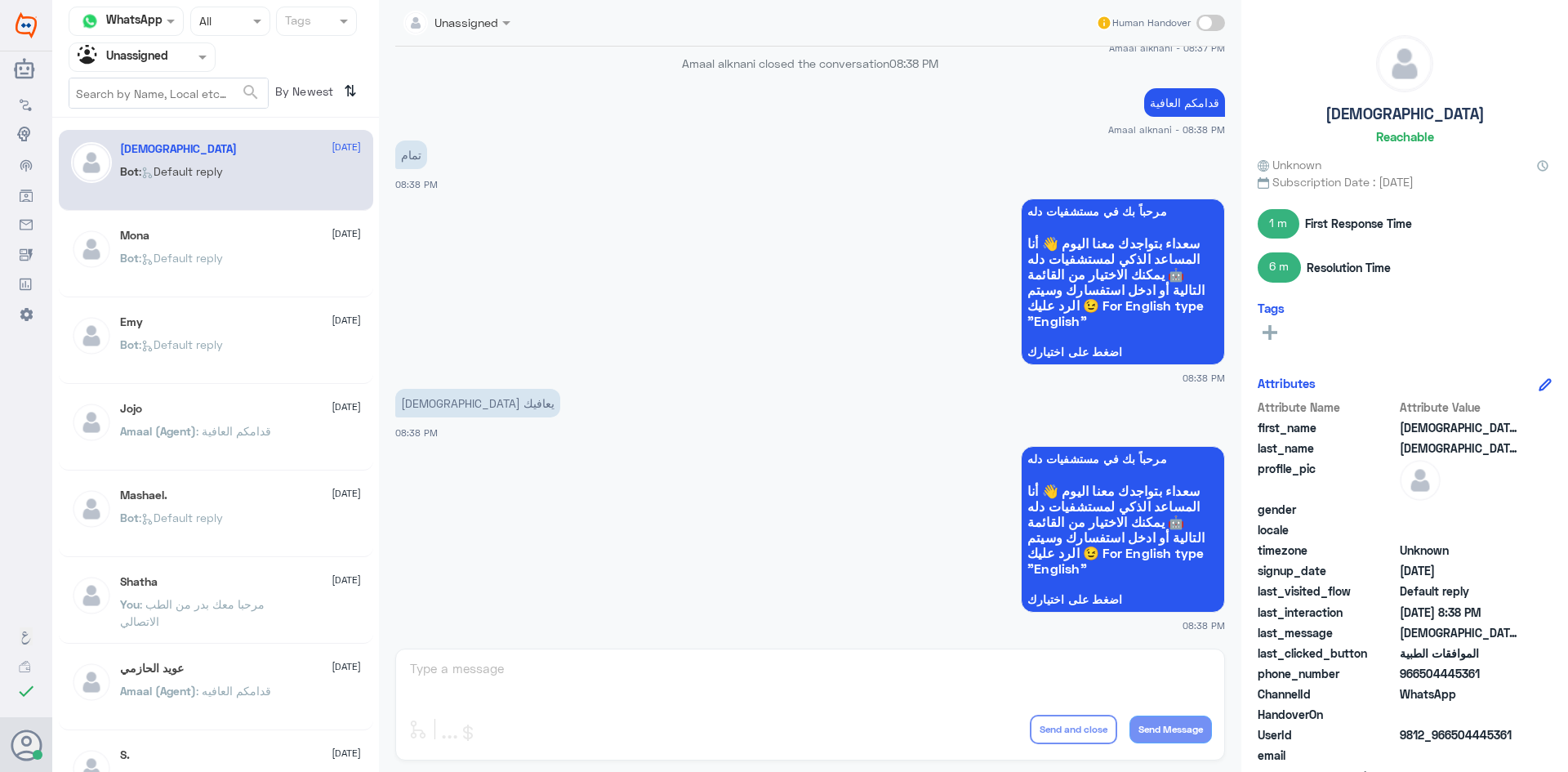
click at [188, 55] on div at bounding box center [142, 56] width 146 height 19
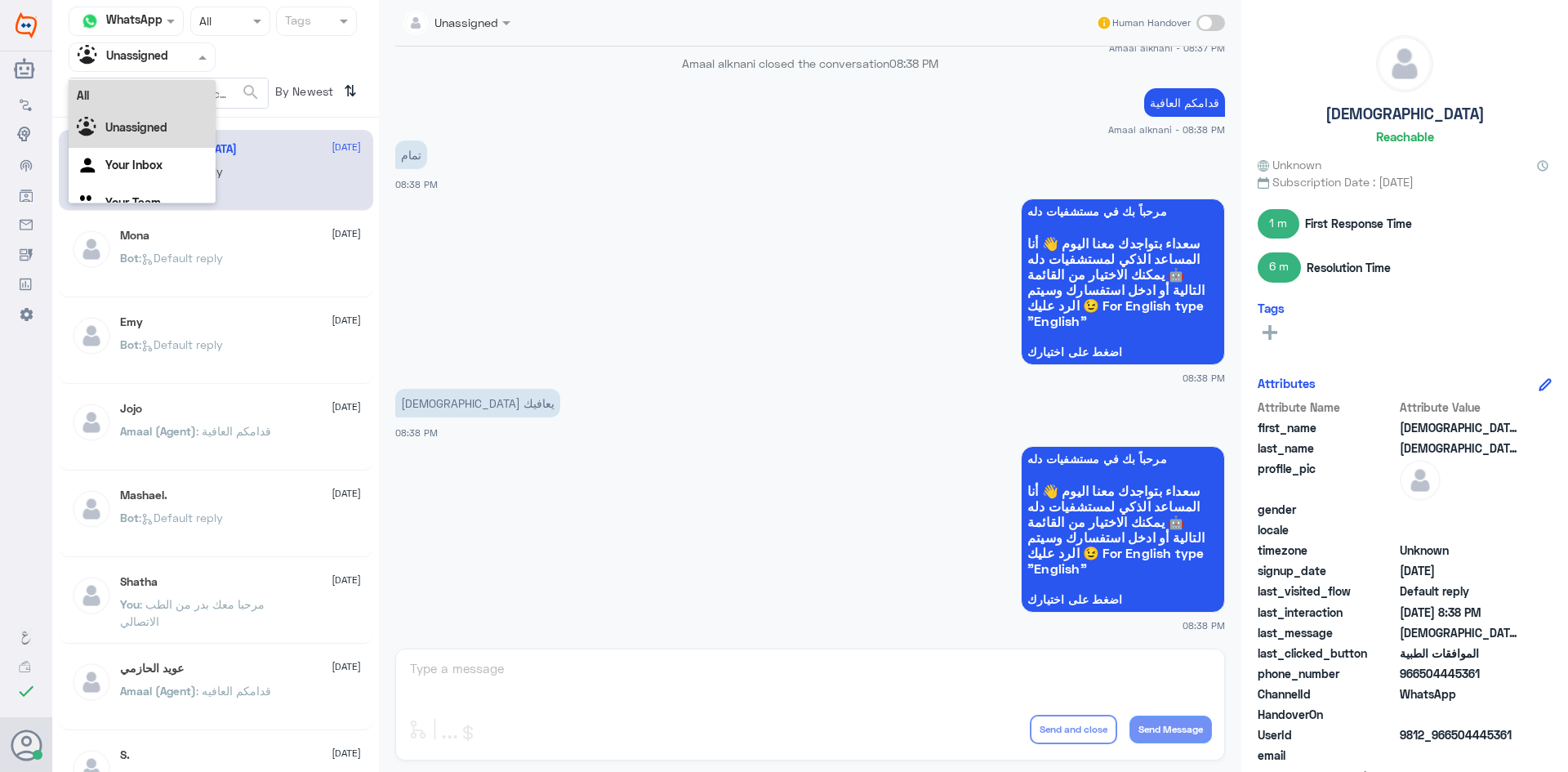
click at [167, 92] on div "All" at bounding box center [141, 95] width 147 height 30
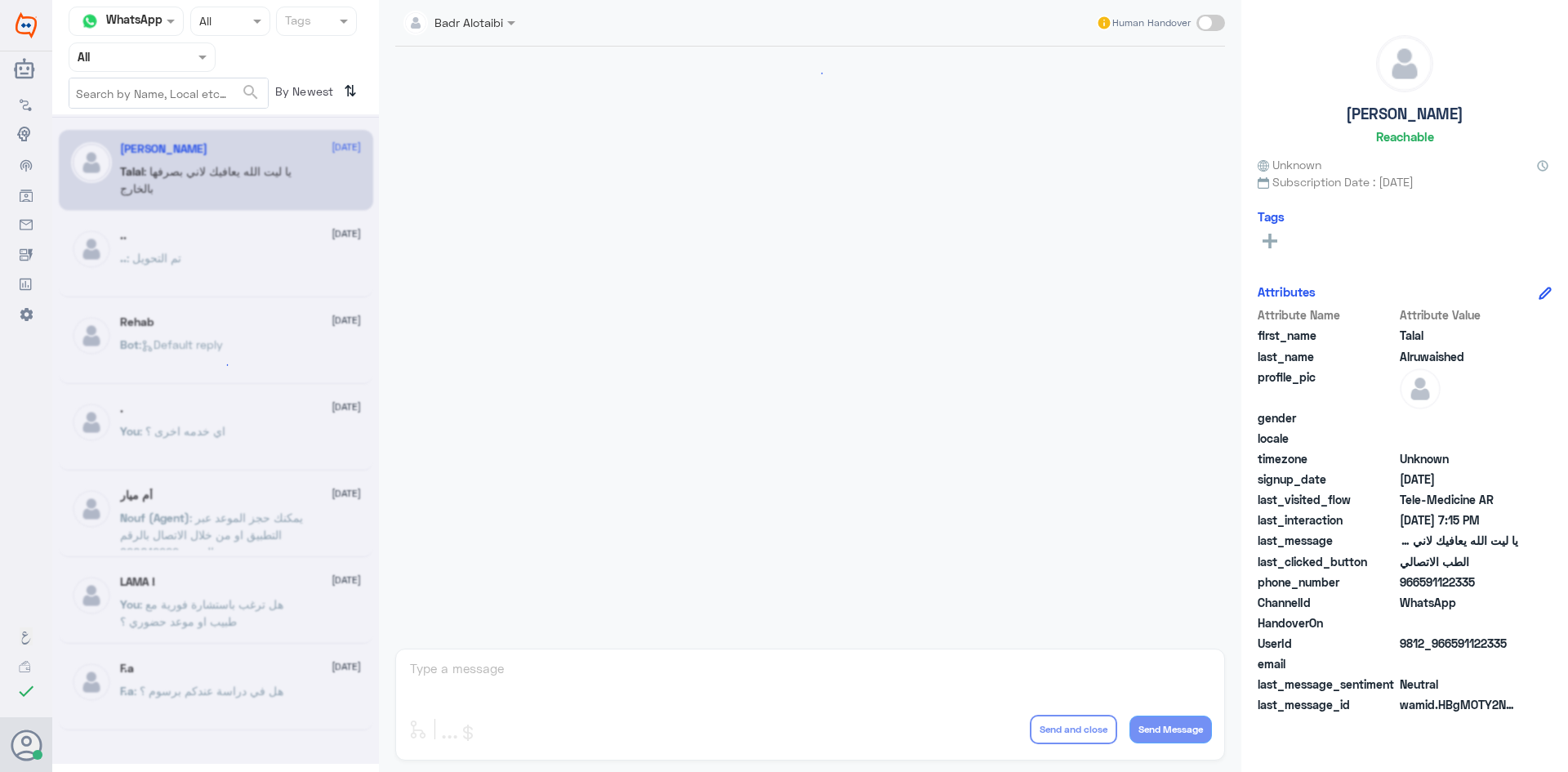
scroll to position [373, 0]
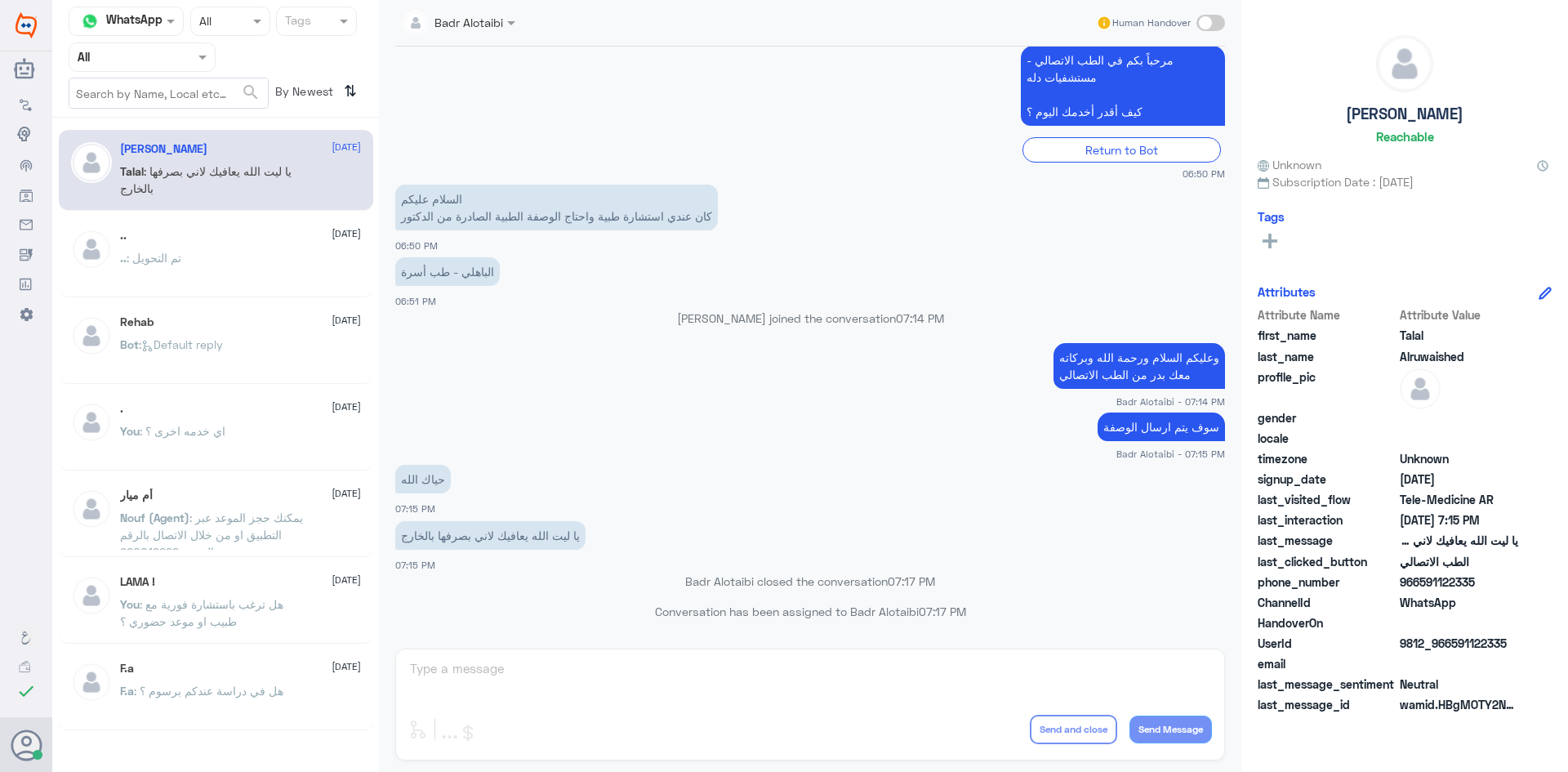
click at [164, 53] on input "text" at bounding box center [122, 56] width 90 height 19
click at [174, 128] on div "Unassigned" at bounding box center [141, 129] width 147 height 37
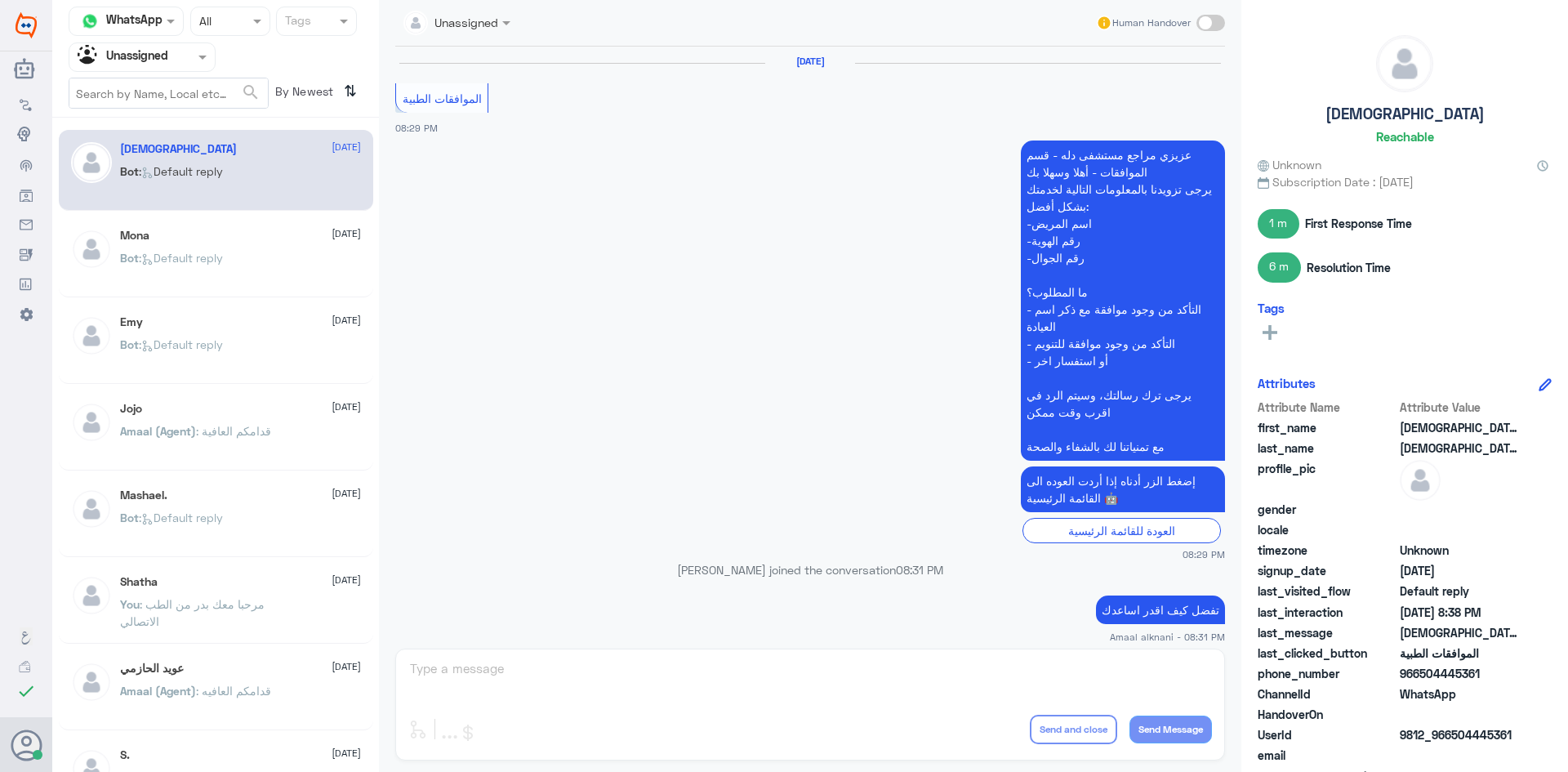
scroll to position [1229, 0]
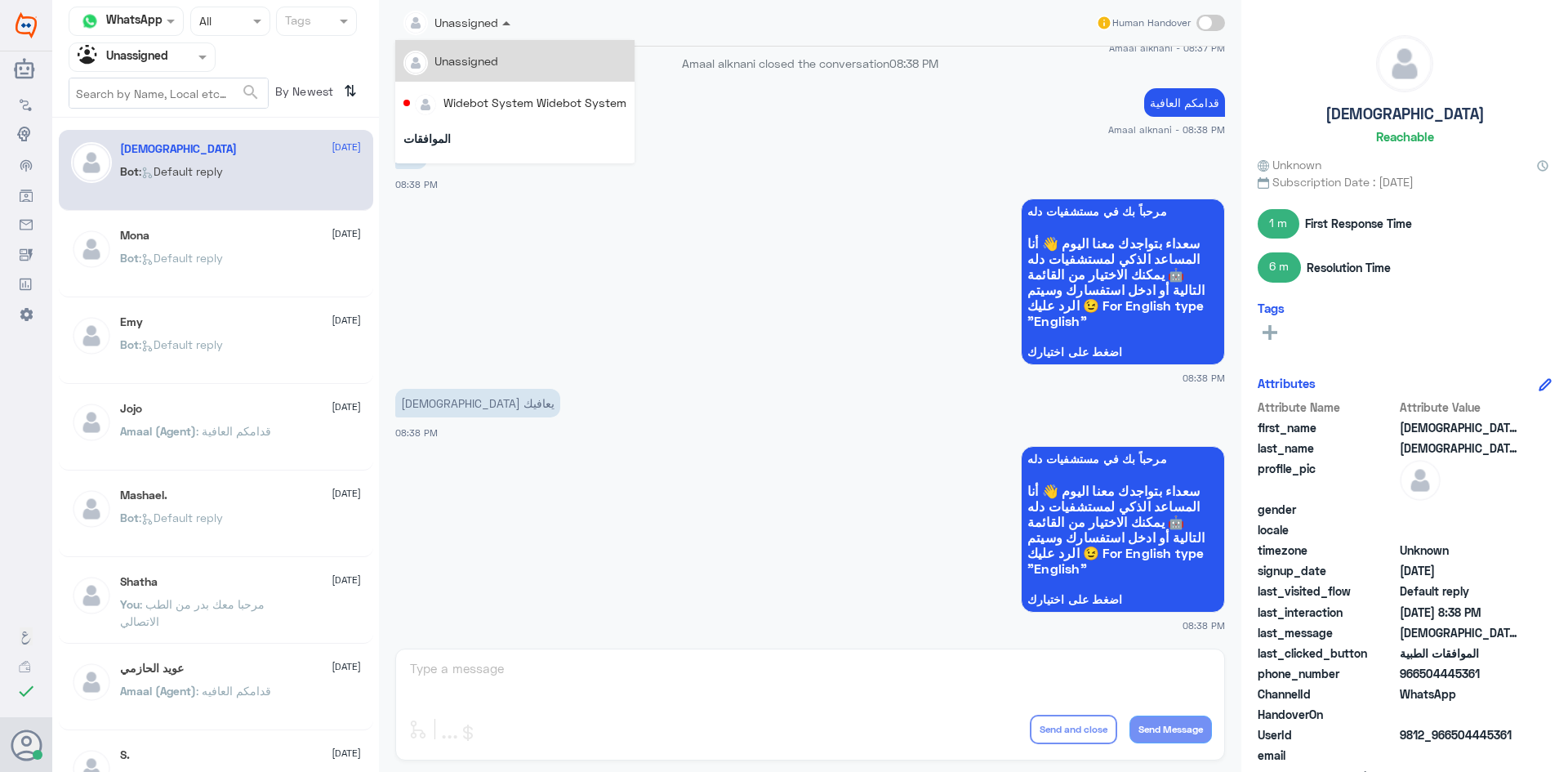
click at [502, 25] on span at bounding box center [506, 23] width 8 height 4
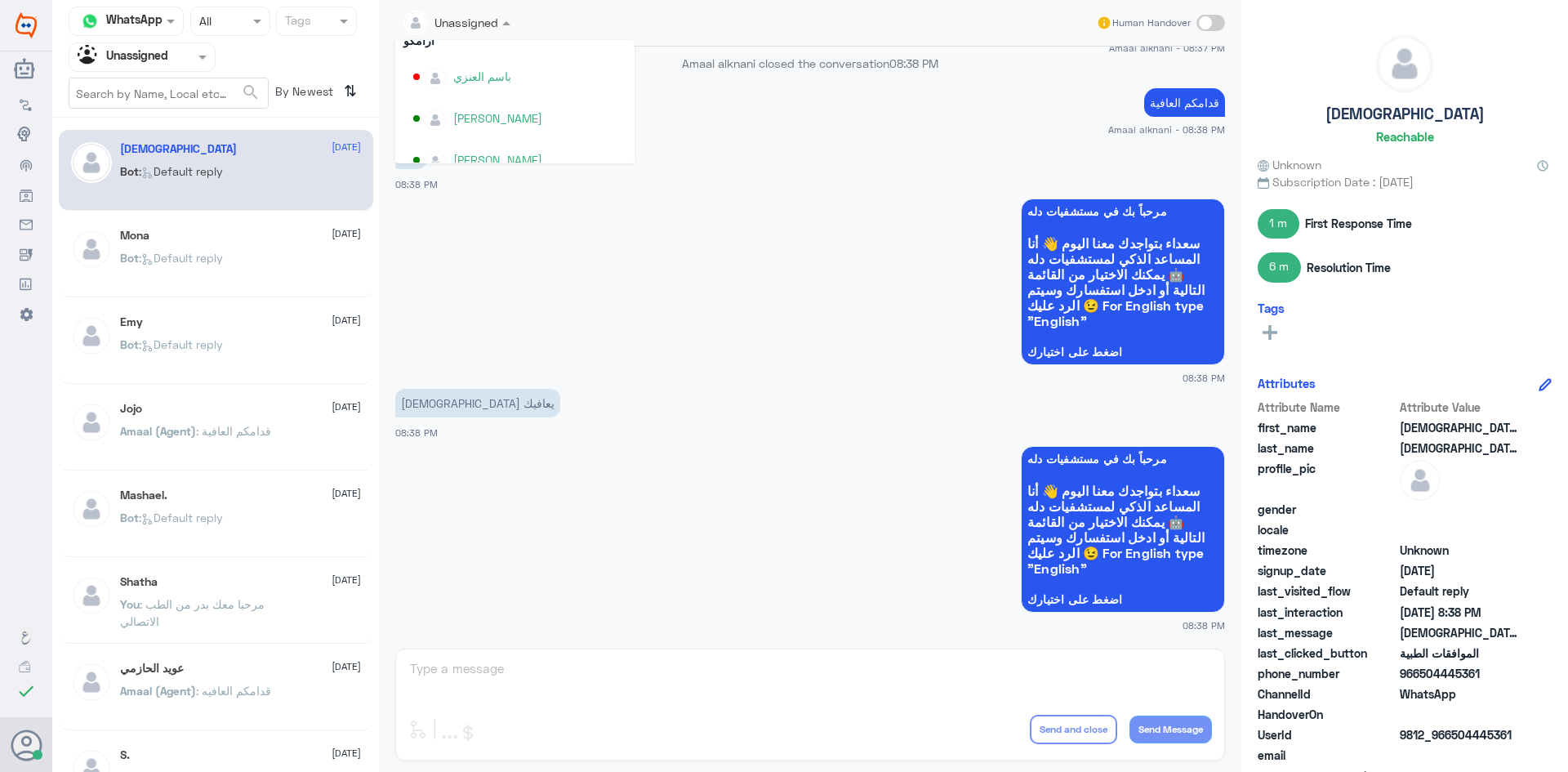
scroll to position [843, 0]
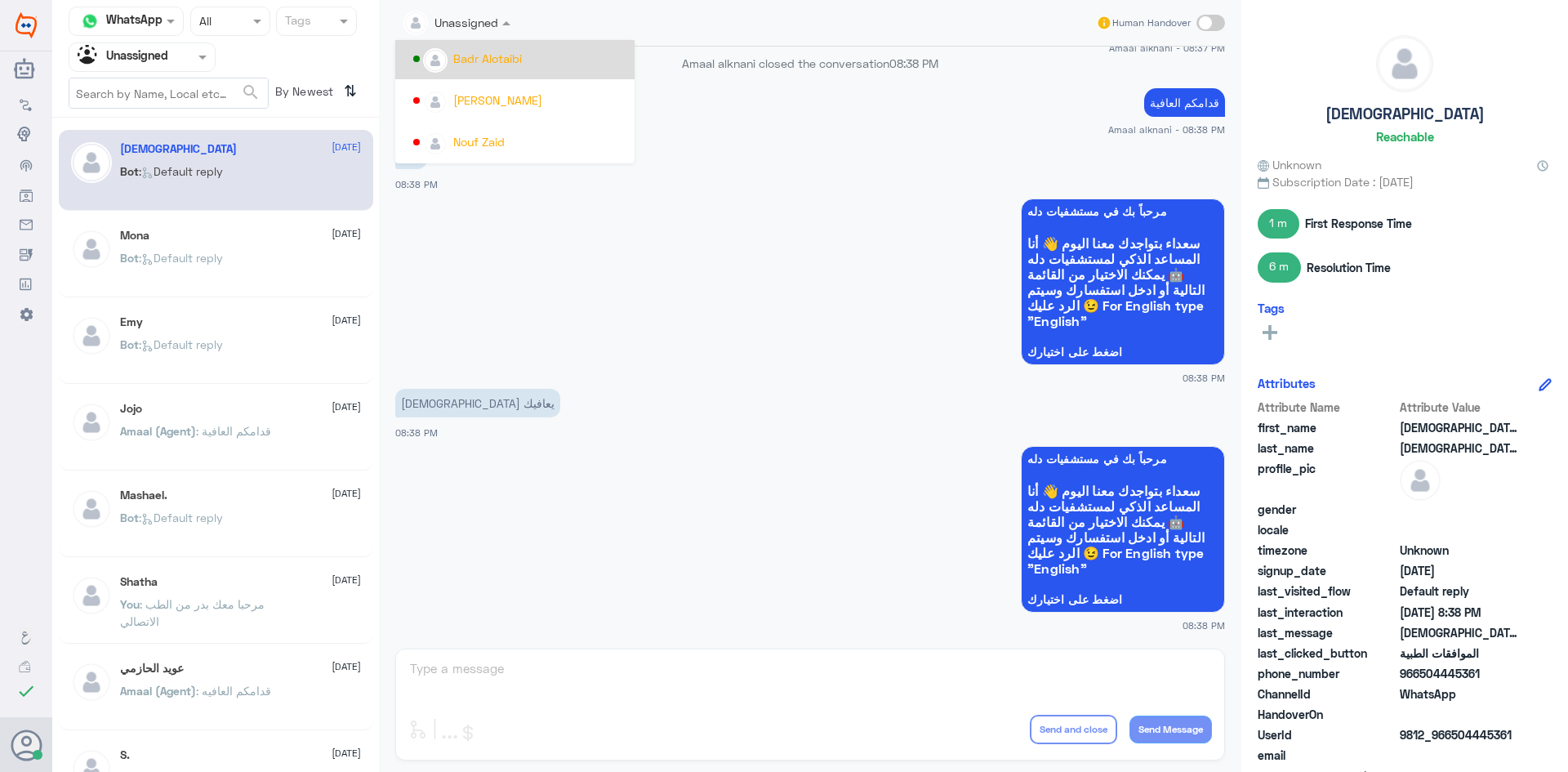
click at [503, 69] on div "Badr Alotaibi" at bounding box center [520, 59] width 213 height 28
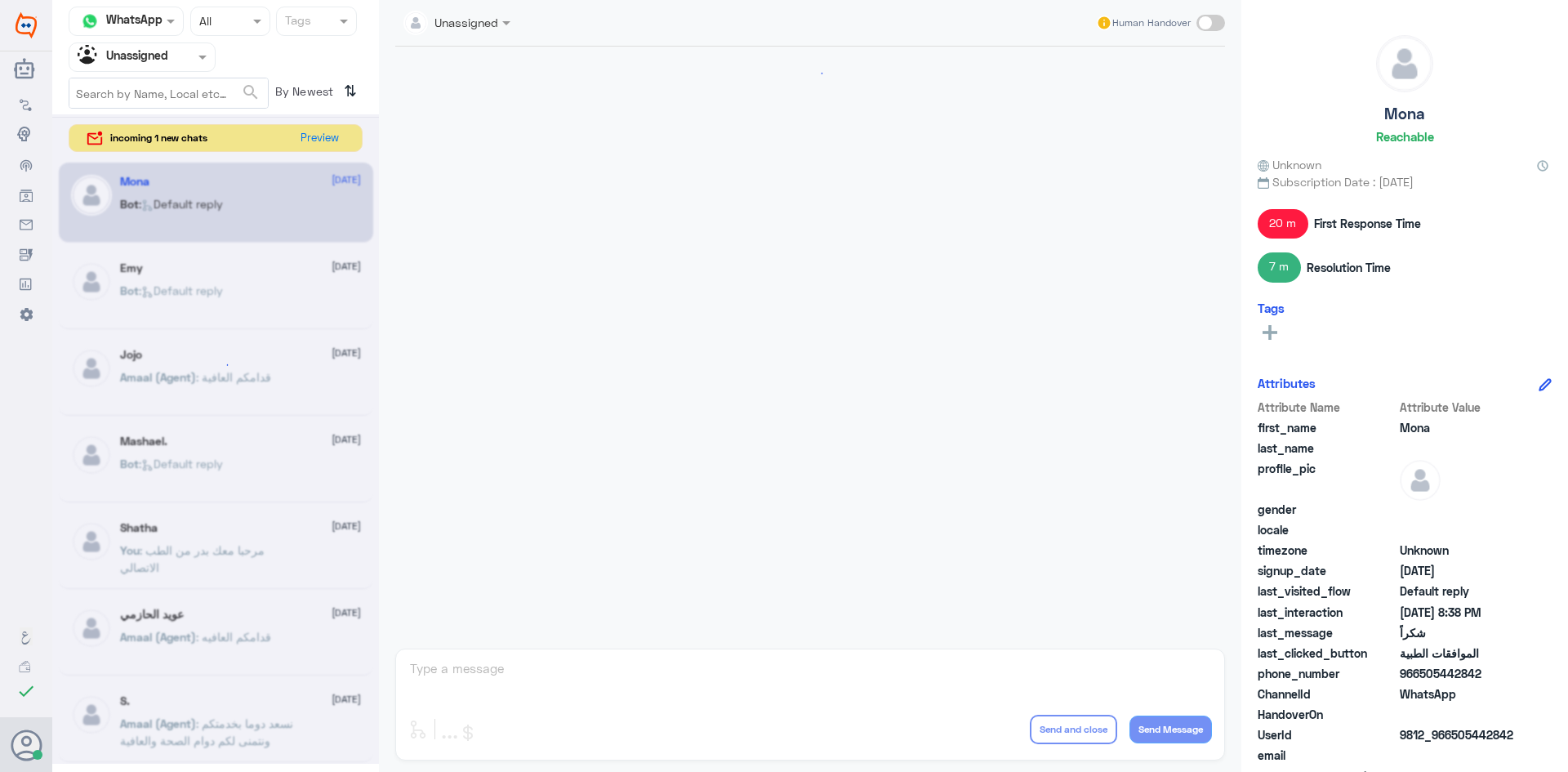
scroll to position [1019, 0]
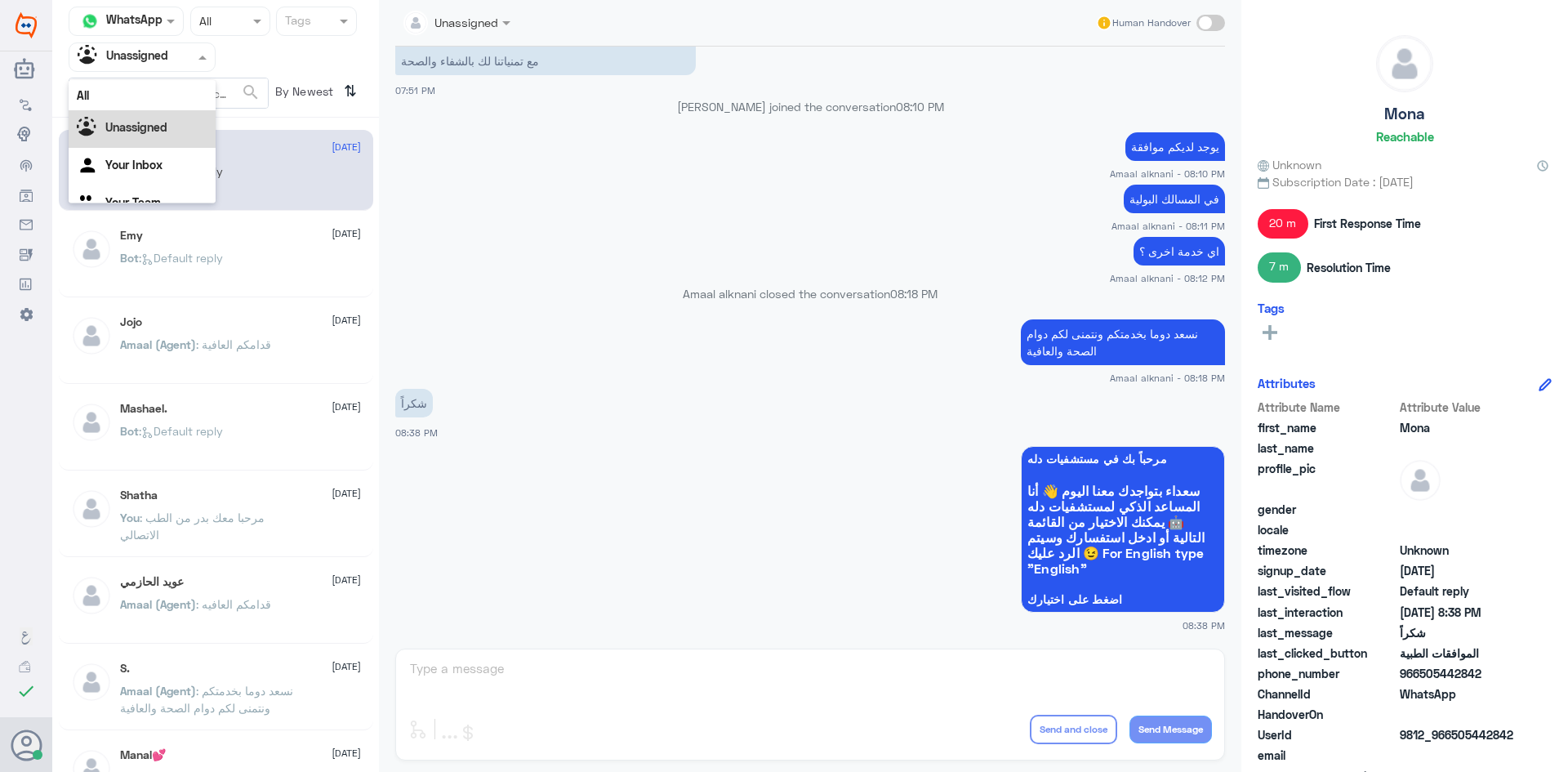
click at [196, 65] on span at bounding box center [204, 56] width 20 height 17
click at [175, 86] on div "All" at bounding box center [141, 95] width 147 height 30
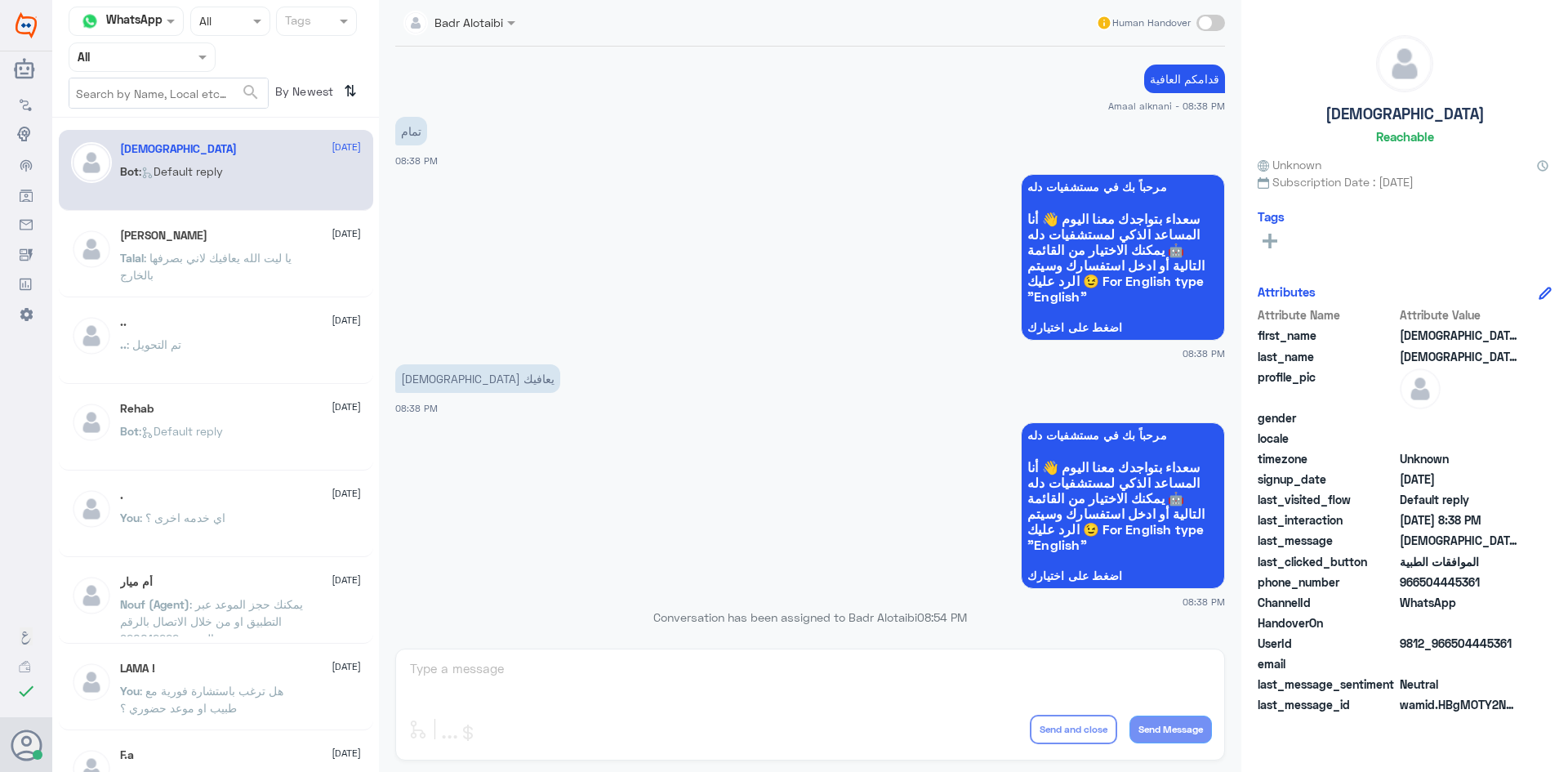
scroll to position [1202, 0]
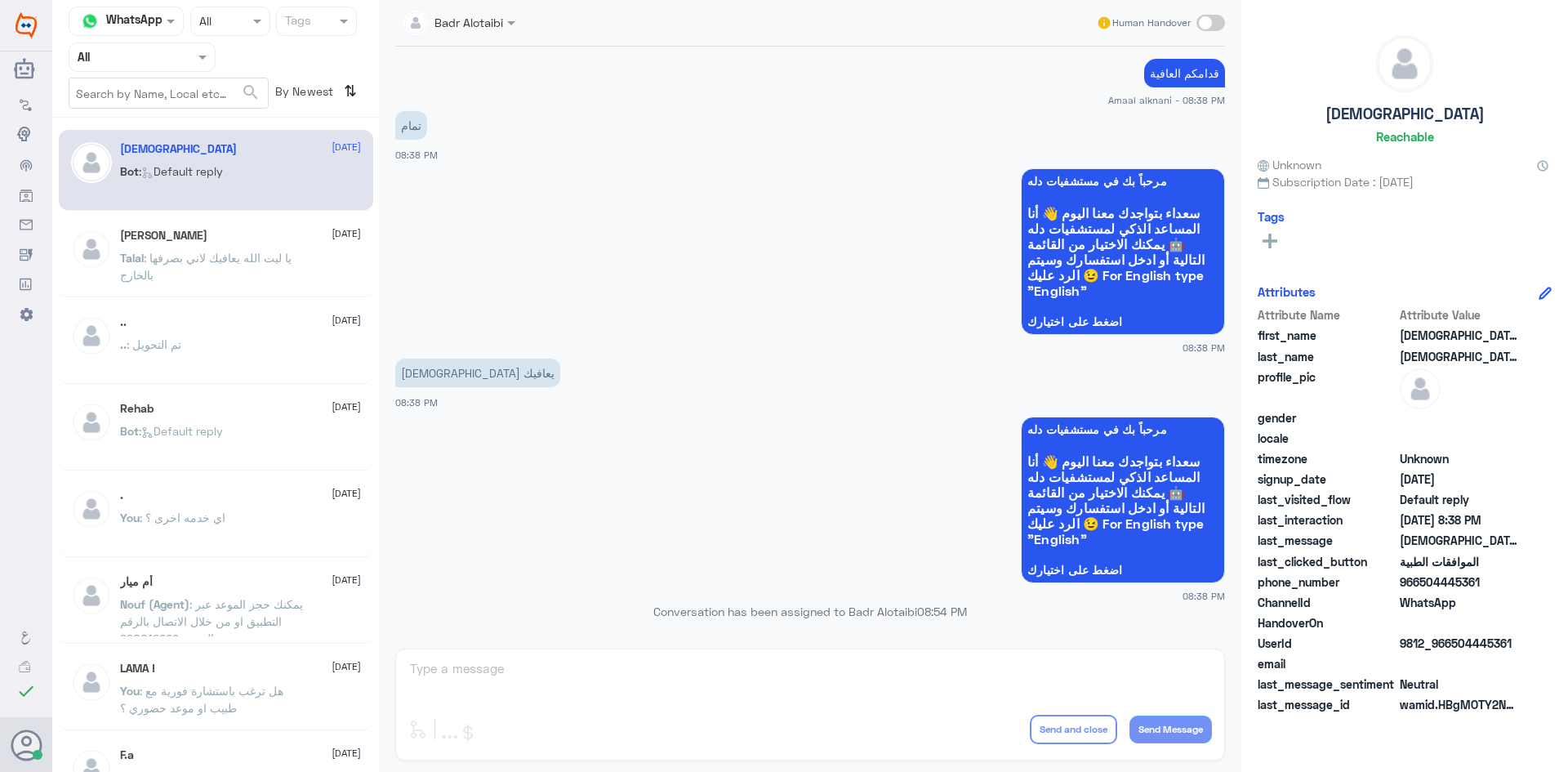
click at [1209, 25] on span at bounding box center [1211, 23] width 28 height 16
click at [0, 0] on input "checkbox" at bounding box center [0, 0] width 0 height 0
click at [1209, 19] on span at bounding box center [1211, 23] width 28 height 16
click at [0, 0] on input "checkbox" at bounding box center [0, 0] width 0 height 0
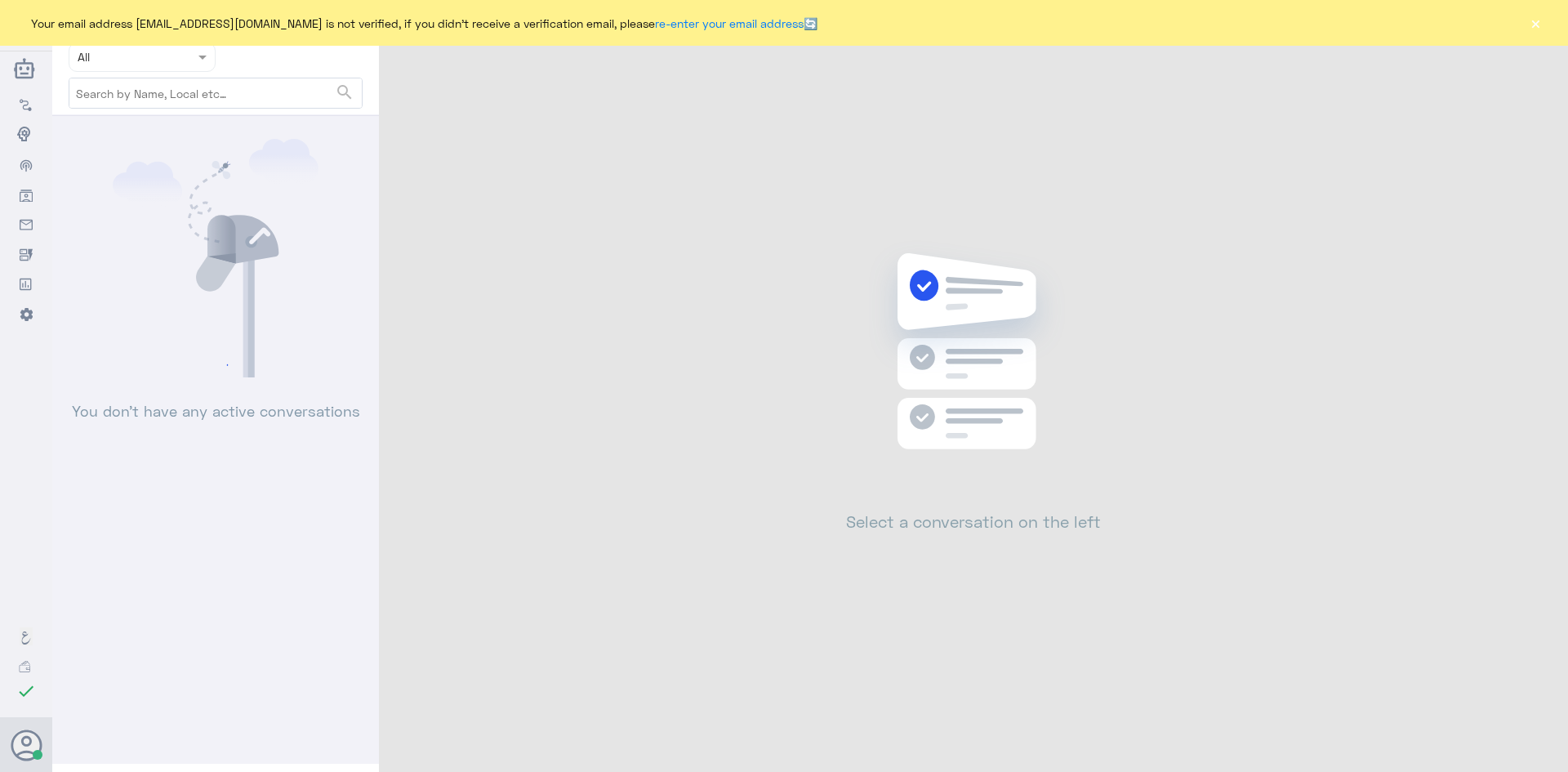
click at [1534, 25] on button "×" at bounding box center [1535, 23] width 16 height 16
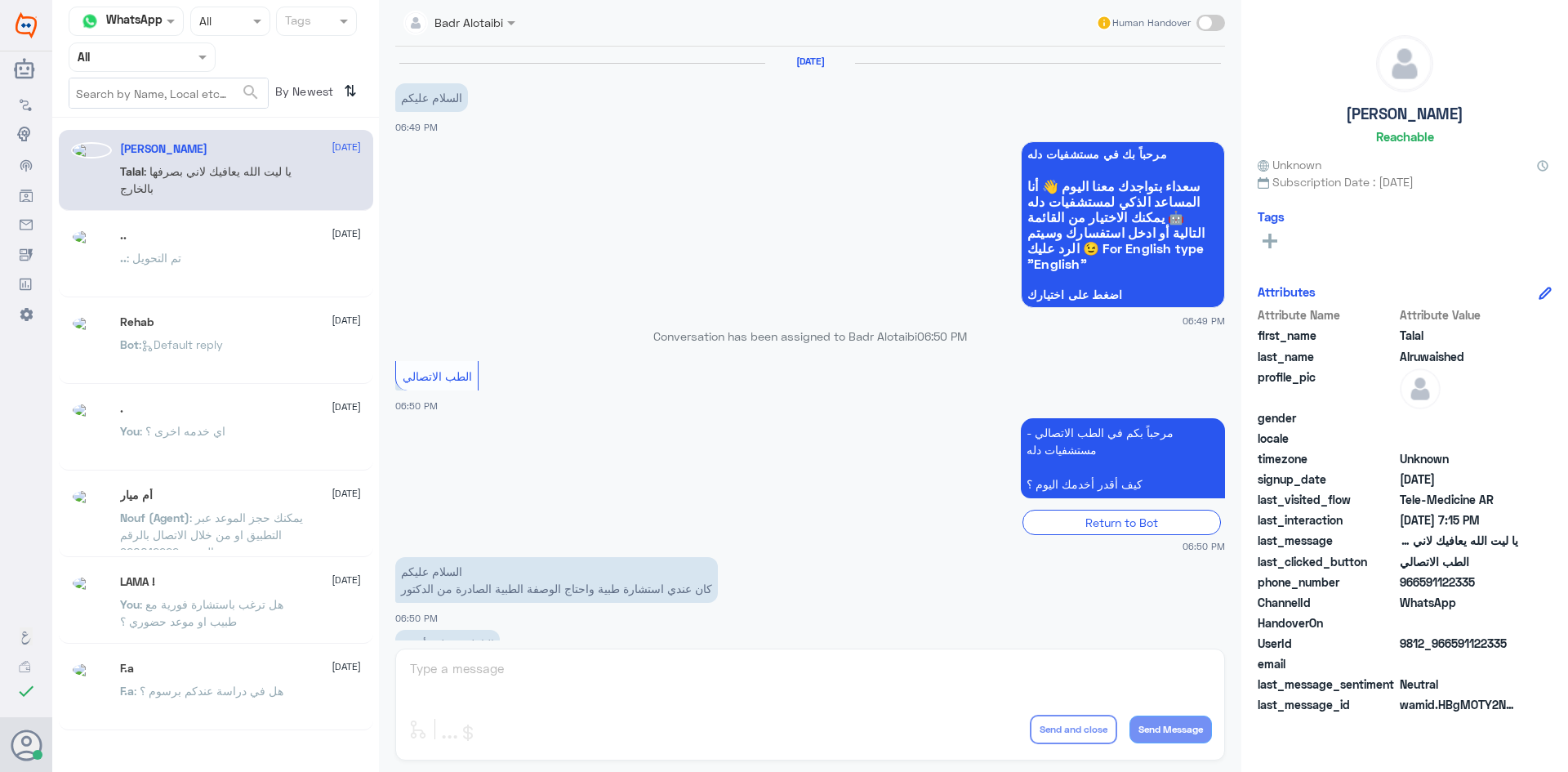
scroll to position [373, 0]
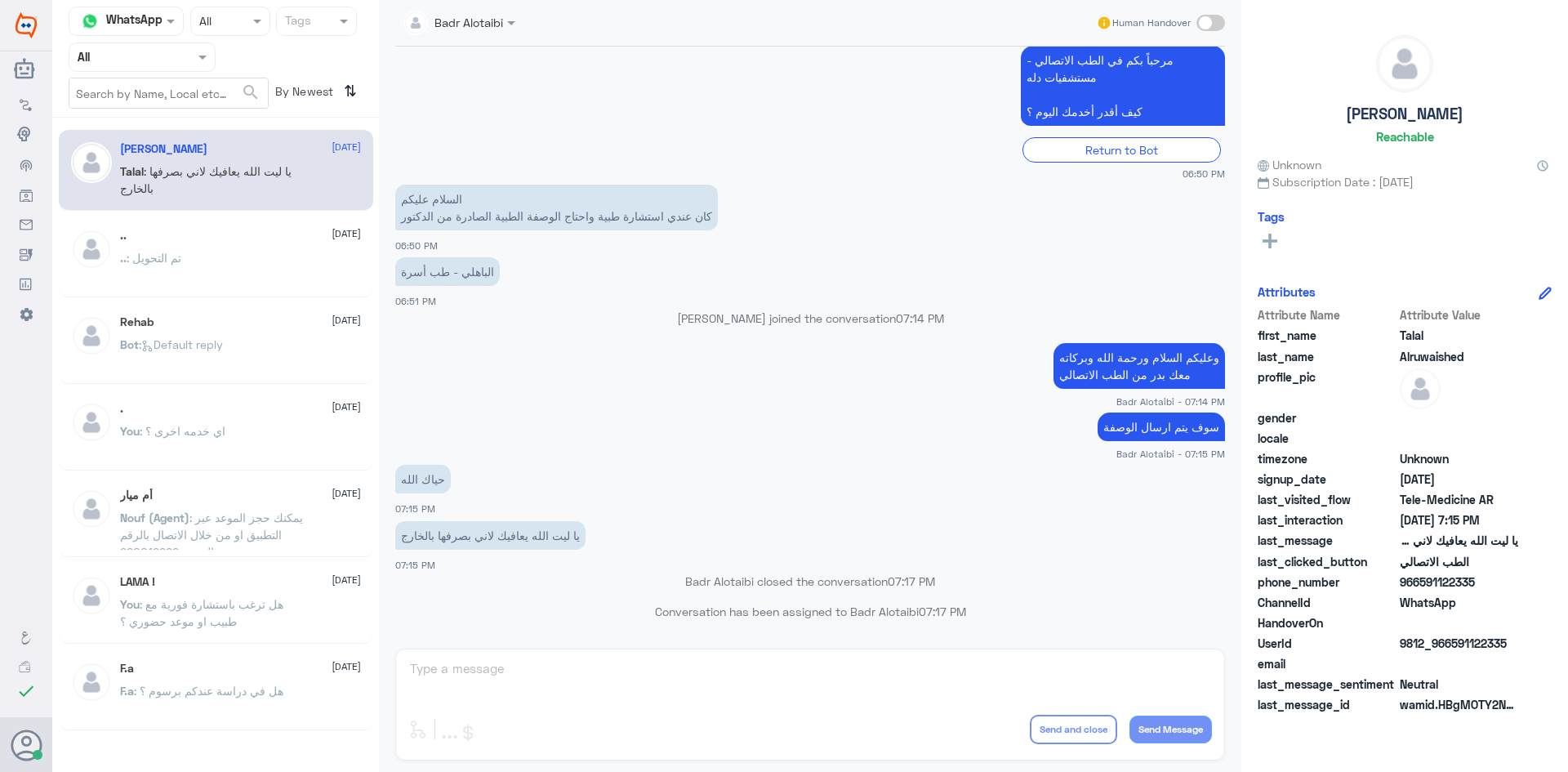
click at [198, 62] on span at bounding box center [204, 56] width 20 height 17
click at [188, 115] on div "Unassigned" at bounding box center [141, 129] width 147 height 37
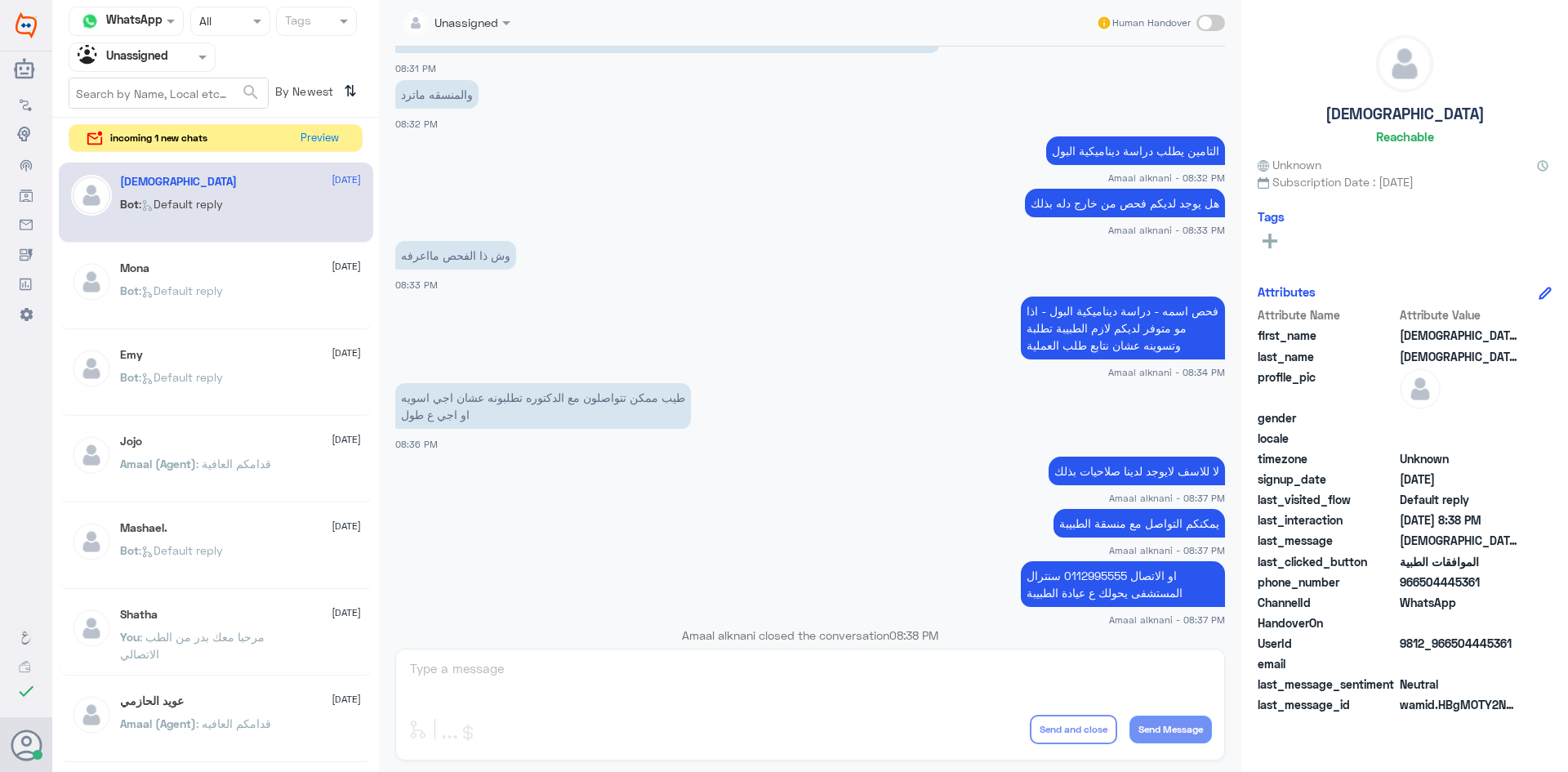
scroll to position [1787, 0]
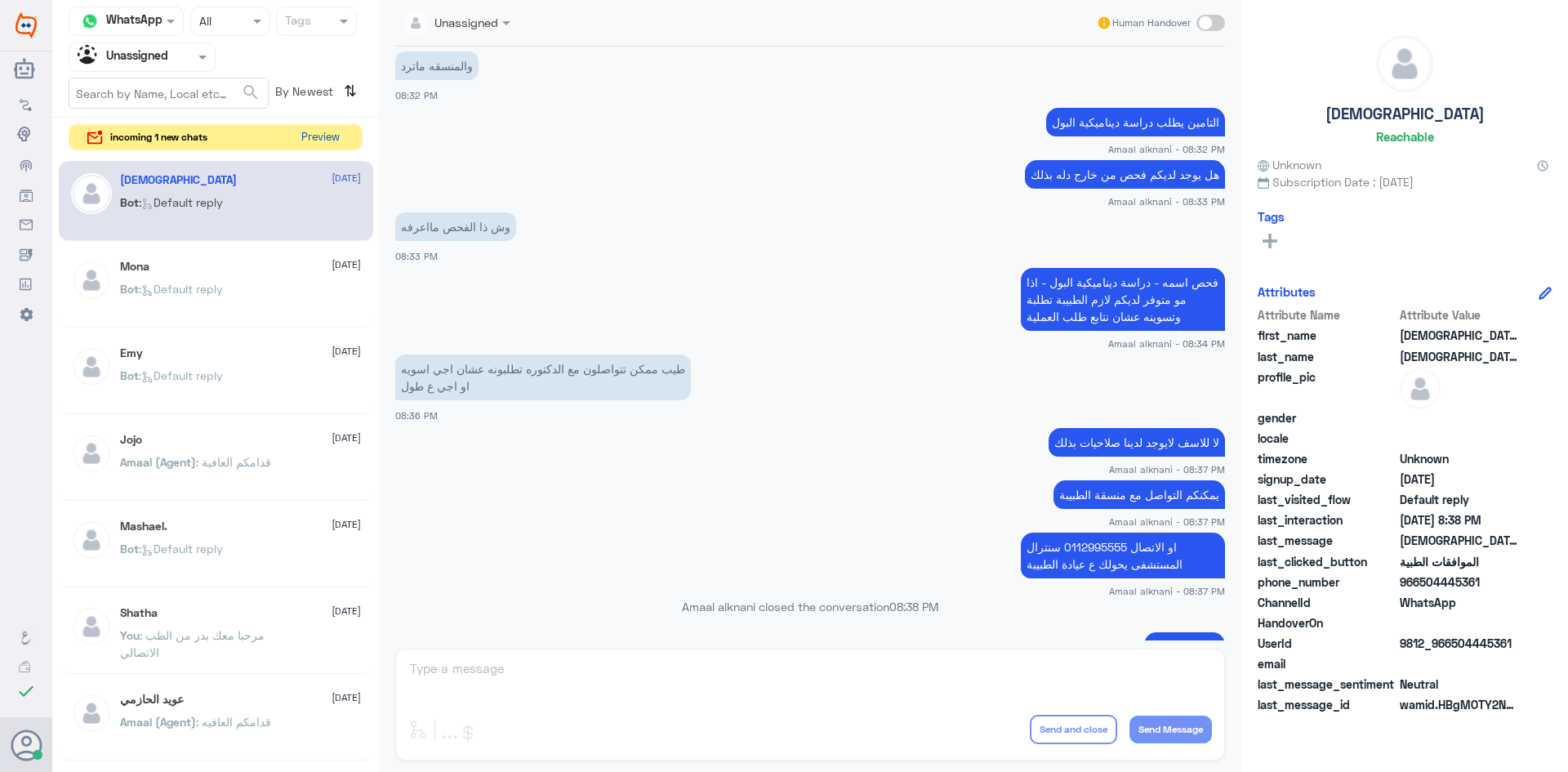
click at [326, 134] on button "Preview" at bounding box center [320, 138] width 51 height 25
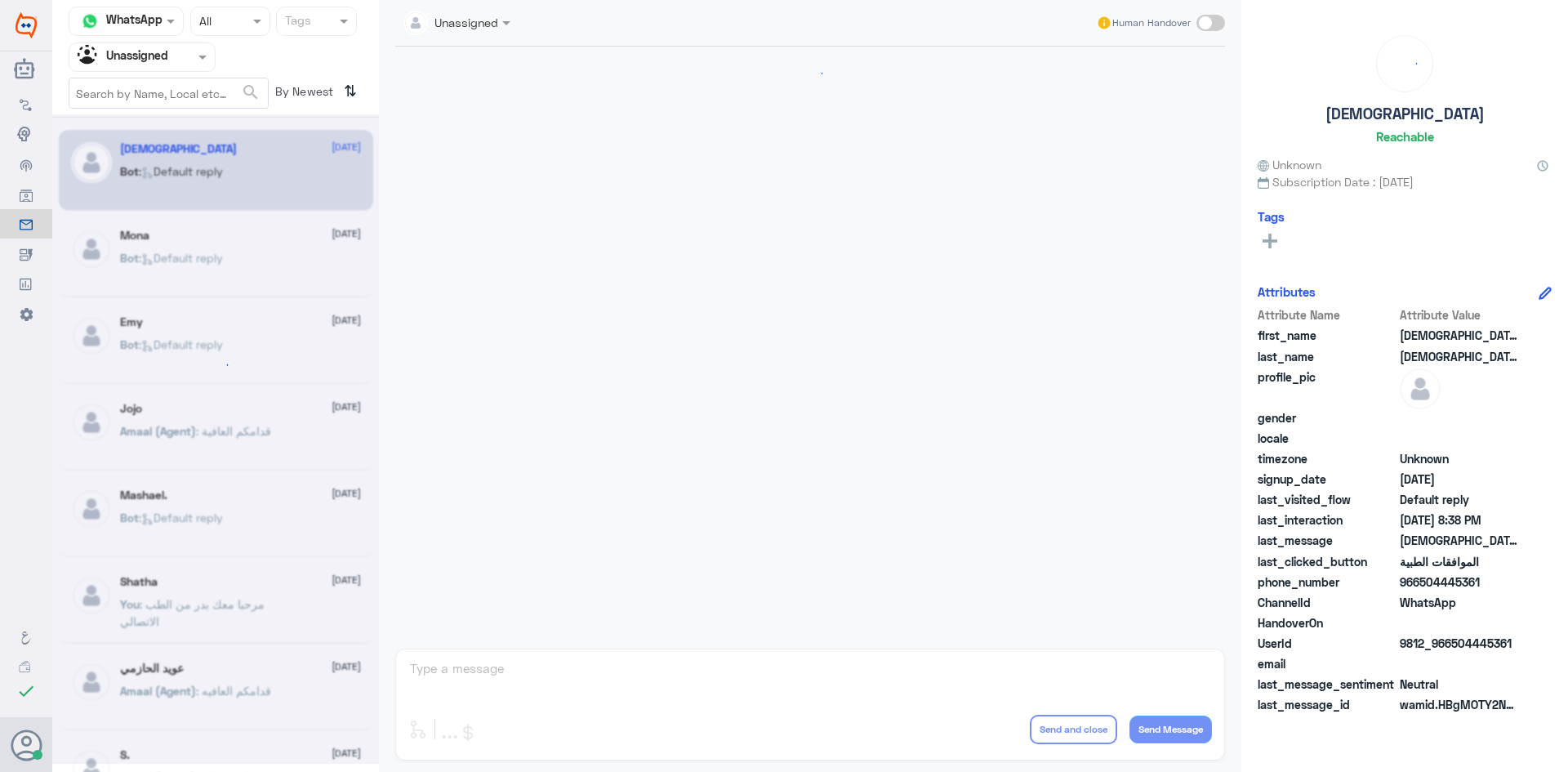
scroll to position [811, 0]
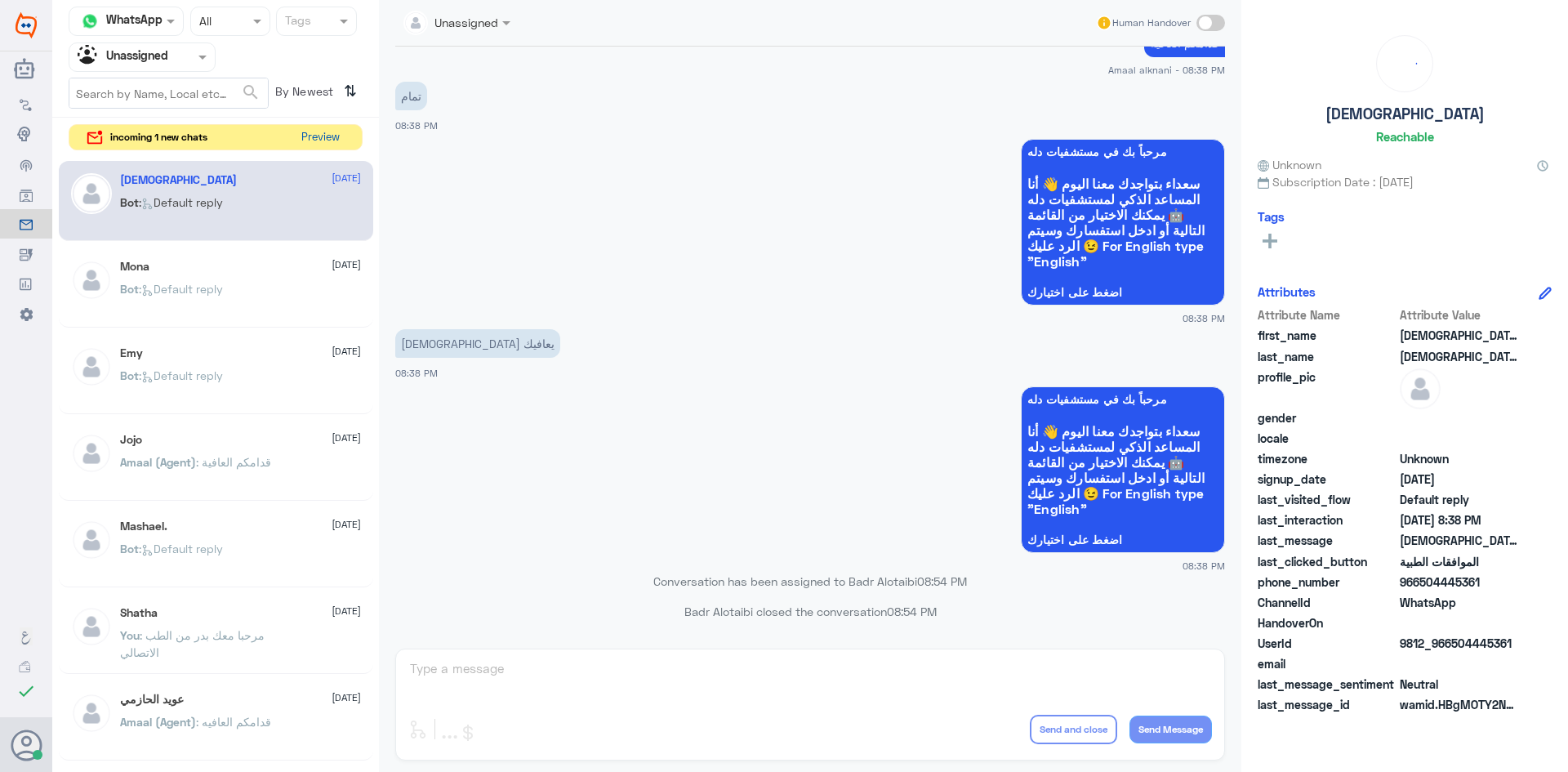
click at [311, 133] on button "Preview" at bounding box center [320, 138] width 51 height 25
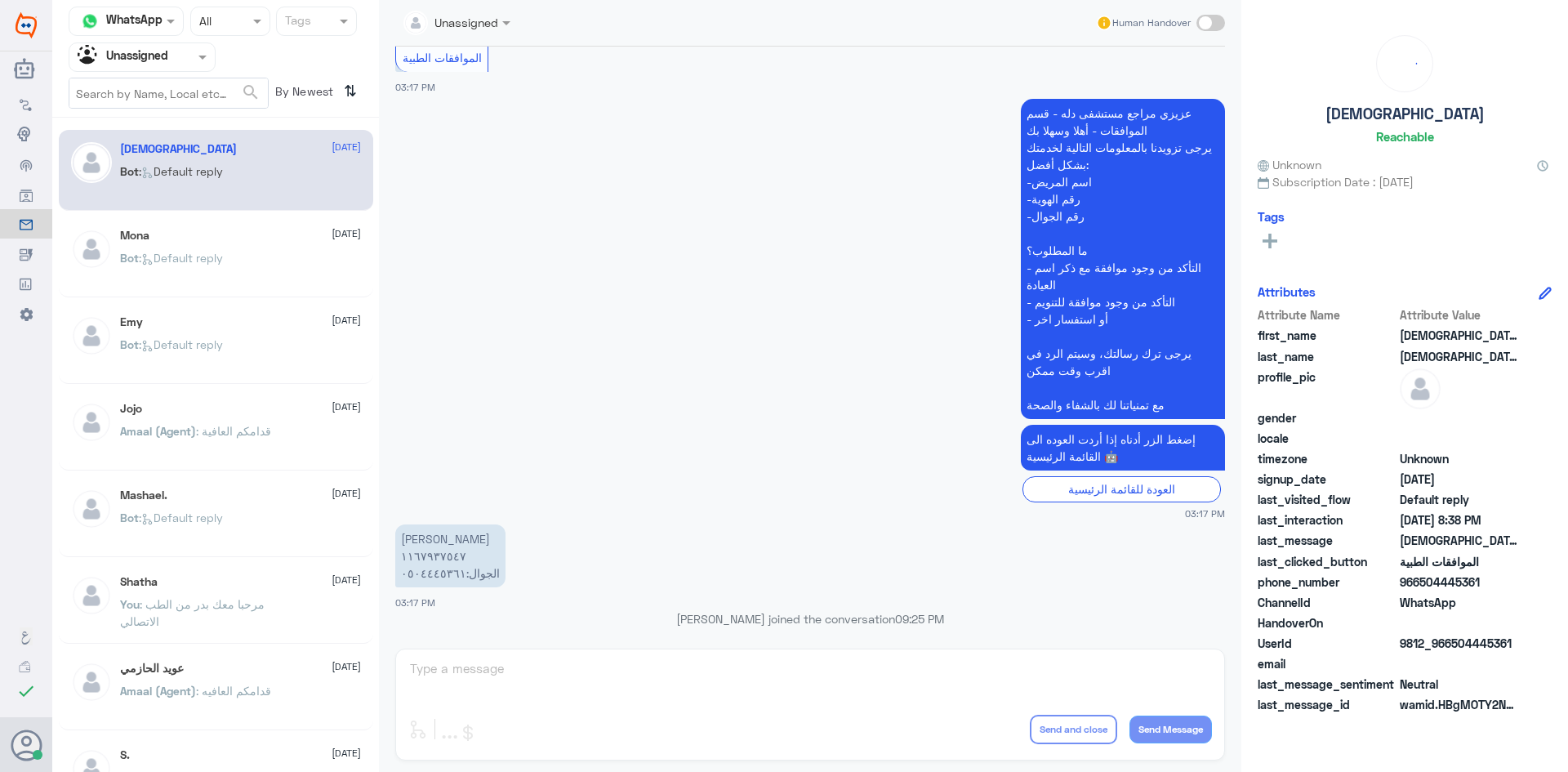
scroll to position [463, 0]
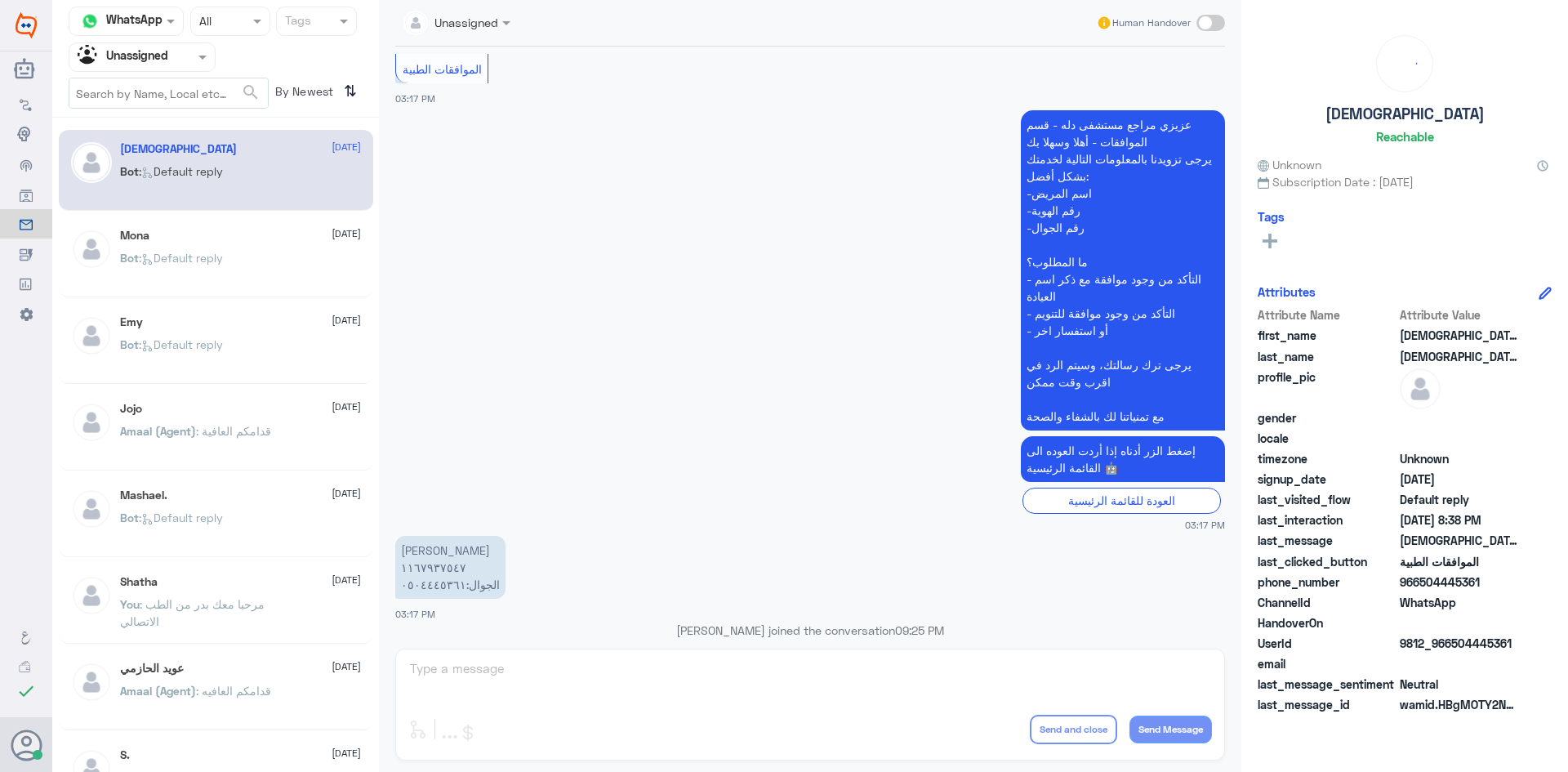
drag, startPoint x: 168, startPoint y: 64, endPoint x: 164, endPoint y: 75, distance: 11.7
click at [168, 65] on div at bounding box center [142, 56] width 146 height 19
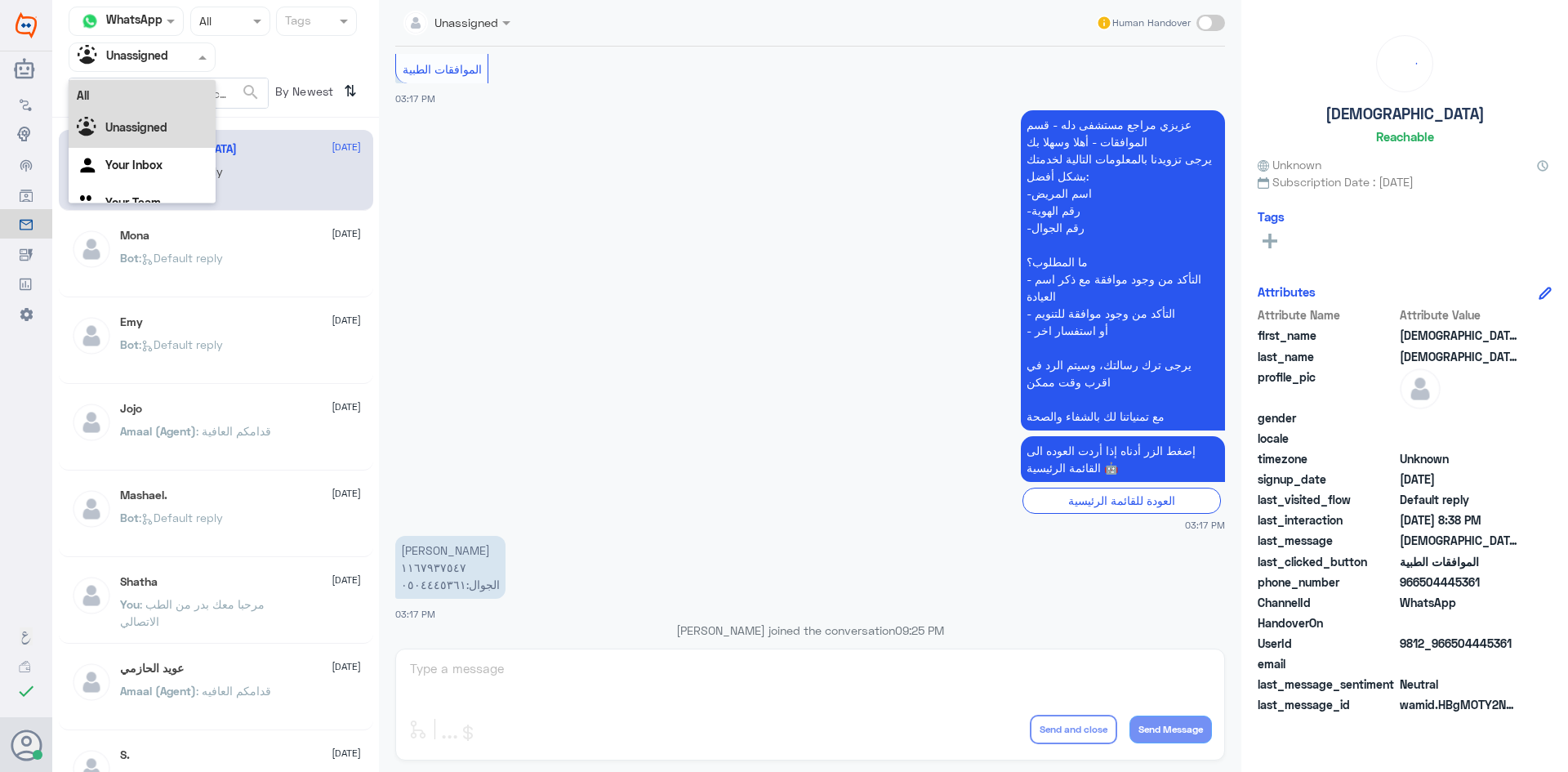
click at [132, 98] on div "All" at bounding box center [141, 95] width 147 height 30
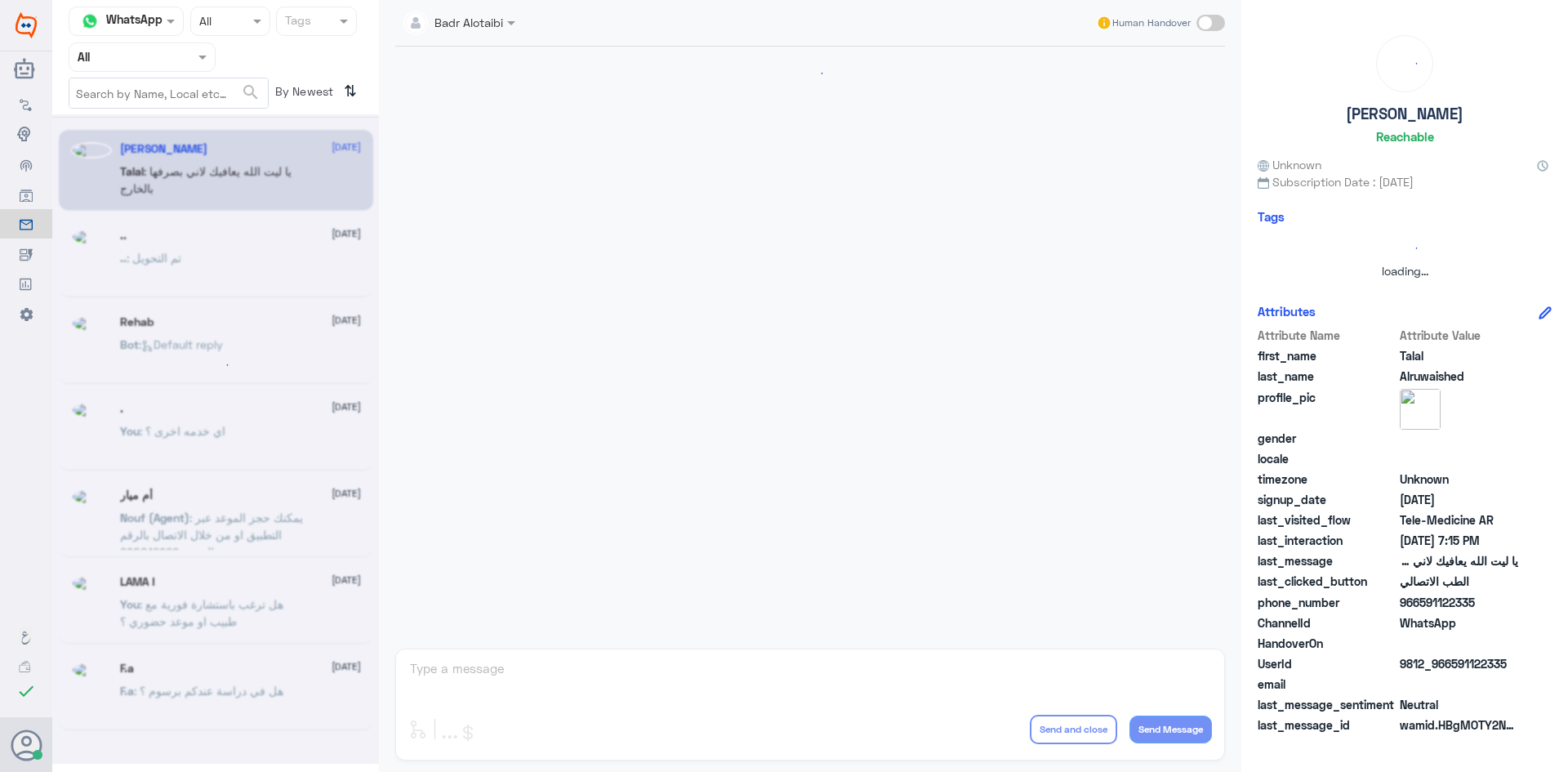
scroll to position [373, 0]
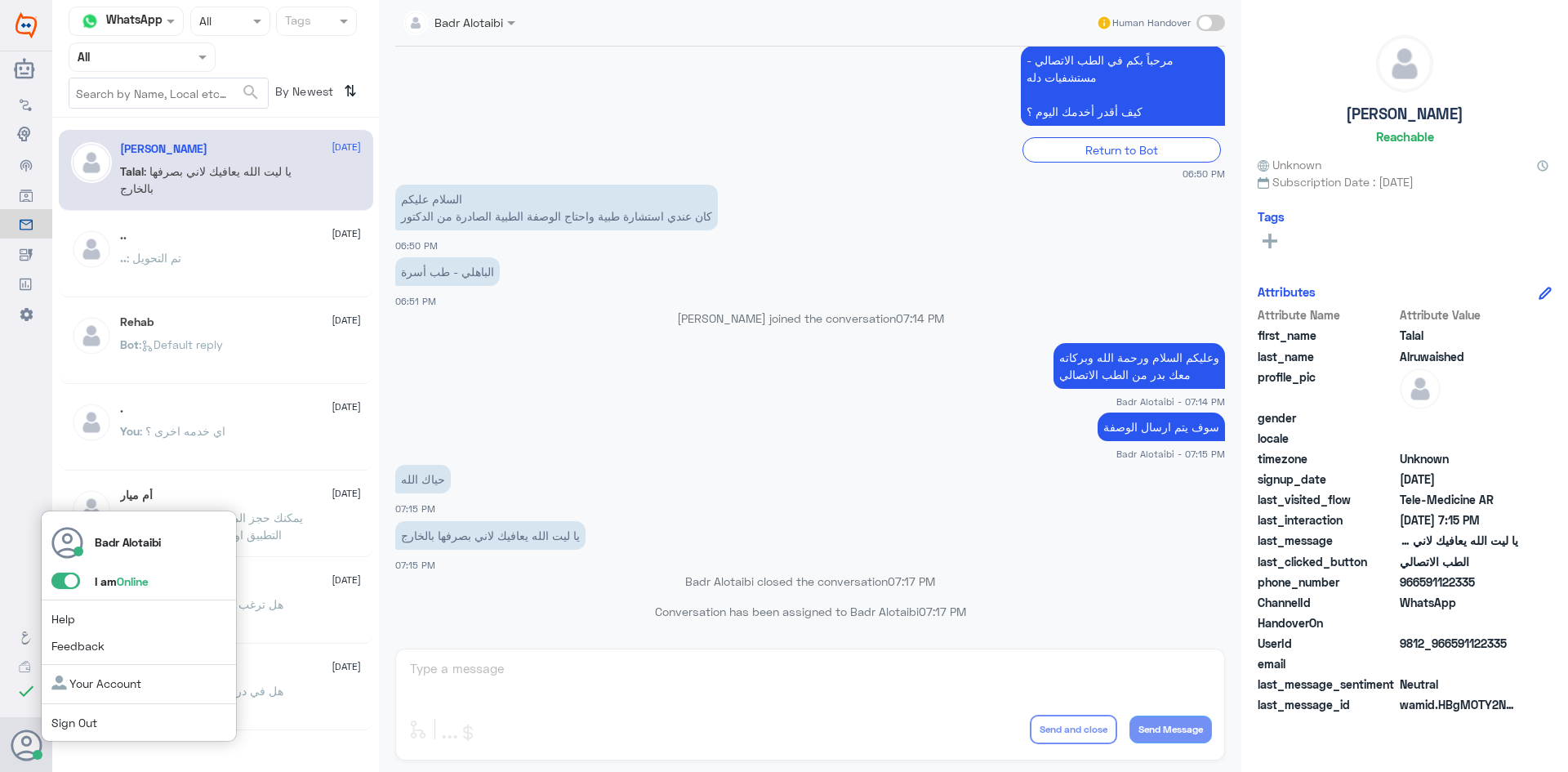
click at [70, 579] on span at bounding box center [66, 581] width 28 height 16
click at [0, 0] on input "checkbox" at bounding box center [0, 0] width 0 height 0
